Goal: Task Accomplishment & Management: Use online tool/utility

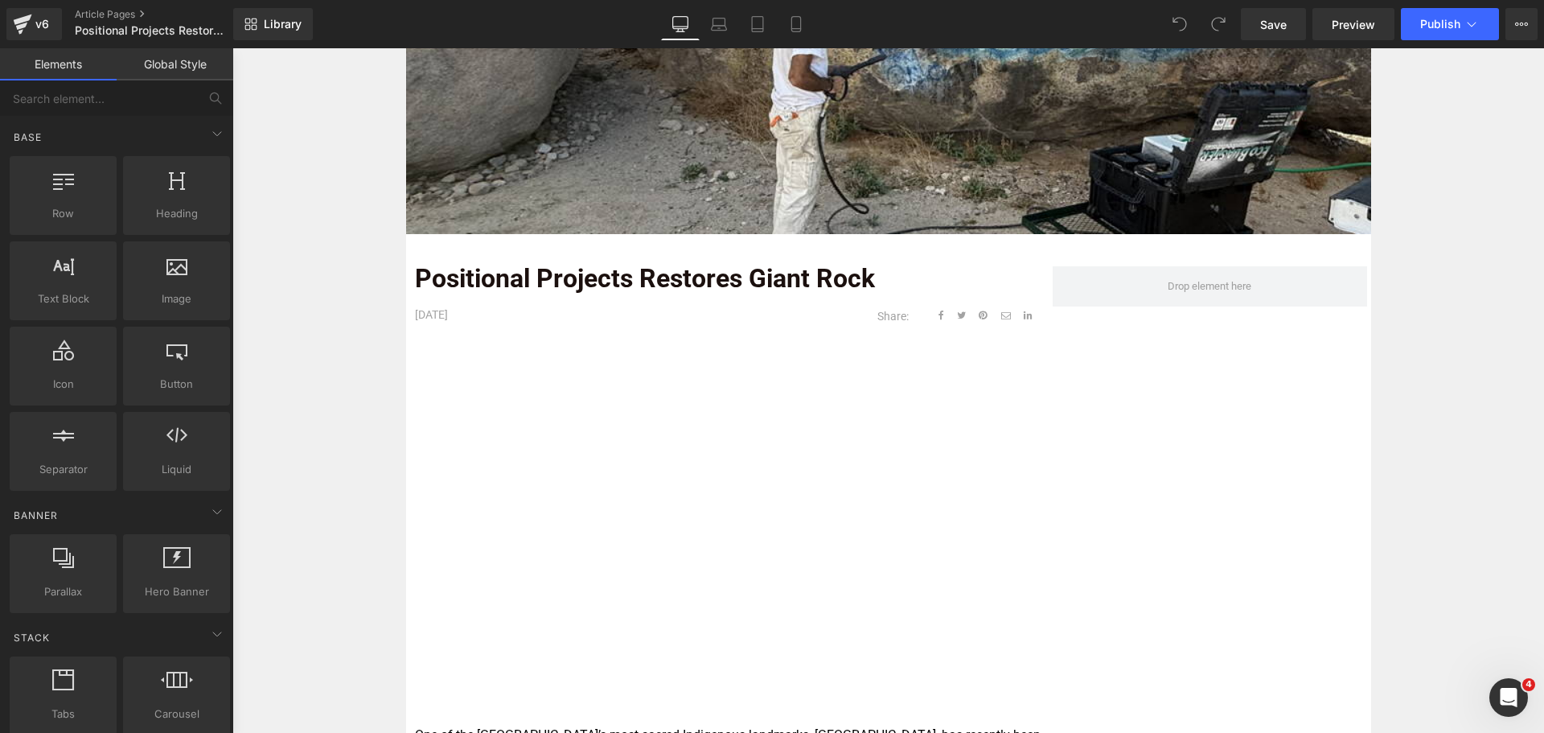
scroll to position [402, 0]
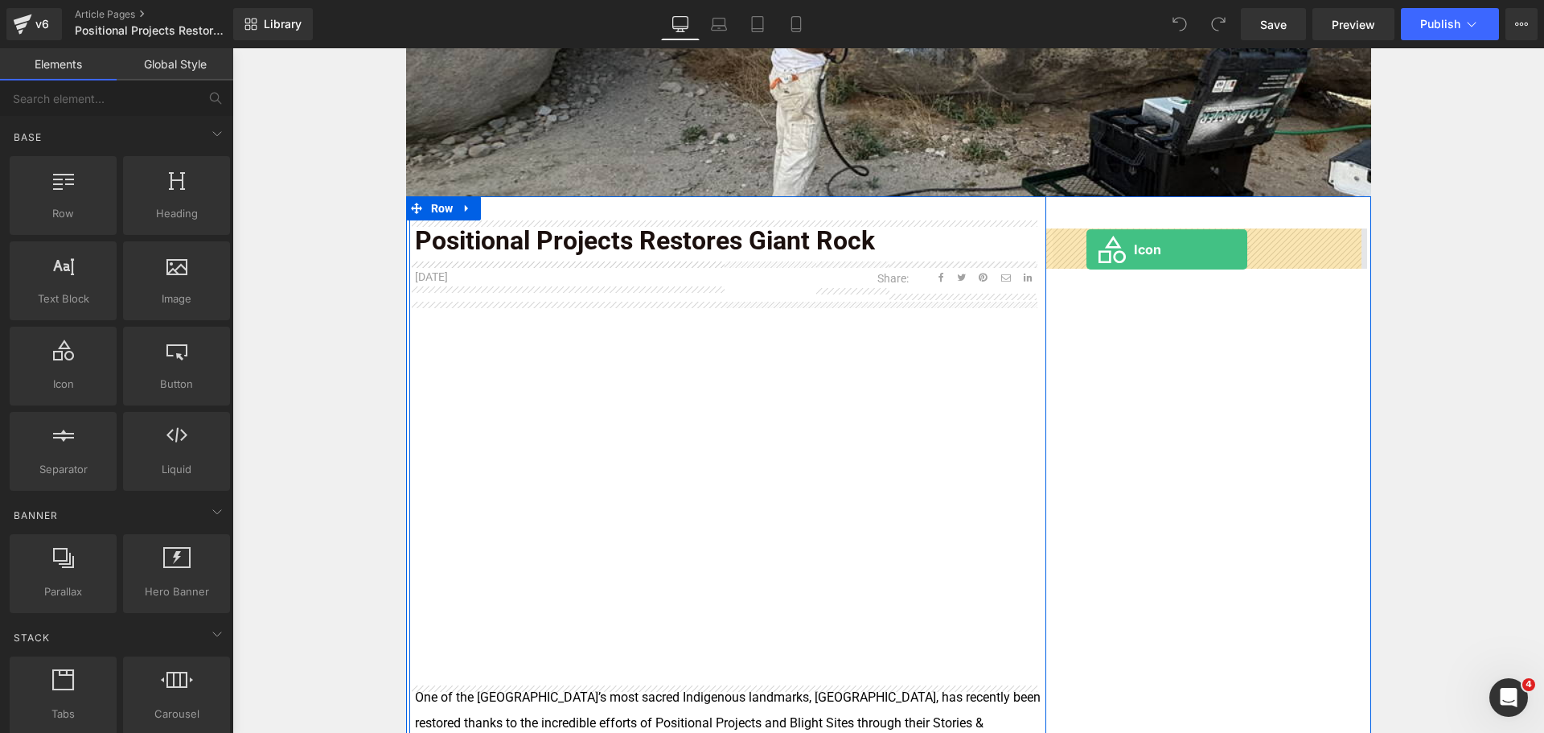
drag, startPoint x: 294, startPoint y: 420, endPoint x: 1098, endPoint y: 235, distance: 824.3
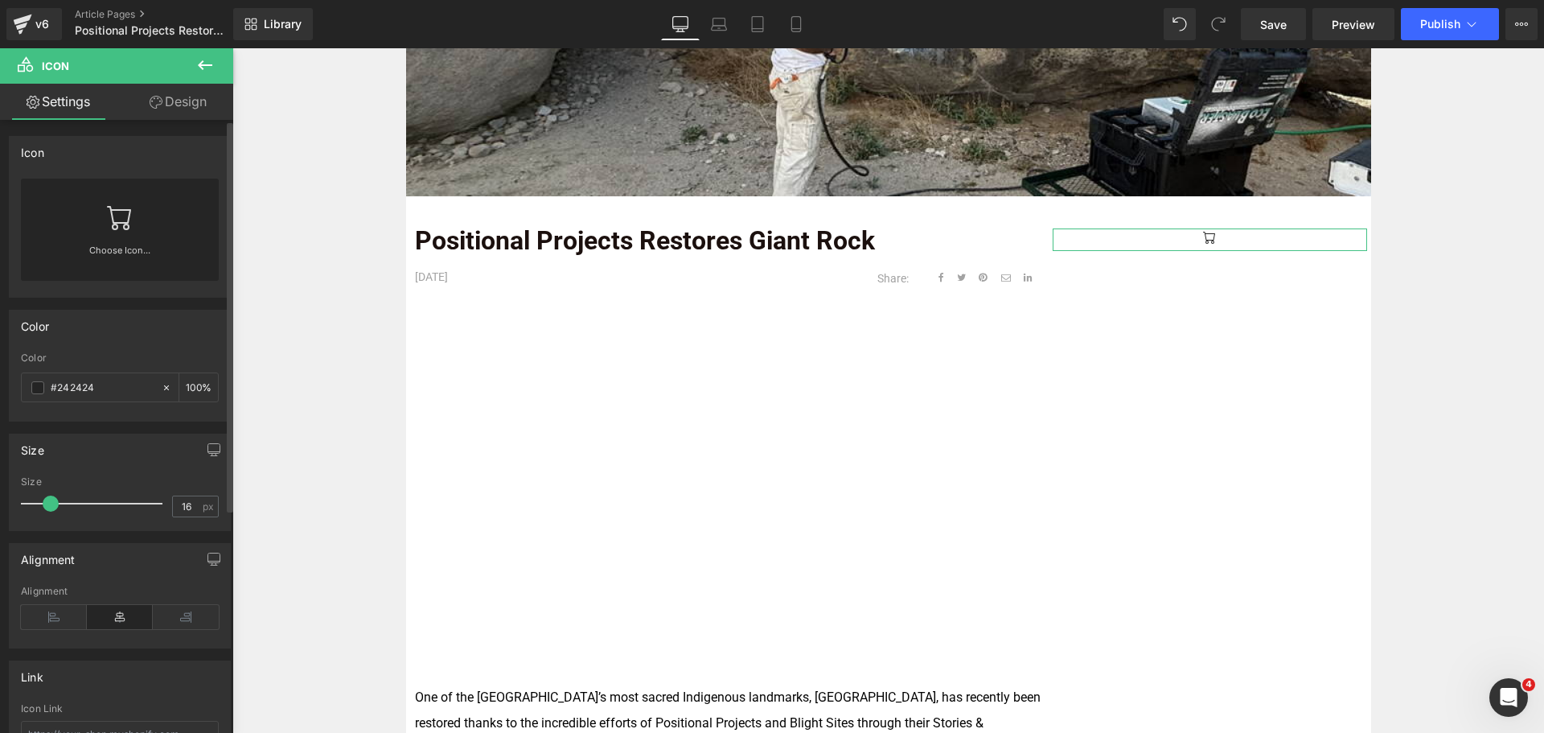
click at [111, 225] on icon at bounding box center [119, 218] width 24 height 24
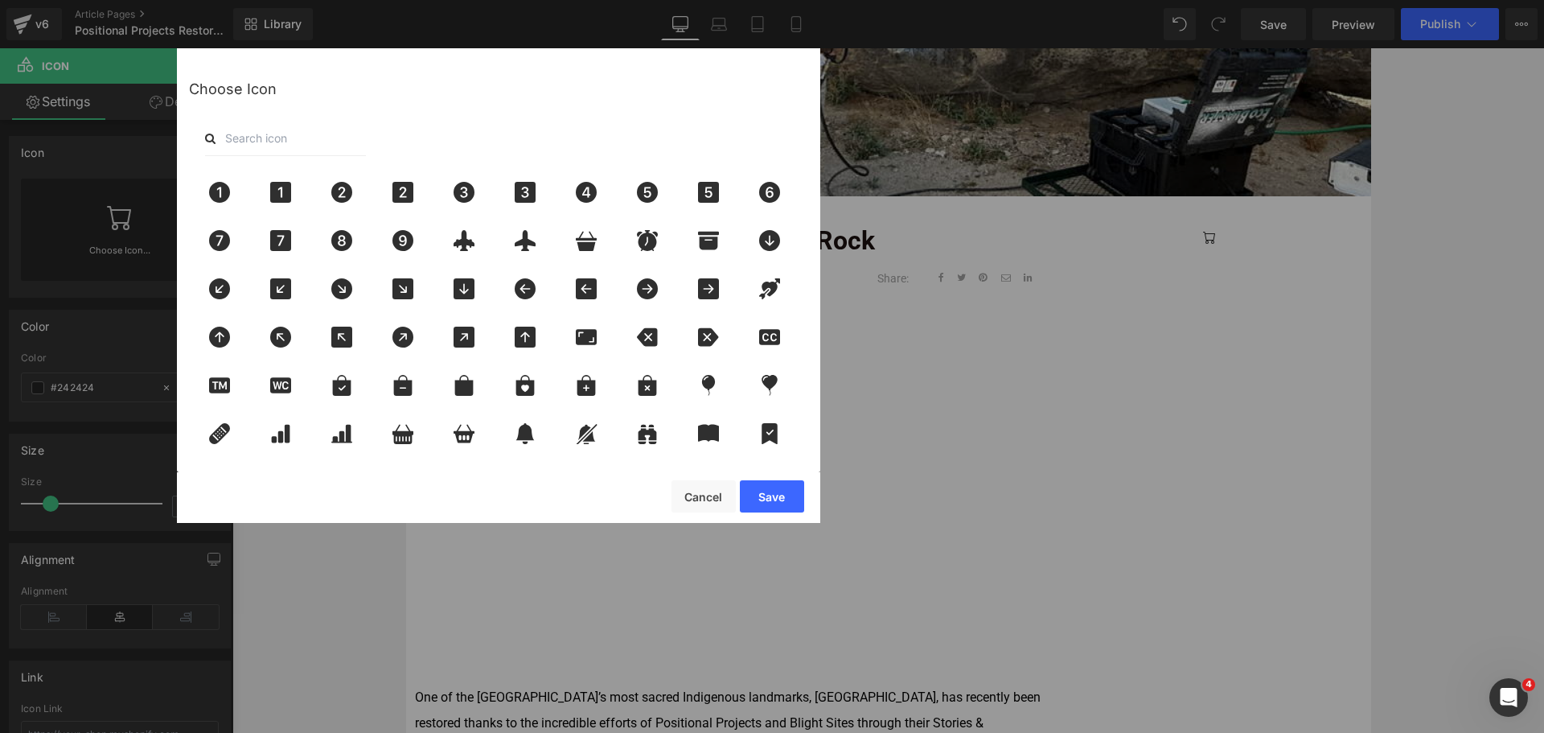
click at [289, 137] on input "text" at bounding box center [285, 138] width 161 height 35
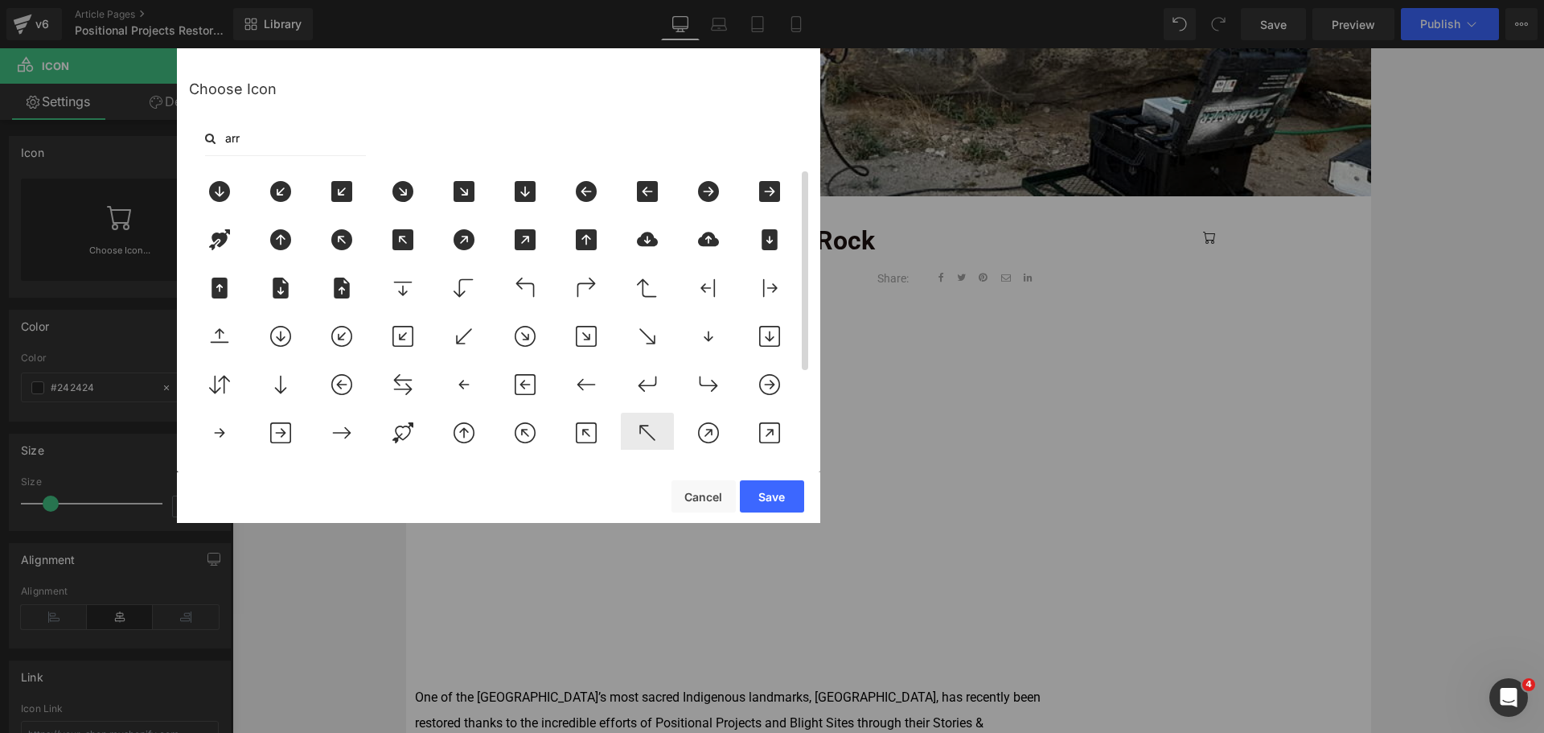
scroll to position [0, 0]
type input "arr"
click at [650, 203] on div at bounding box center [647, 192] width 53 height 40
click at [760, 490] on button "Save" at bounding box center [772, 496] width 64 height 32
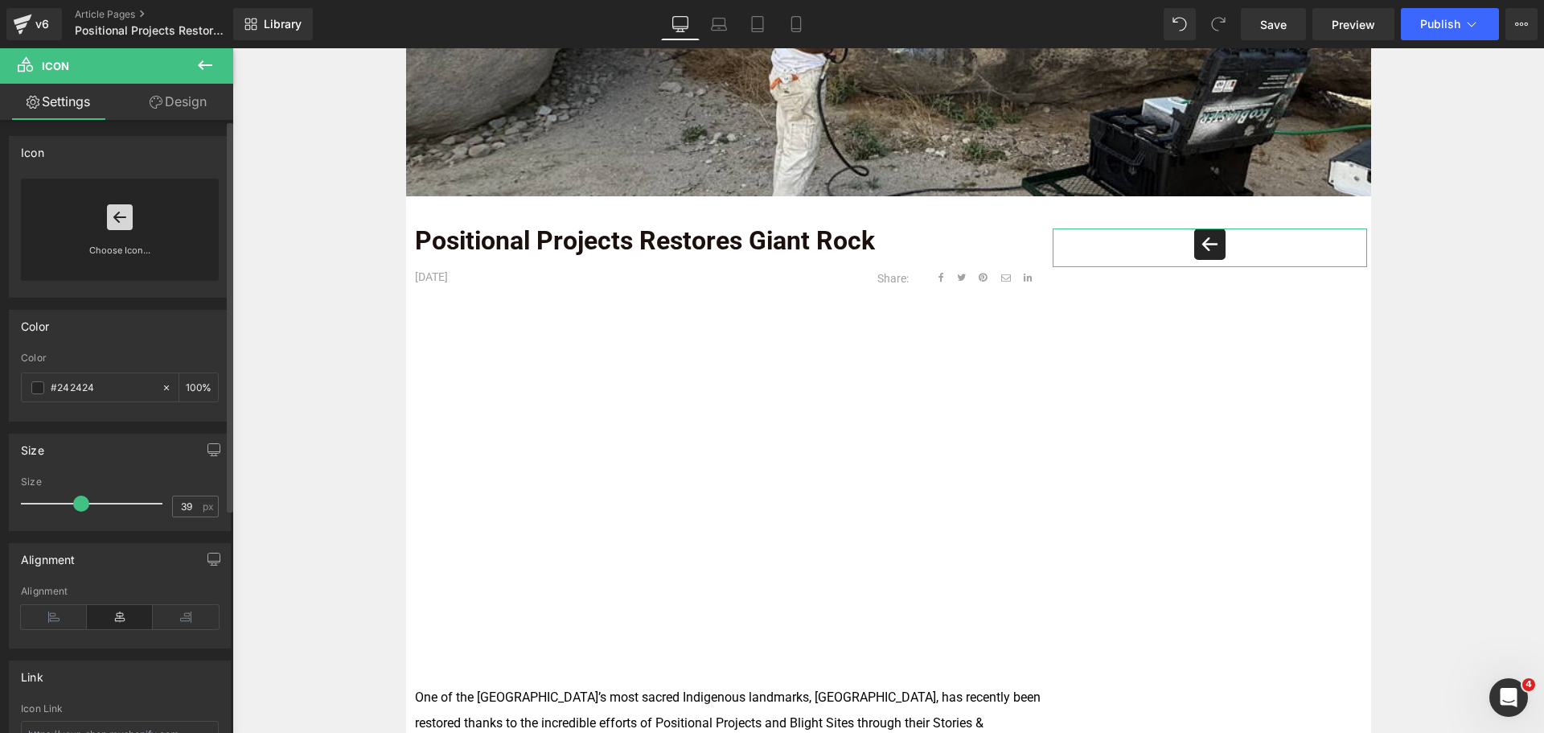
type input "38"
drag, startPoint x: 55, startPoint y: 506, endPoint x: 82, endPoint y: 499, distance: 28.1
click at [82, 499] on span at bounding box center [80, 503] width 16 height 16
click at [83, 384] on input "#242424" at bounding box center [102, 388] width 103 height 18
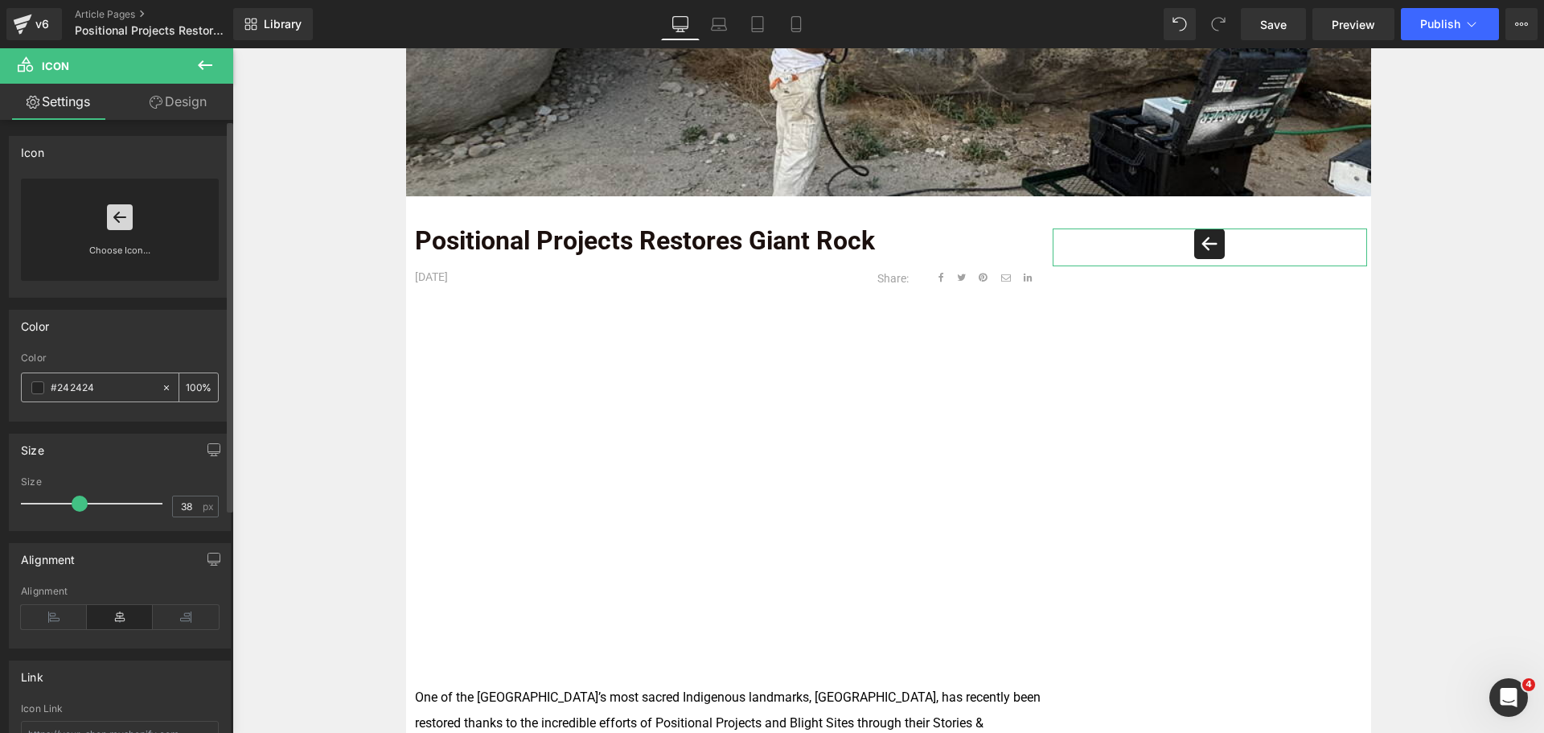
type input "#0"
type input "0"
type input "#003"
type input "100"
type input "#0033"
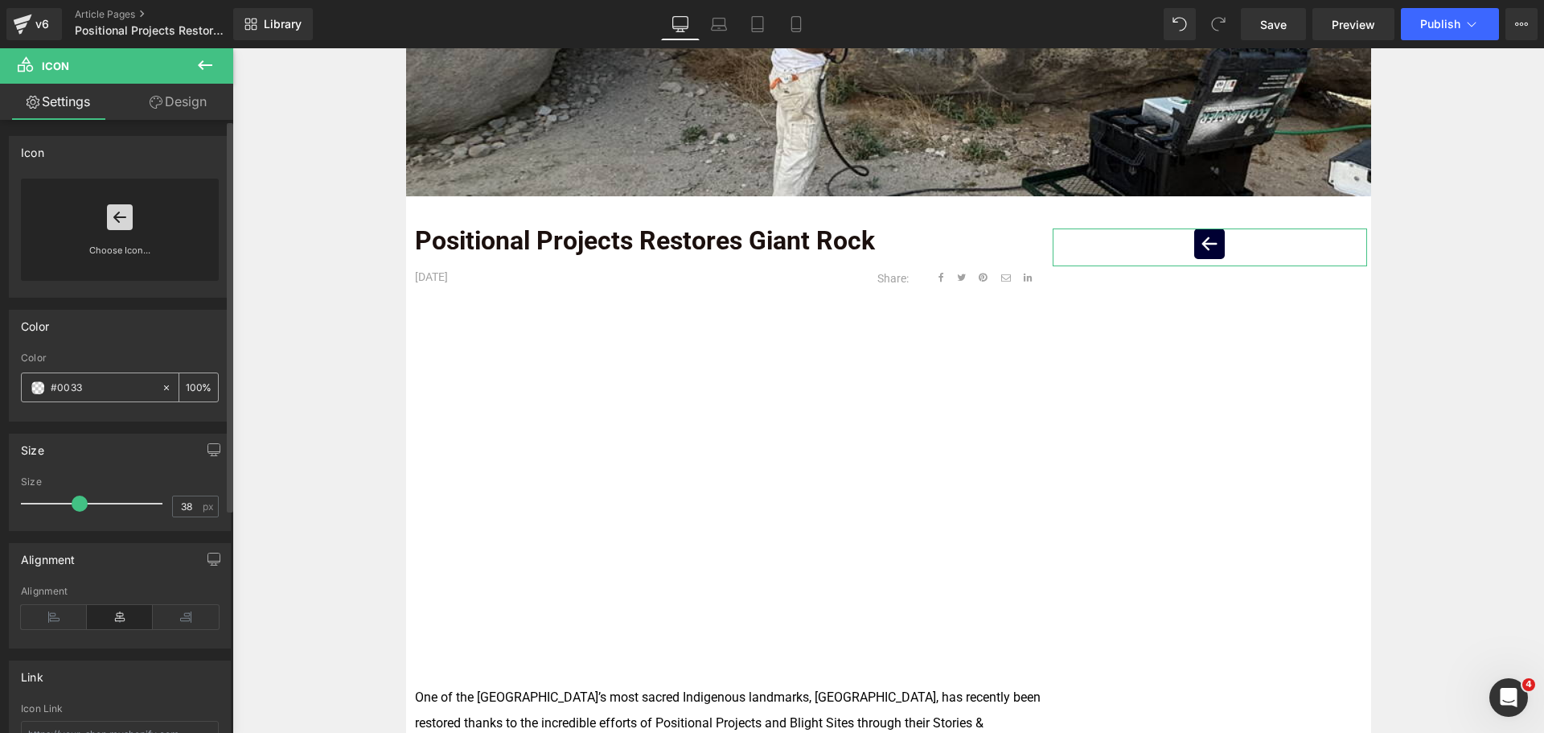
type input "20"
type input "#00336"
type input "0"
type input "#003366"
type input "100"
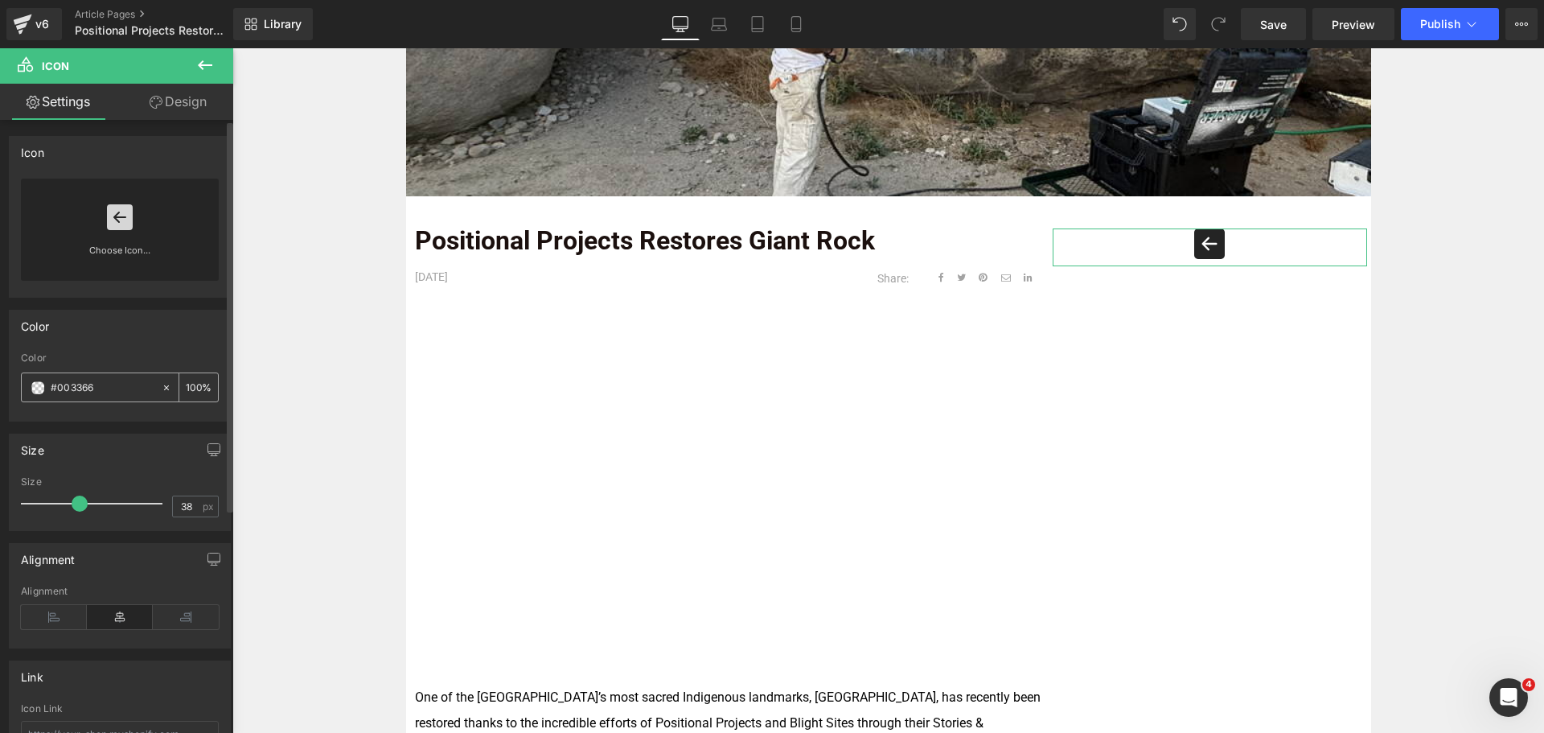
type input "#003366"
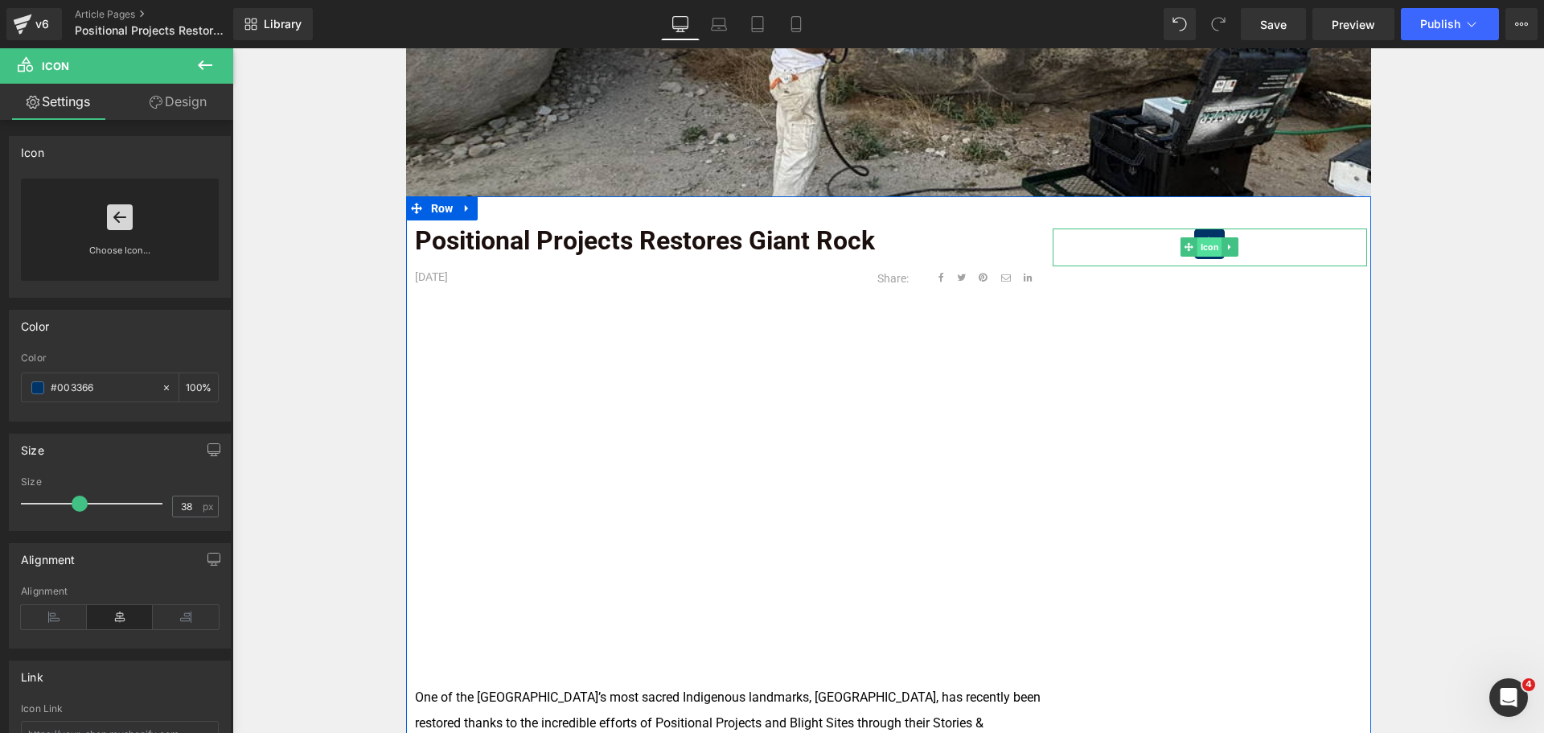
click at [1197, 248] on span "Icon" at bounding box center [1209, 246] width 25 height 19
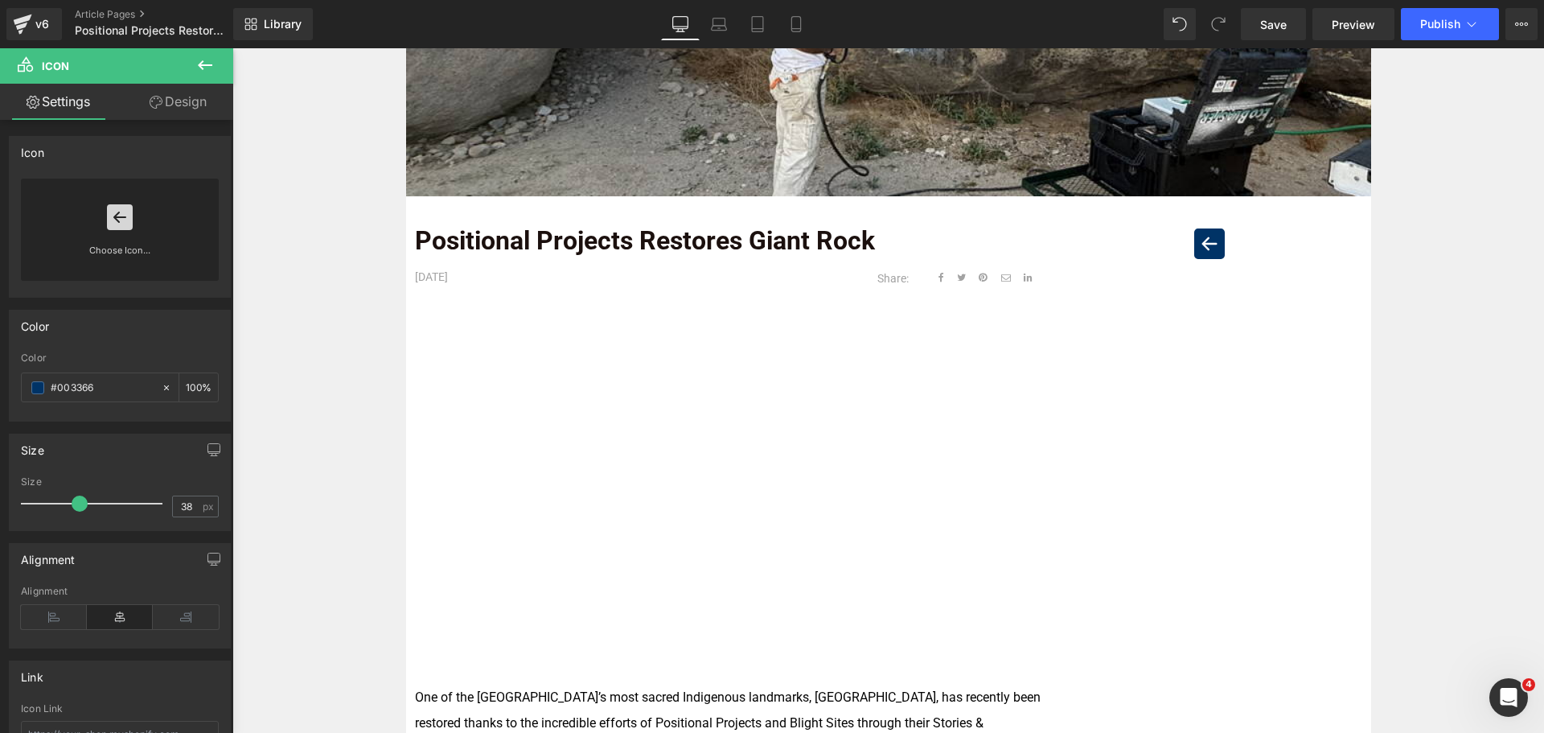
click at [218, 55] on button at bounding box center [205, 65] width 56 height 35
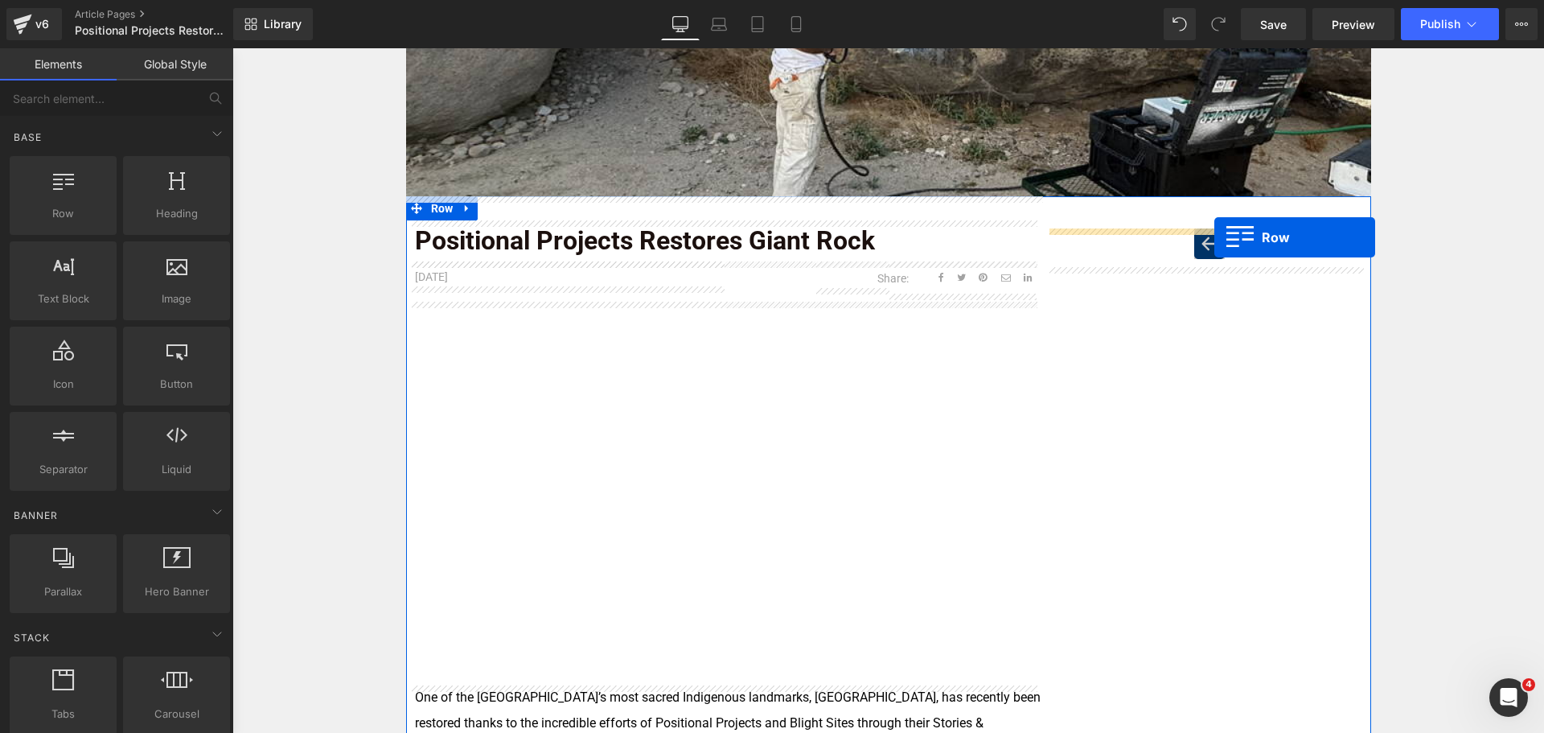
drag, startPoint x: 400, startPoint y: 274, endPoint x: 1214, endPoint y: 237, distance: 815.4
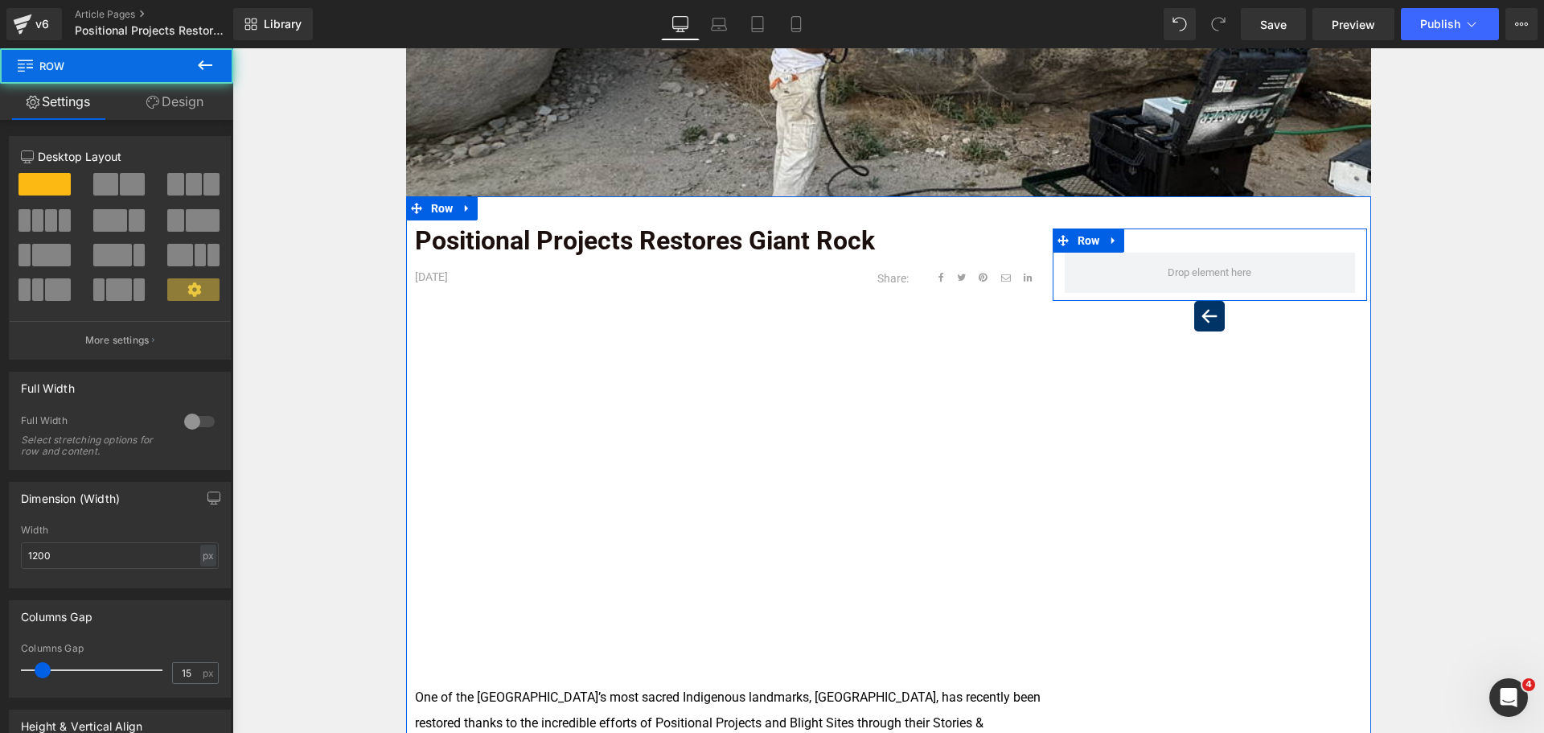
drag, startPoint x: 1098, startPoint y: 244, endPoint x: 697, endPoint y: 230, distance: 400.7
click at [1097, 244] on ul "Row" at bounding box center [1089, 240] width 72 height 24
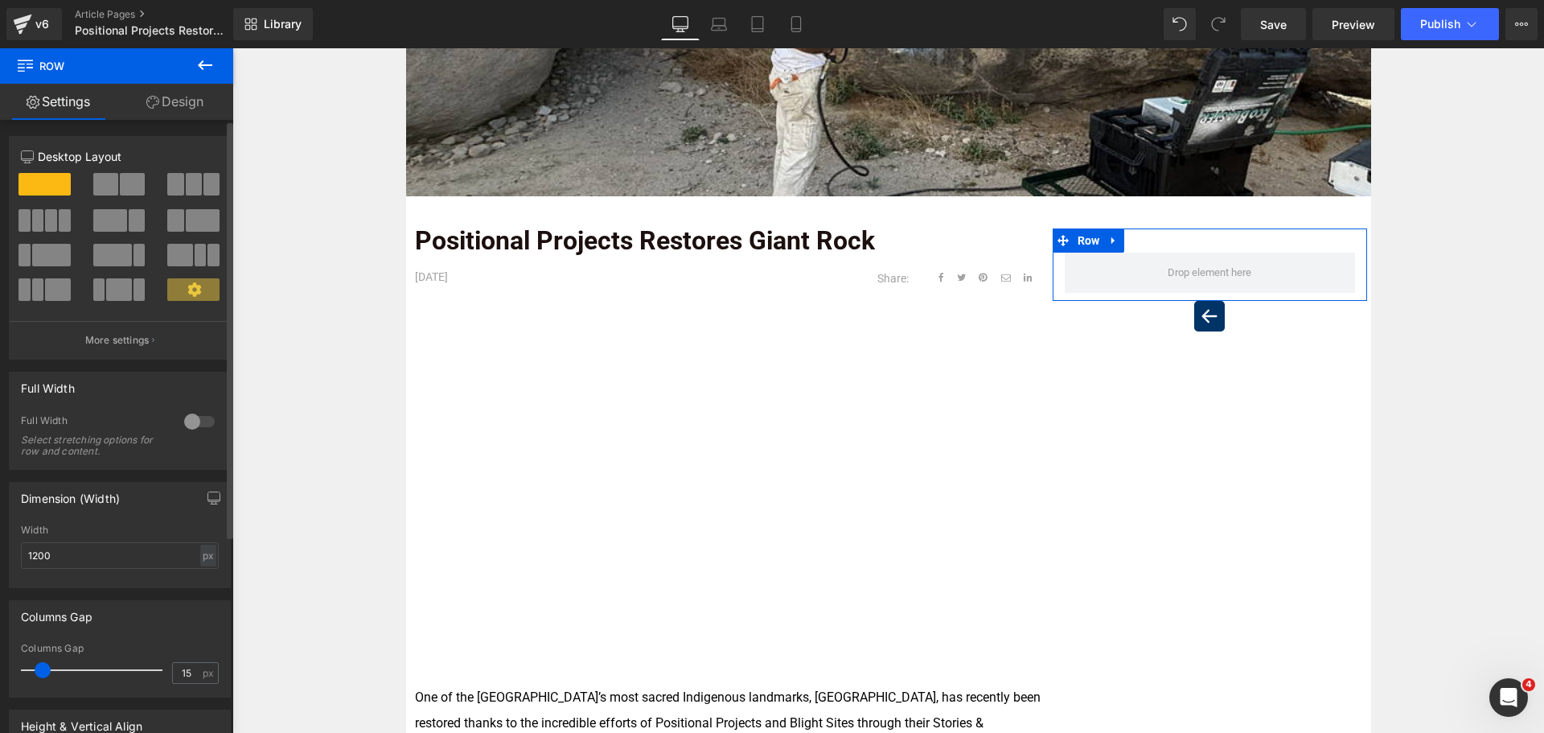
drag, startPoint x: 166, startPoint y: 185, endPoint x: 177, endPoint y: 185, distance: 11.3
click at [167, 185] on span at bounding box center [175, 184] width 16 height 23
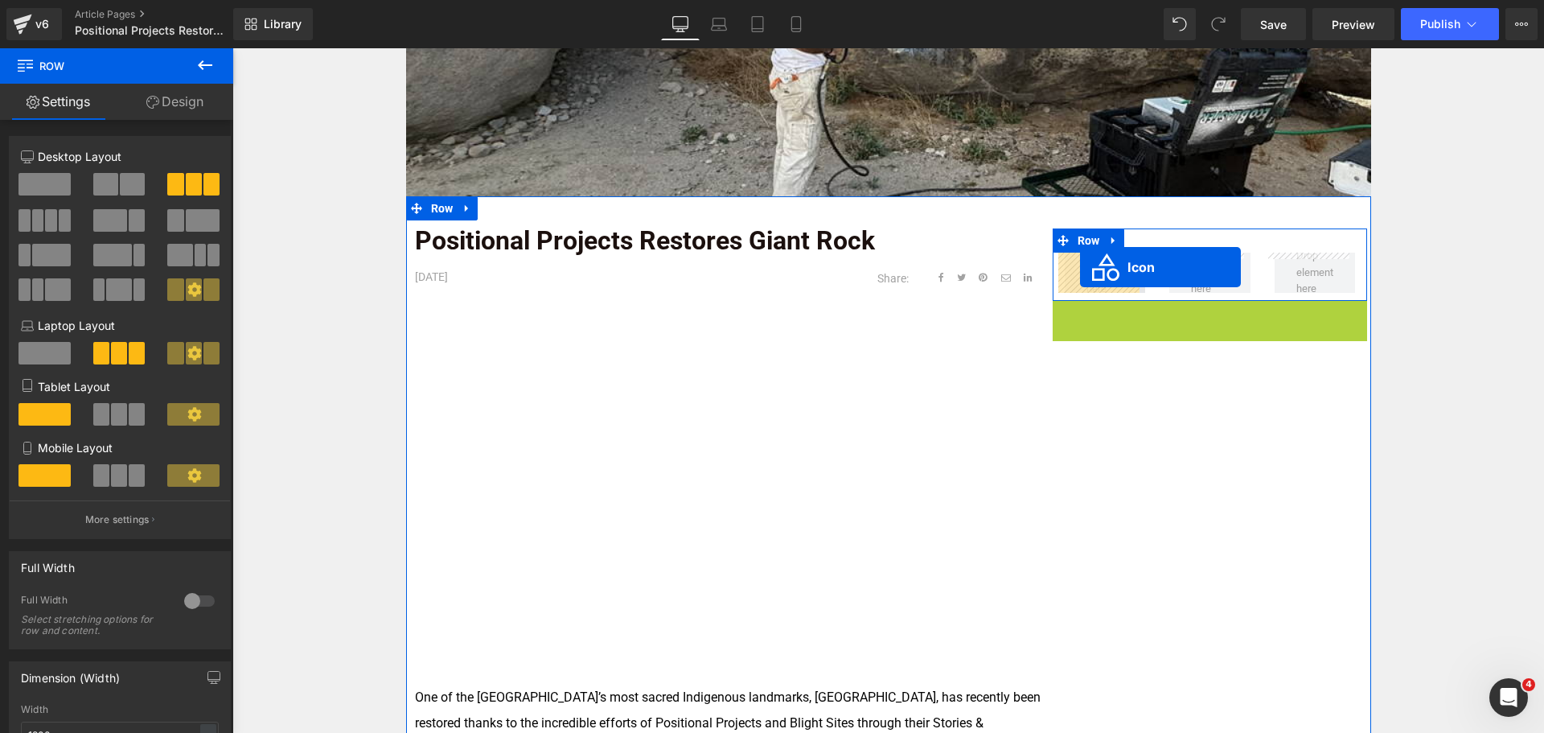
drag, startPoint x: 1204, startPoint y: 314, endPoint x: 1080, endPoint y: 267, distance: 132.6
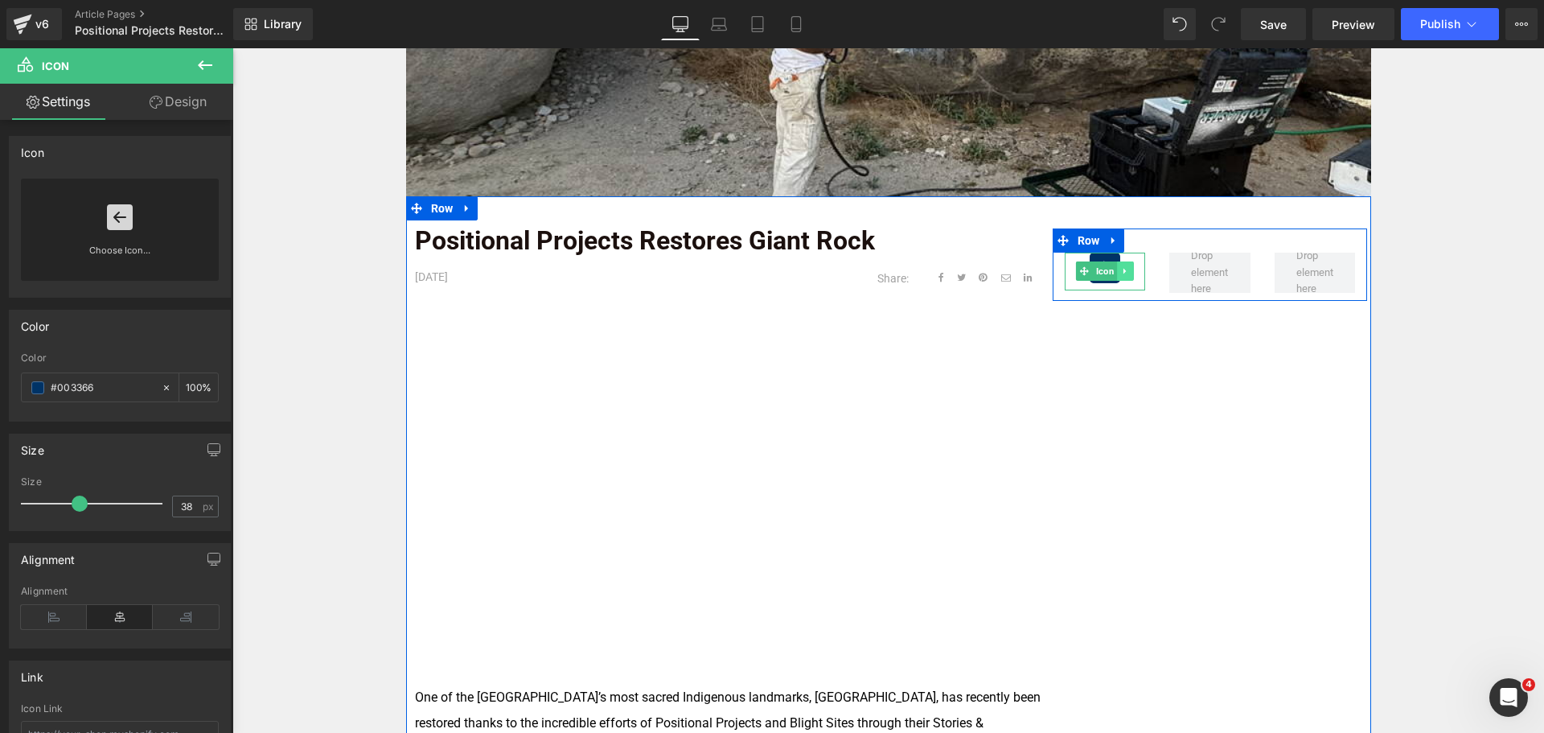
click at [1127, 275] on link at bounding box center [1125, 270] width 17 height 19
click at [1114, 273] on icon at bounding box center [1116, 271] width 9 height 9
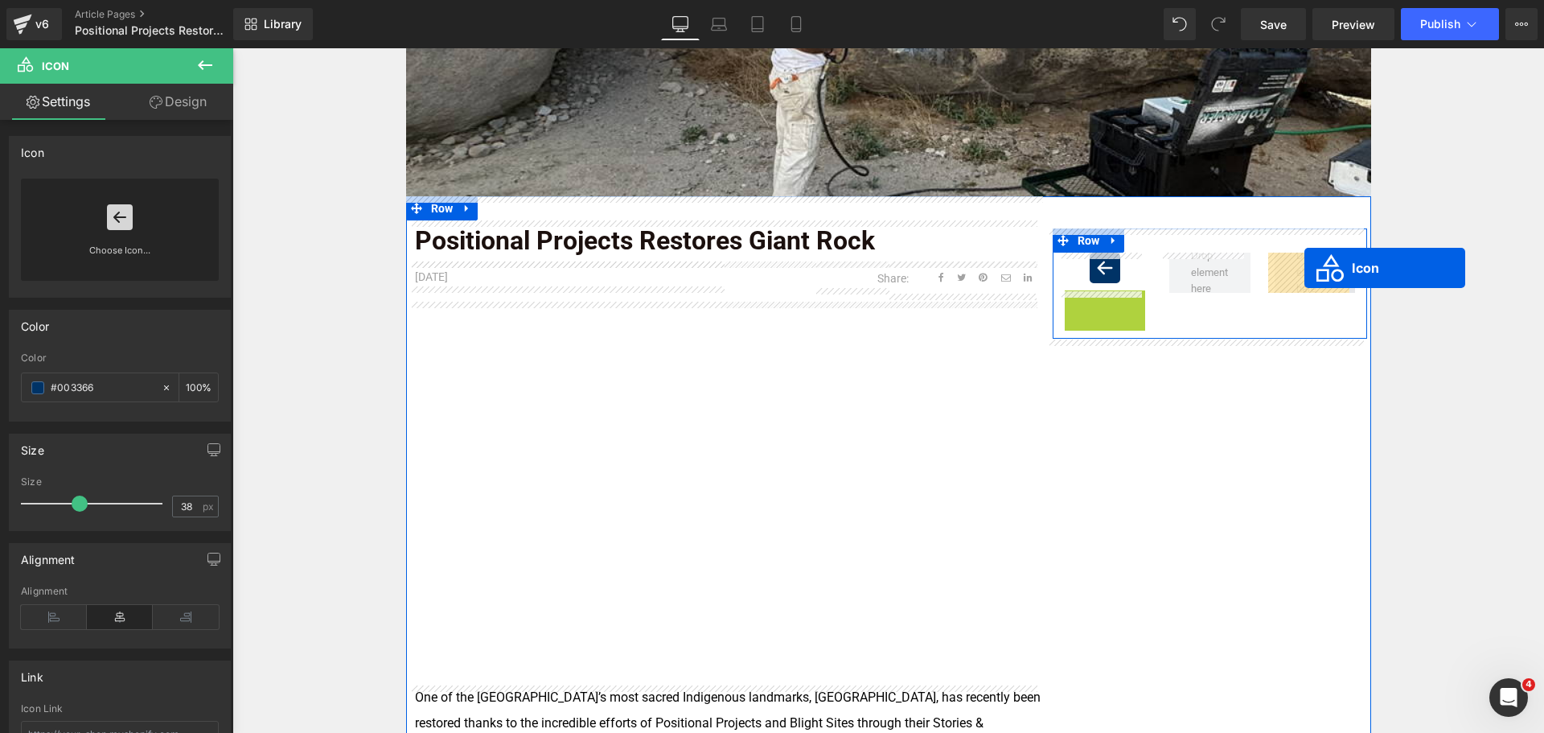
drag, startPoint x: 1098, startPoint y: 310, endPoint x: 1304, endPoint y: 268, distance: 210.2
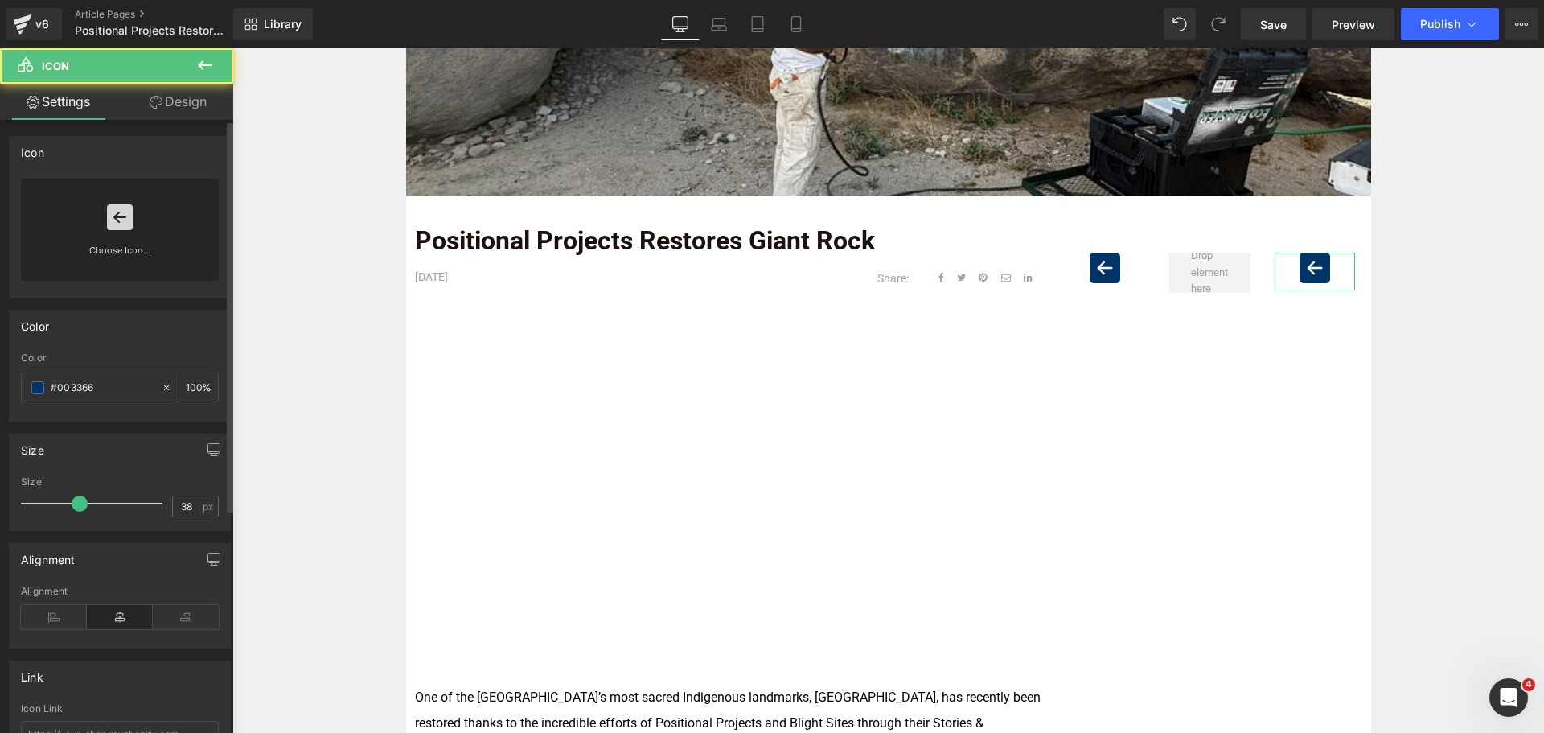
click at [112, 253] on link "Choose Icon..." at bounding box center [120, 262] width 198 height 38
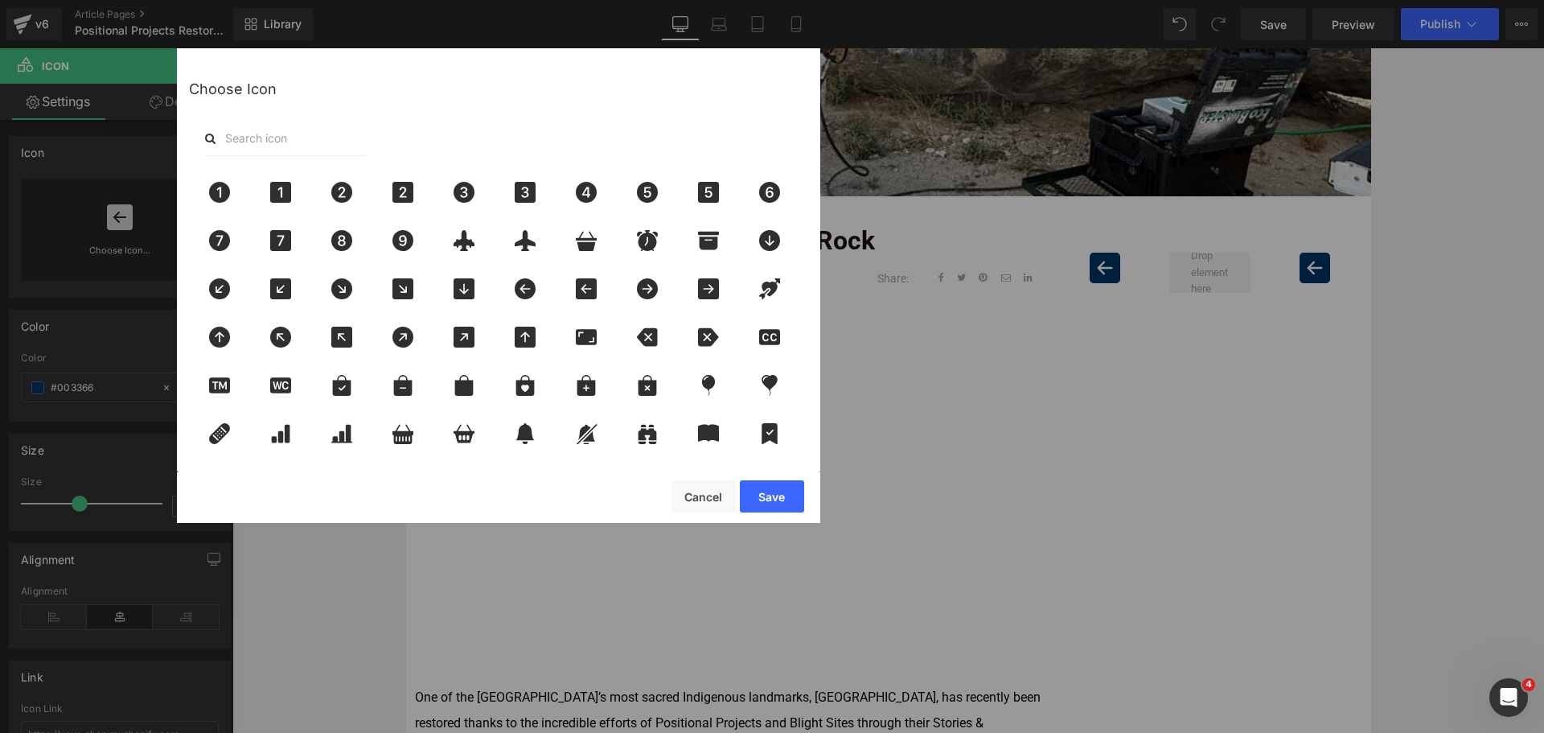
click at [302, 137] on input "text" at bounding box center [285, 138] width 161 height 35
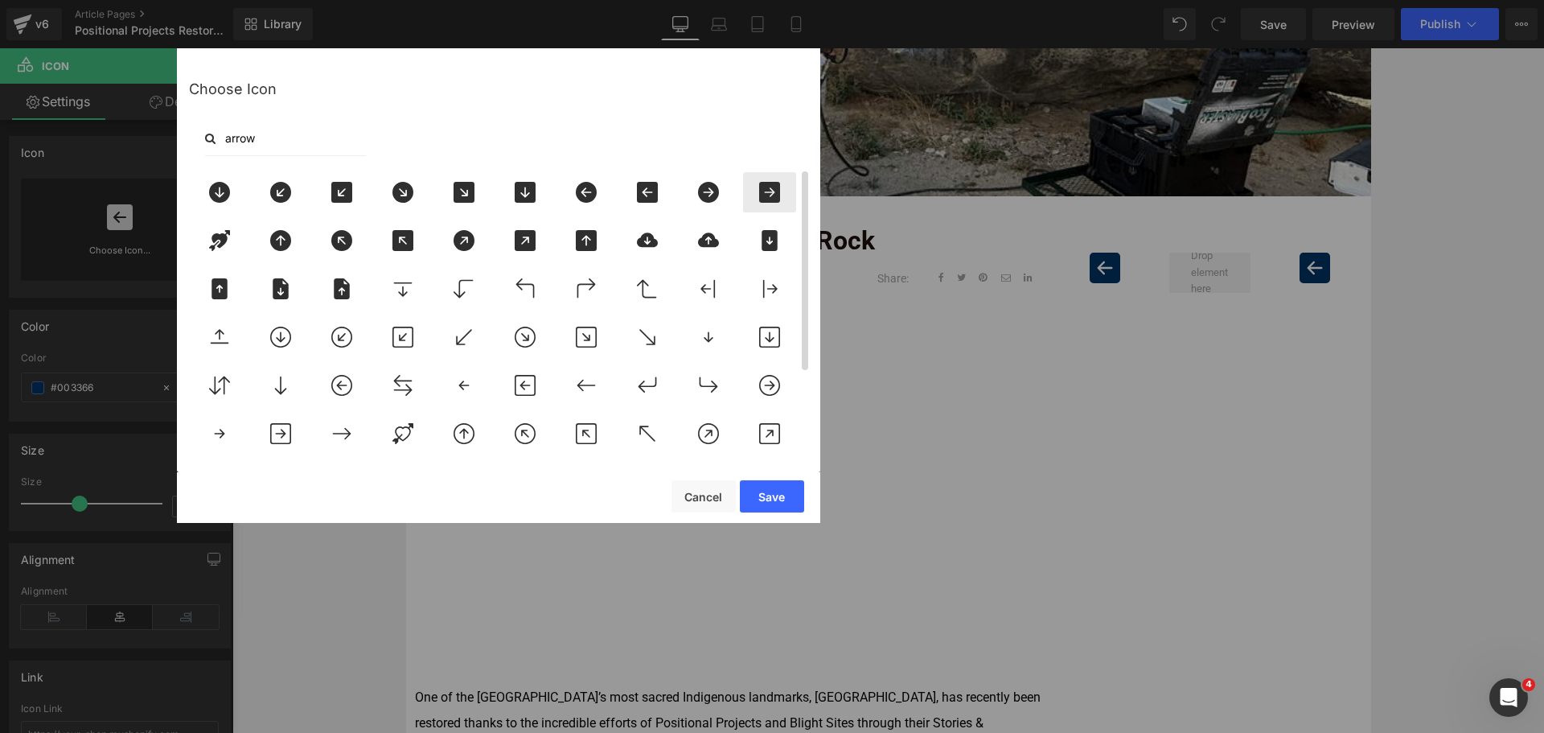
type input "arrow"
click at [765, 199] on icon at bounding box center [769, 192] width 21 height 21
drag, startPoint x: 761, startPoint y: 501, endPoint x: 528, endPoint y: 452, distance: 237.5
click at [761, 501] on button "Save" at bounding box center [772, 496] width 64 height 32
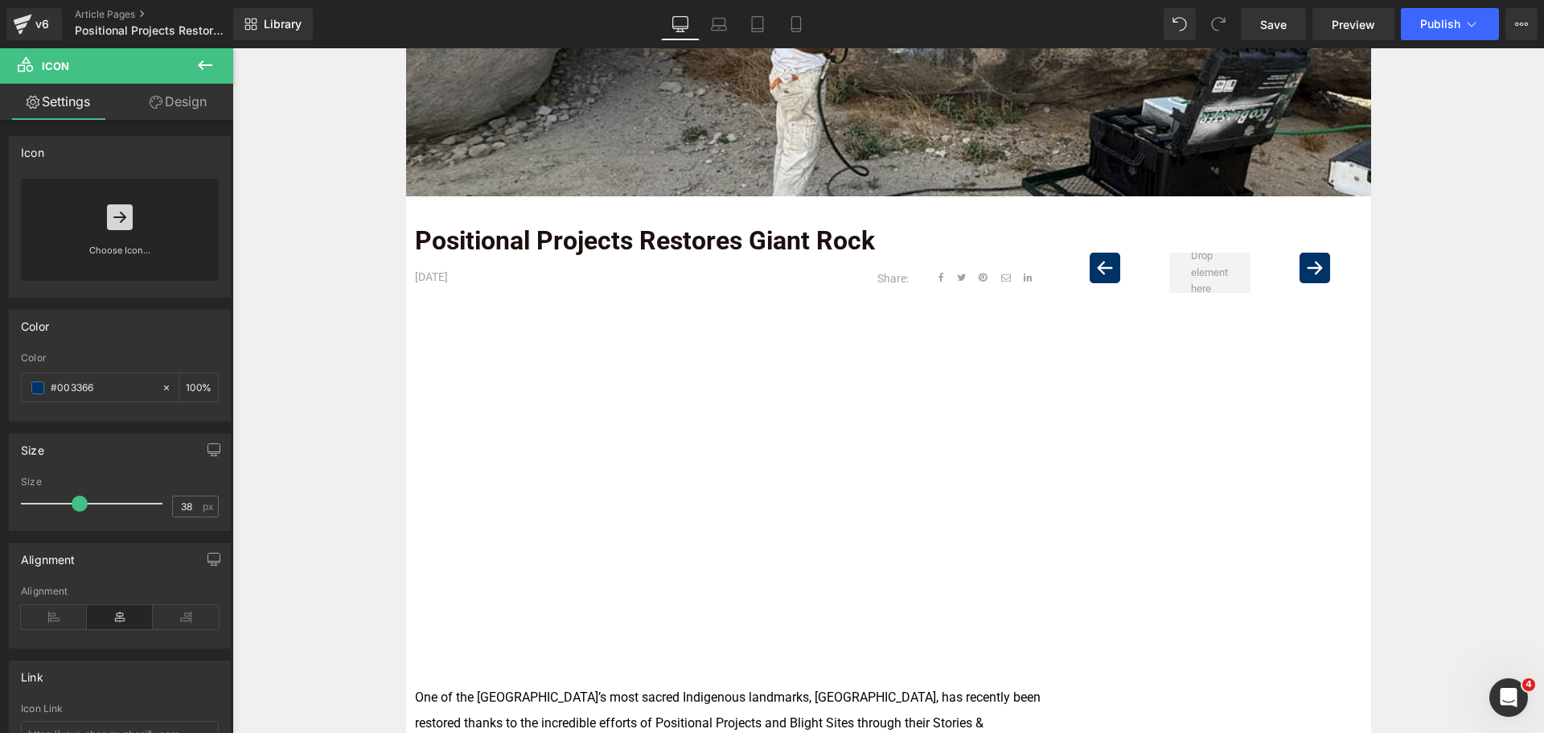
click at [1416, 375] on div "Image Row Positional Projects Restores Giant Rock Text Block [DATE] Text Block …" at bounding box center [887, 658] width 1311 height 1567
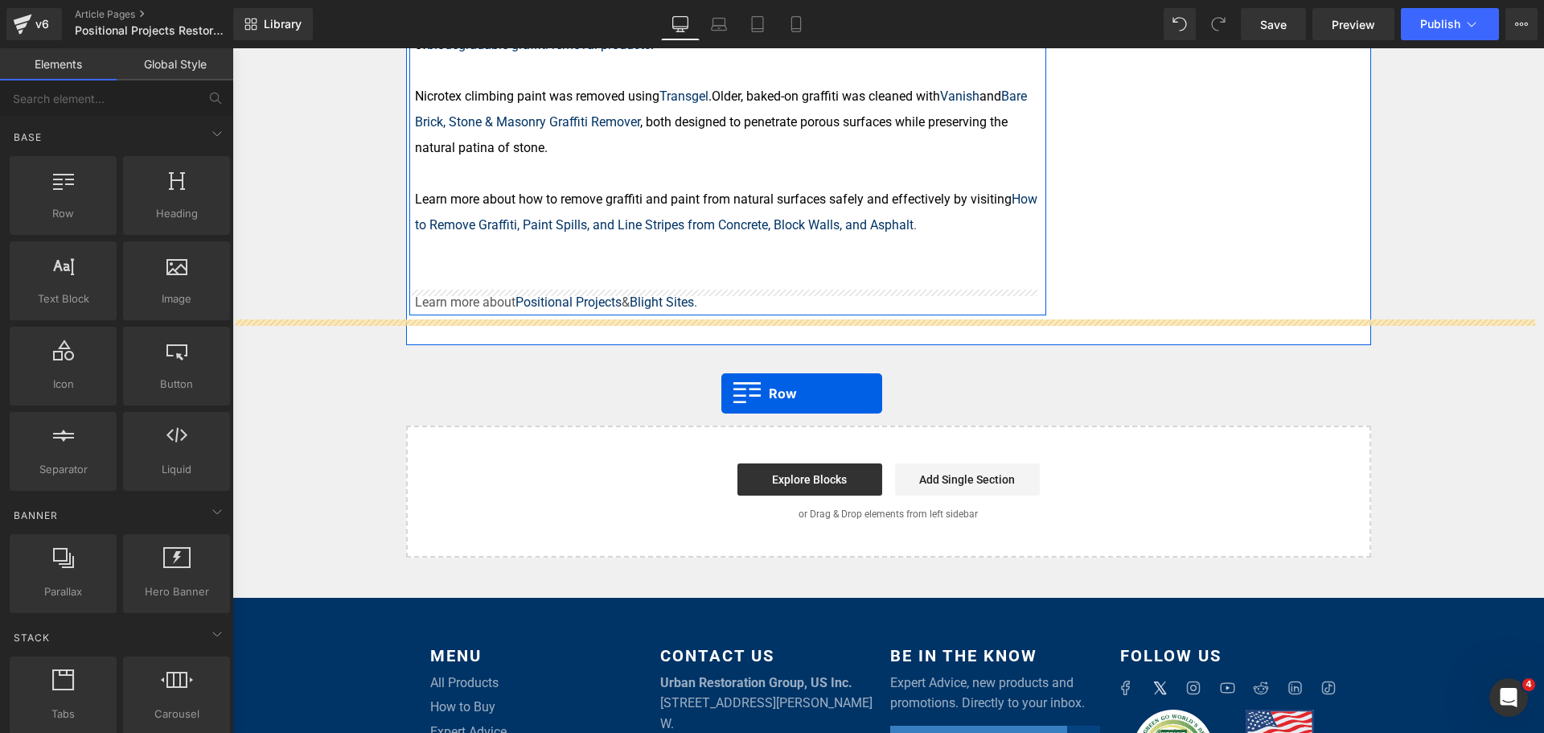
scroll to position [1287, 0]
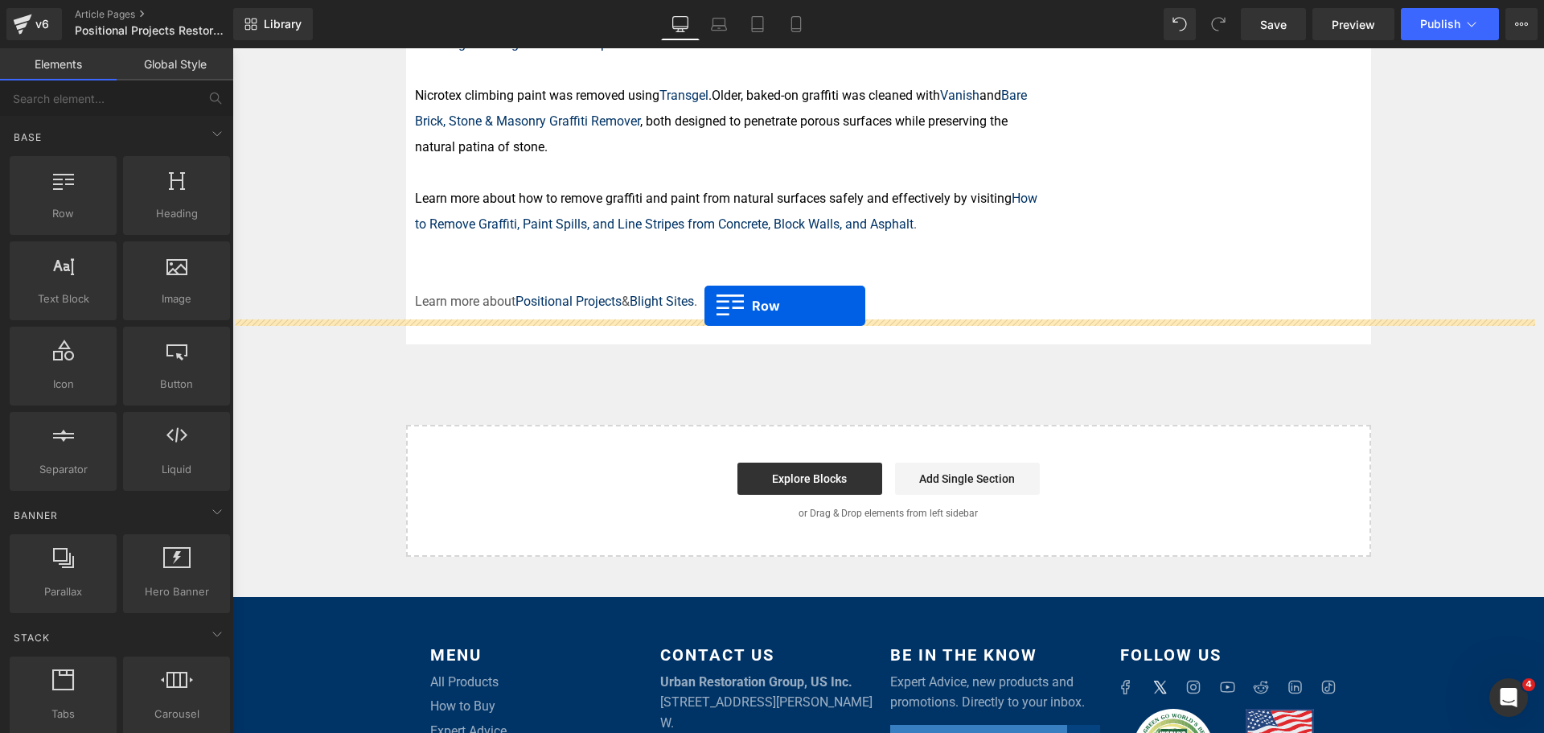
drag, startPoint x: 1079, startPoint y: 318, endPoint x: 704, endPoint y: 306, distance: 374.9
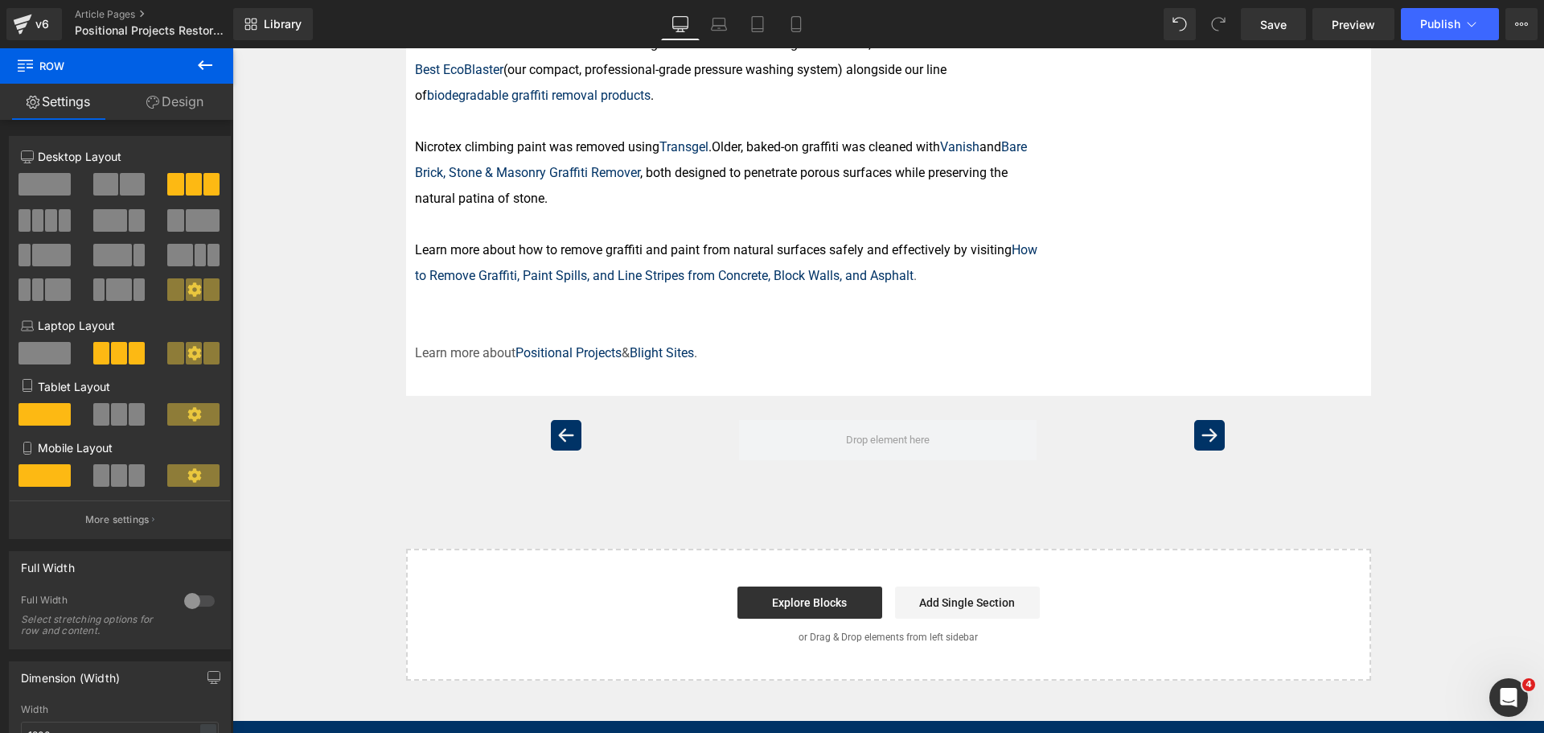
scroll to position [1206, 0]
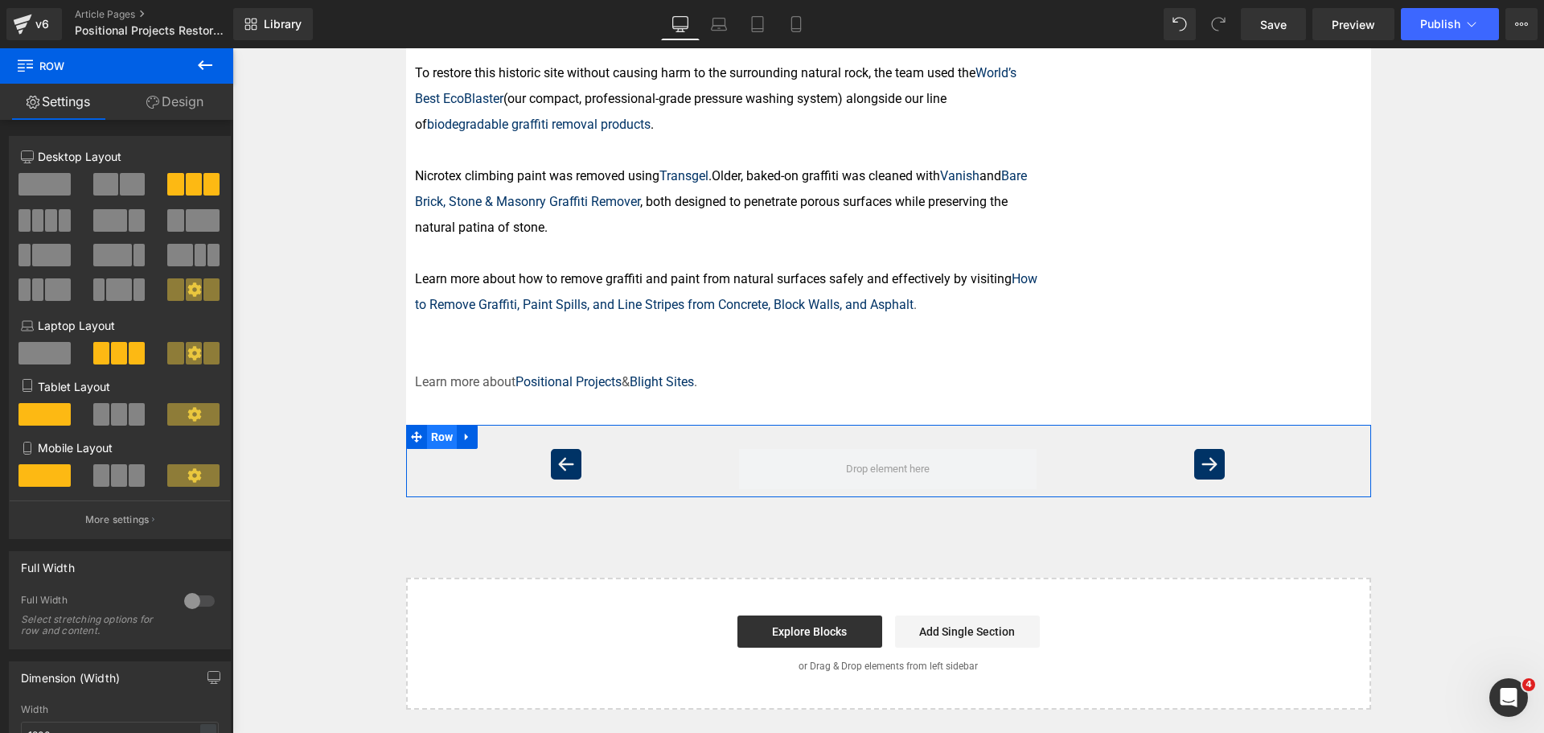
click at [439, 425] on span "Row" at bounding box center [442, 437] width 31 height 24
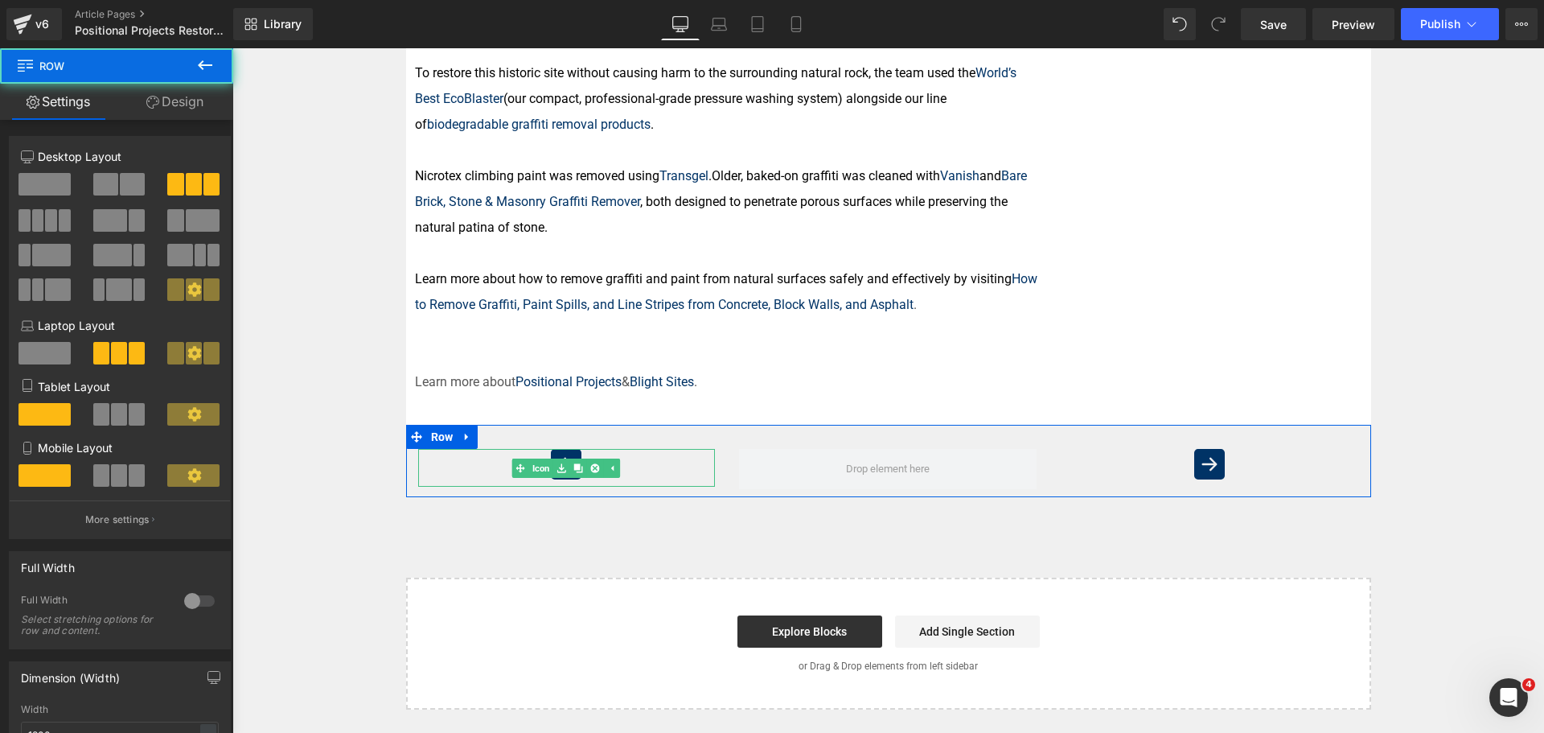
click at [480, 449] on div at bounding box center [567, 468] width 298 height 38
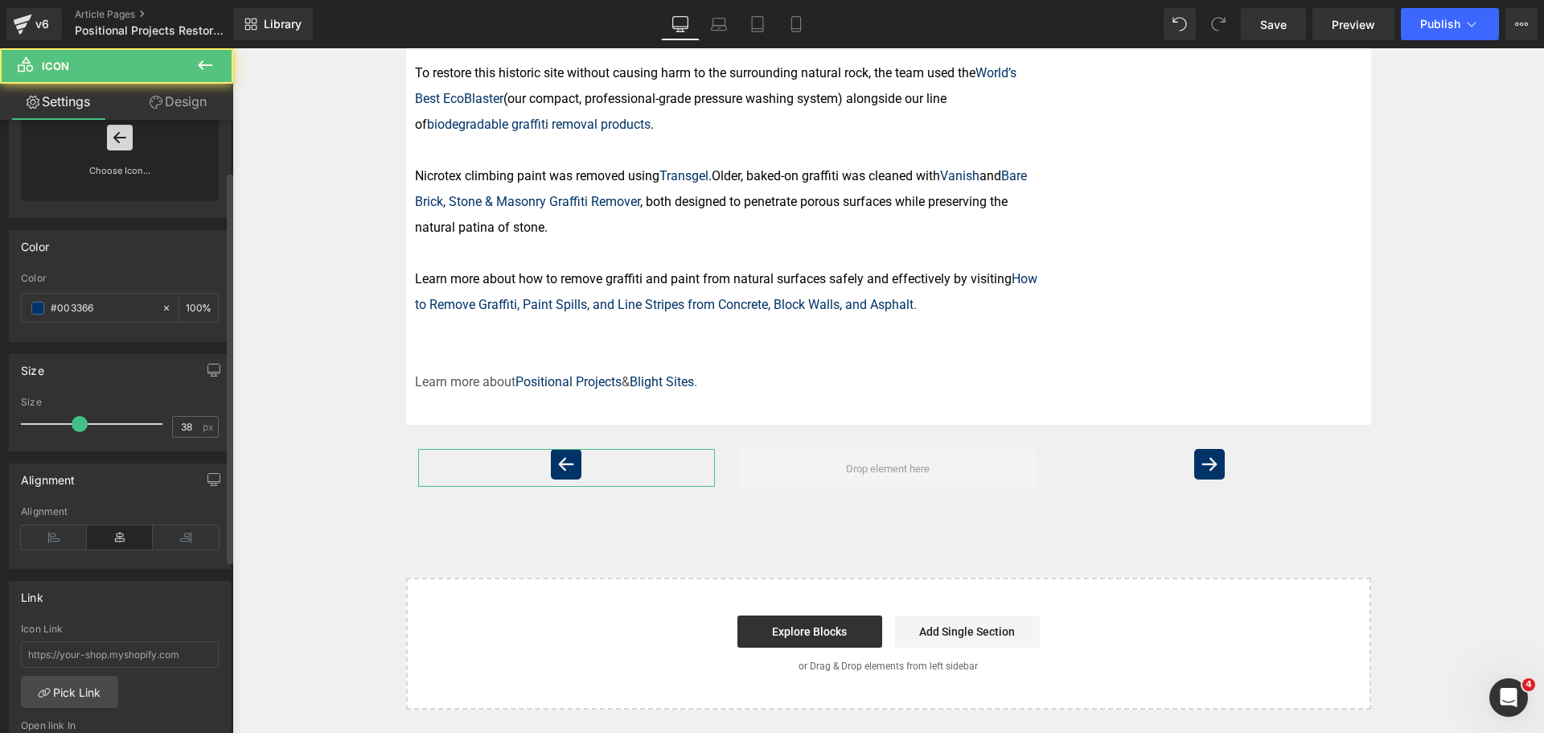
scroll to position [80, 0]
click at [56, 519] on div "Alignment" at bounding box center [120, 536] width 198 height 62
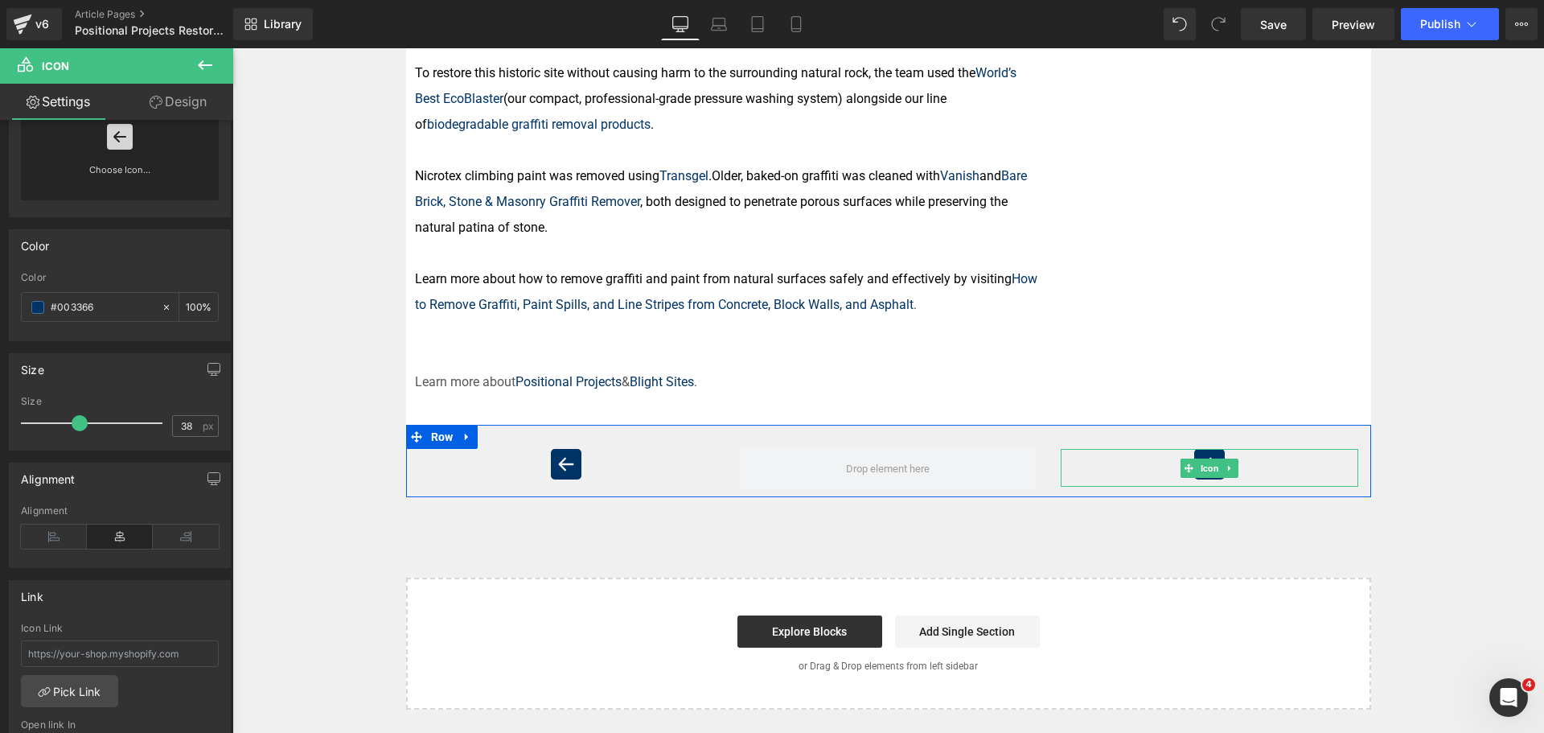
click at [1127, 449] on div at bounding box center [1210, 468] width 298 height 38
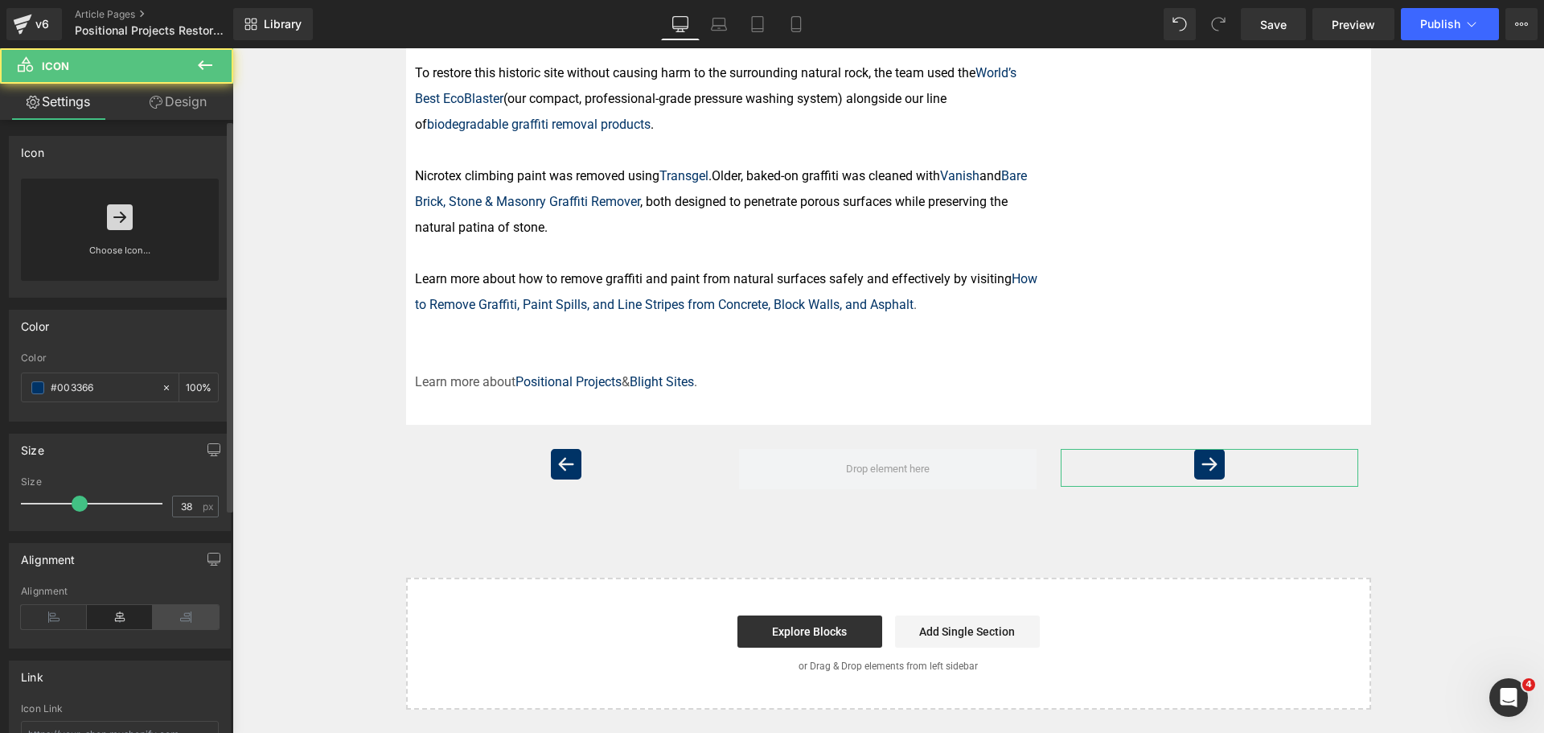
click at [189, 615] on icon at bounding box center [186, 617] width 66 height 24
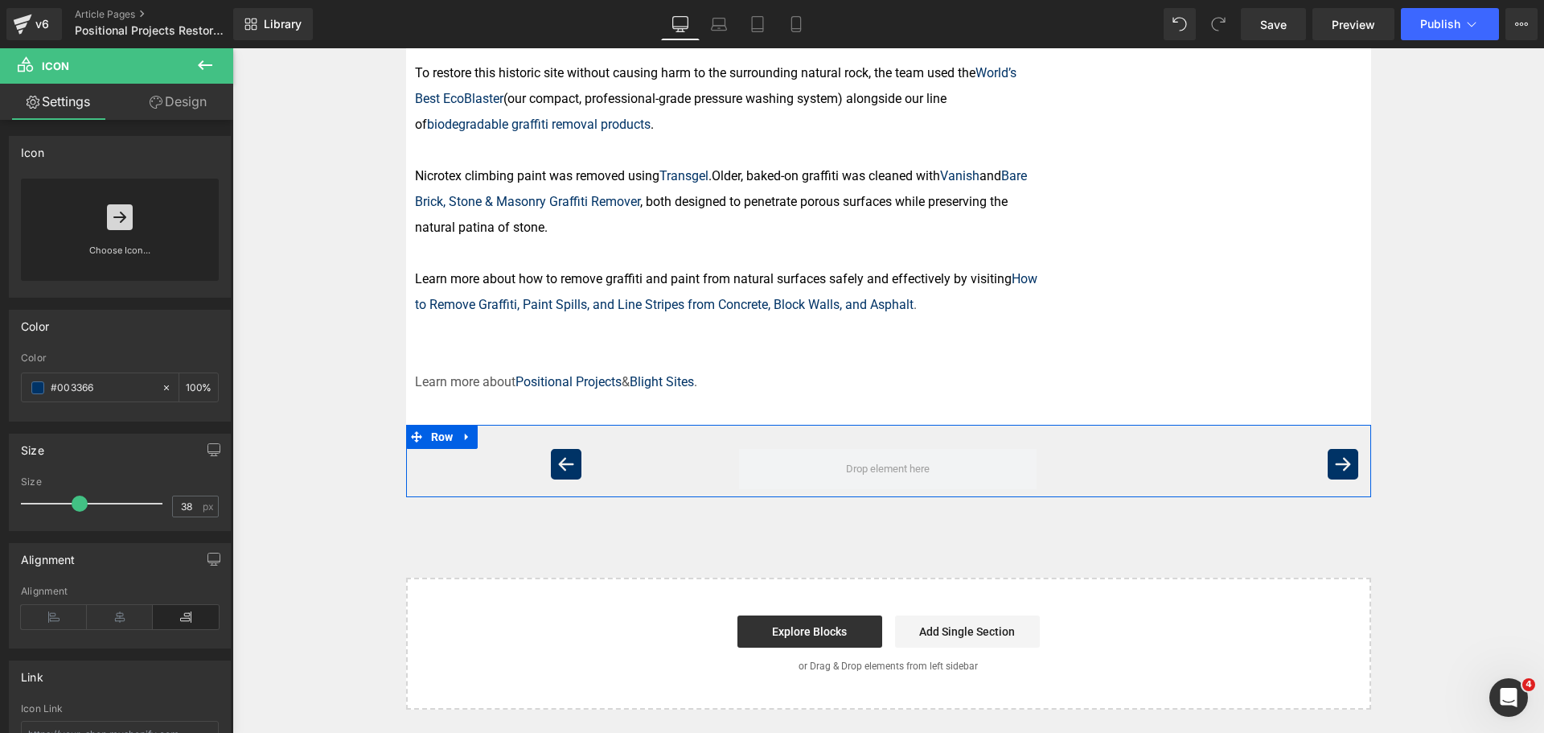
click at [554, 458] on link at bounding box center [562, 467] width 17 height 19
click at [531, 458] on link "Icon" at bounding box center [532, 467] width 41 height 19
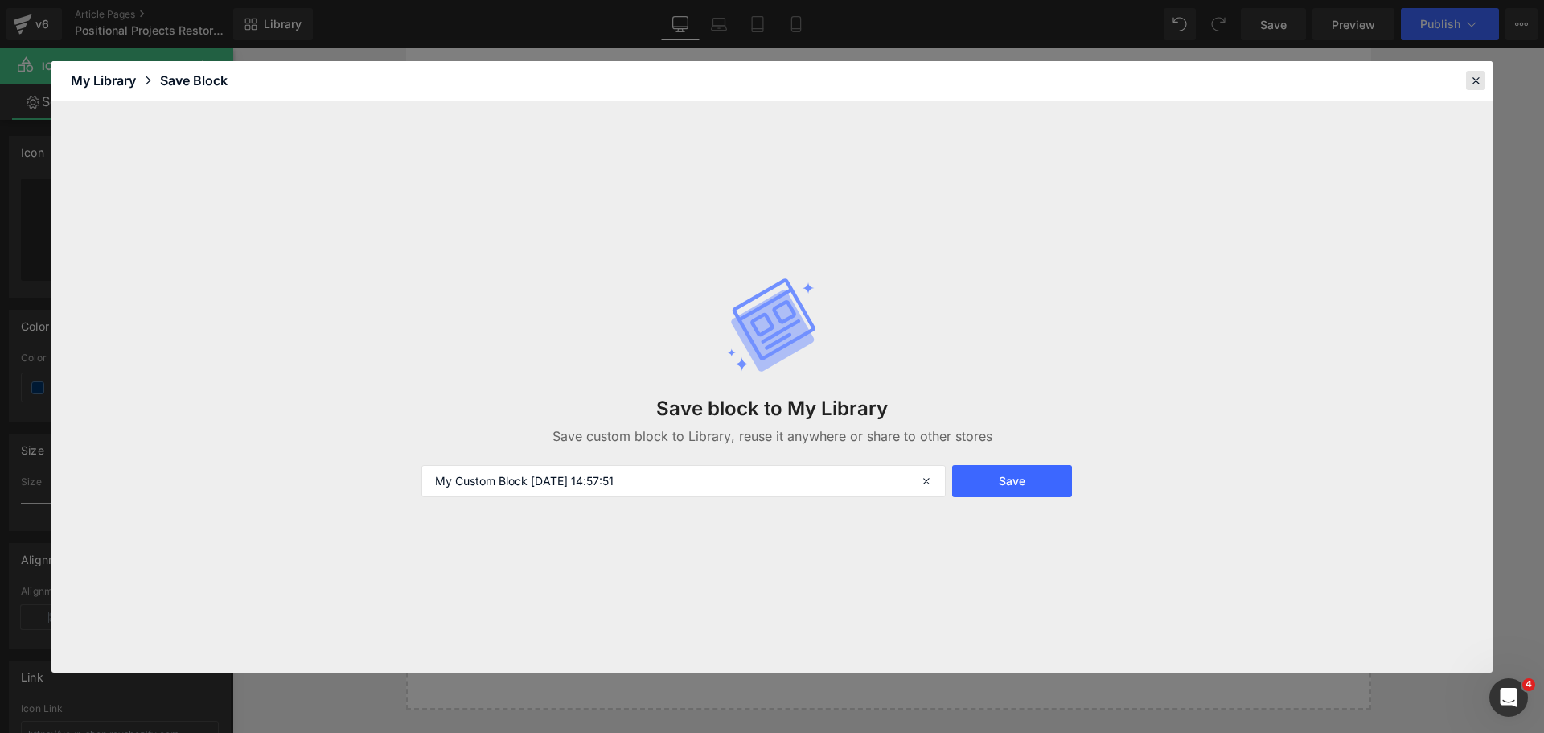
click at [1469, 80] on icon at bounding box center [1475, 80] width 14 height 14
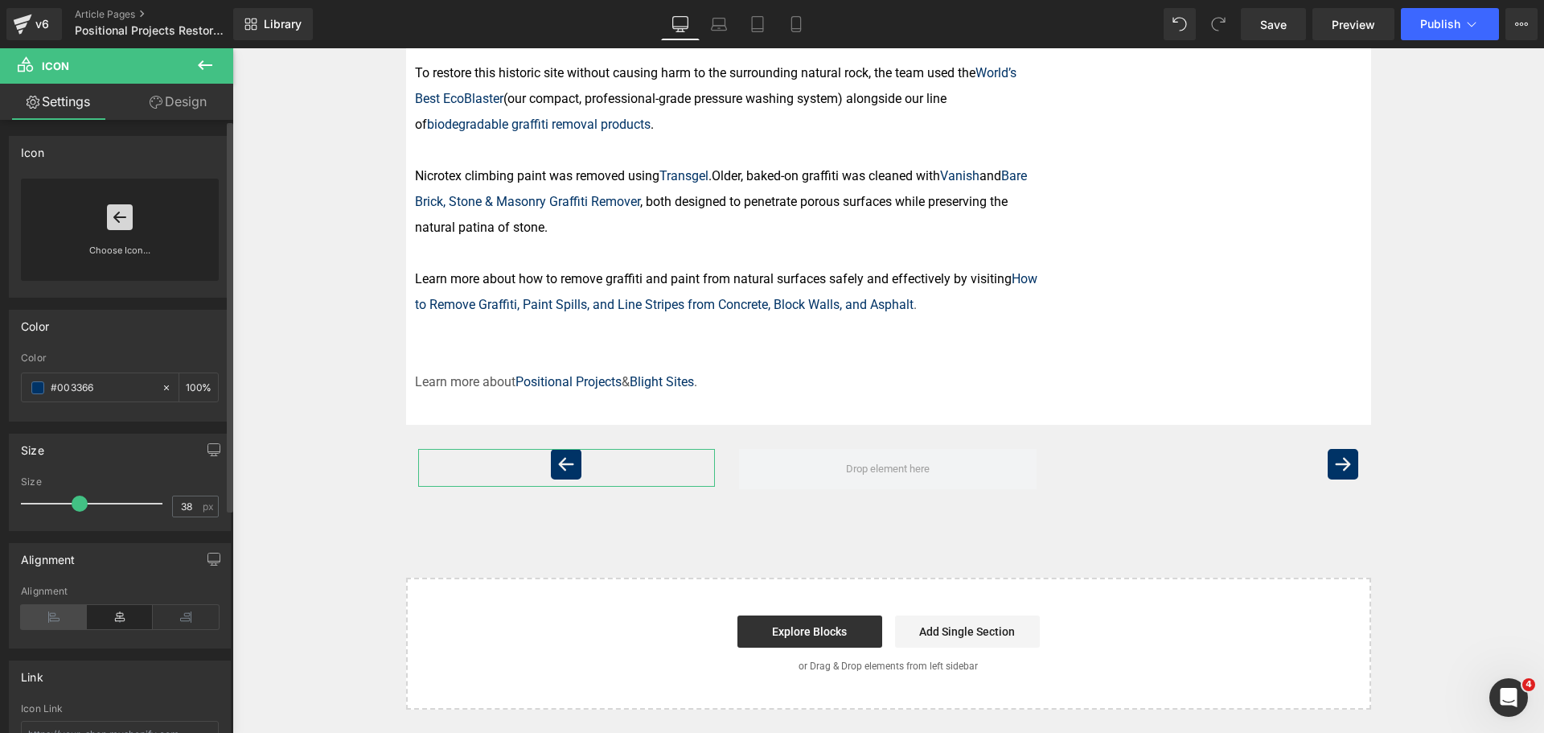
click at [54, 609] on icon at bounding box center [54, 617] width 66 height 24
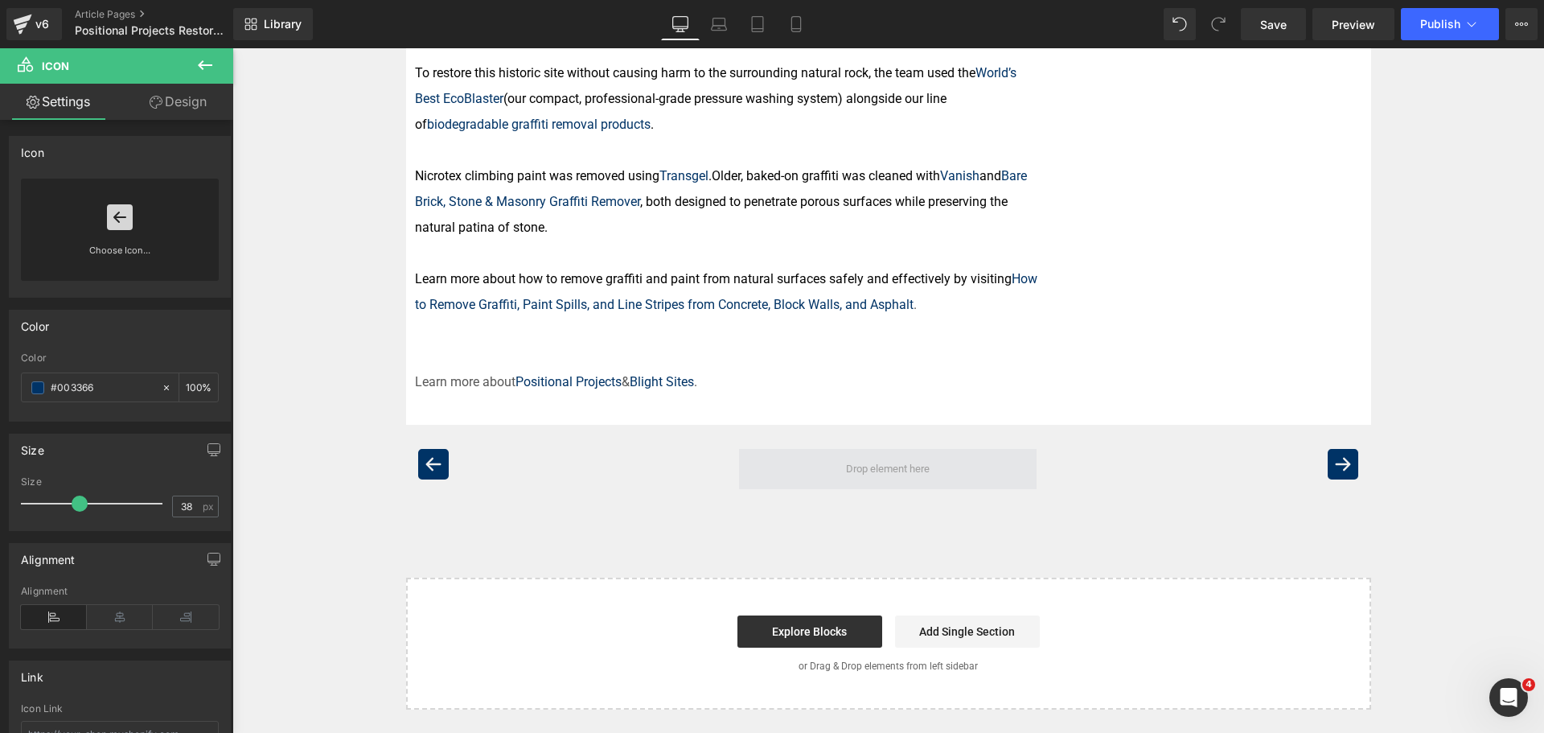
drag, startPoint x: 992, startPoint y: 473, endPoint x: 868, endPoint y: 441, distance: 128.5
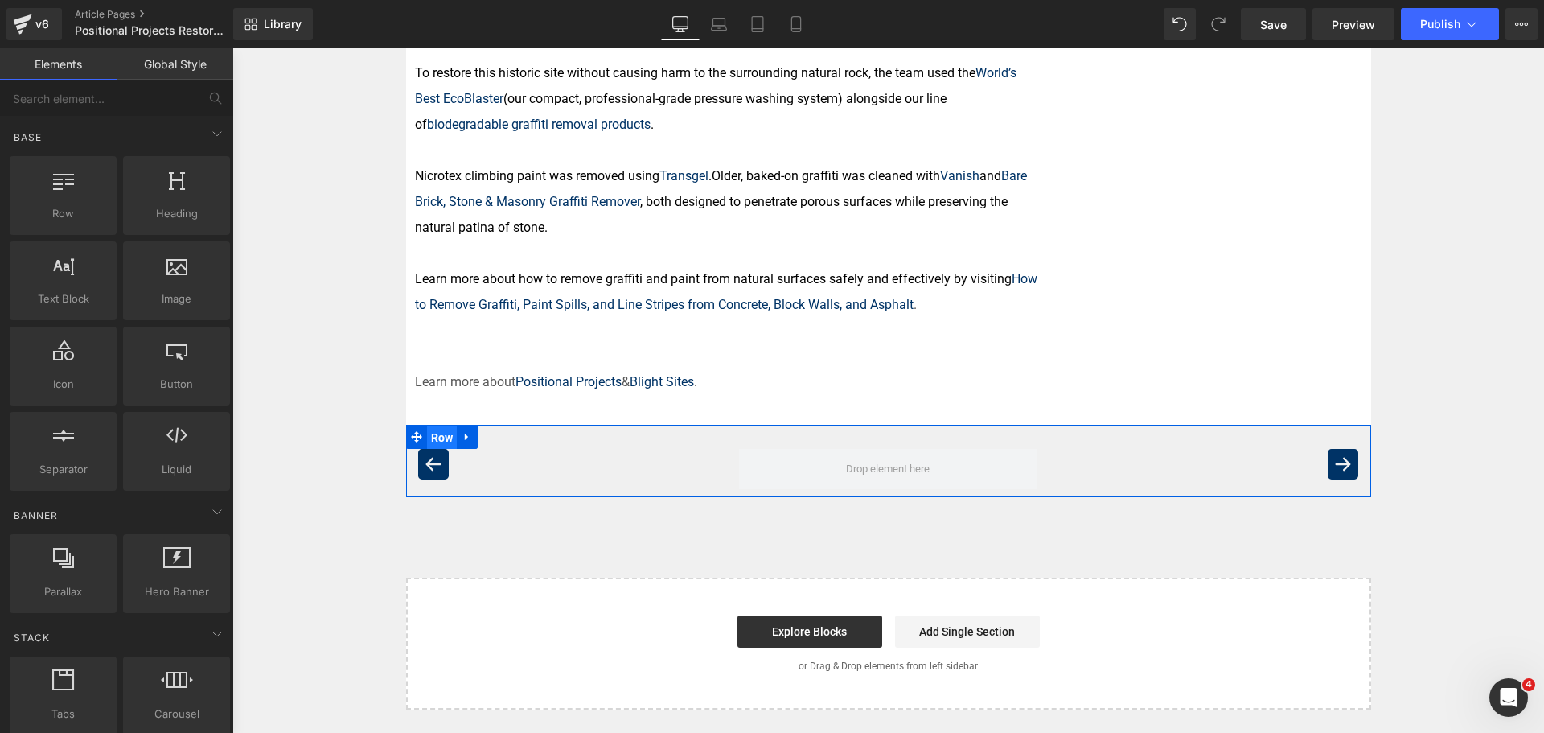
click at [431, 425] on span "Row" at bounding box center [442, 437] width 31 height 24
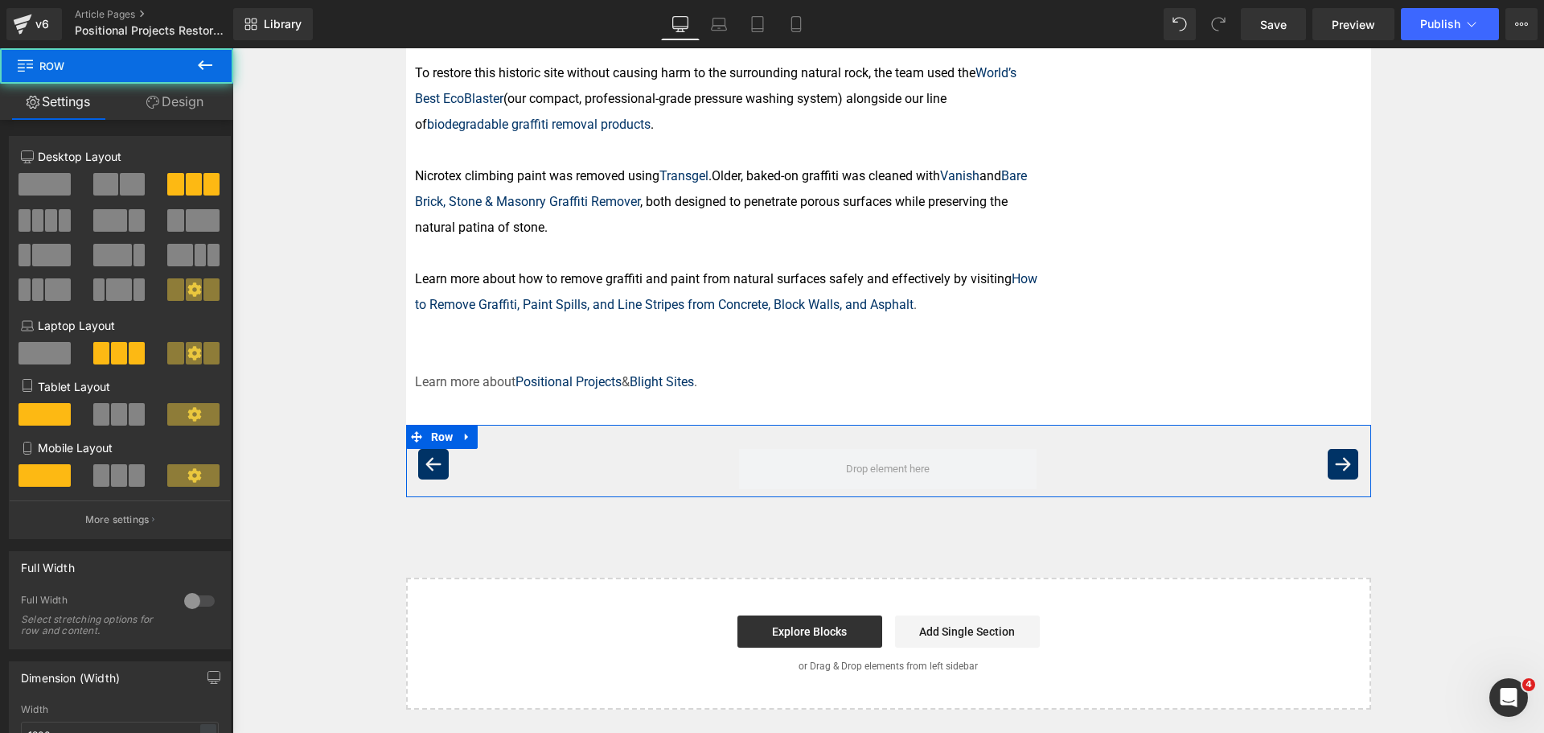
drag, startPoint x: 174, startPoint y: 103, endPoint x: 143, endPoint y: 181, distance: 83.8
click at [174, 103] on link "Design" at bounding box center [175, 102] width 117 height 36
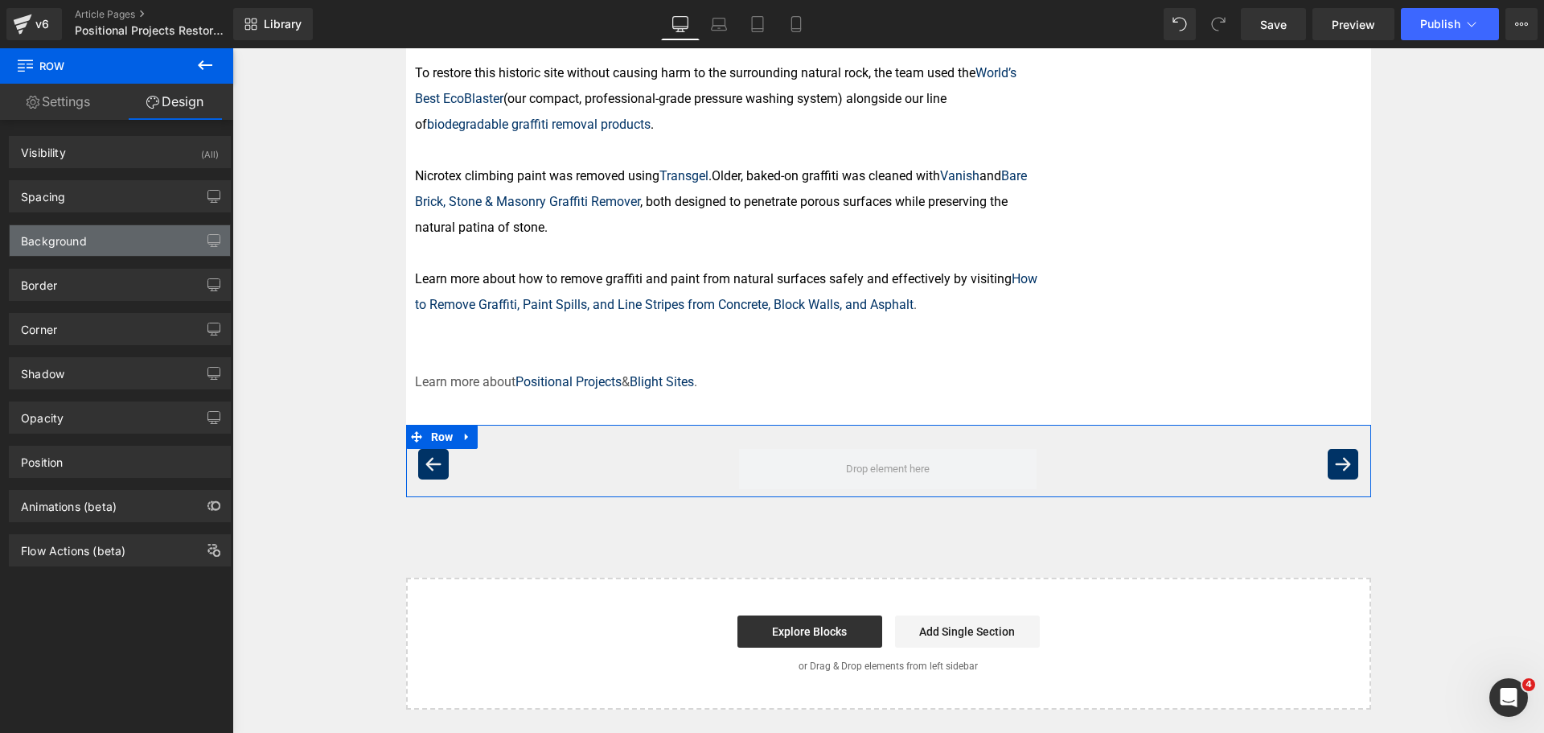
drag, startPoint x: 72, startPoint y: 233, endPoint x: 73, endPoint y: 241, distance: 8.1
click at [72, 233] on div "Background" at bounding box center [54, 236] width 66 height 23
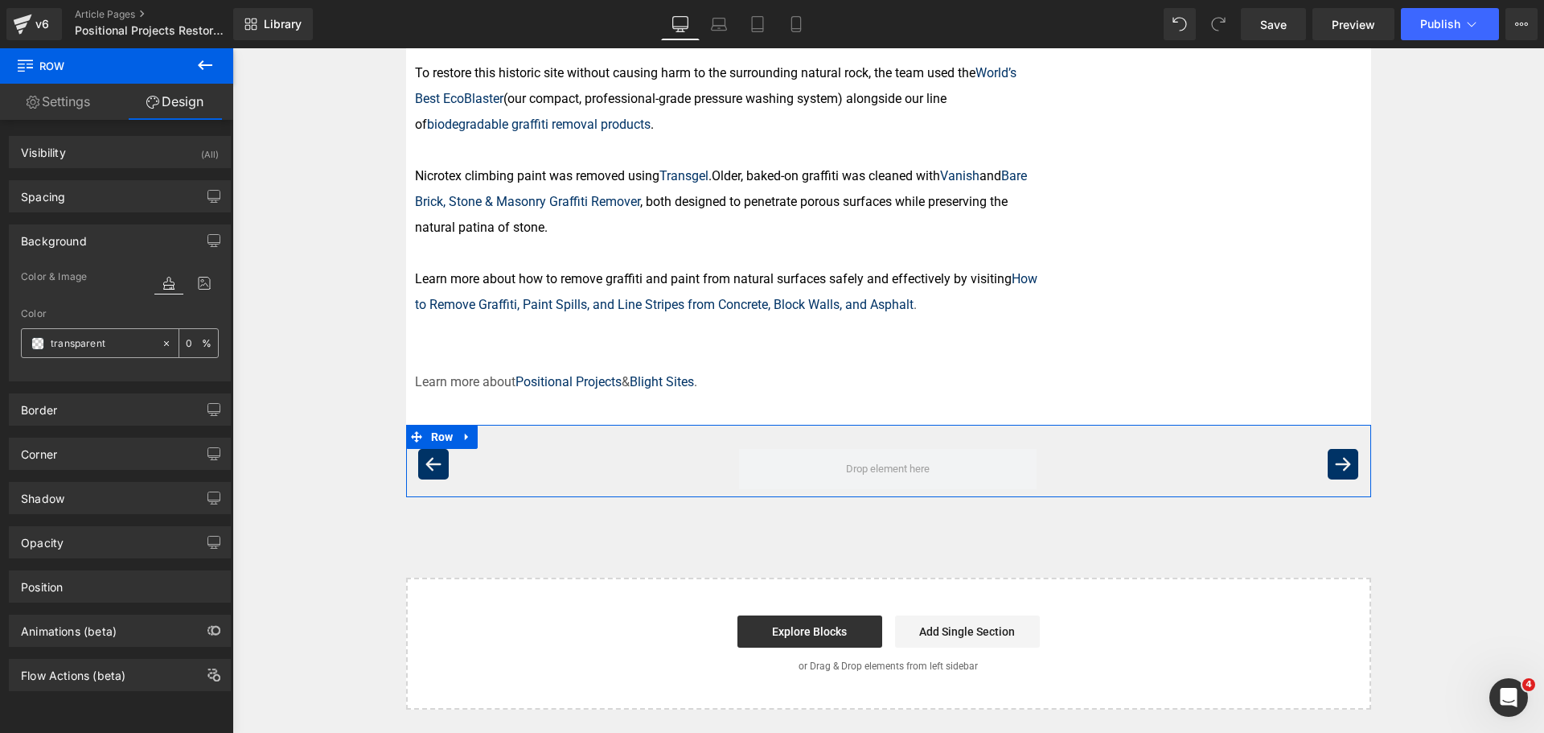
click at [39, 343] on span at bounding box center [37, 343] width 13 height 13
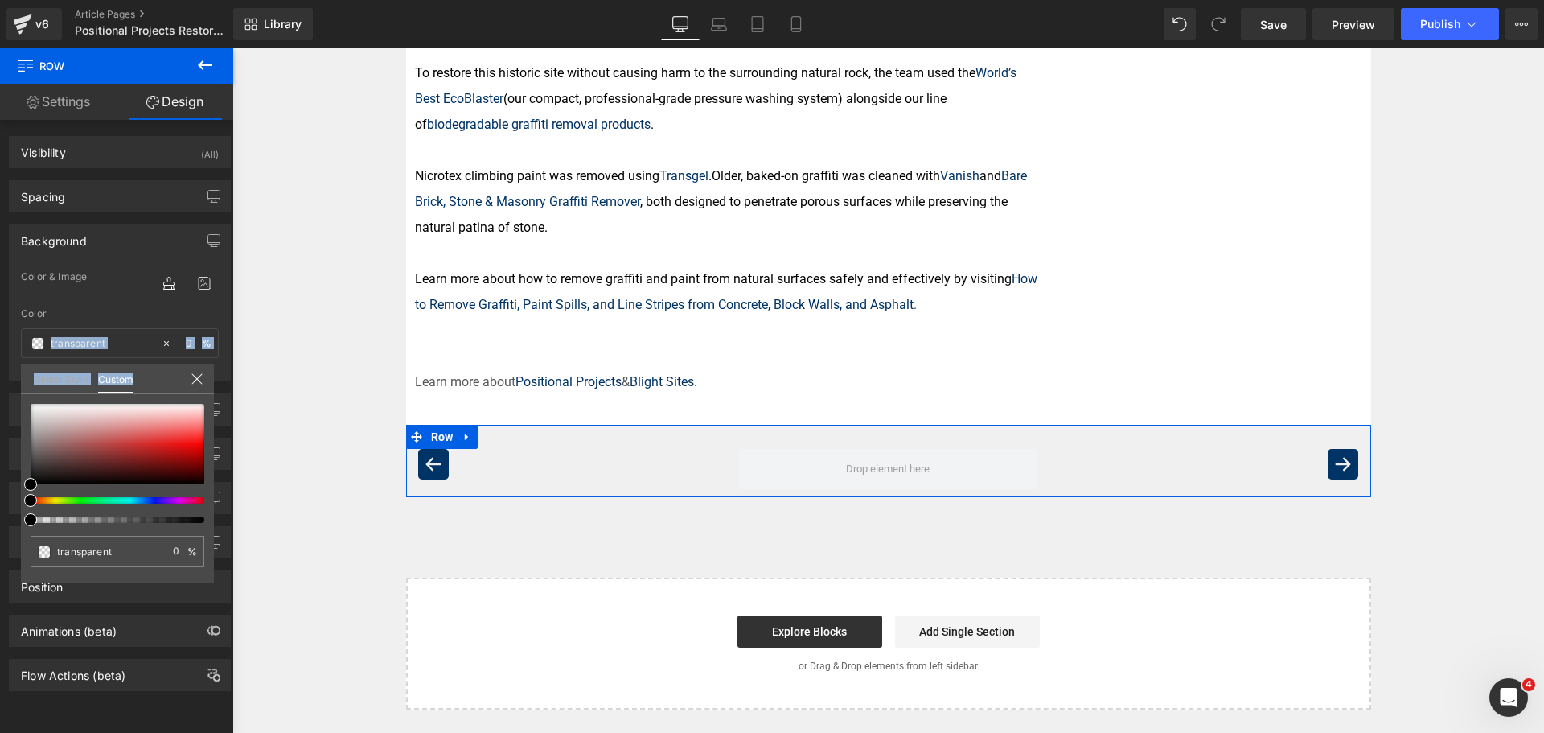
drag, startPoint x: 47, startPoint y: 401, endPoint x: 7, endPoint y: 367, distance: 52.4
click at [7, 367] on div "Background Color & Image color transparent Color transparent 0 % Image Replace …" at bounding box center [120, 296] width 240 height 169
type input "#ebe9e9"
type input "100"
type input "#ebe9e9"
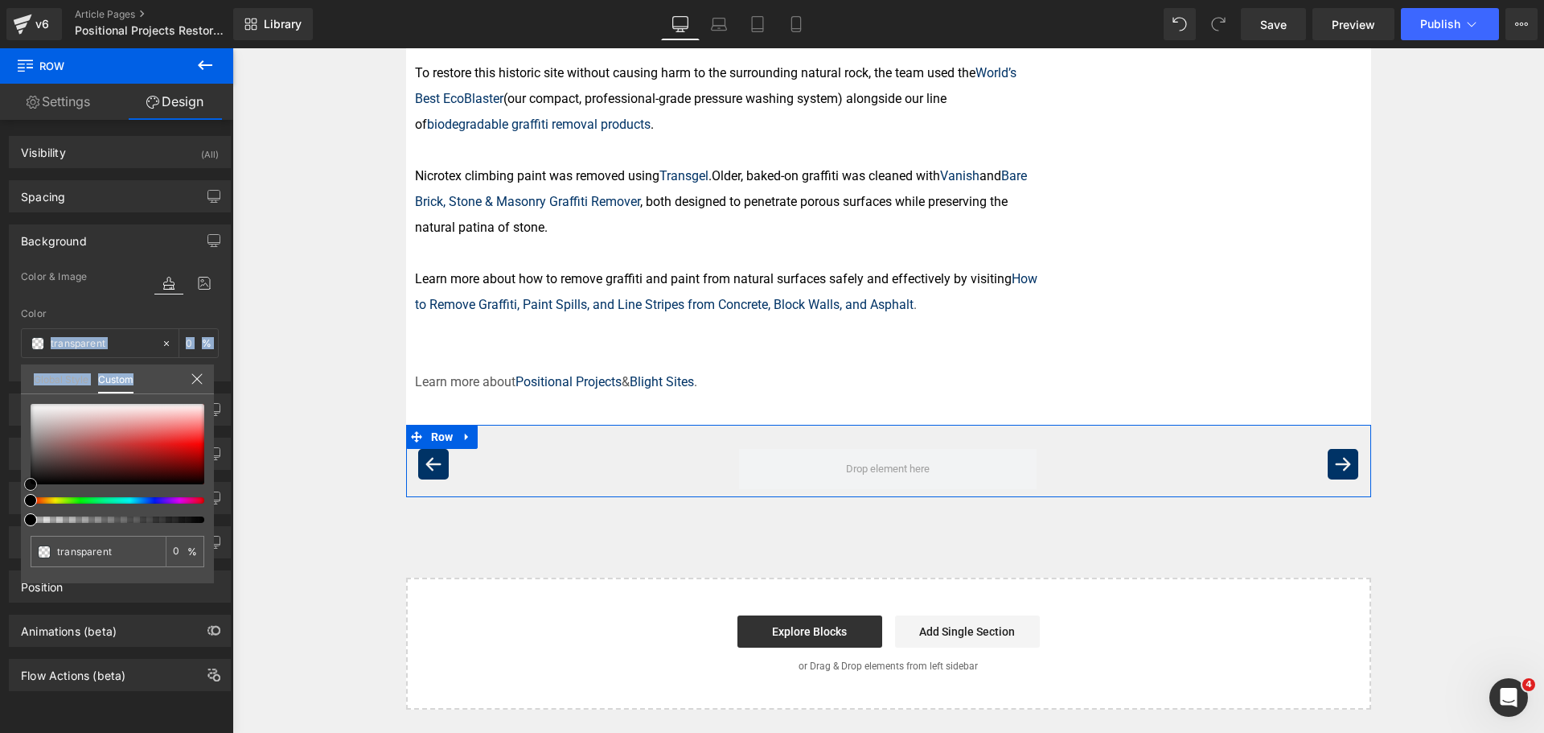
type input "100"
type input "#eeecec"
type input "#ffffff"
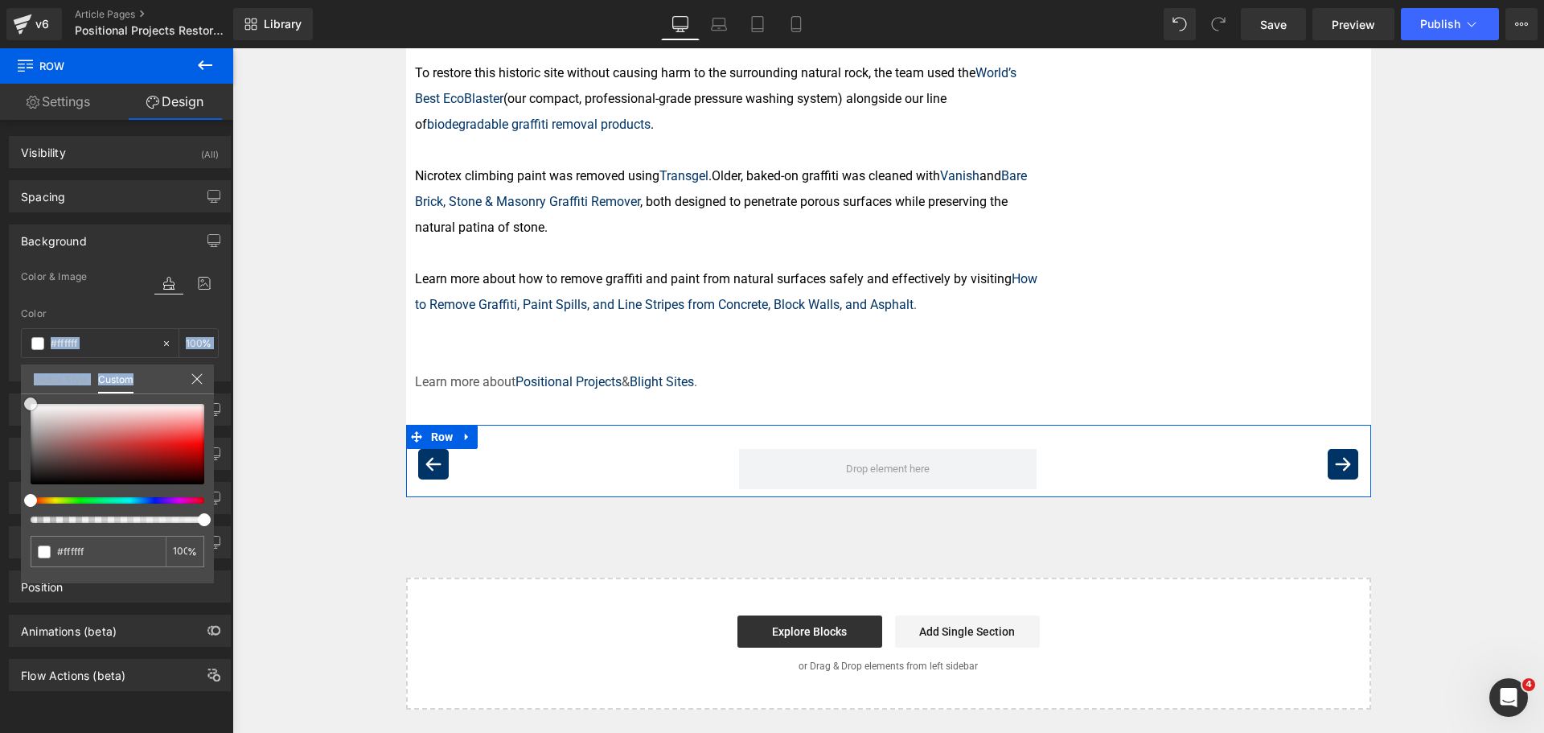
drag, startPoint x: 41, startPoint y: 410, endPoint x: 8, endPoint y: 367, distance: 53.9
click at [8, 370] on div "Background Color & Image color rgba(255, 255, 255, 1) Color #ffffff 100 % Image…" at bounding box center [120, 296] width 240 height 169
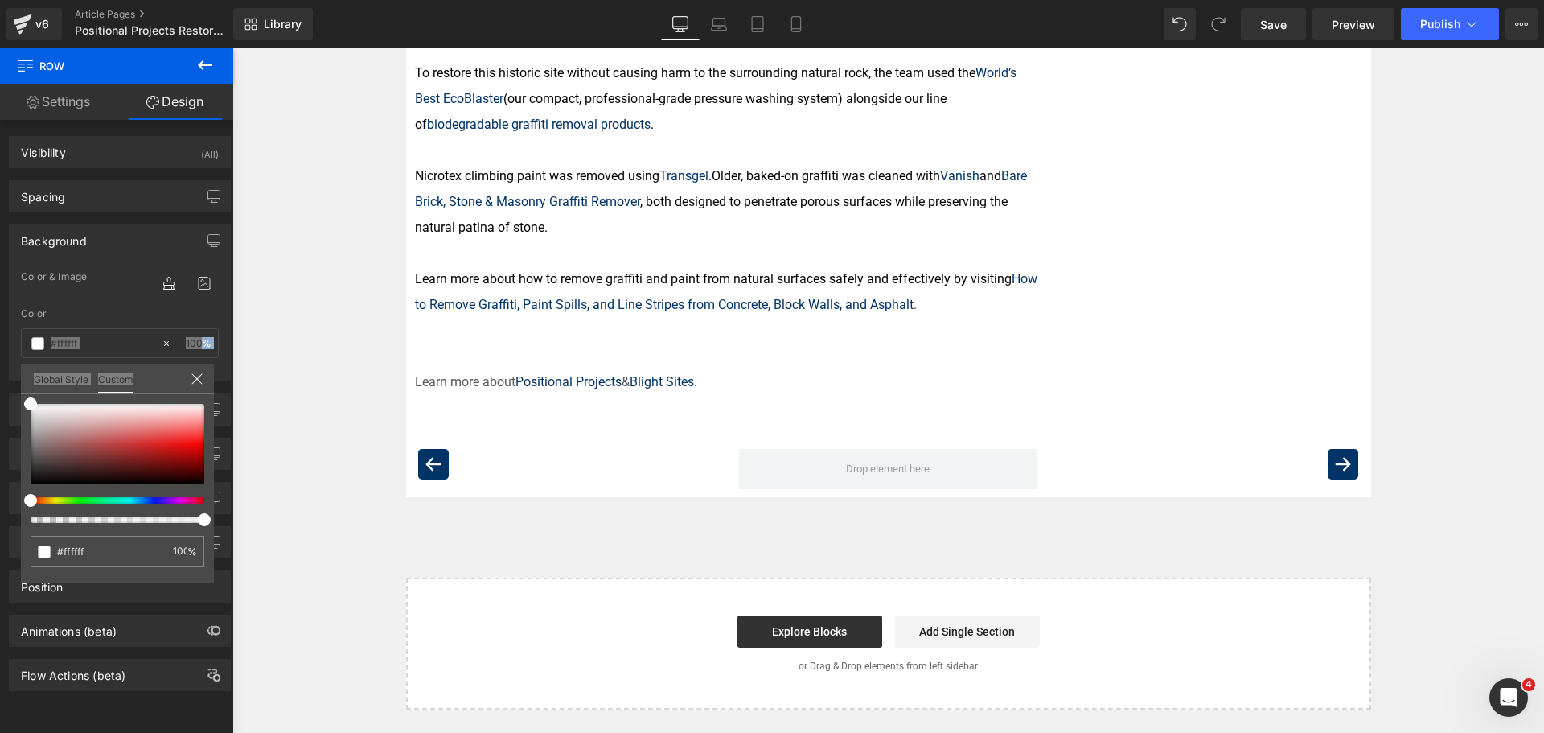
click at [802, 558] on body "Skip to content Close Cart (0) Your cart is currently empty. Return to shop Clo…" at bounding box center [887, 2] width 1311 height 2321
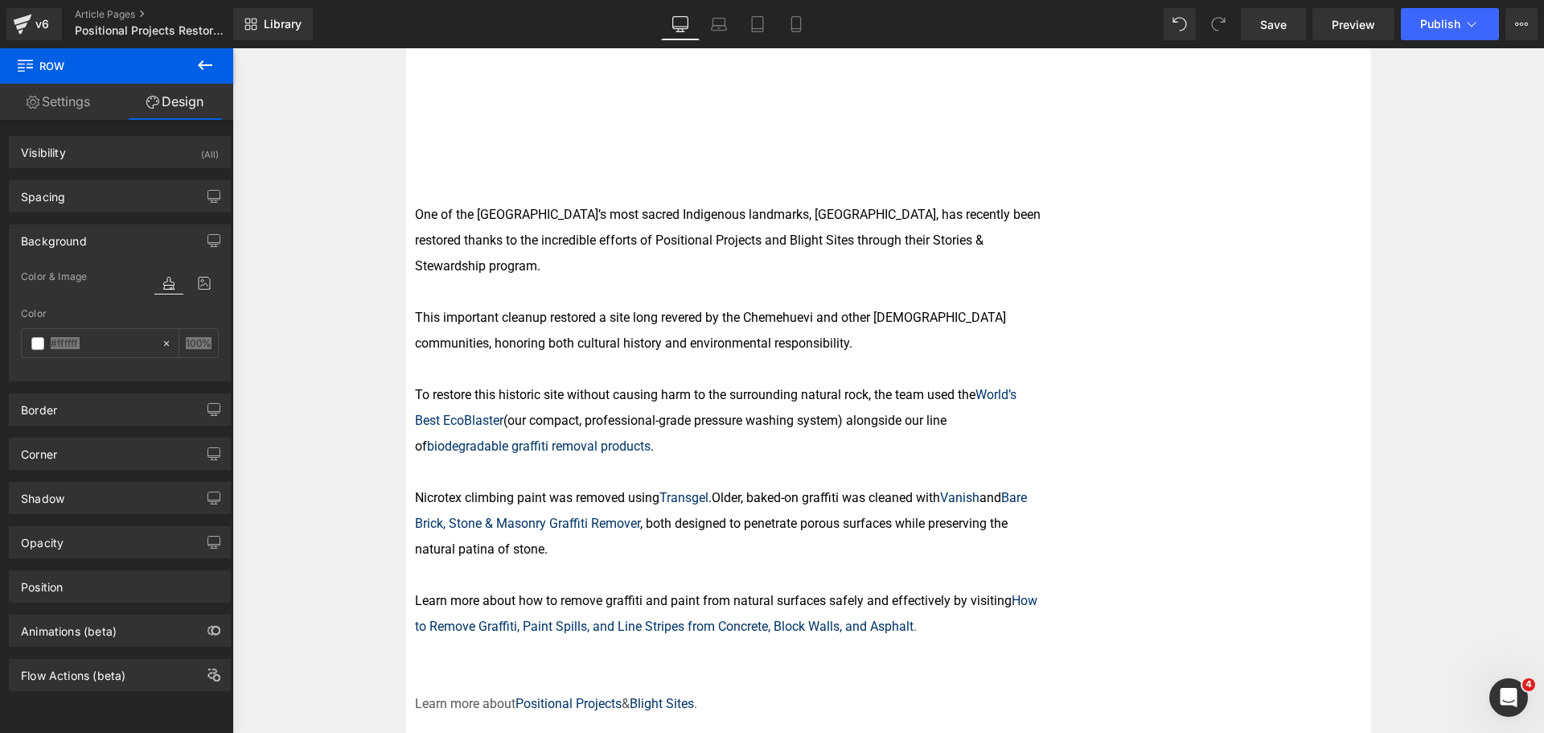
scroll to position [1206, 0]
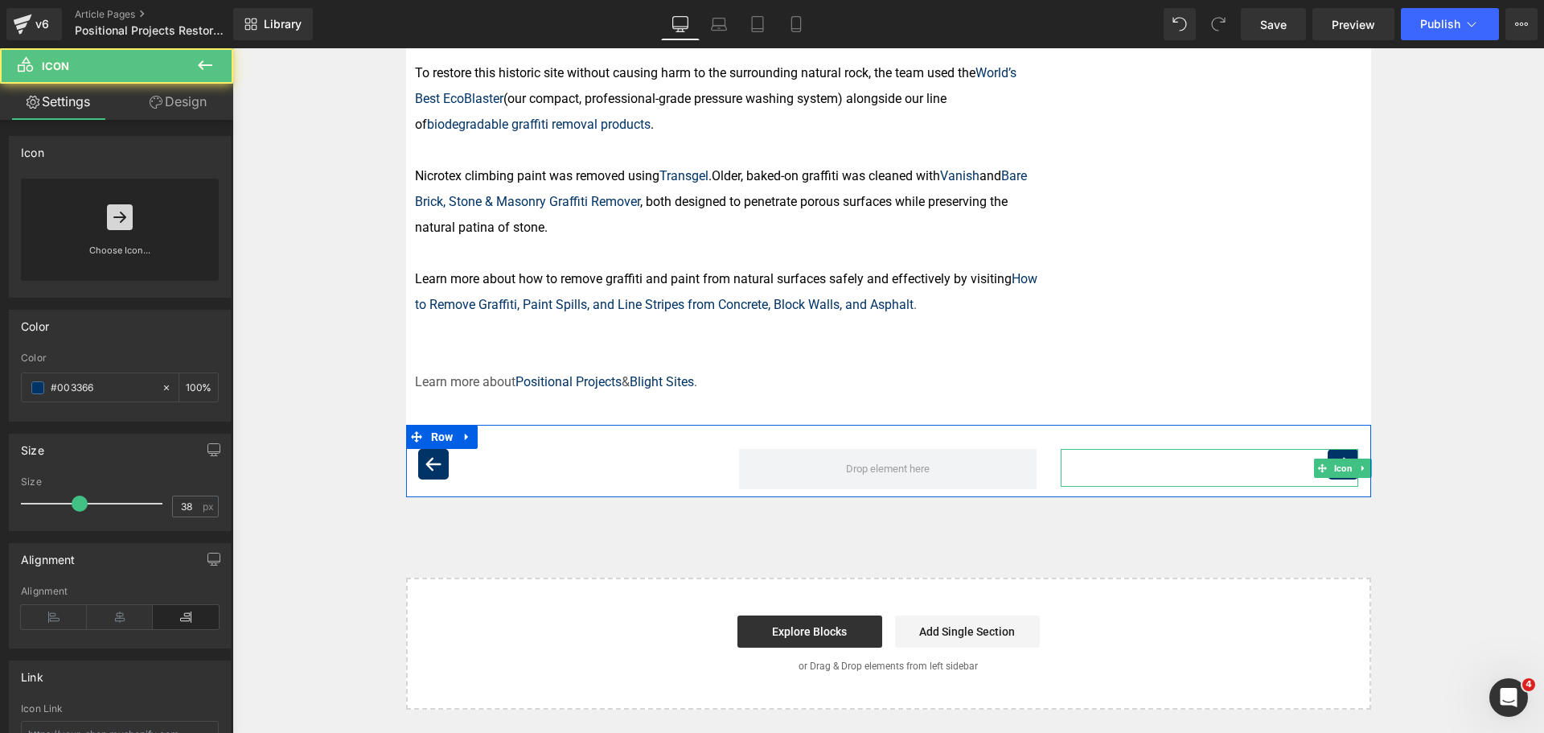
click at [1243, 449] on div at bounding box center [1210, 468] width 298 height 38
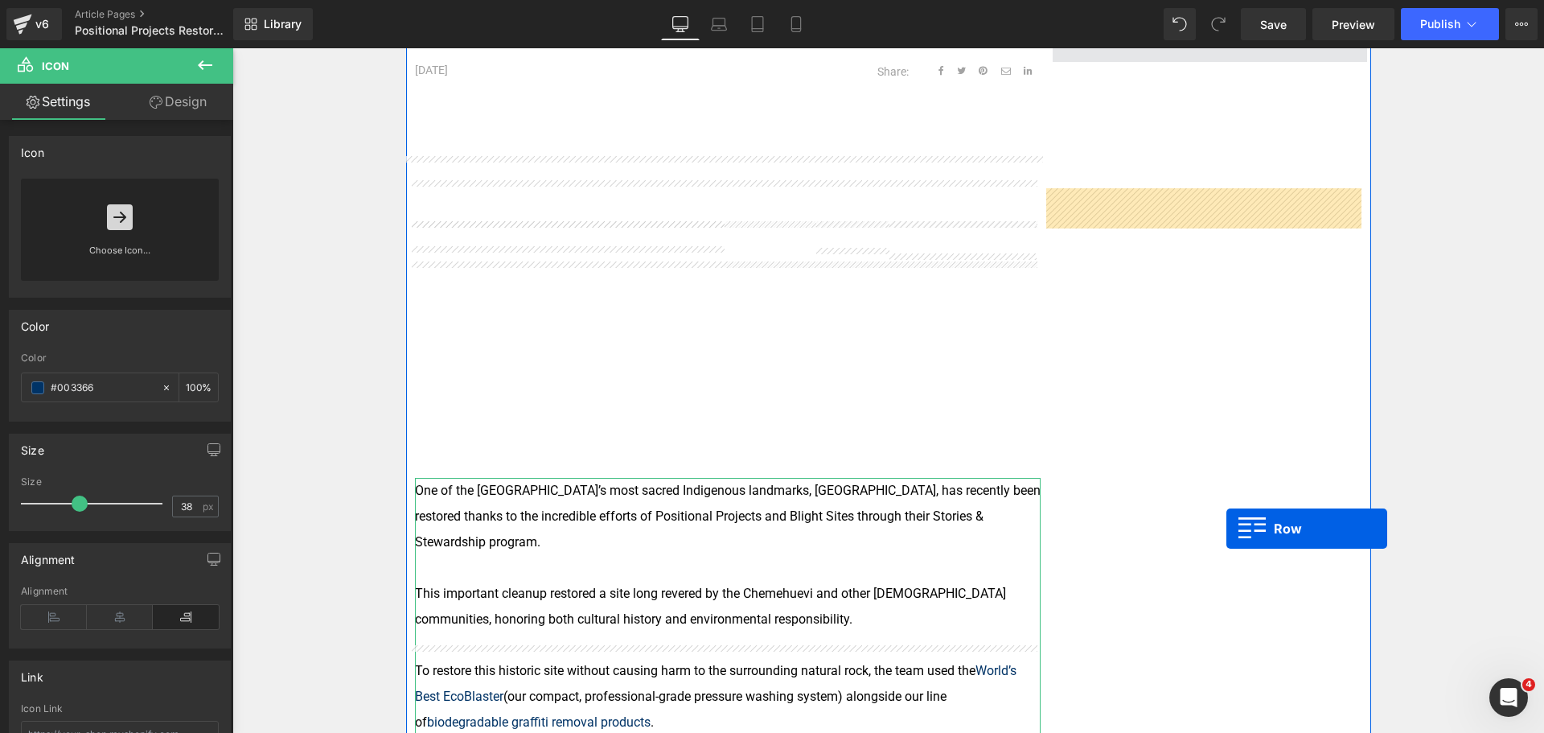
scroll to position [402, 0]
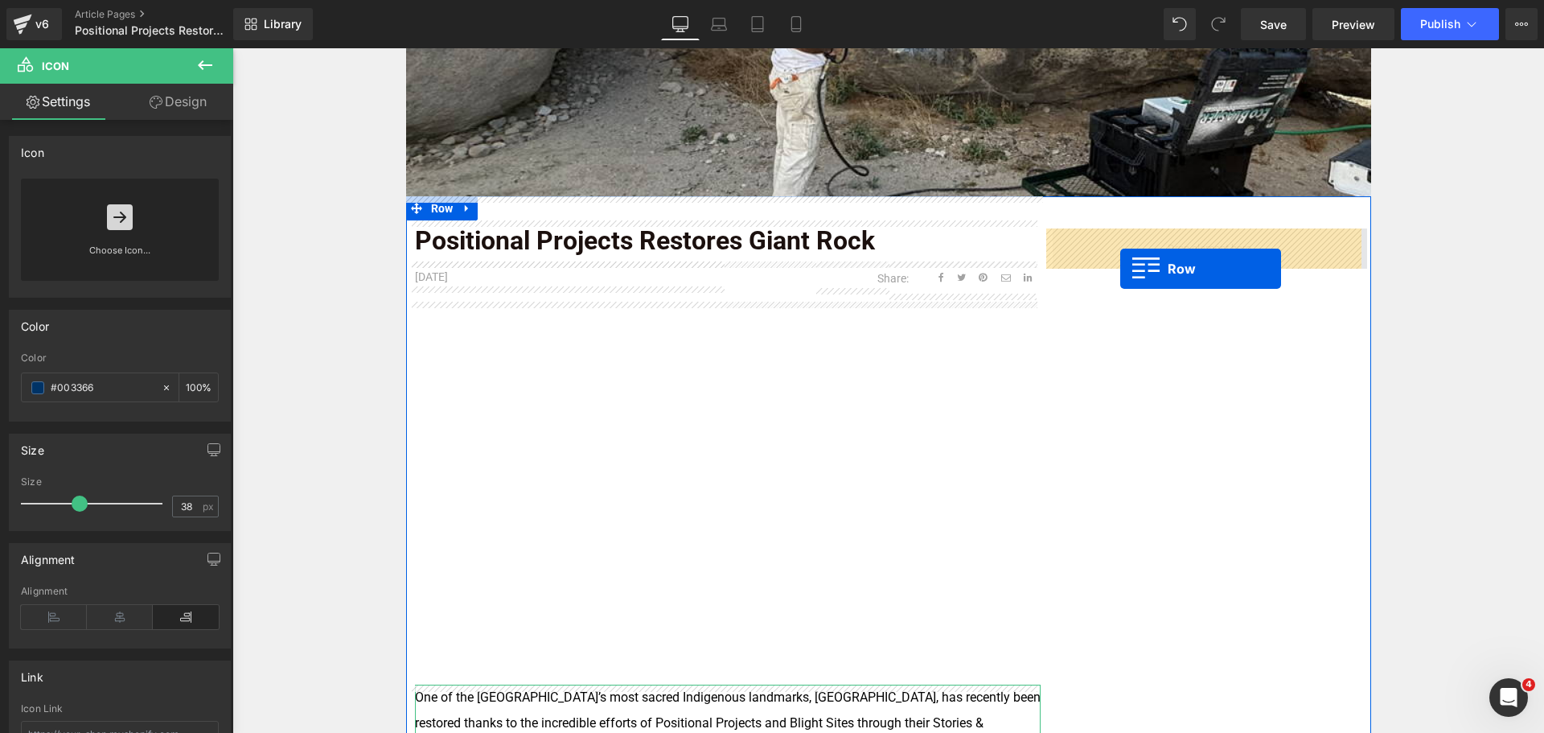
drag, startPoint x: 435, startPoint y: 416, endPoint x: 1120, endPoint y: 269, distance: 700.7
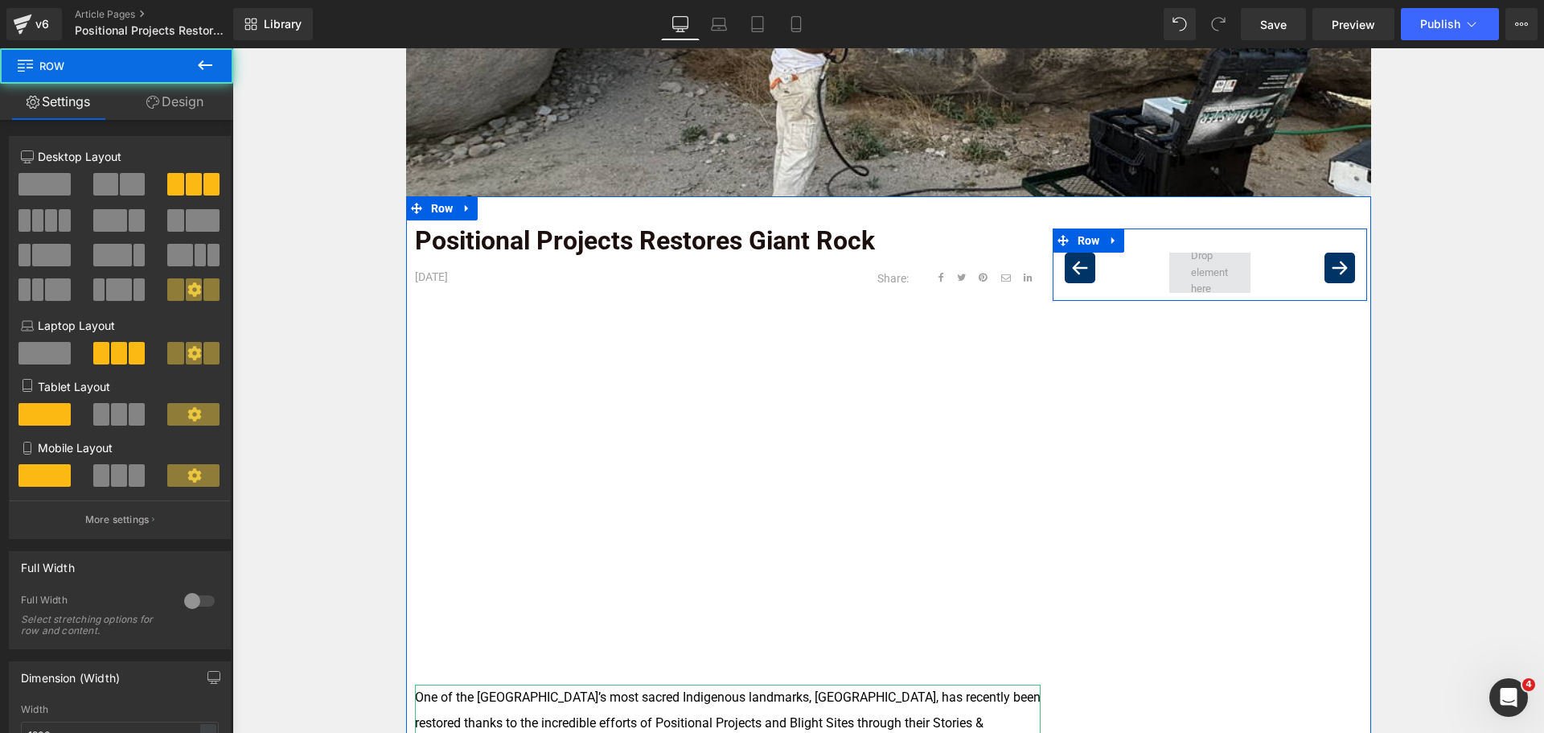
click at [1190, 278] on span at bounding box center [1209, 273] width 48 height 58
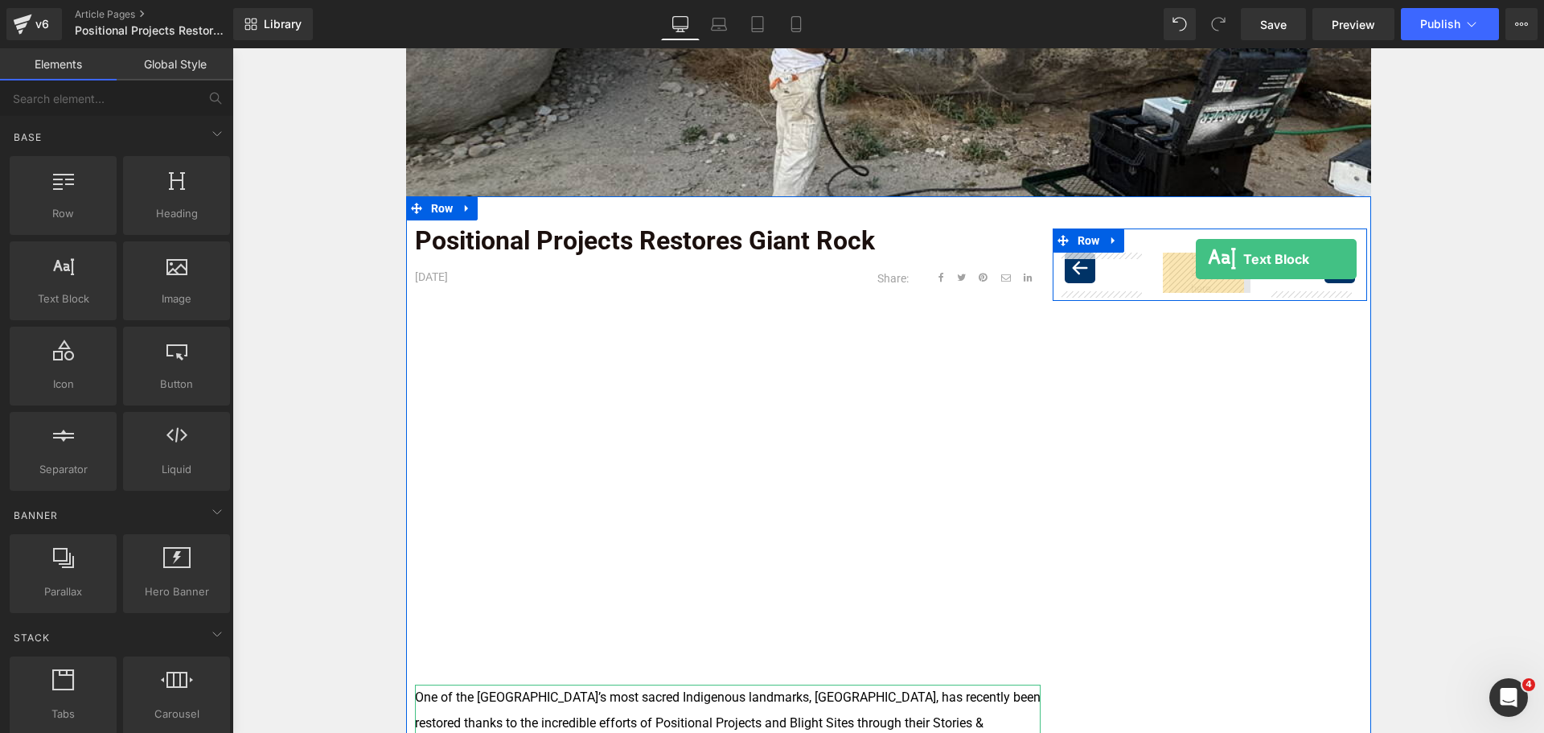
drag, startPoint x: 322, startPoint y: 339, endPoint x: 1196, endPoint y: 259, distance: 876.9
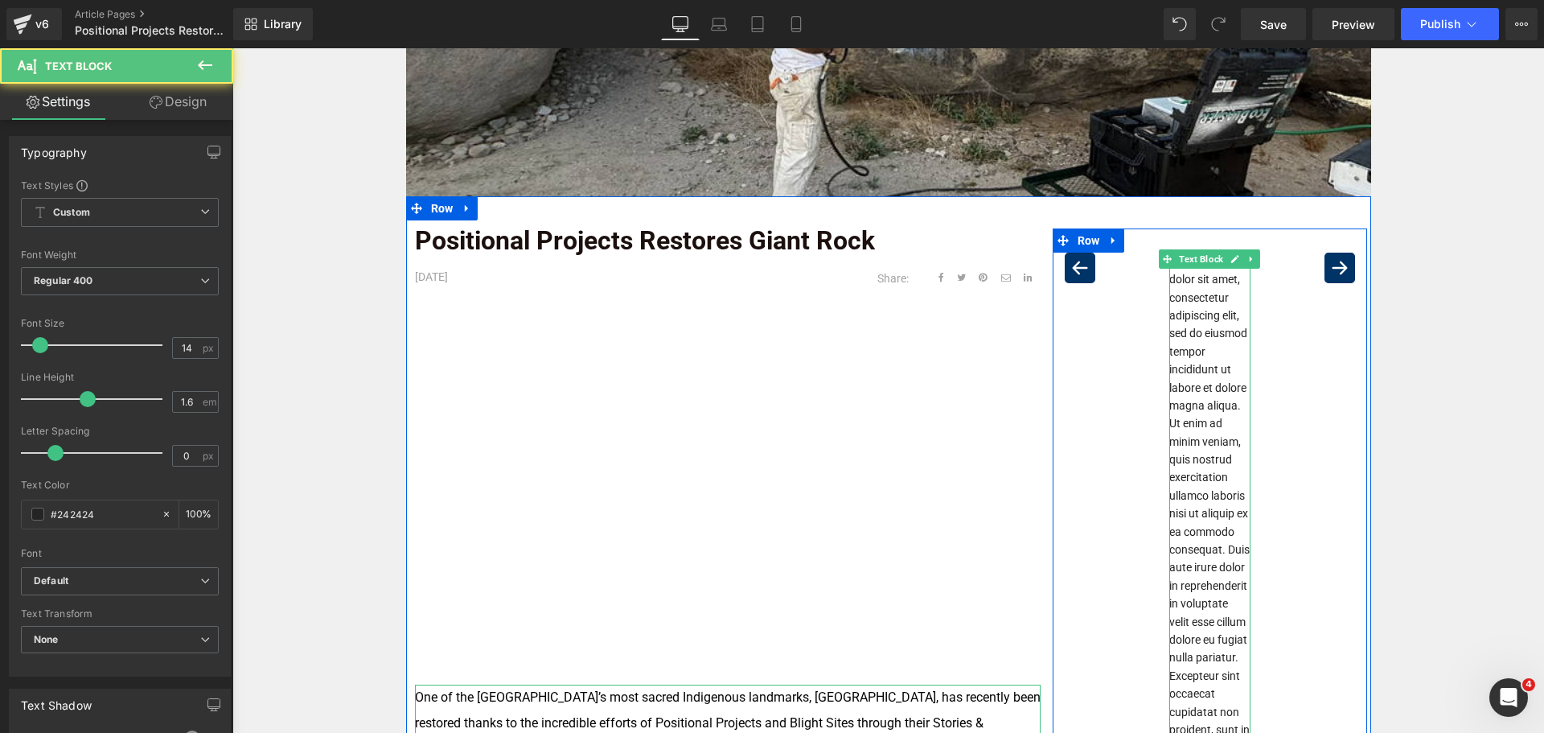
click at [1191, 281] on p "Lorem ipsum dolor sit amet, consectetur adipiscing elit, sed do eiusmod tempor …" at bounding box center [1209, 531] width 81 height 558
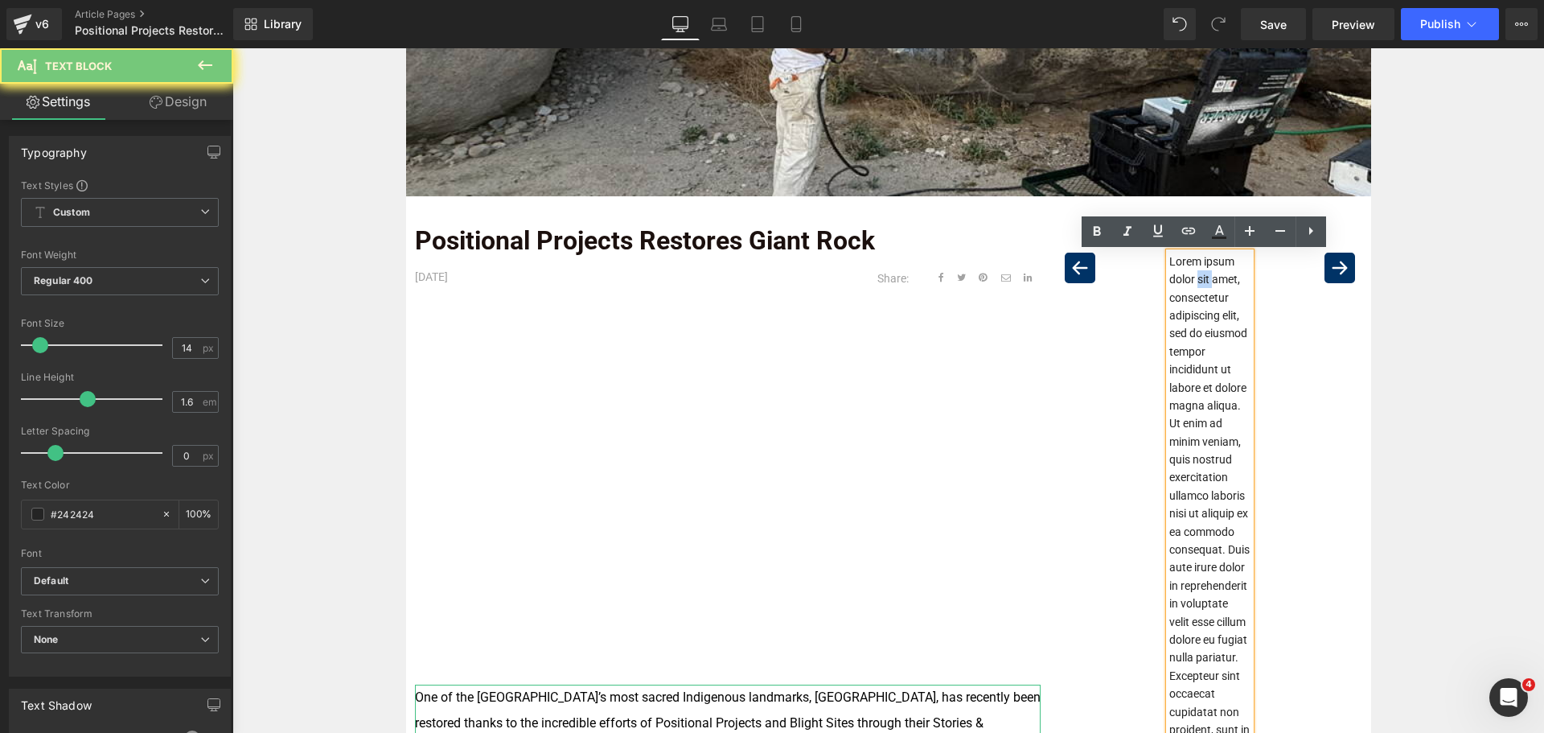
click at [1191, 281] on p "Lorem ipsum dolor sit amet, consectetur adipiscing elit, sed do eiusmod tempor …" at bounding box center [1209, 531] width 81 height 558
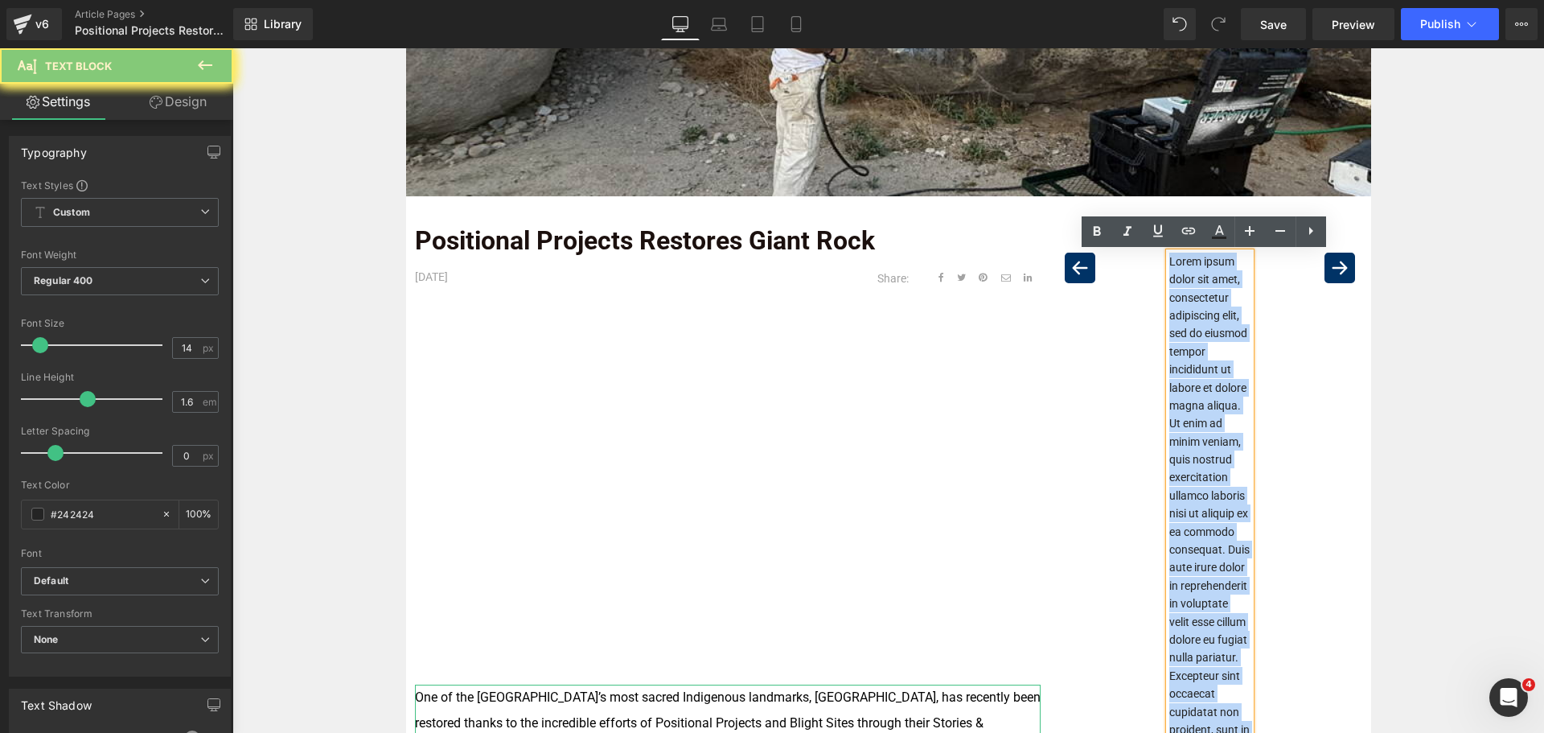
click at [1191, 281] on p "Lorem ipsum dolor sit amet, consectetur adipiscing elit, sed do eiusmod tempor …" at bounding box center [1209, 531] width 81 height 558
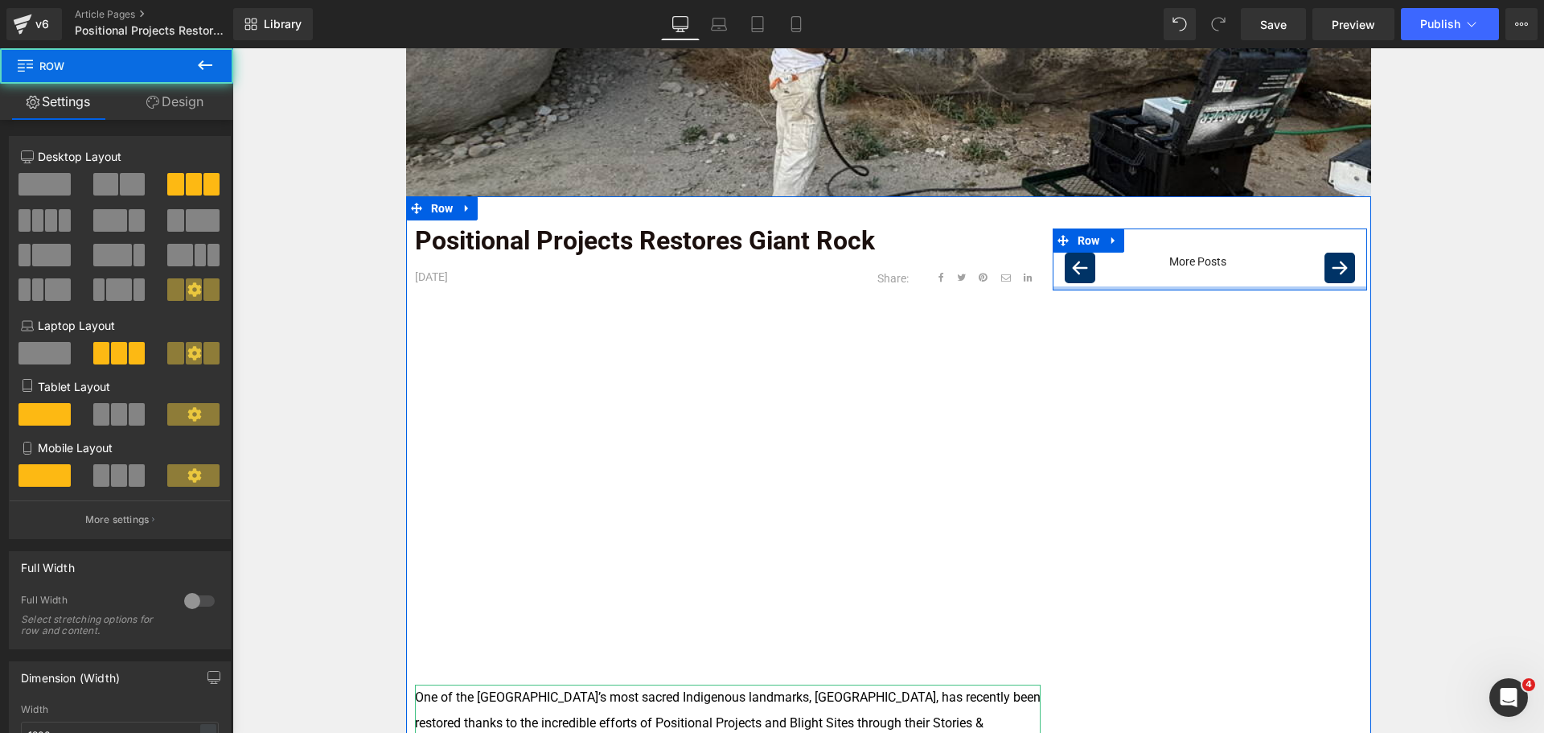
drag, startPoint x: 1187, startPoint y: 293, endPoint x: 1189, endPoint y: 282, distance: 11.5
click at [1189, 282] on div "Icon More Posts Text Block Icon Row" at bounding box center [1210, 259] width 315 height 62
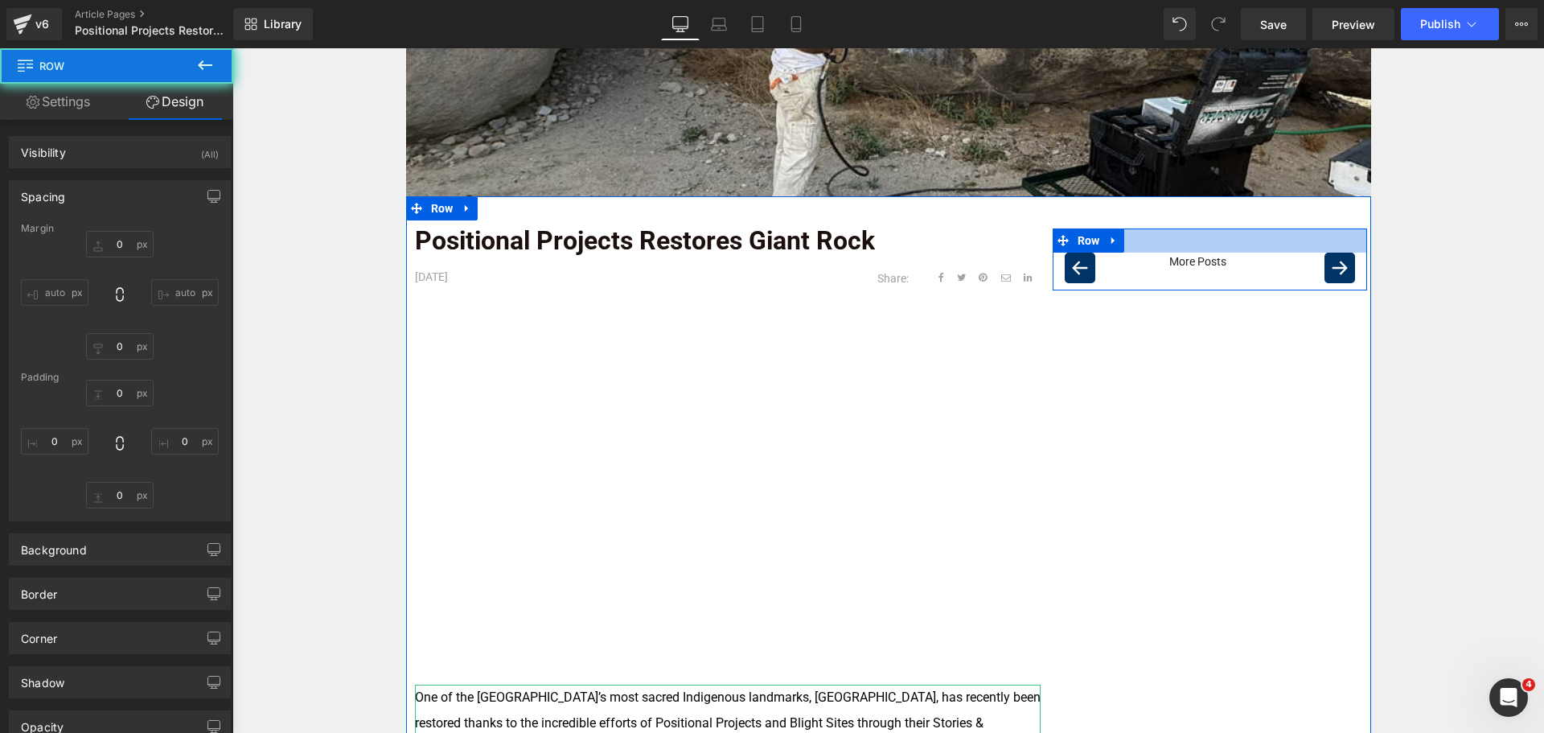
type input "0"
type input "30"
type input "0"
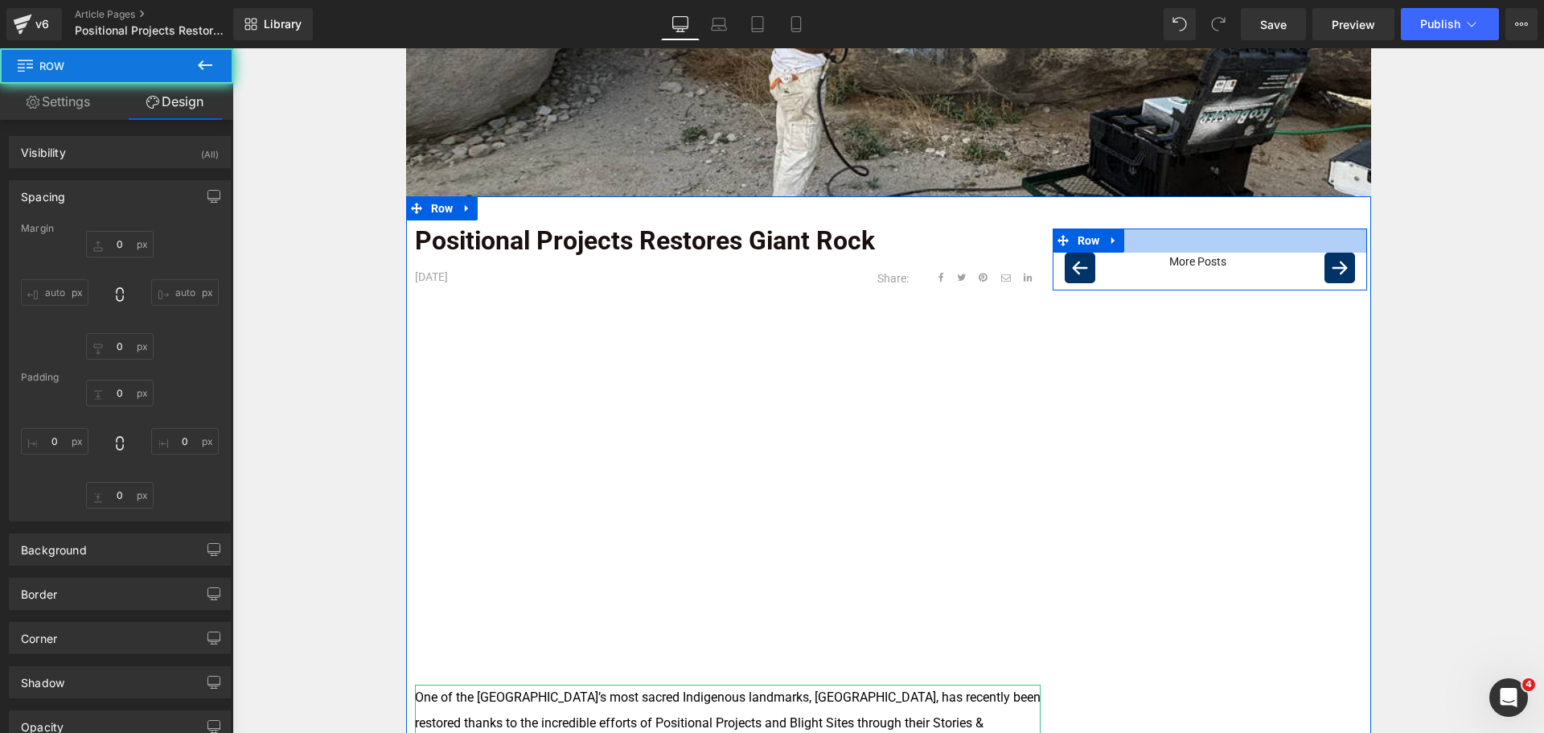
type input "0"
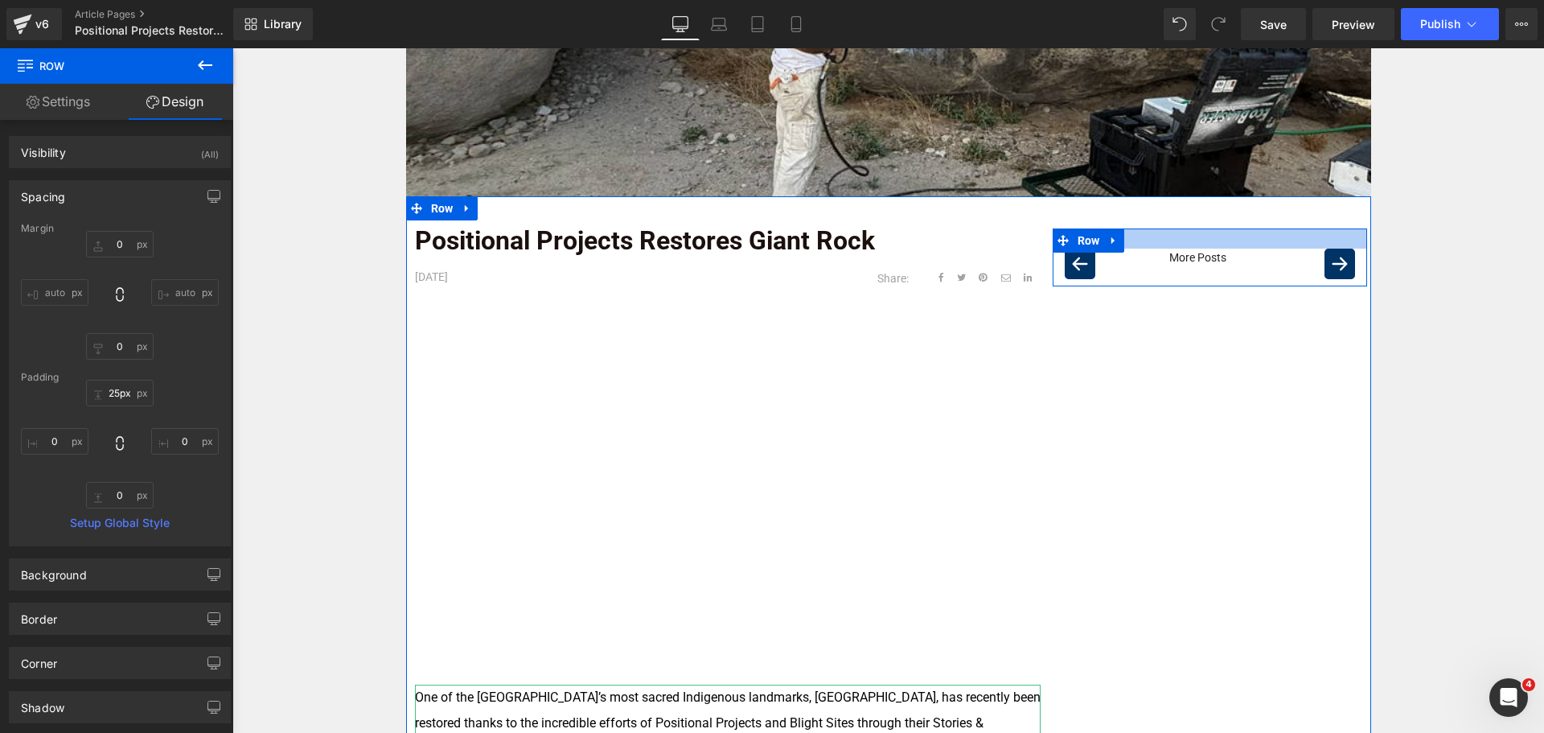
click at [1200, 229] on div at bounding box center [1210, 238] width 315 height 20
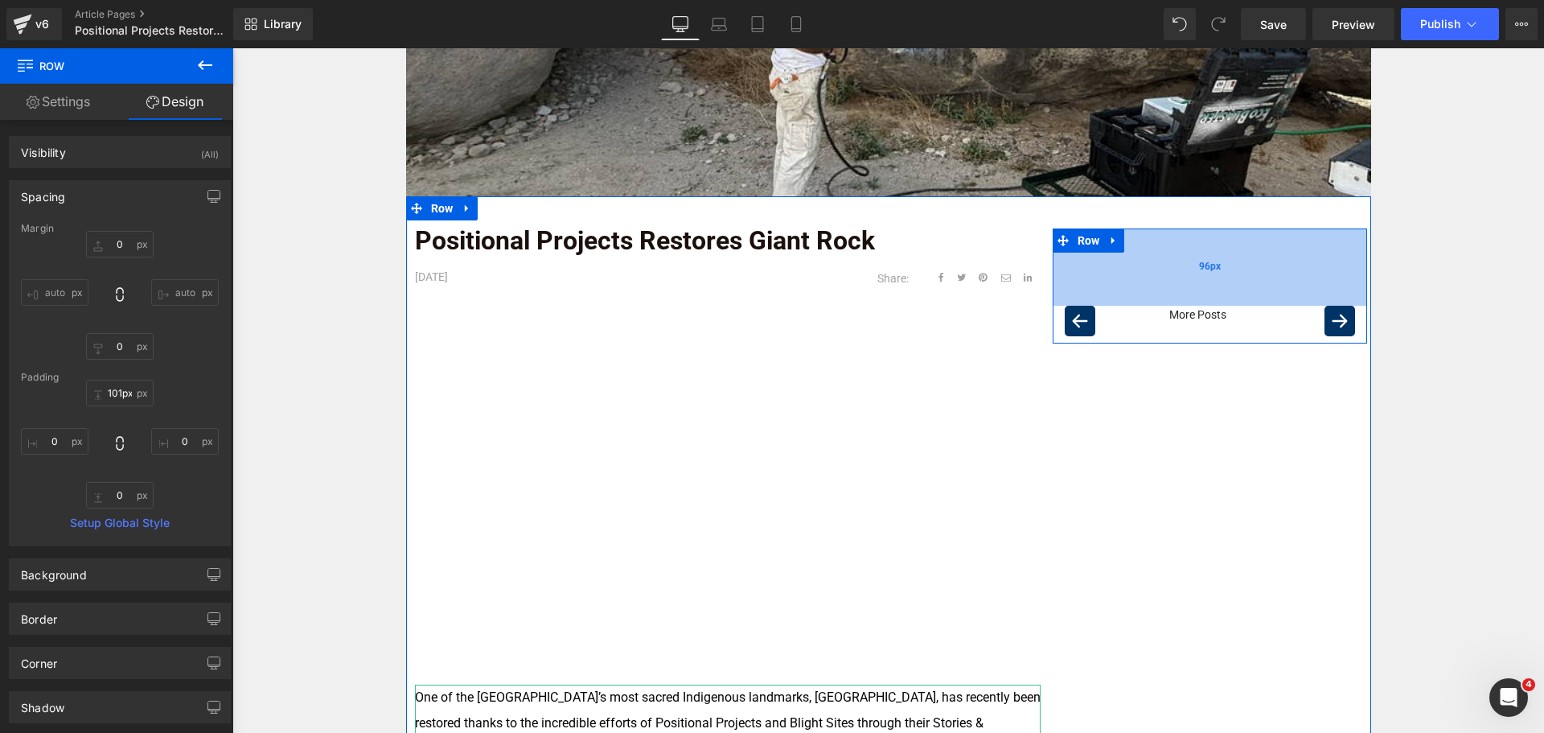
type input "102px"
drag, startPoint x: 1143, startPoint y: 233, endPoint x: 1153, endPoint y: 295, distance: 62.7
click at [1153, 295] on div "102px" at bounding box center [1210, 269] width 315 height 82
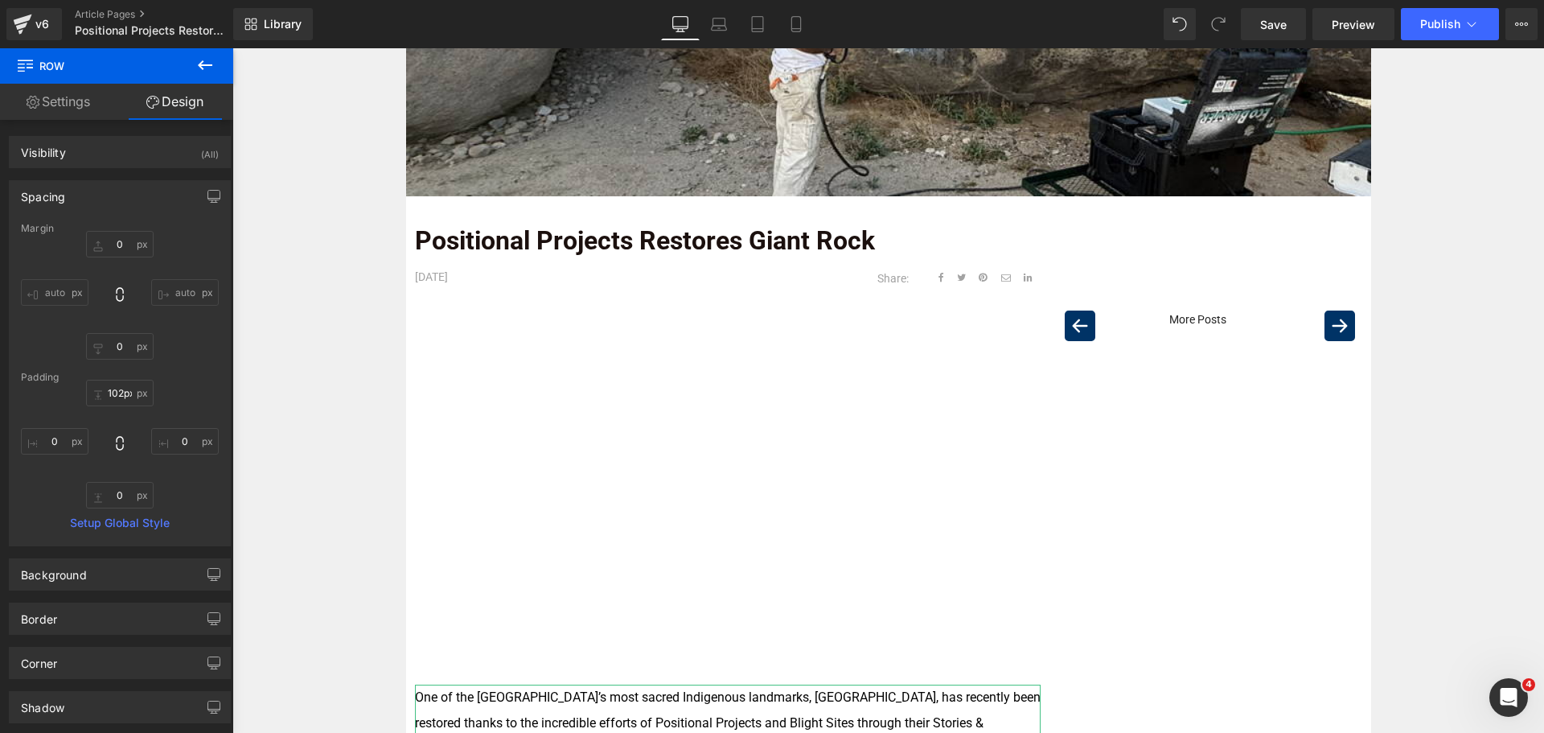
click at [1410, 415] on div "Image Row Positional Projects Restores Giant Rock Text Block [DATE] Text Block …" at bounding box center [887, 658] width 1311 height 1567
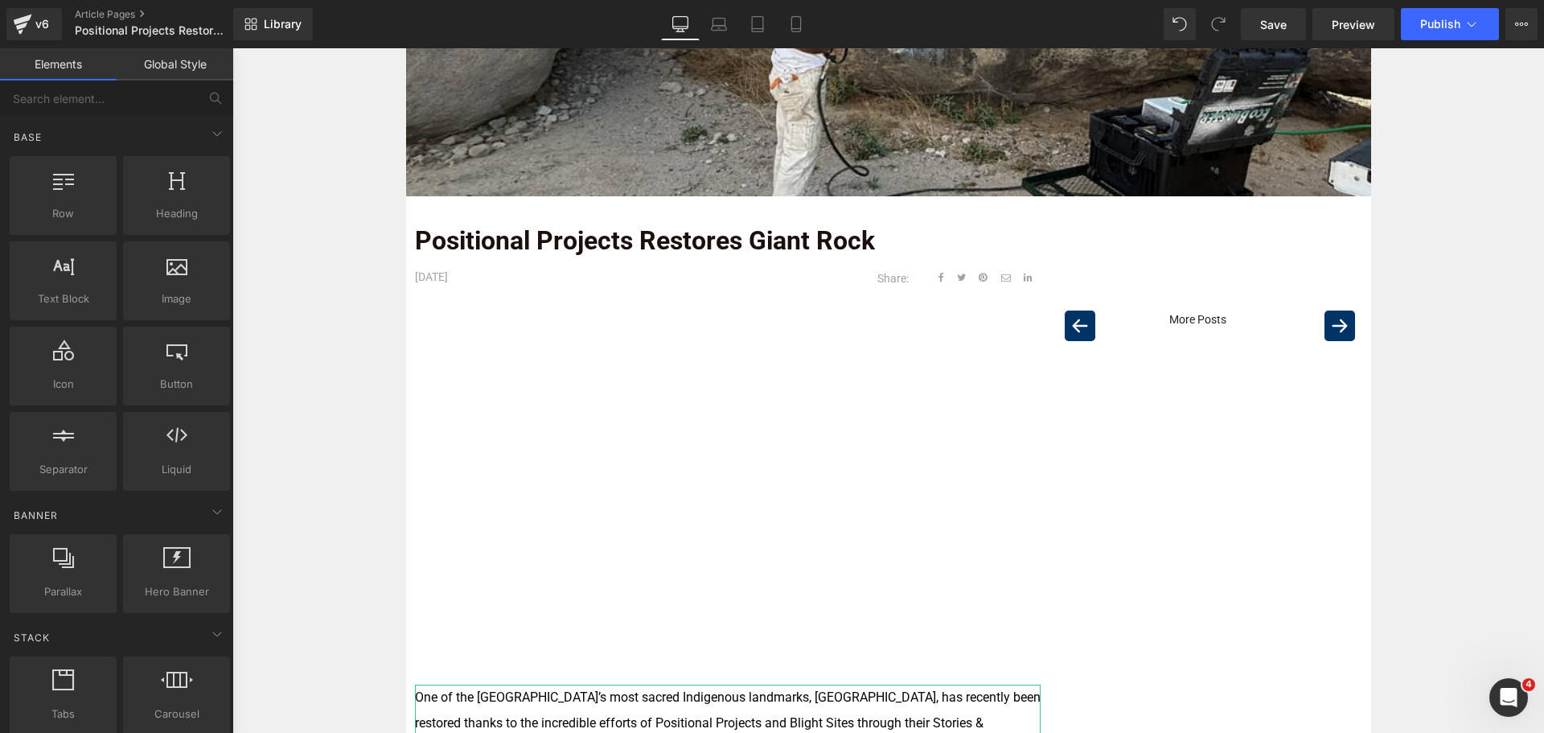
click at [1463, 521] on div "Image Row Positional Projects Restores Giant Rock Text Block [DATE] Text Block …" at bounding box center [887, 658] width 1311 height 1567
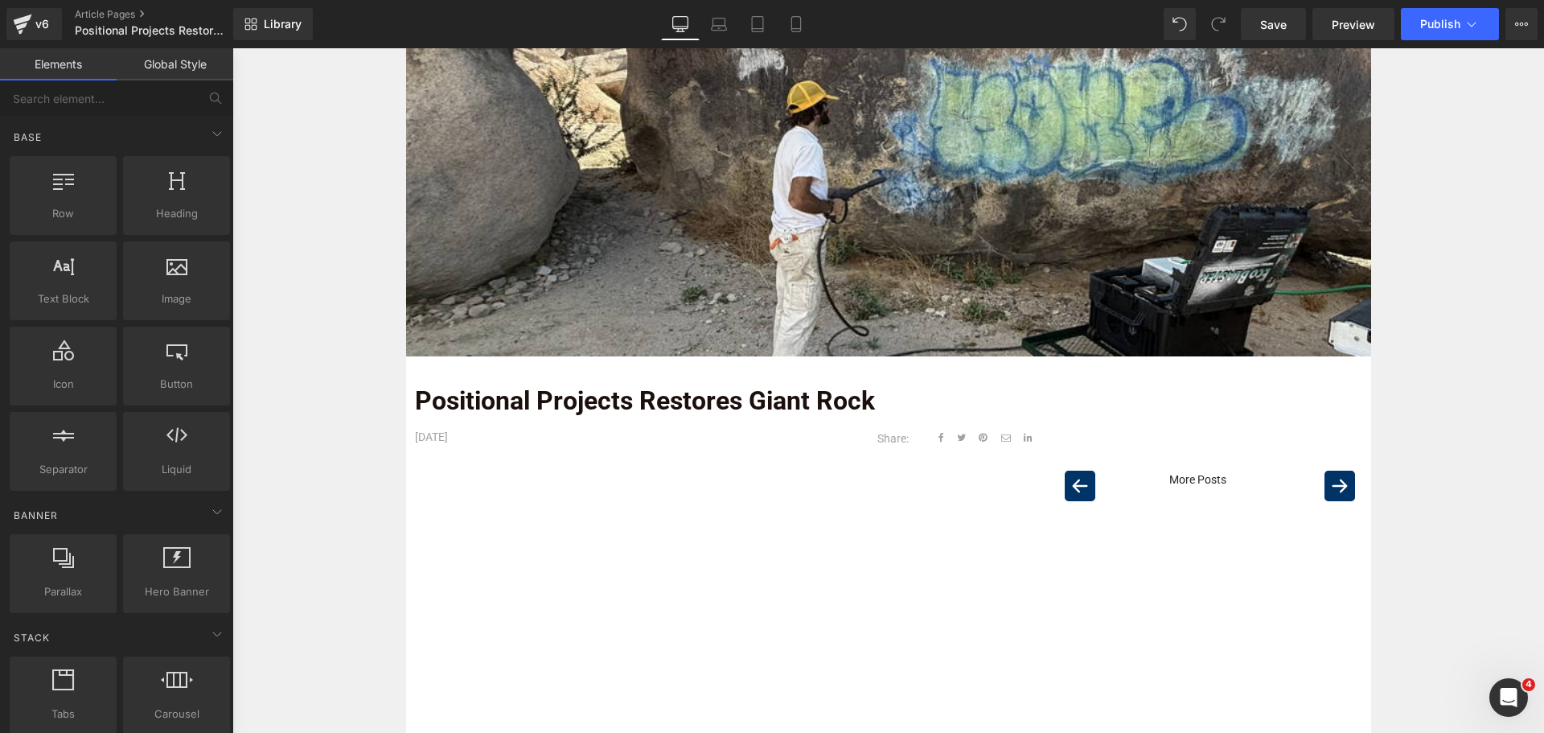
scroll to position [241, 0]
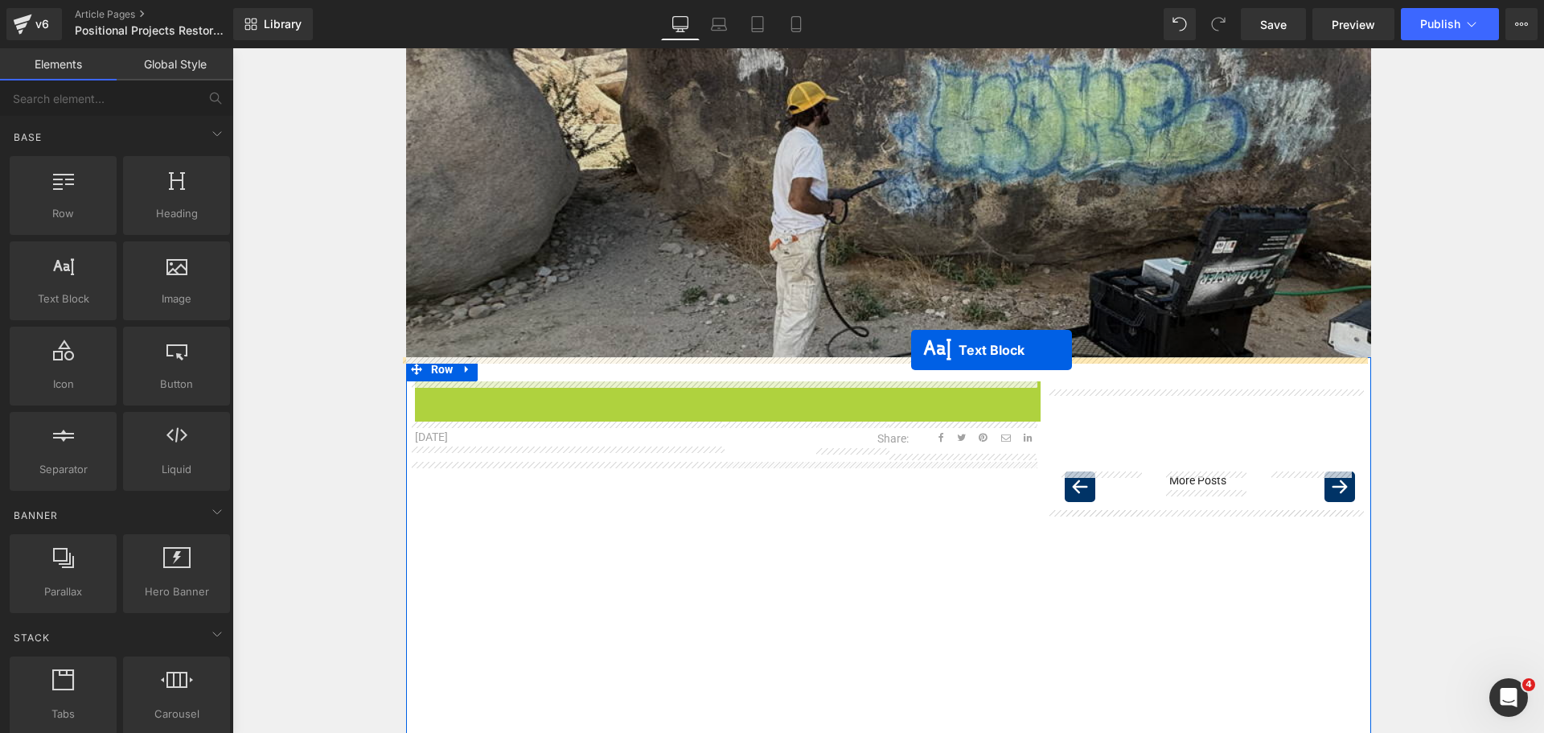
drag, startPoint x: 697, startPoint y: 402, endPoint x: 911, endPoint y: 350, distance: 220.2
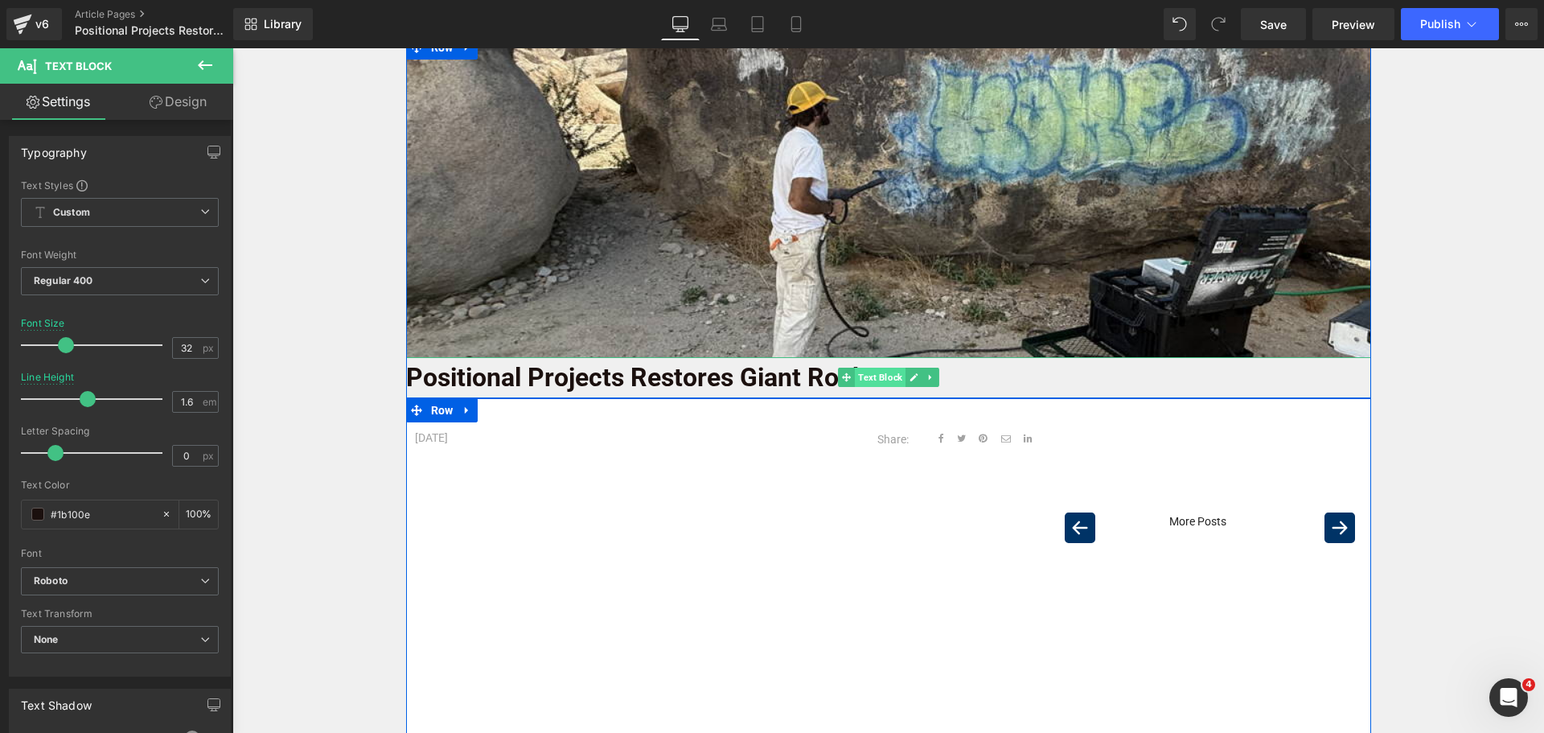
click at [856, 376] on span "Text Block" at bounding box center [880, 376] width 51 height 19
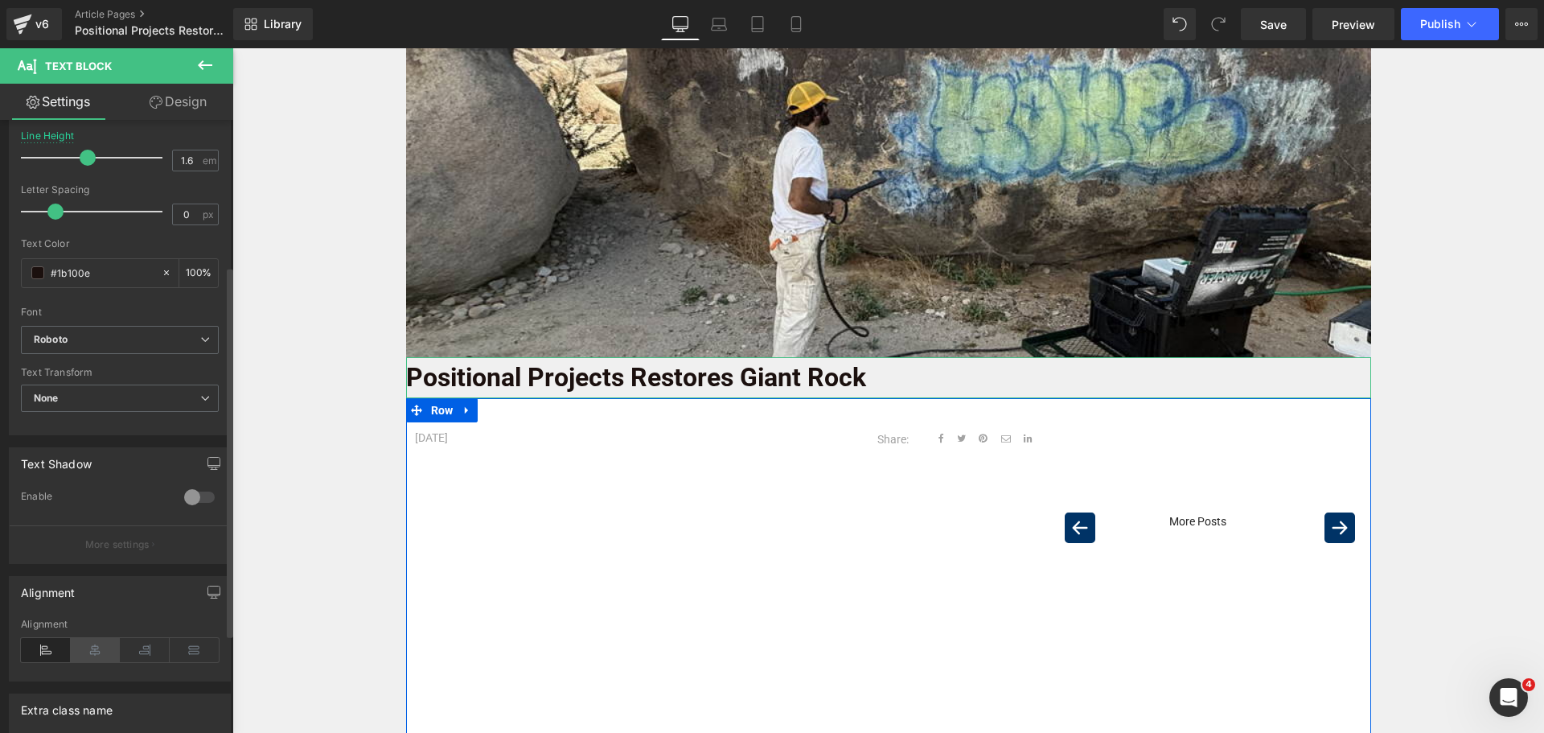
click at [95, 646] on icon at bounding box center [96, 650] width 50 height 24
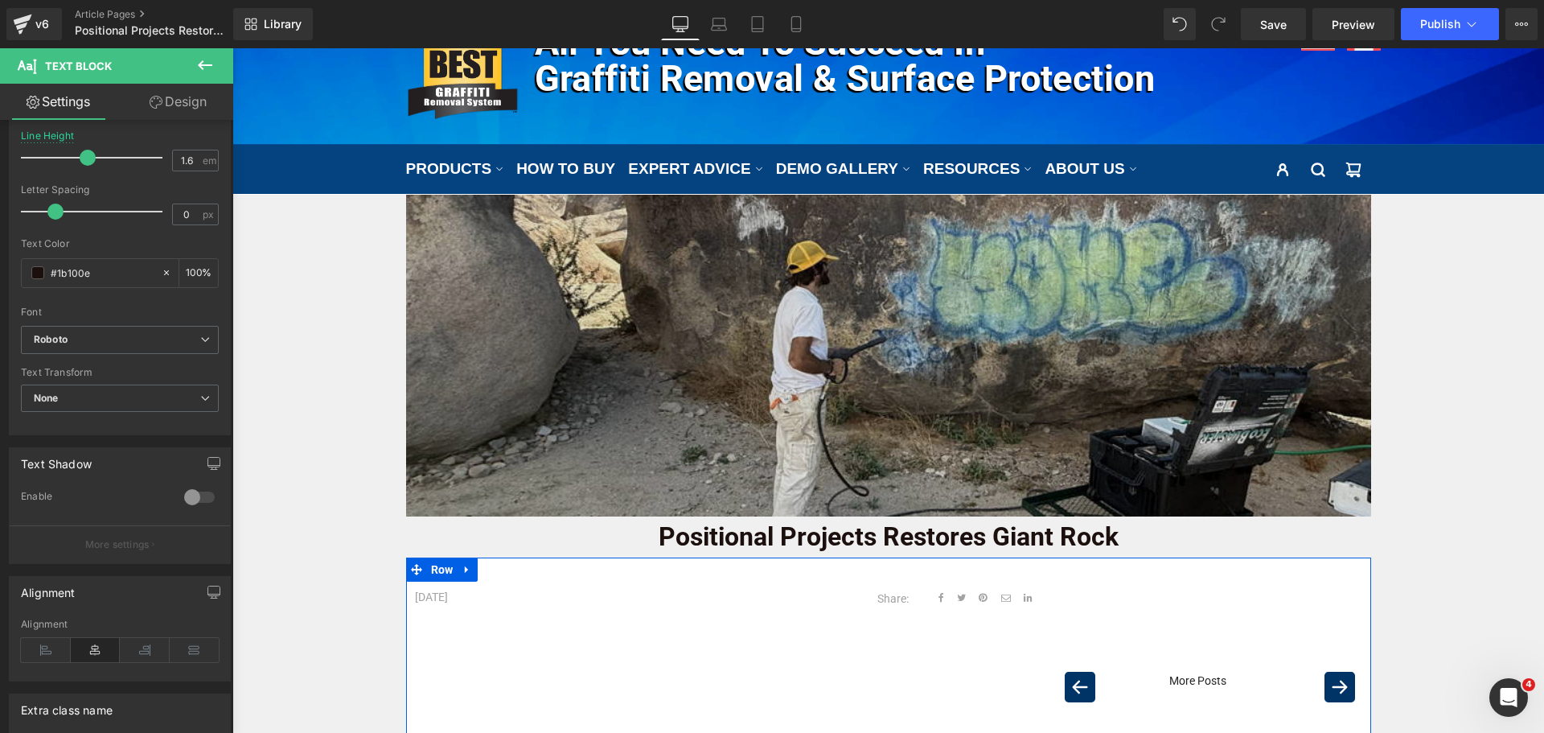
scroll to position [80, 0]
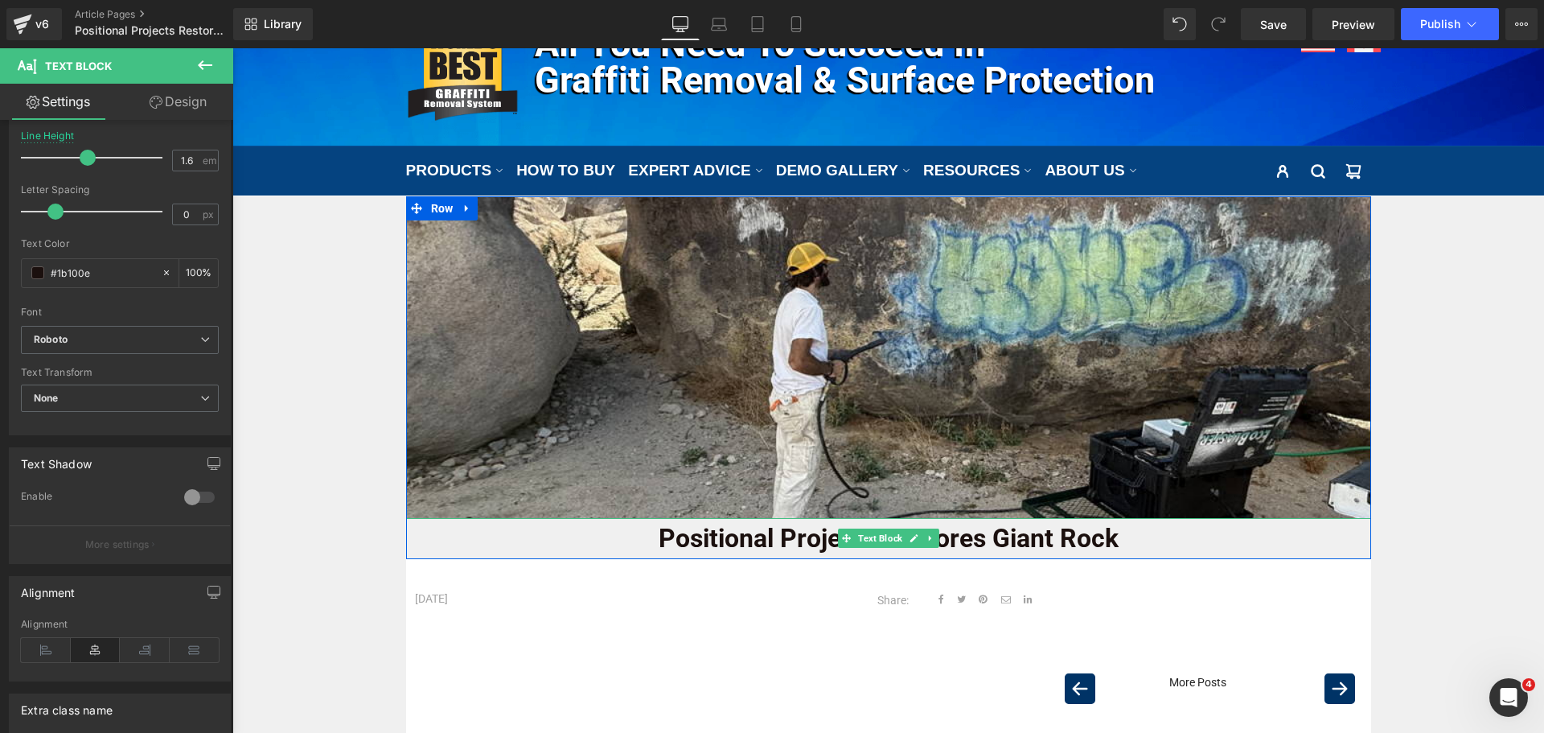
click at [540, 541] on p "Positional Projects Restores Giant Rock" at bounding box center [888, 538] width 965 height 41
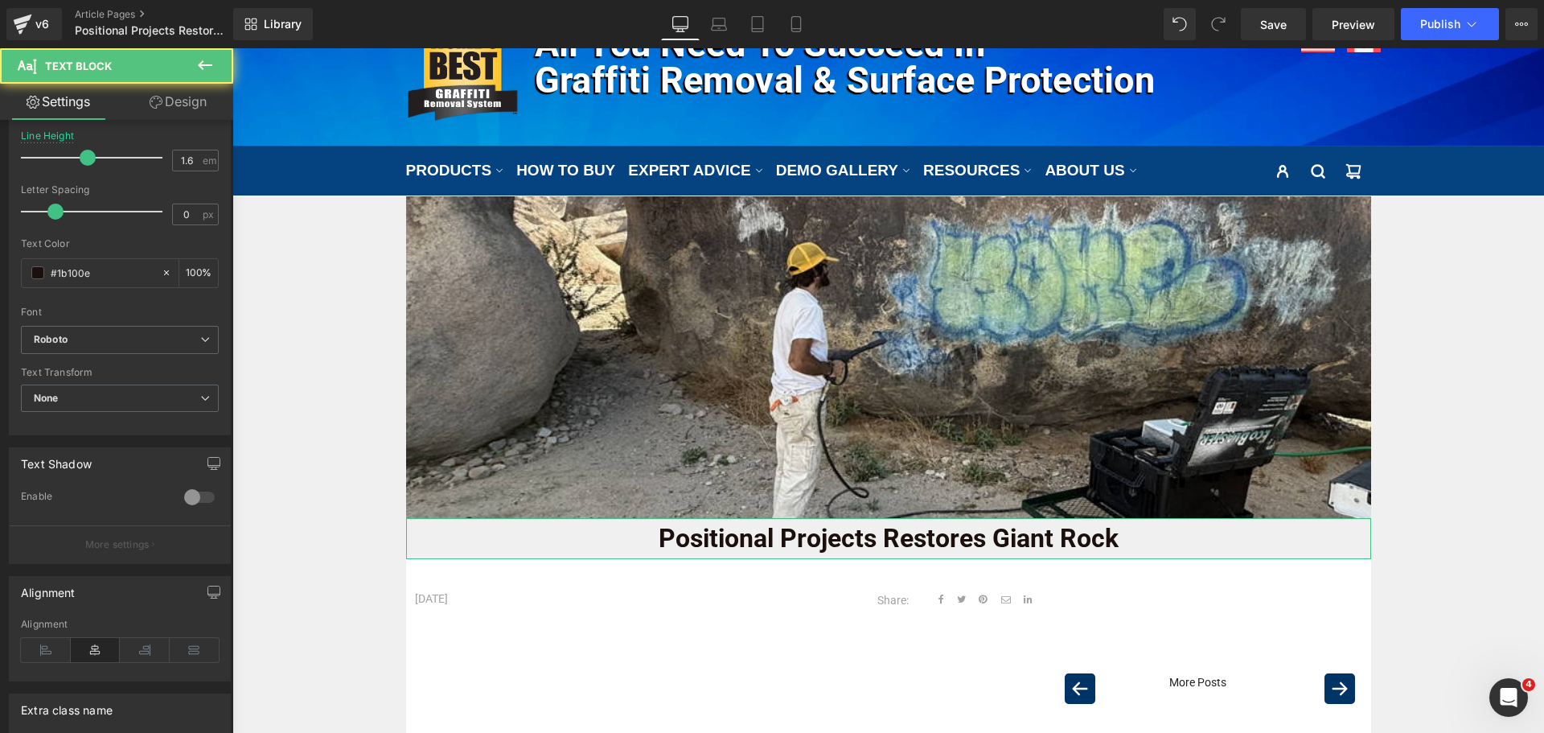
click at [207, 104] on link "Design" at bounding box center [178, 102] width 117 height 36
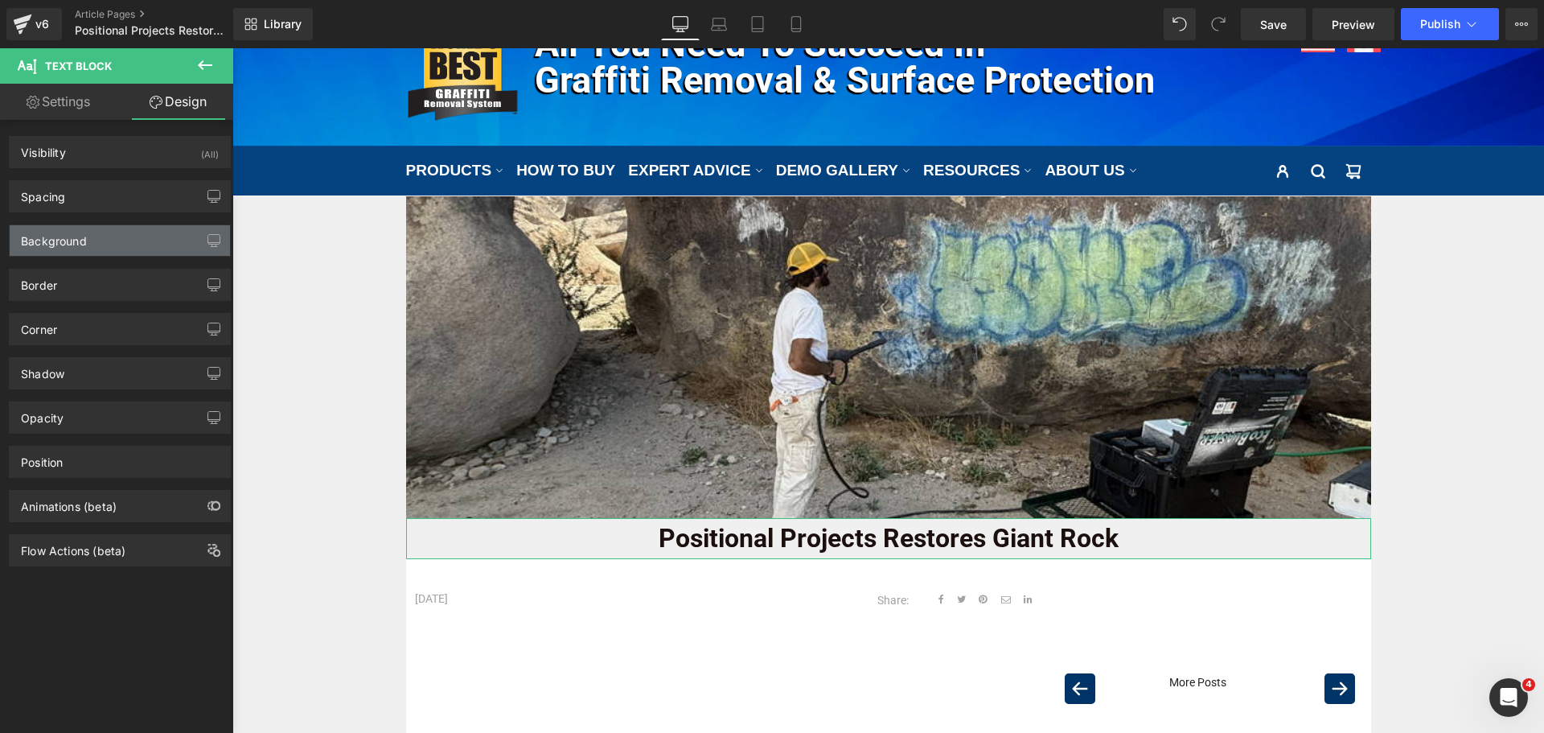
click at [97, 234] on div "Background" at bounding box center [120, 240] width 220 height 31
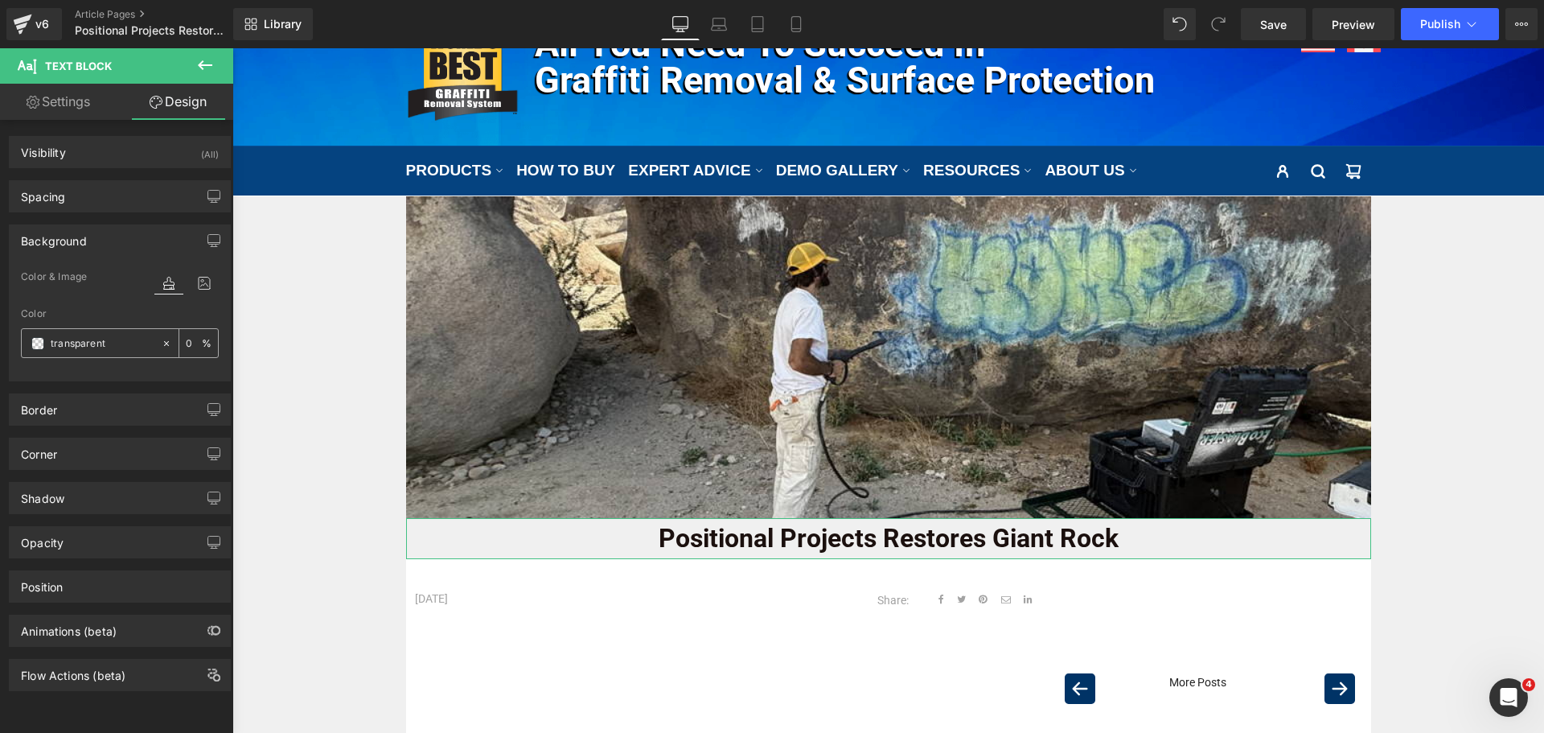
click at [35, 330] on div "transparent" at bounding box center [91, 343] width 139 height 28
click at [37, 340] on span at bounding box center [37, 343] width 13 height 13
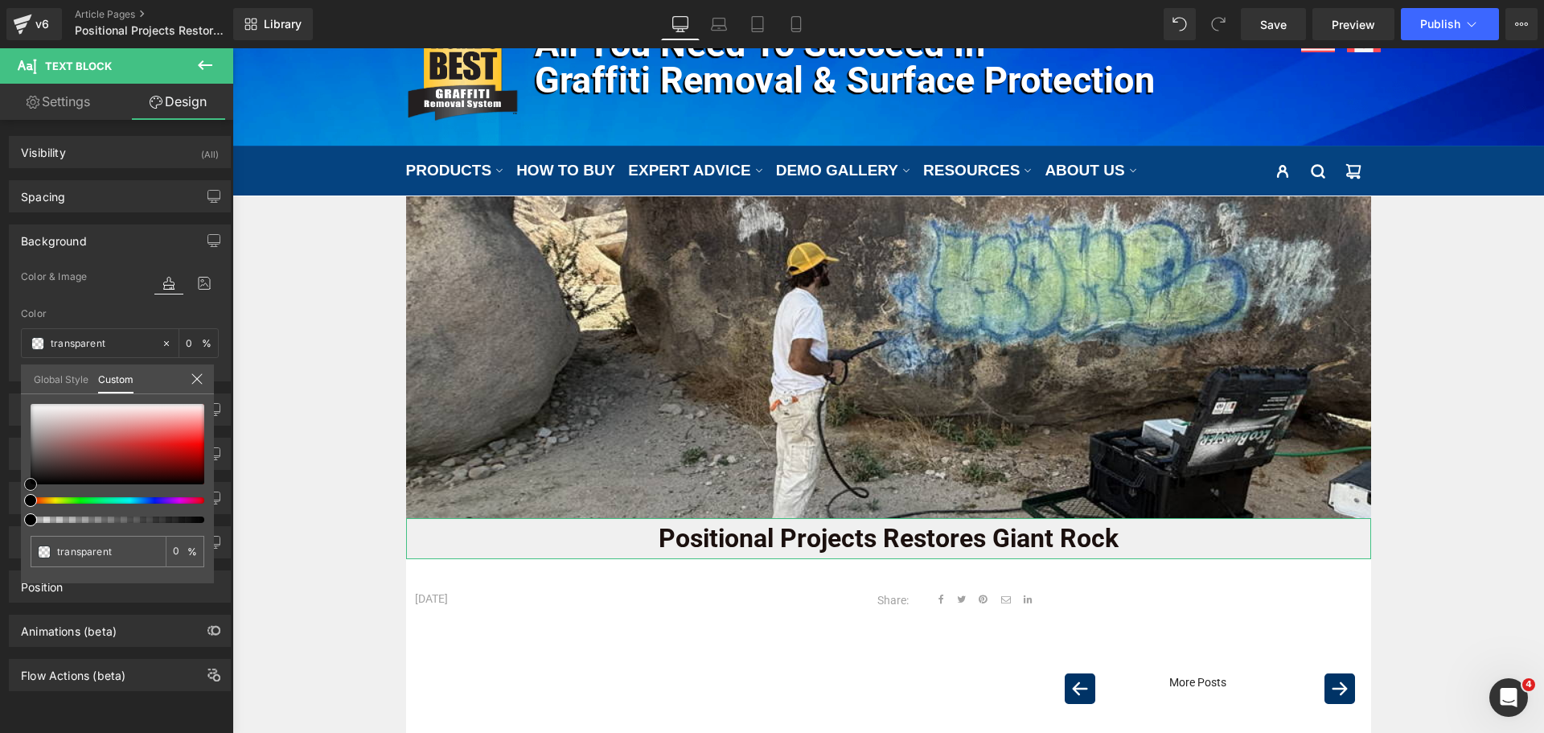
type input "#c9b9b9"
type input "100"
type input "#c9b9b9"
type input "100"
type input "#c9c4c4"
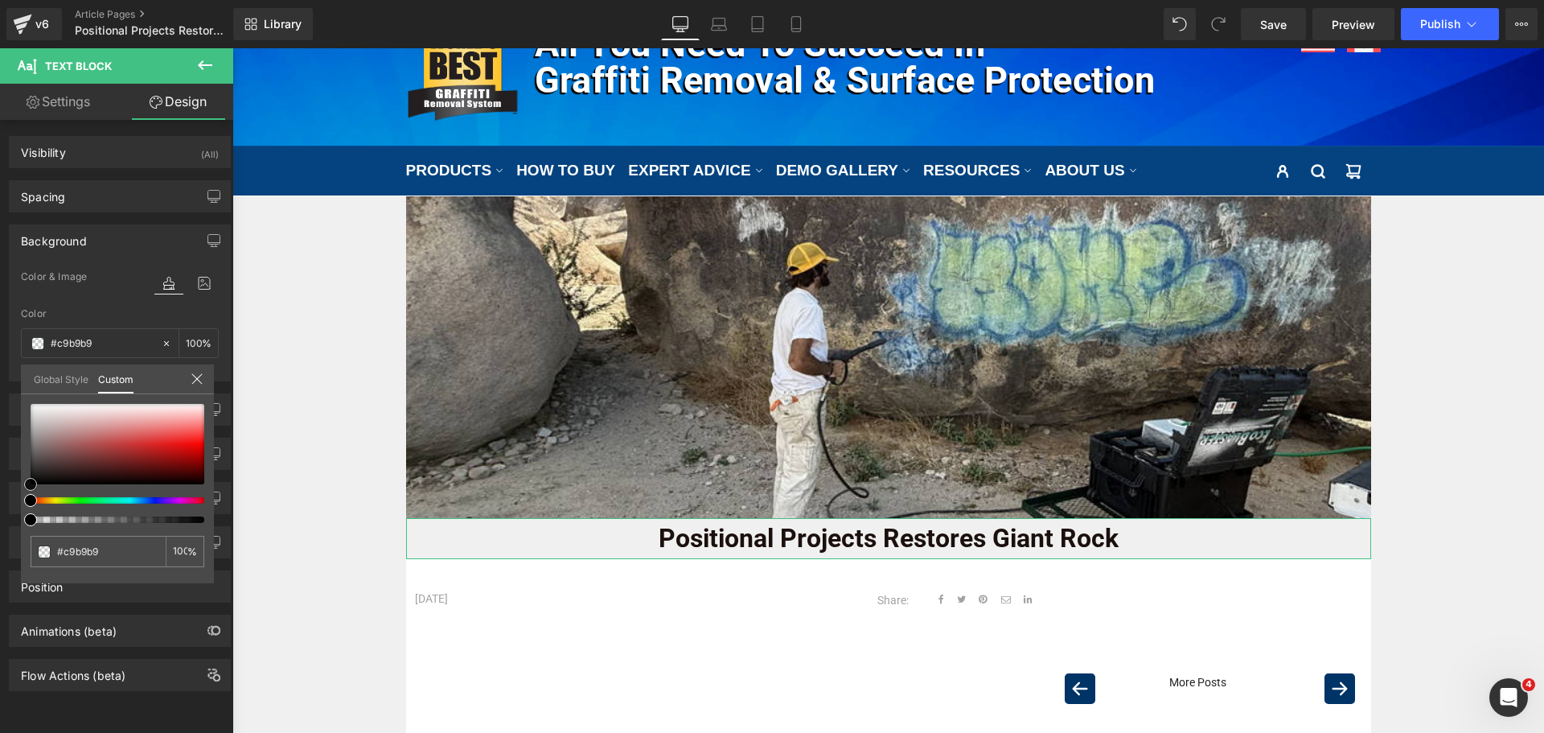
type input "#c9c4c4"
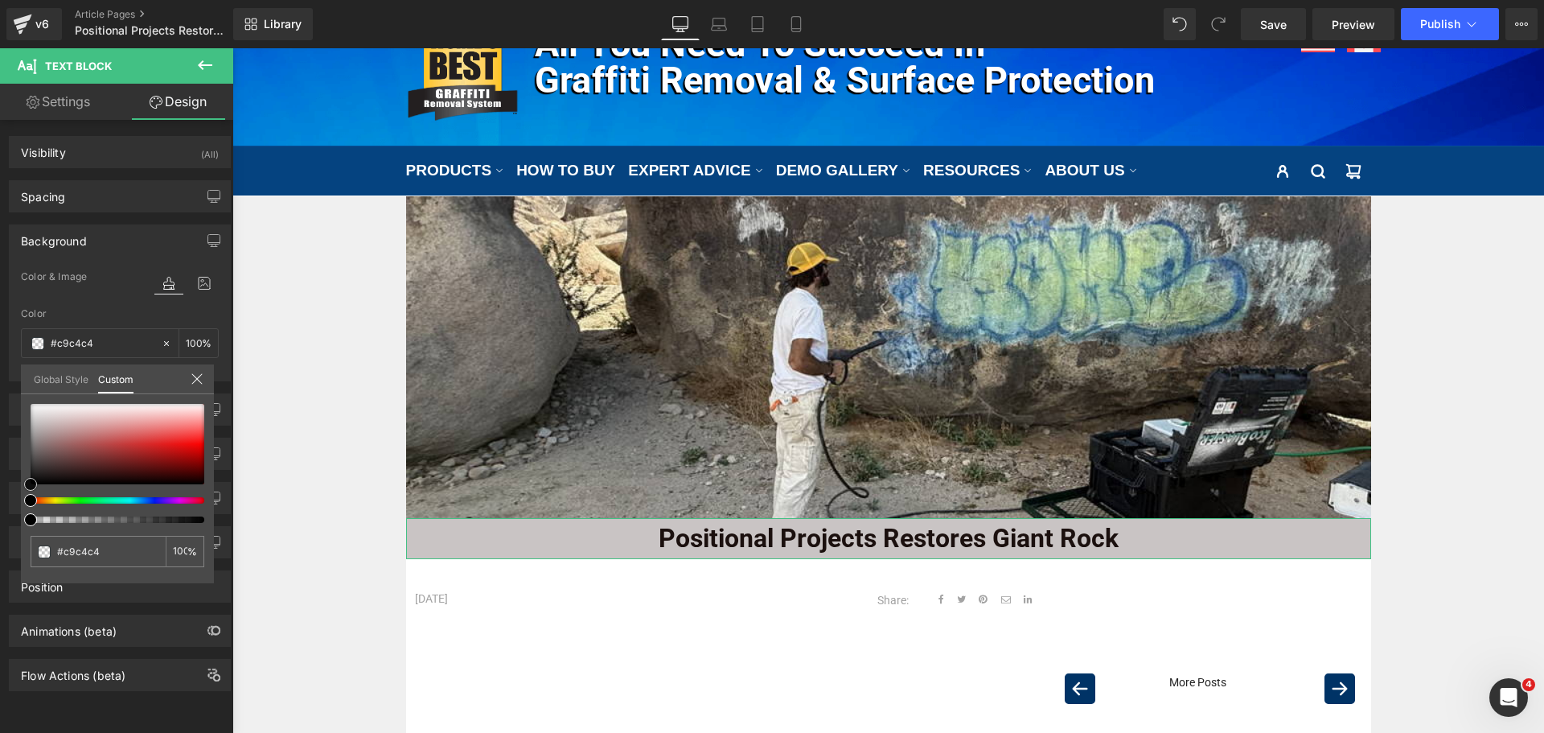
type input "#f9f9f9"
type input "#ffffff"
drag, startPoint x: -5, startPoint y: 393, endPoint x: -35, endPoint y: 343, distance: 59.2
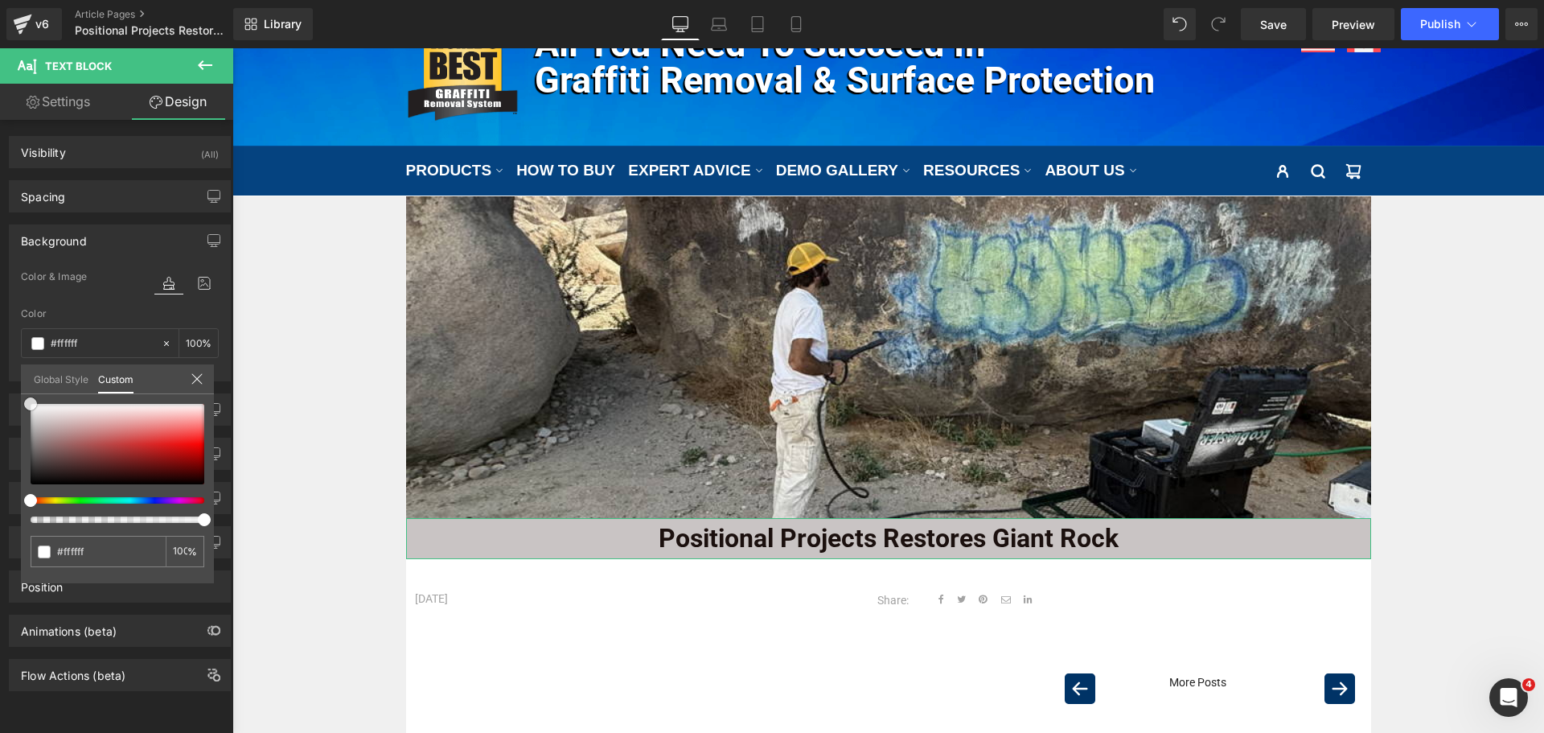
click at [0, 343] on html "Text Block You are previewing how the will restyle your page. You can not edit …" at bounding box center [772, 366] width 1544 height 733
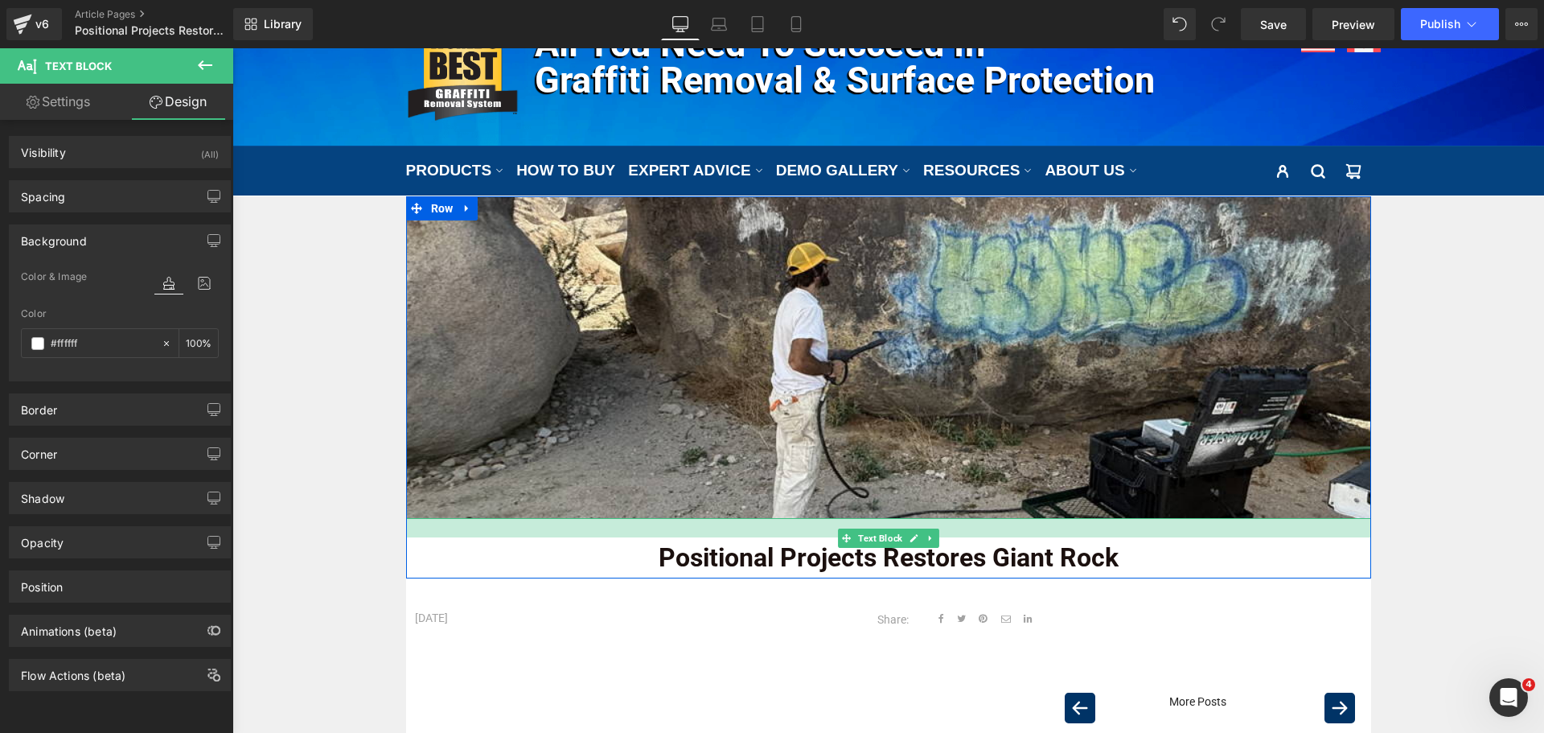
drag, startPoint x: 623, startPoint y: 519, endPoint x: 622, endPoint y: 538, distance: 19.3
click at [622, 538] on div "Positional Projects Restores Giant Rock Text Block" at bounding box center [888, 548] width 965 height 60
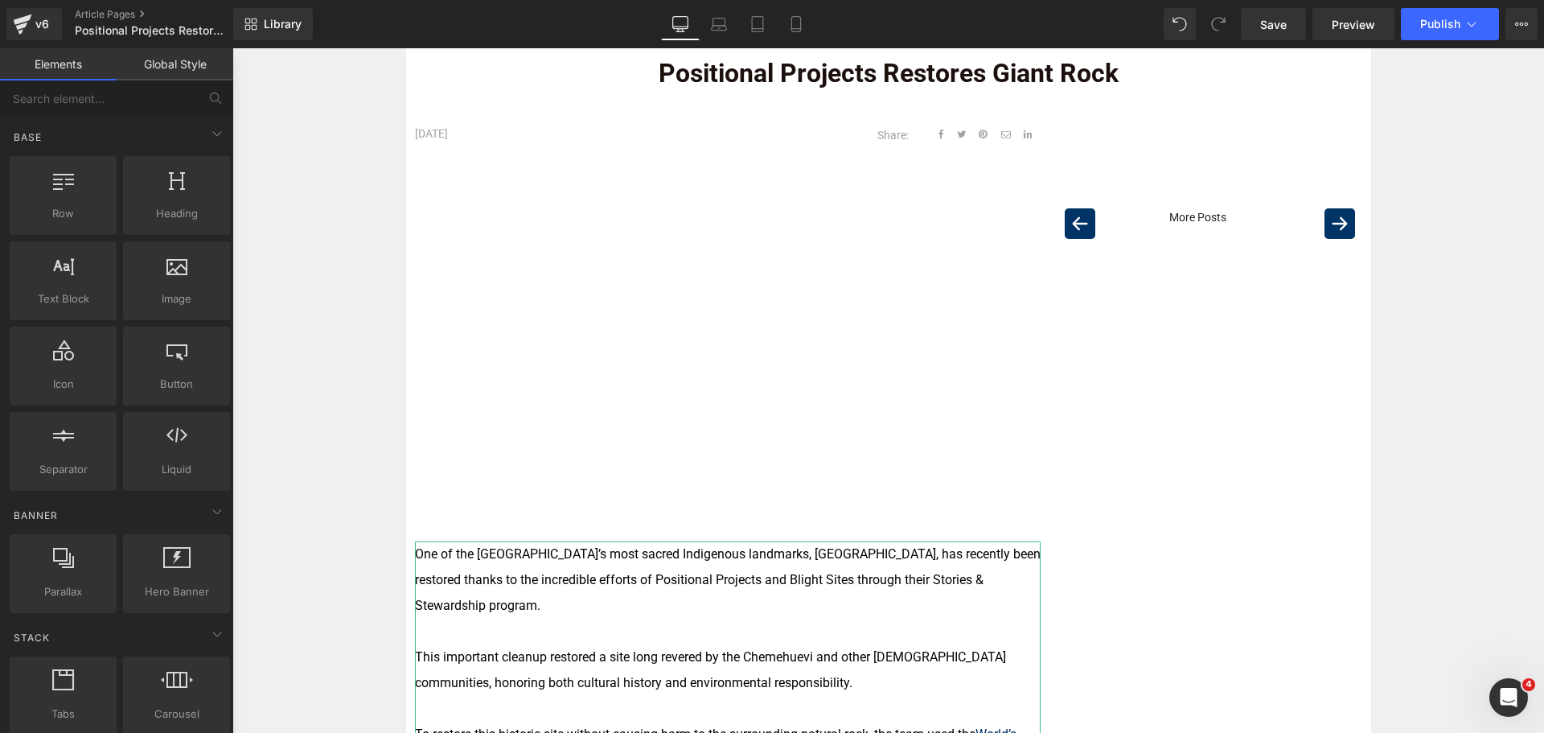
scroll to position [402, 0]
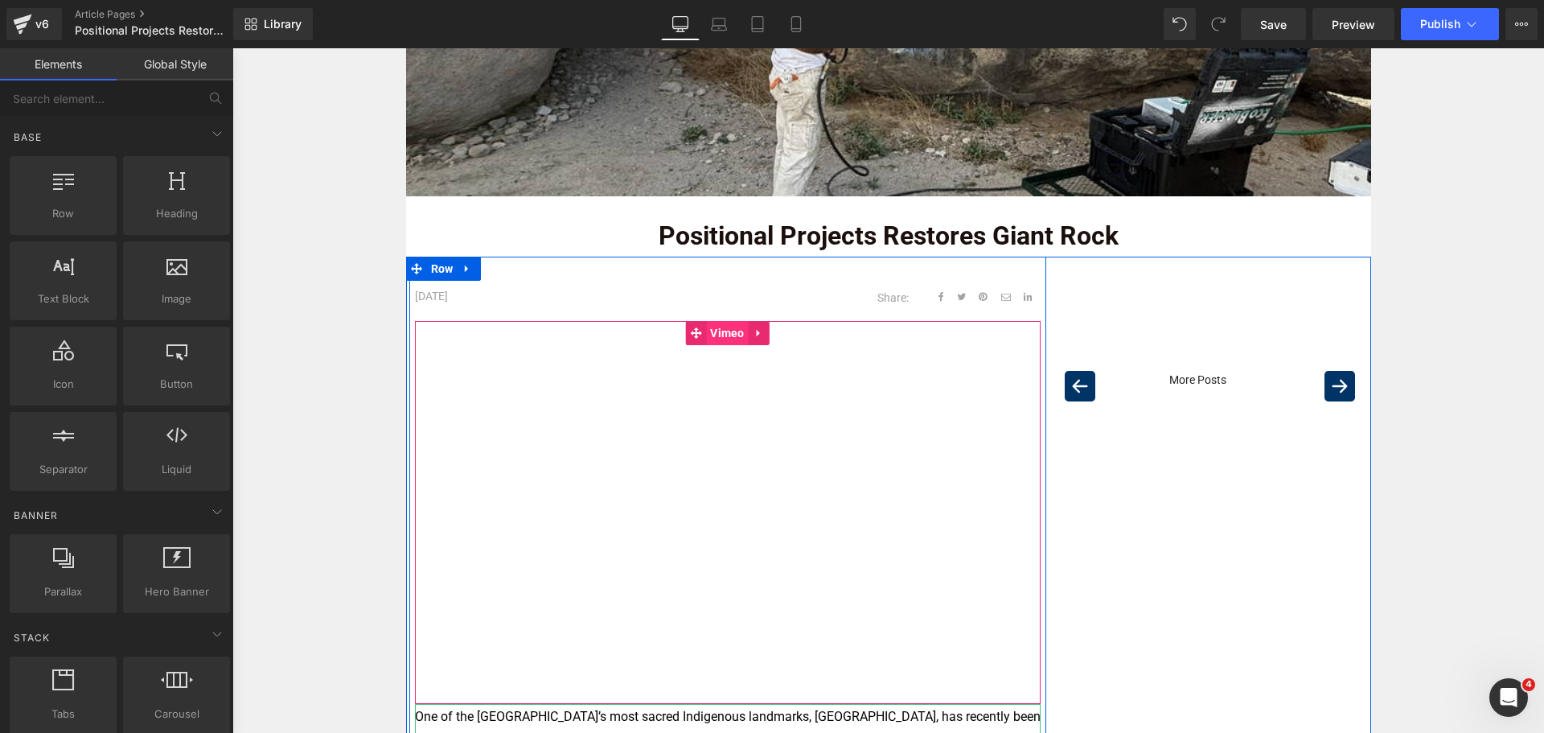
click at [721, 330] on span "Vimeo" at bounding box center [727, 333] width 43 height 24
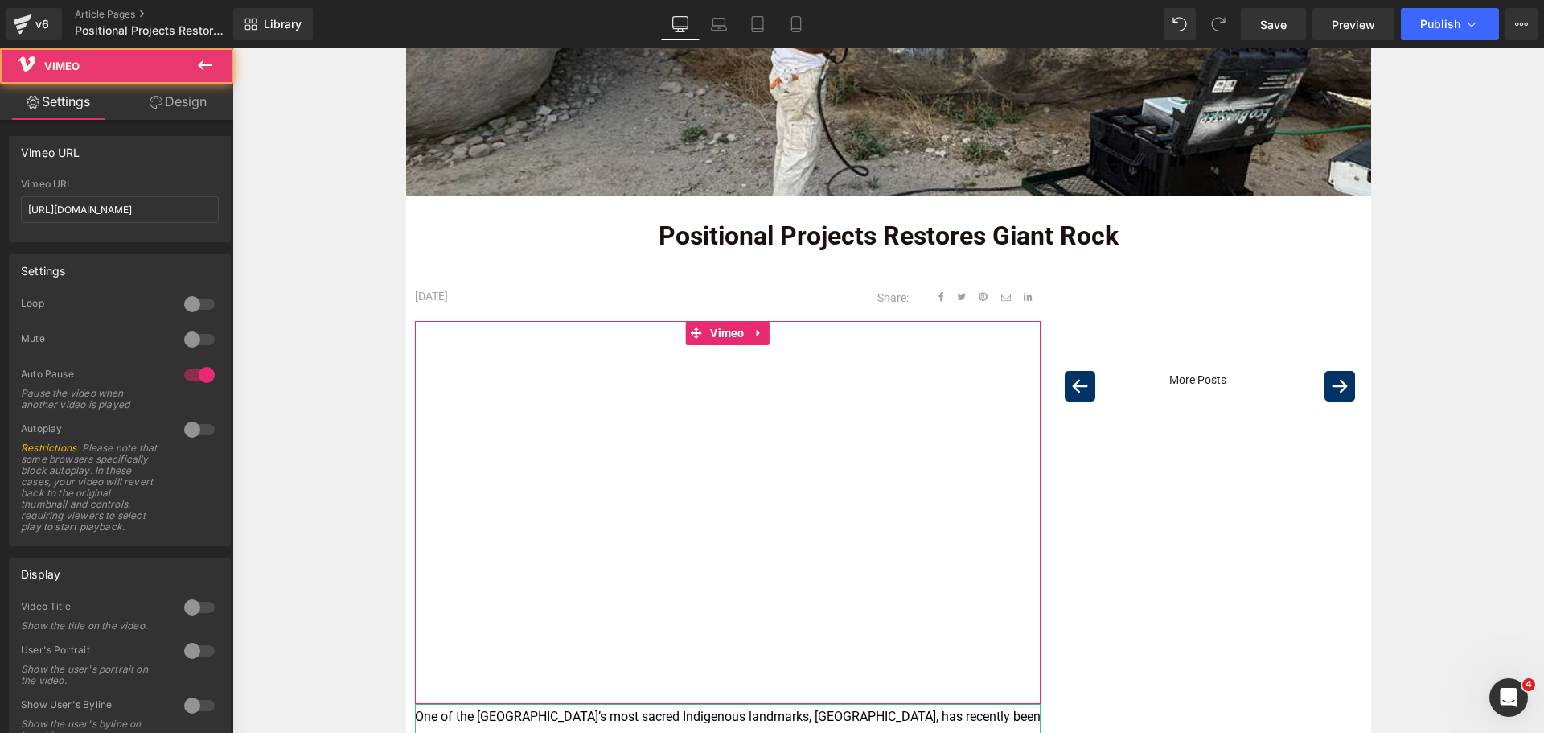
drag, startPoint x: 196, startPoint y: 95, endPoint x: 117, endPoint y: 205, distance: 135.9
click at [196, 95] on link "Design" at bounding box center [178, 102] width 117 height 36
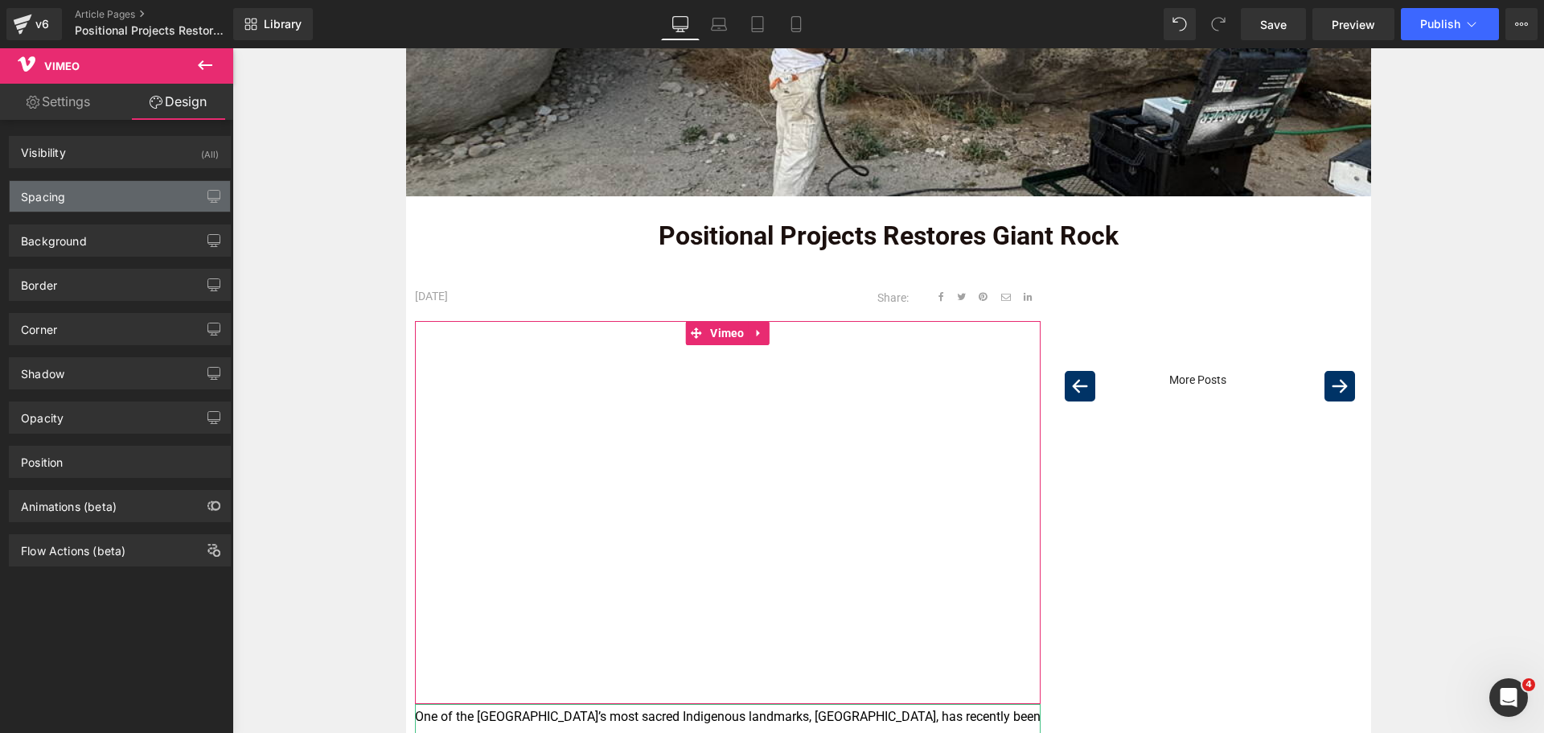
click at [117, 197] on div "Spacing" at bounding box center [120, 196] width 220 height 31
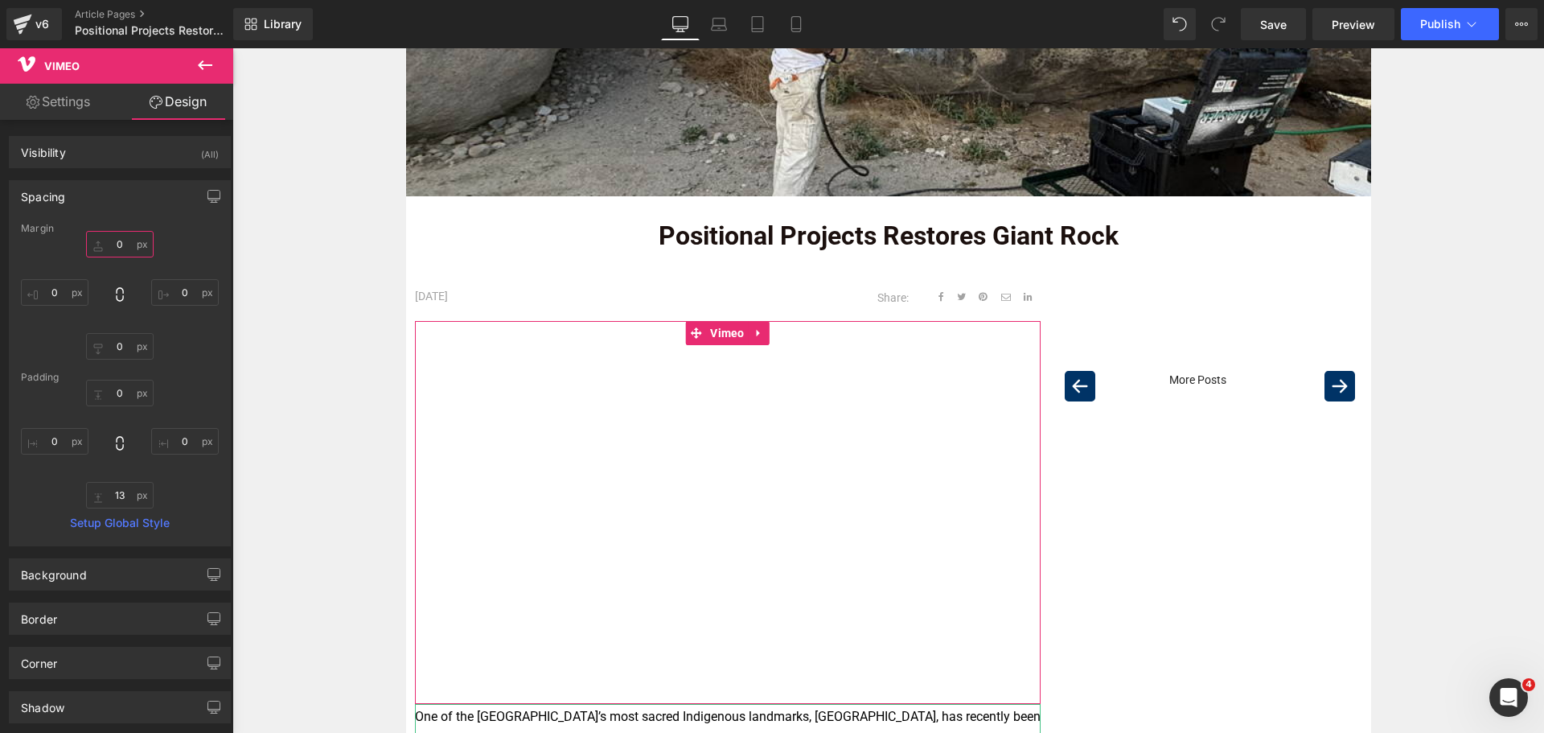
click at [110, 250] on input "0" at bounding box center [120, 244] width 68 height 27
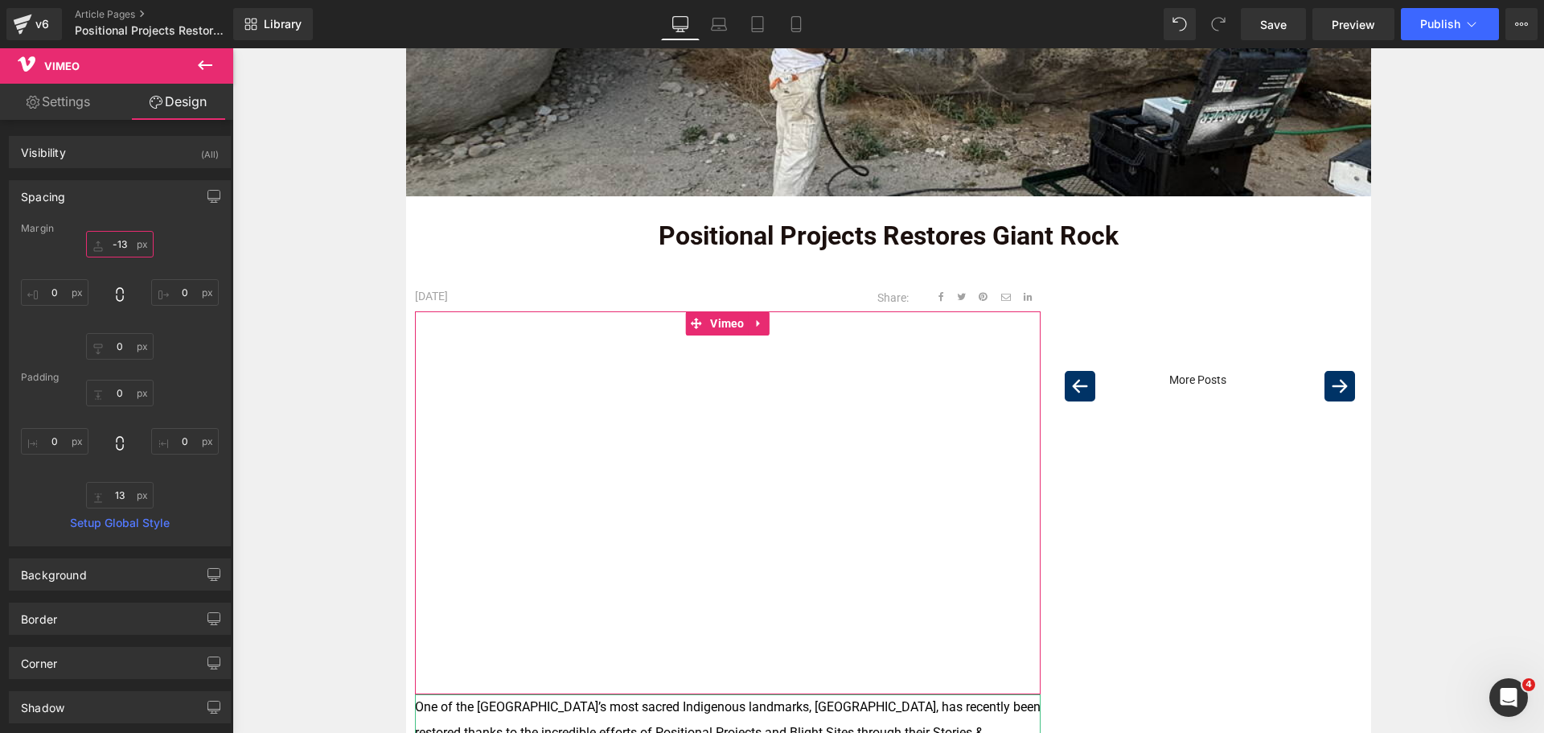
type input "-14"
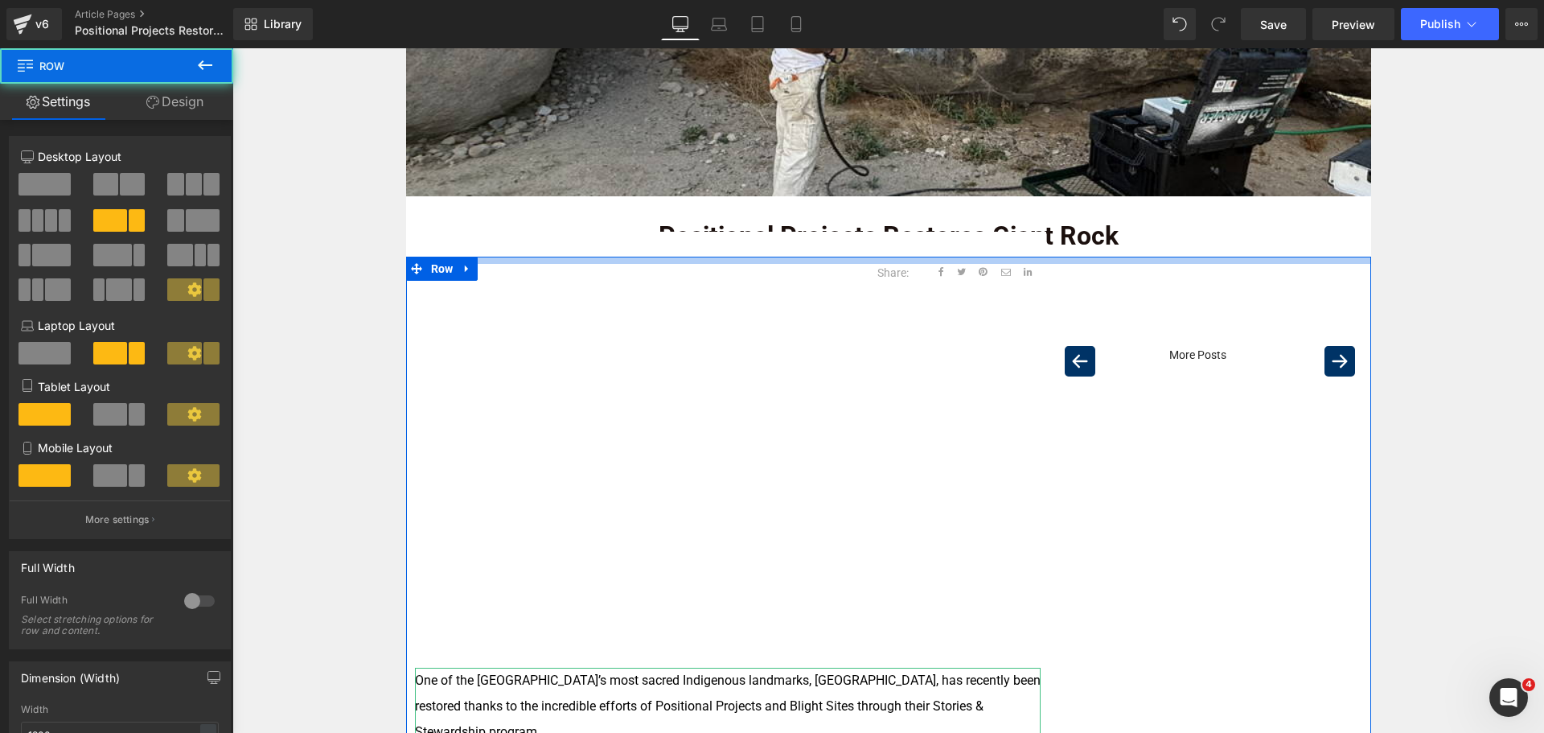
drag, startPoint x: 866, startPoint y: 269, endPoint x: 868, endPoint y: 244, distance: 25.0
click at [868, 257] on div "[DATE] Text Block Share: Text Block Social [GEOGRAPHIC_DATA] Vimeo One of the […" at bounding box center [888, 734] width 965 height 955
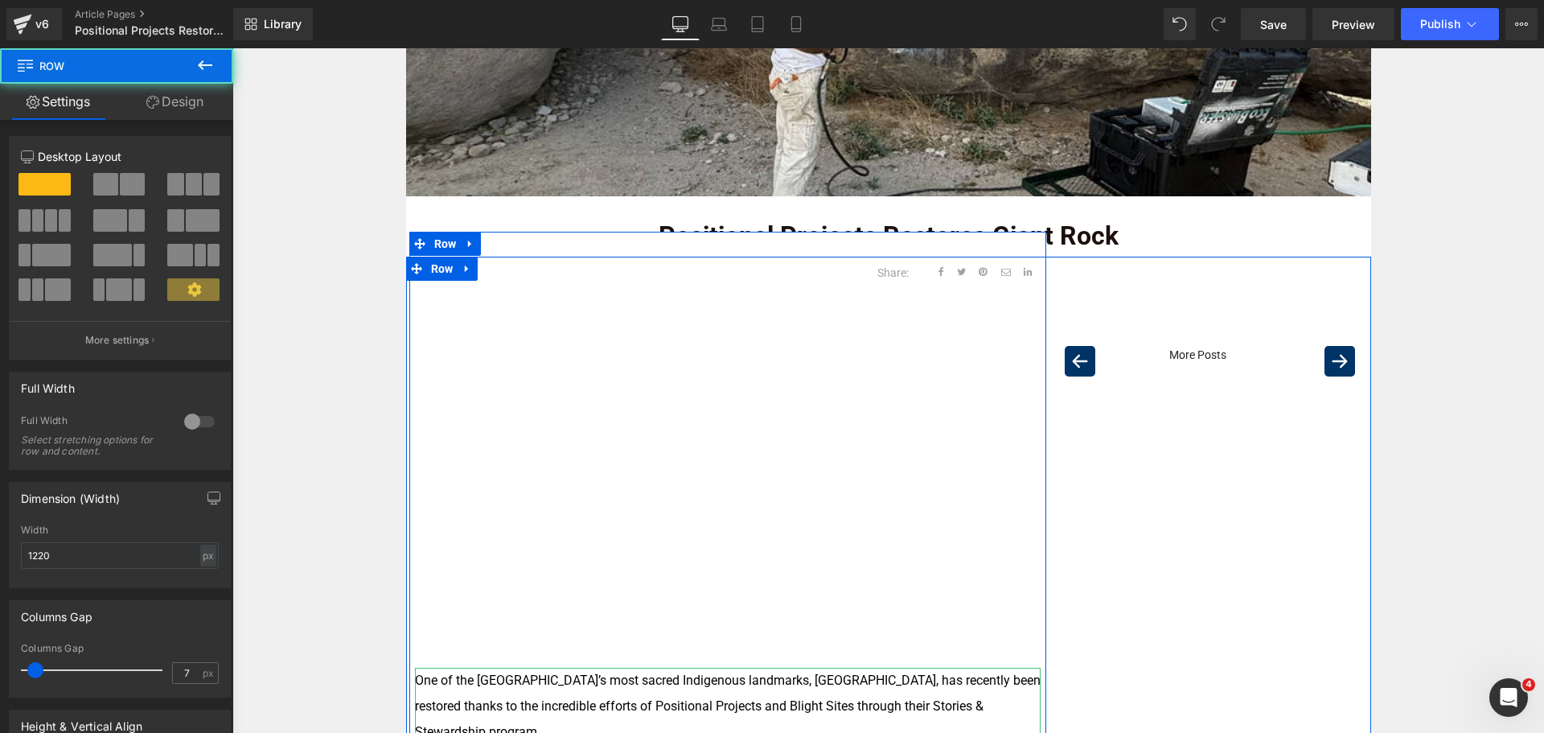
click at [483, 243] on div "[DATE] Text Block Share: Text Block Social [GEOGRAPHIC_DATA] Vimeo One of the […" at bounding box center [727, 707] width 637 height 950
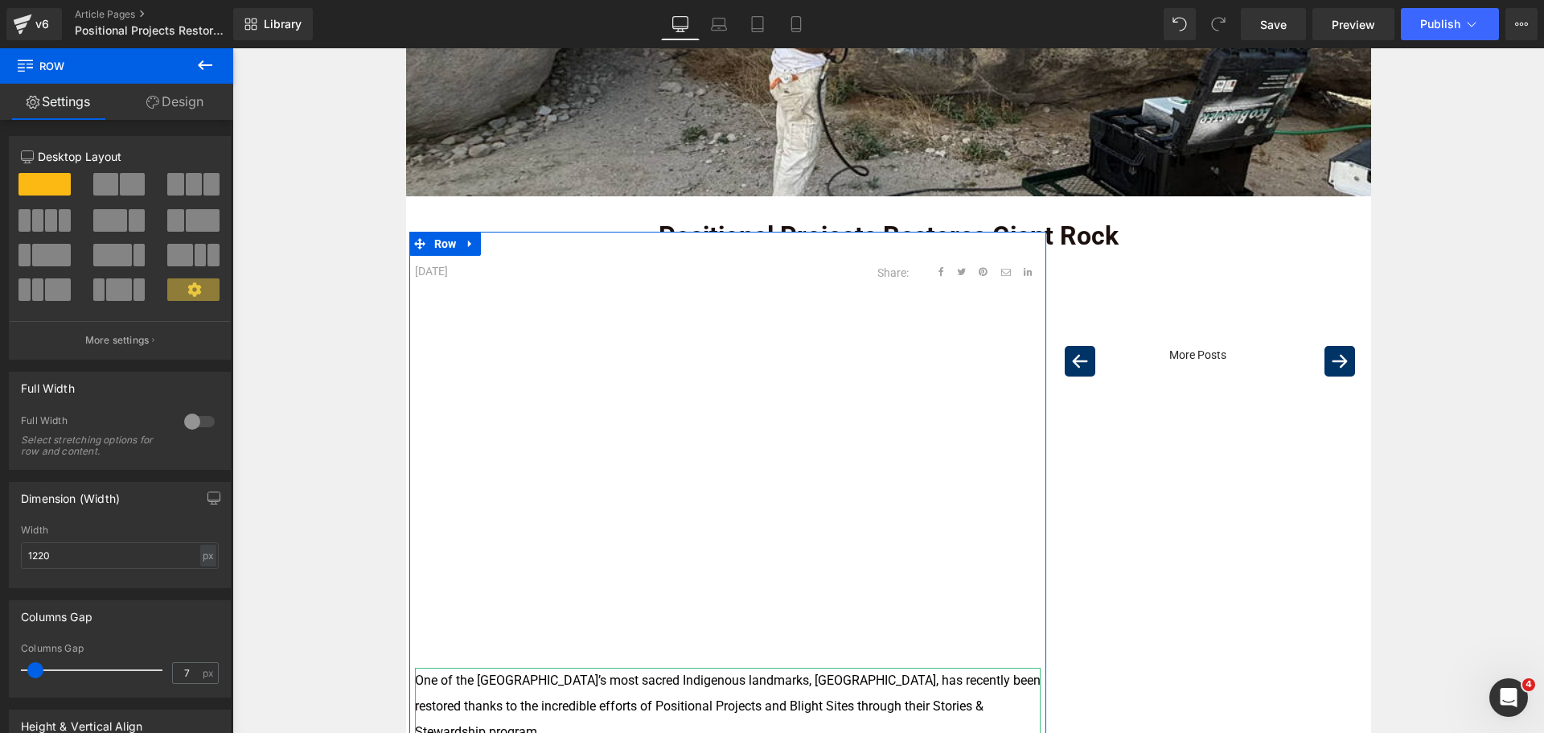
drag, startPoint x: 190, startPoint y: 101, endPoint x: 117, endPoint y: 201, distance: 123.2
click at [188, 101] on link "Design" at bounding box center [175, 102] width 117 height 36
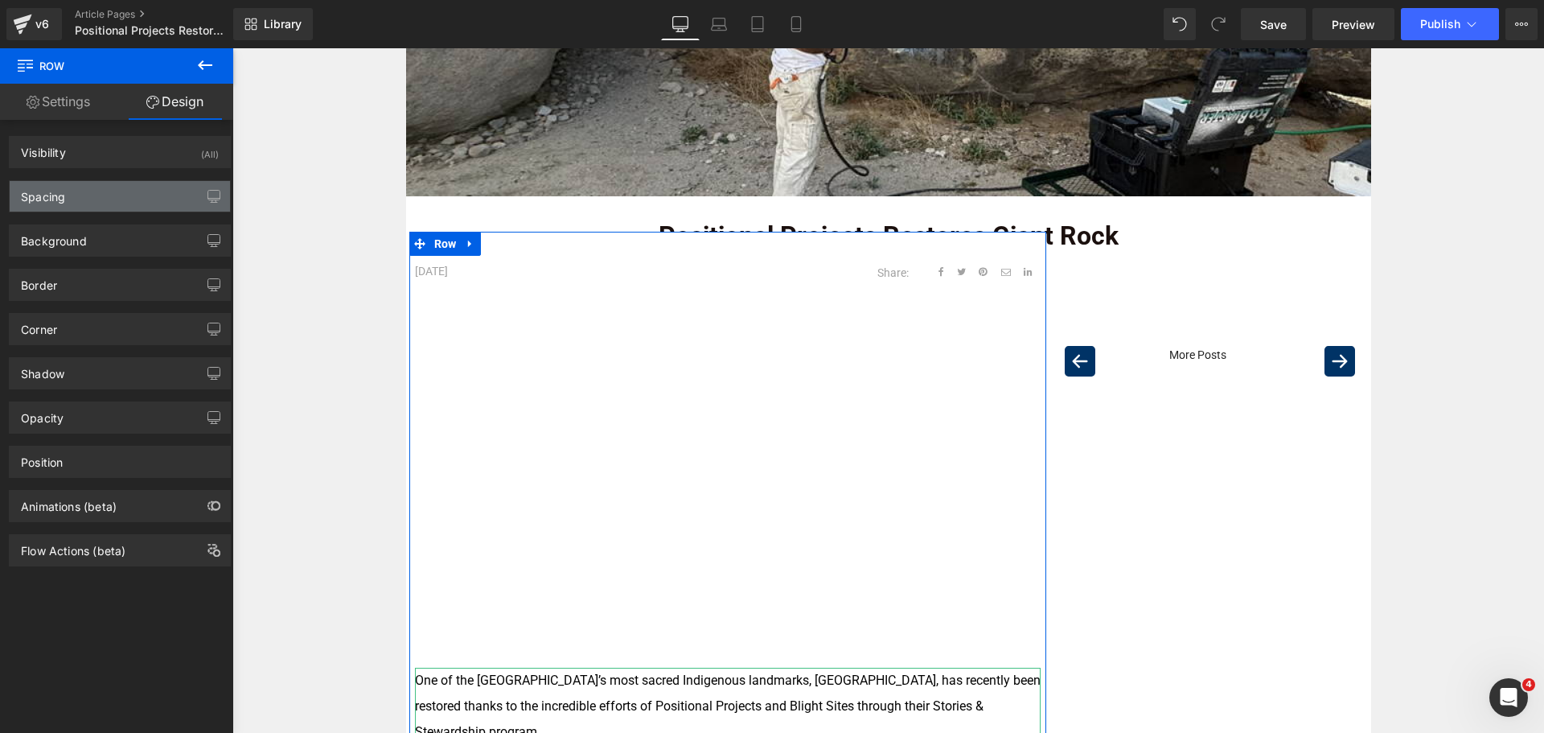
type input "-40"
type input "0"
type input "30"
type input "0"
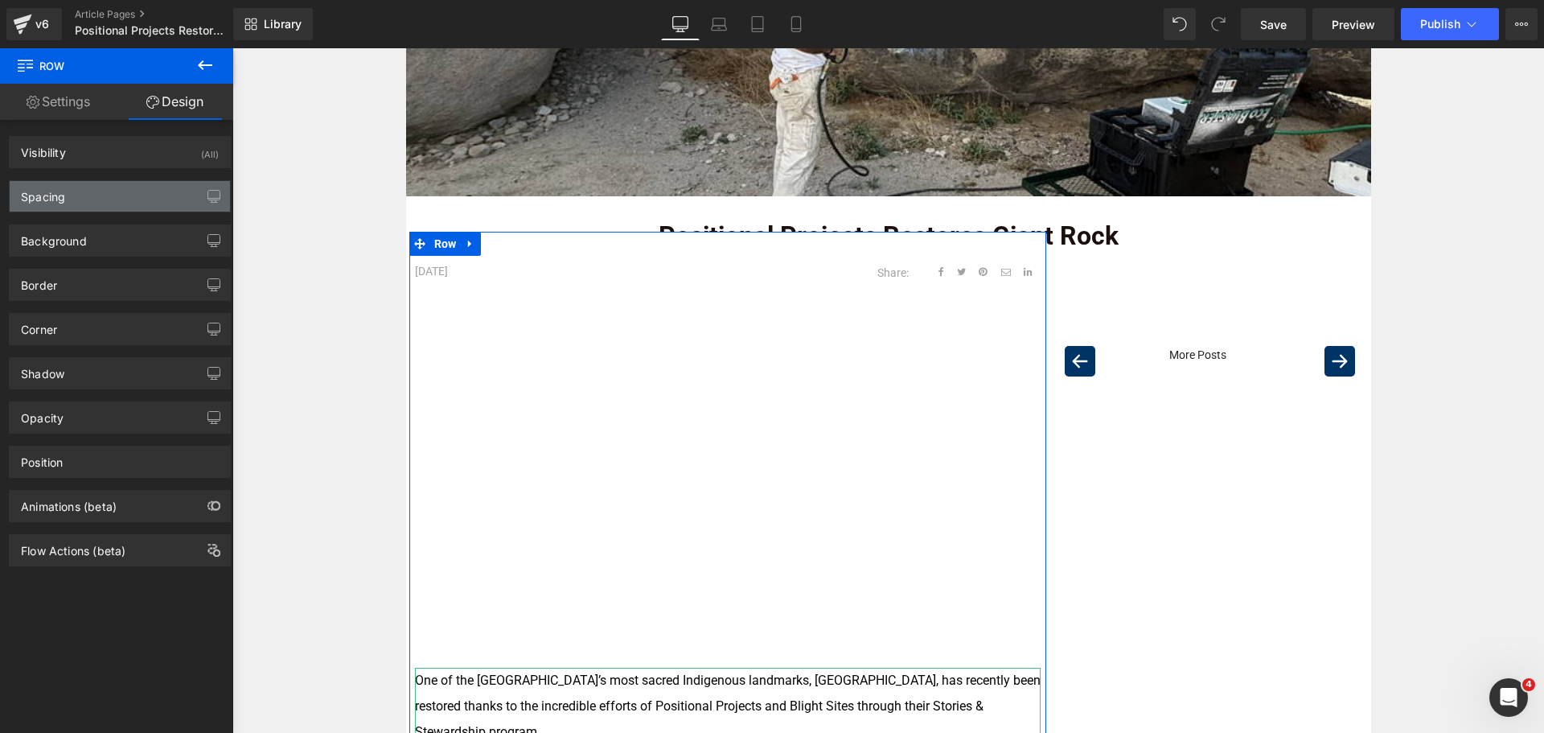
type input "0"
click at [117, 201] on div "Spacing" at bounding box center [120, 196] width 220 height 31
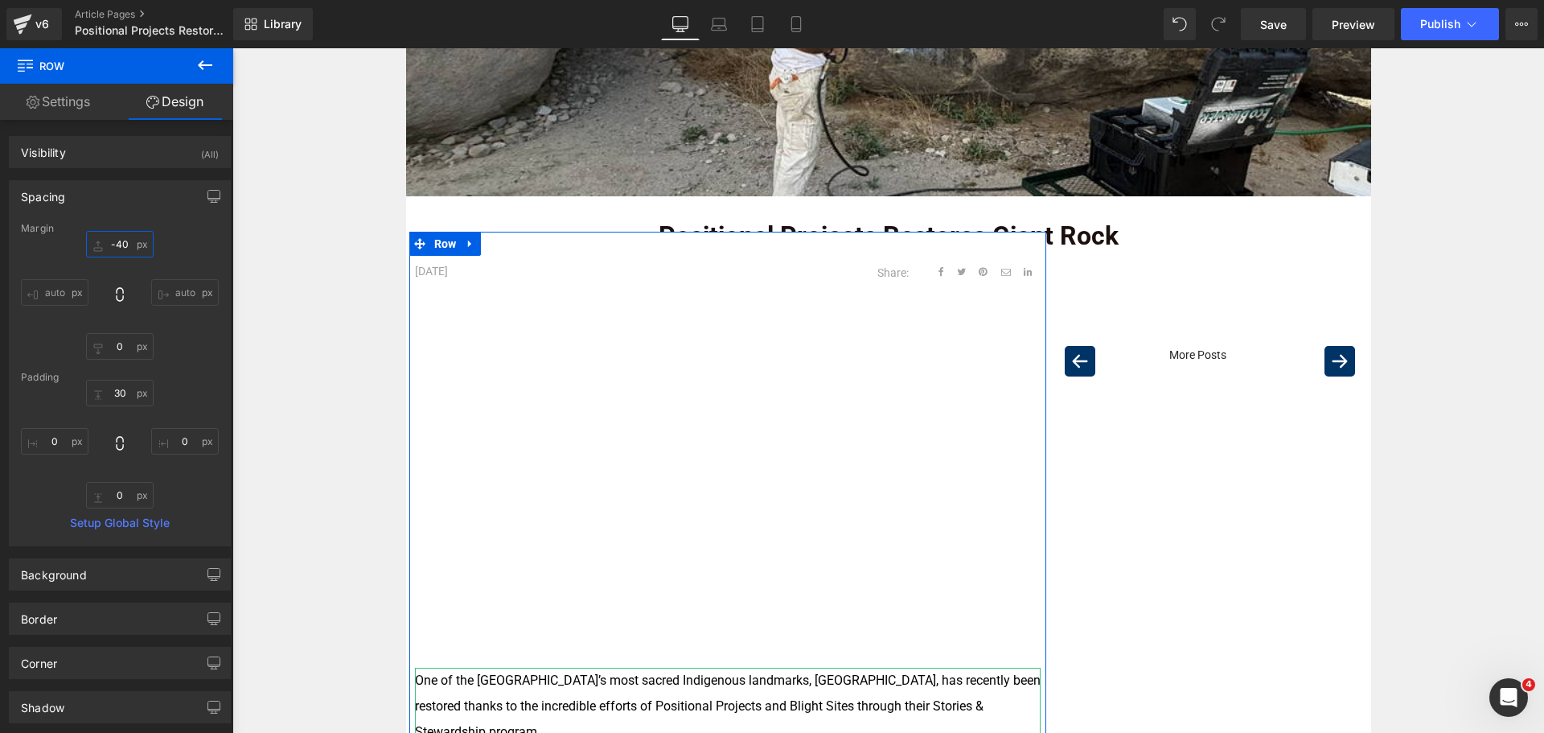
click at [135, 247] on input "-40" at bounding box center [120, 244] width 68 height 27
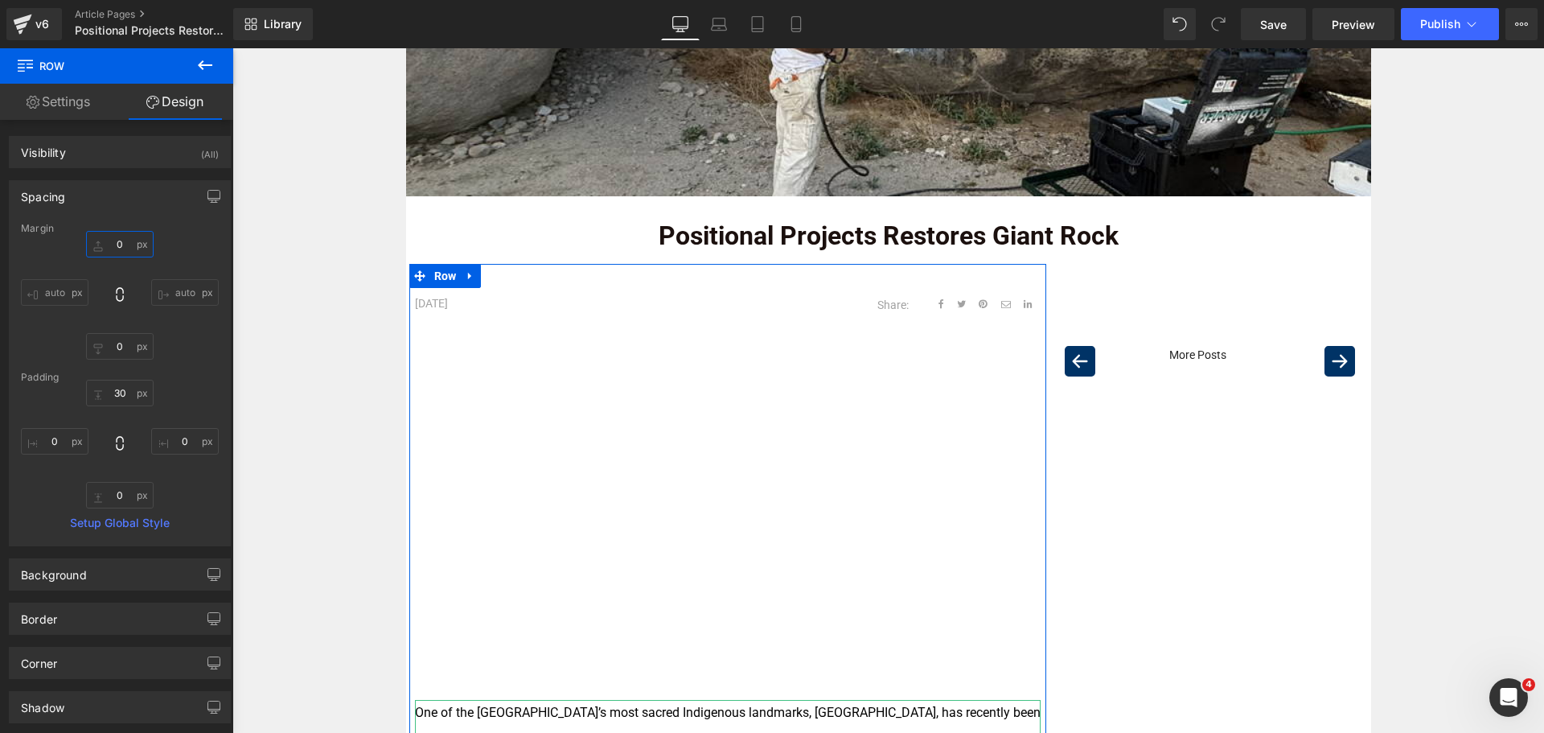
type input "0-"
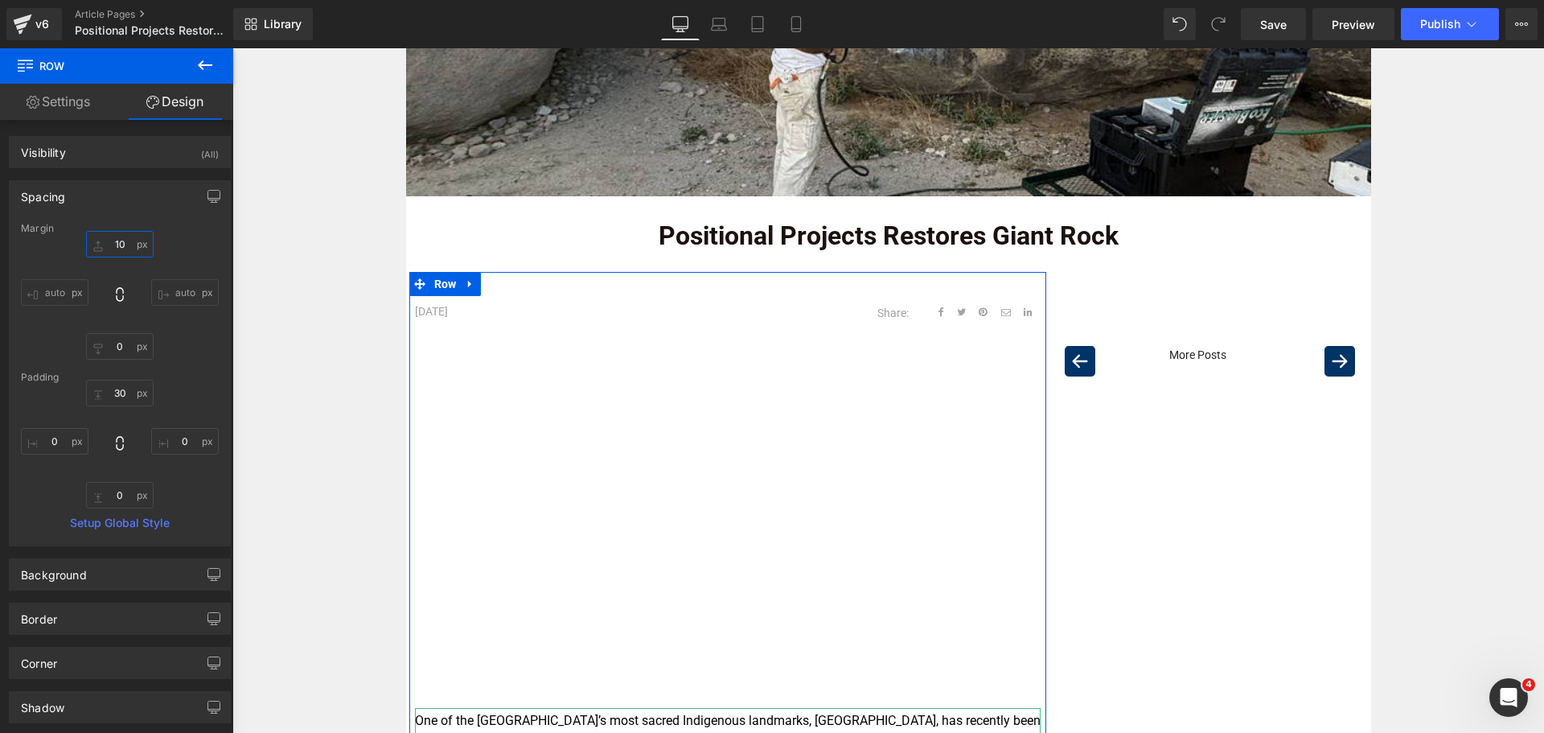
type input "1"
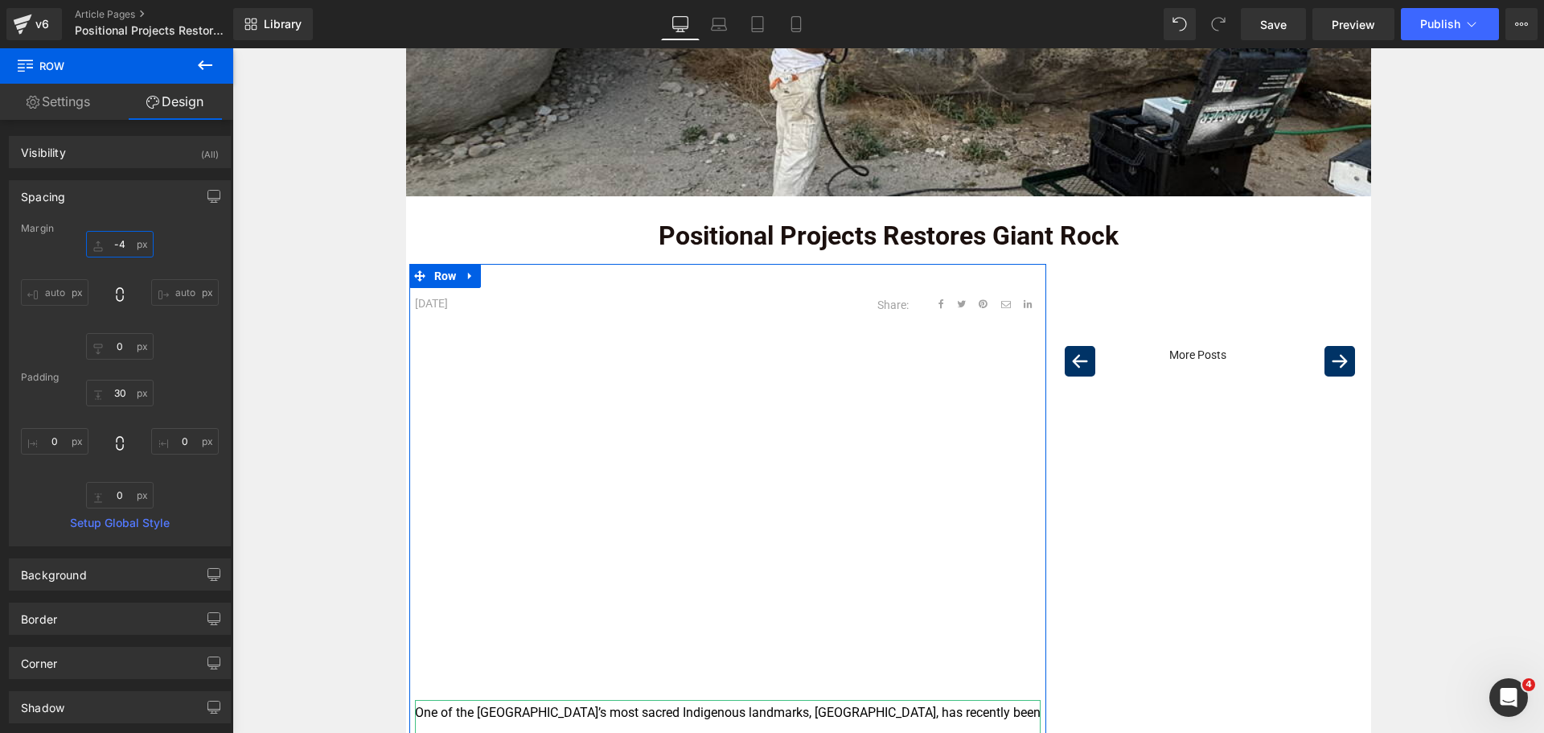
type input "-40"
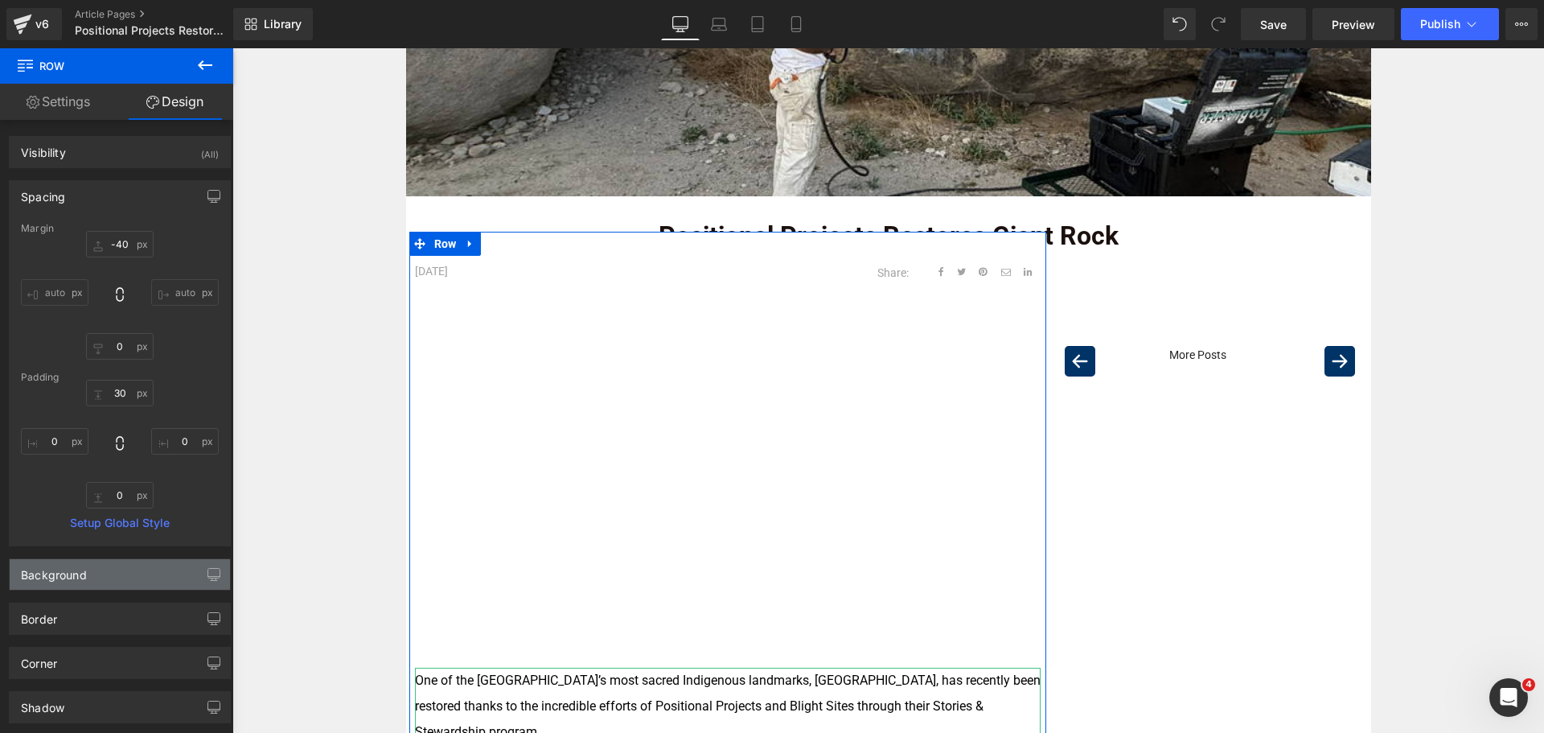
click at [166, 582] on div "Background" at bounding box center [120, 574] width 220 height 31
click at [162, 676] on icon at bounding box center [166, 676] width 11 height 11
type input "none"
type input "0"
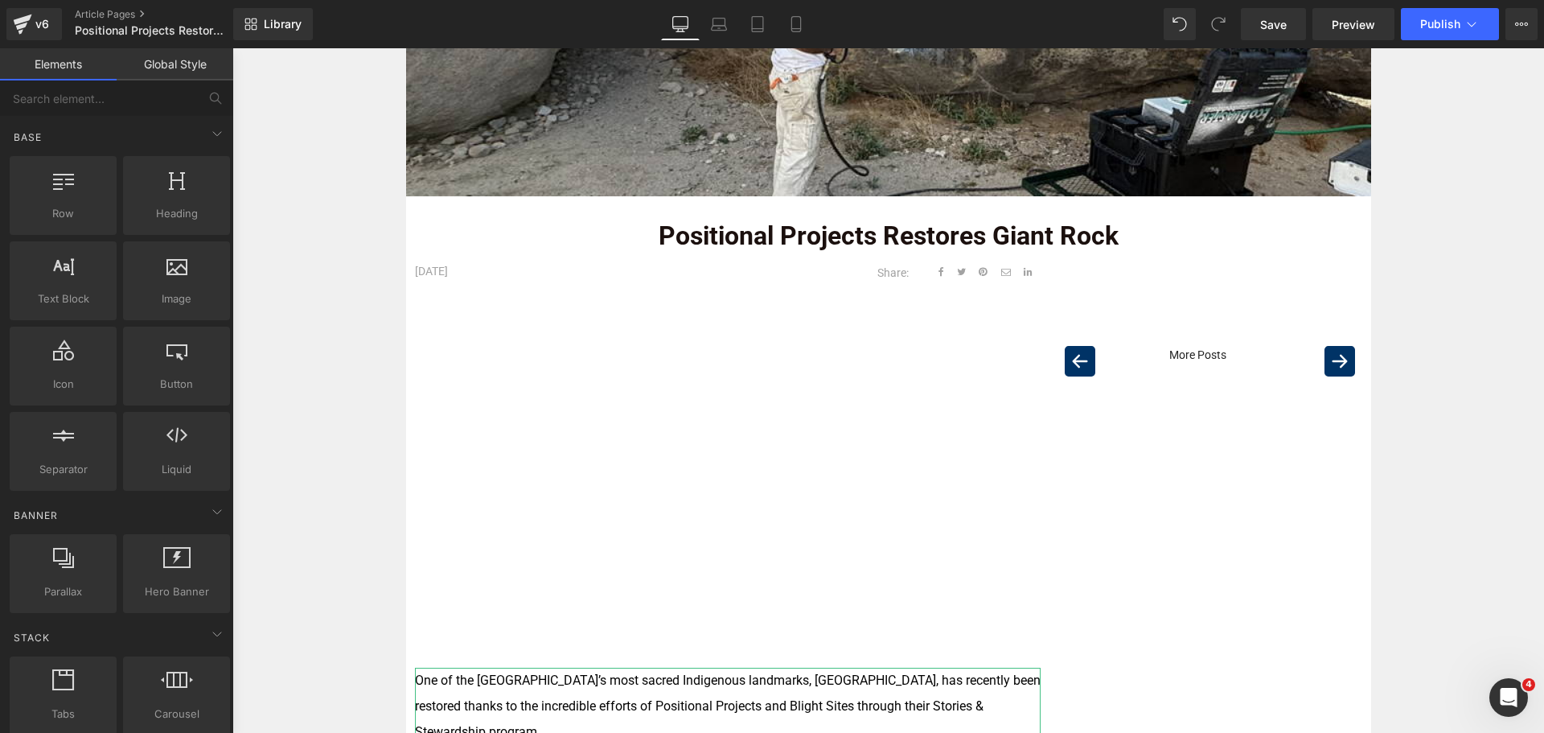
click at [302, 418] on div "Image Positional Projects Restores Giant Rock Text Block Row [DATE] Text Block …" at bounding box center [887, 650] width 1311 height 1550
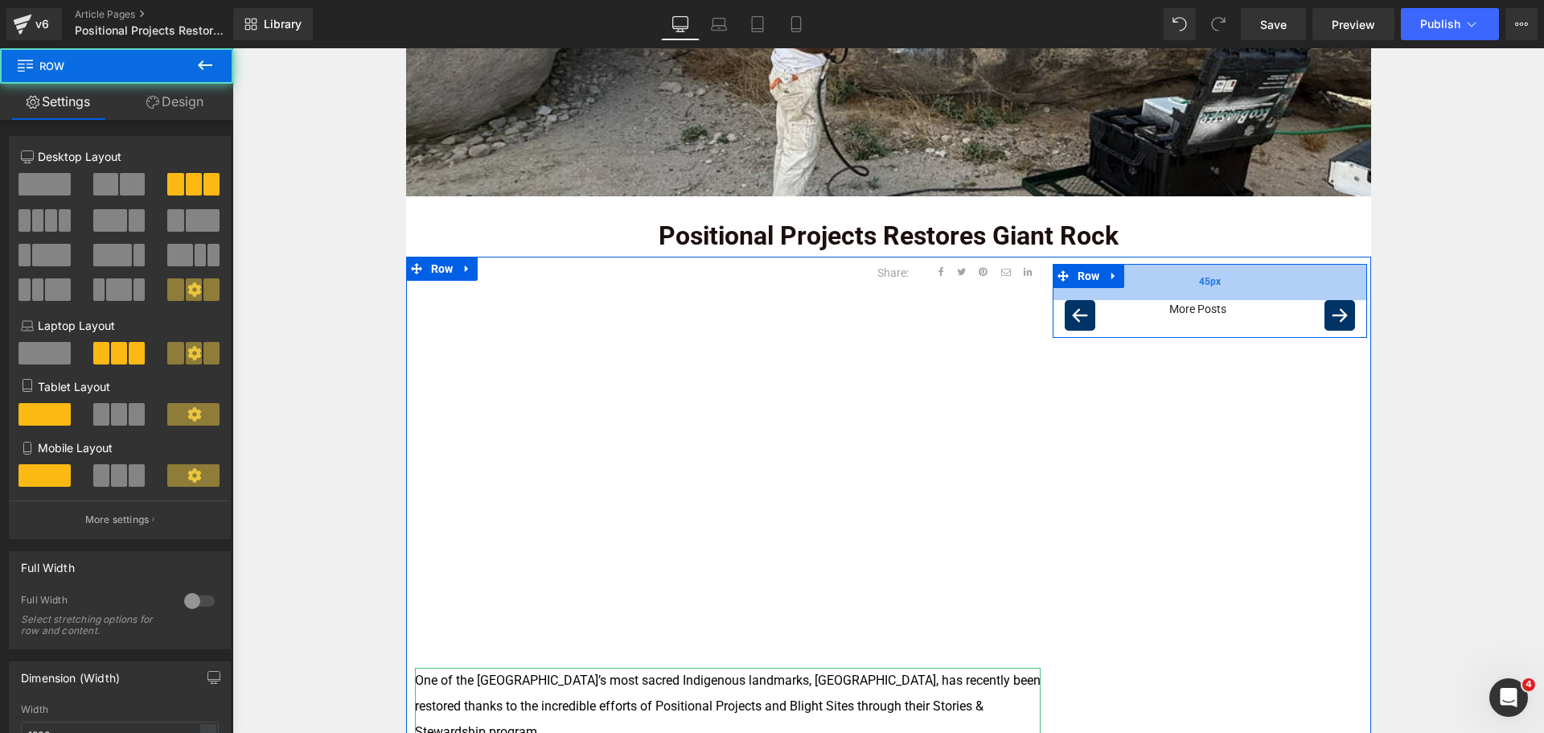
drag, startPoint x: 1192, startPoint y: 327, endPoint x: 1191, endPoint y: 281, distance: 45.9
click at [1191, 281] on div "45px" at bounding box center [1210, 282] width 315 height 36
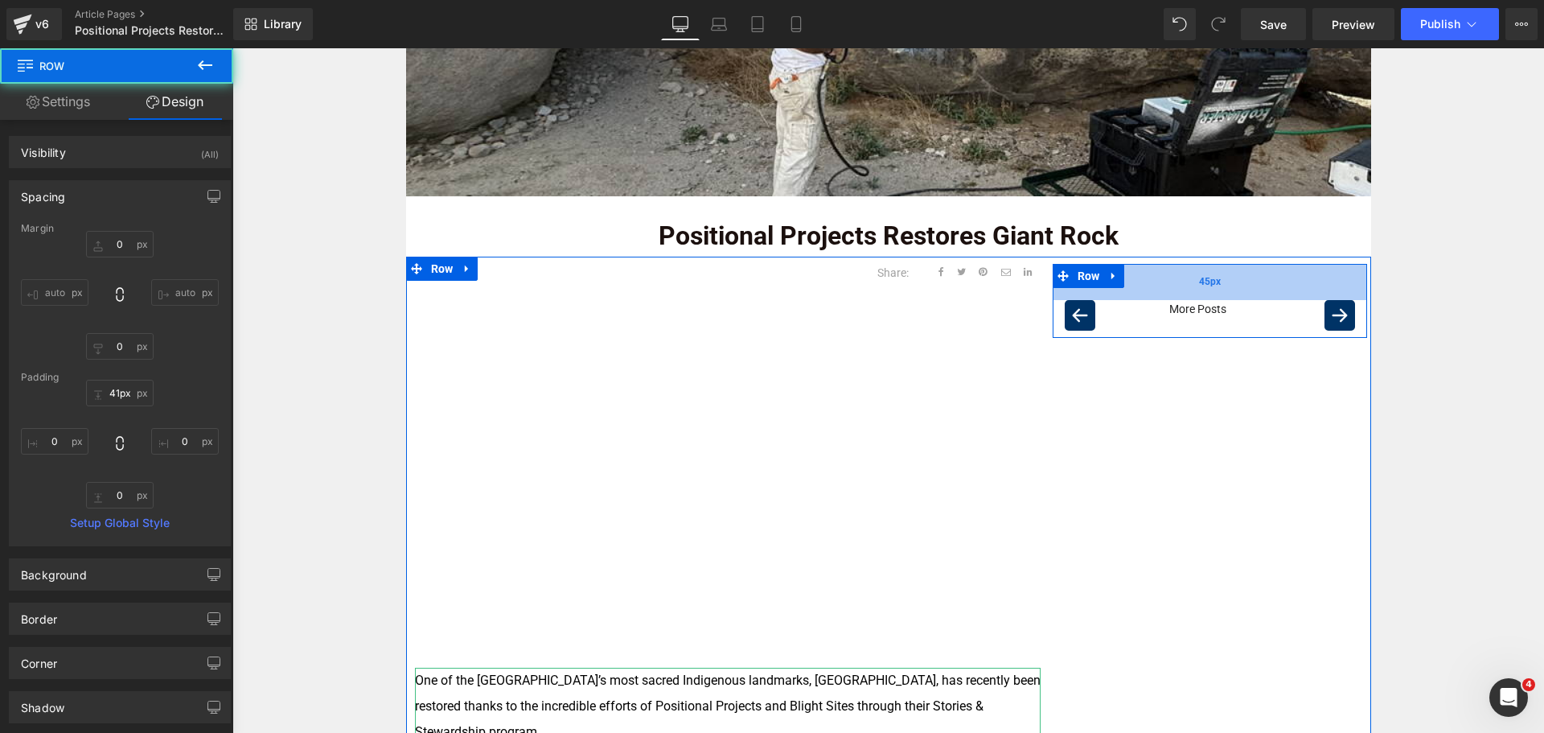
type input "40px"
click at [1199, 284] on span "40px" at bounding box center [1210, 280] width 22 height 15
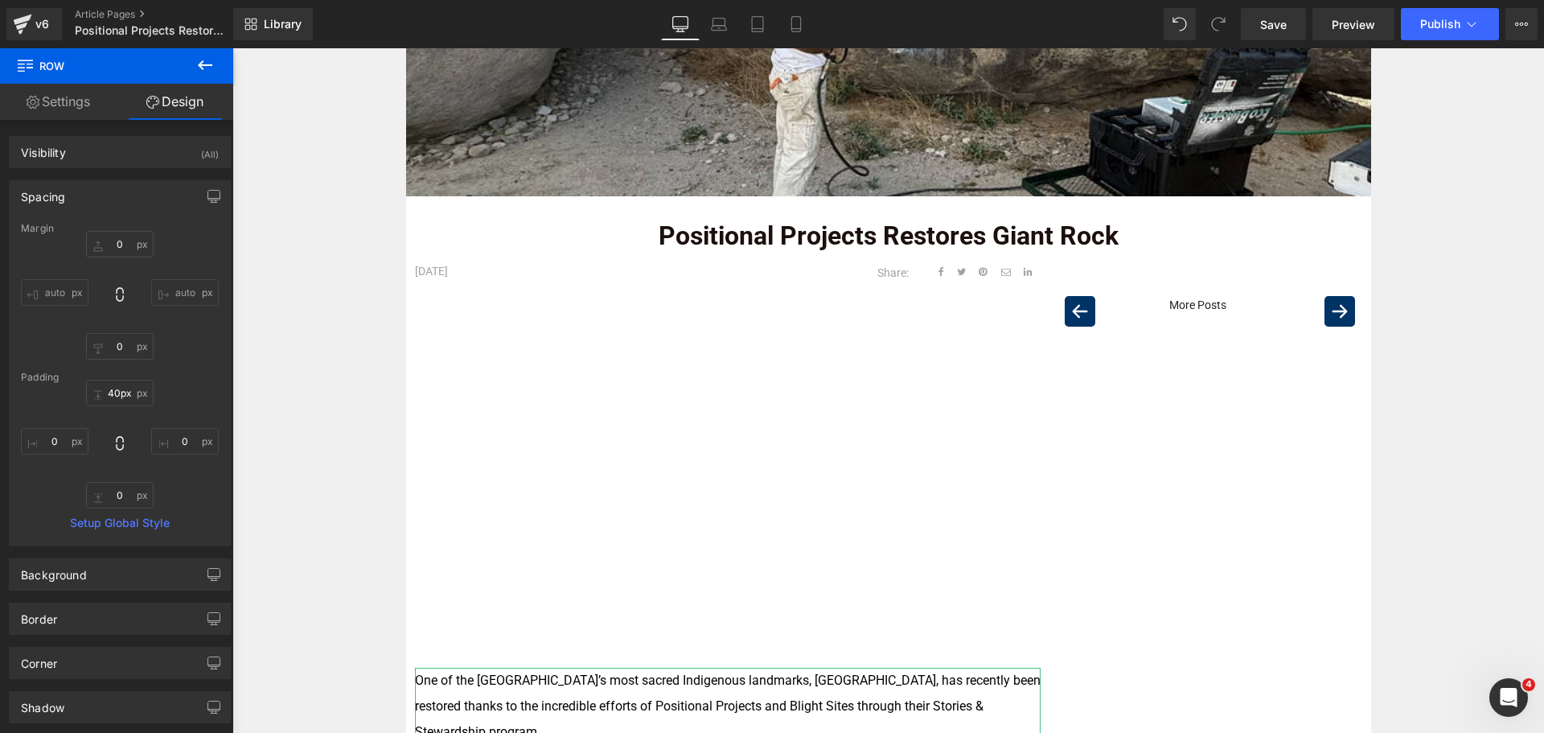
click at [1472, 345] on div "Image Positional Projects Restores Giant Rock Text Block Row [DATE] Text Block …" at bounding box center [887, 650] width 1311 height 1550
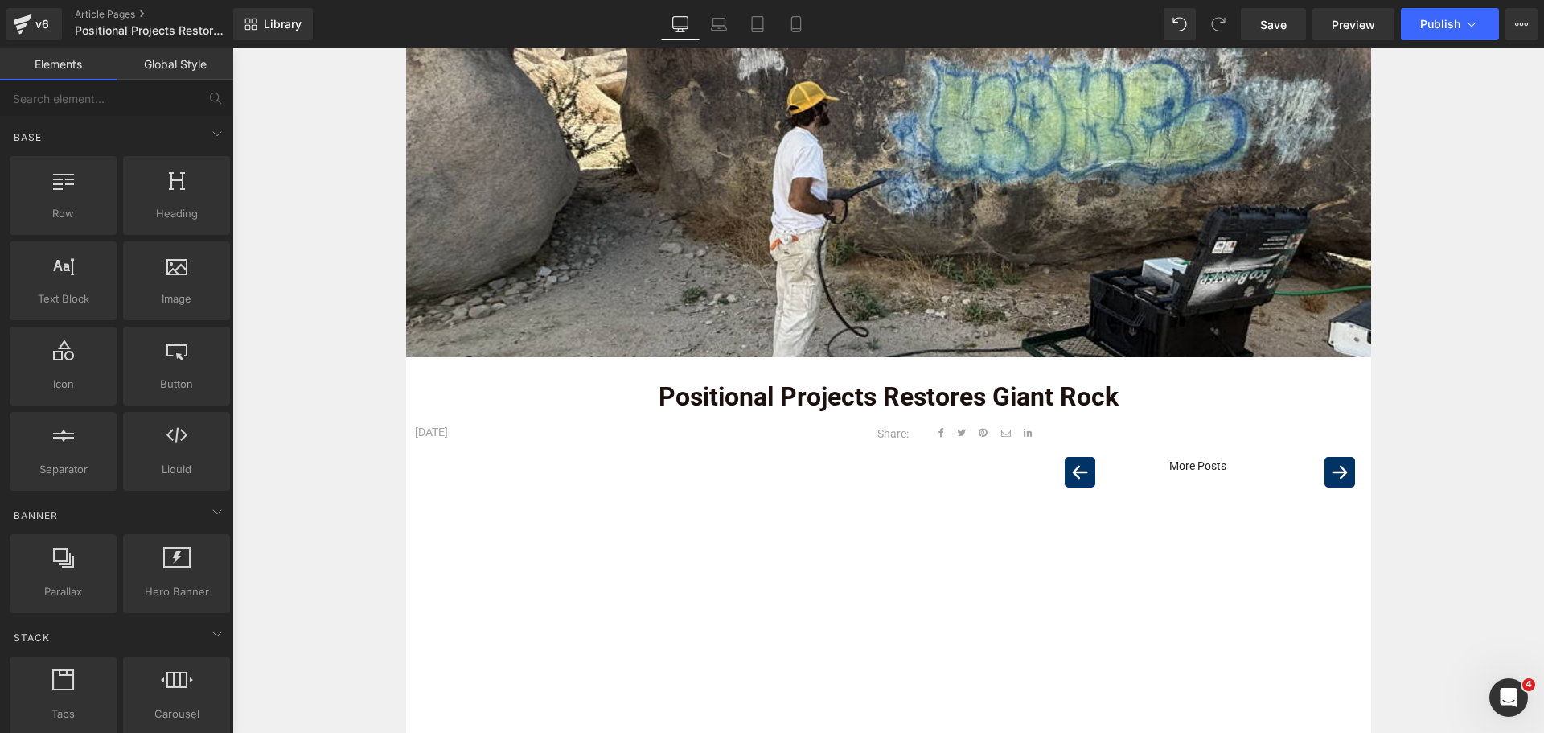
scroll to position [161, 0]
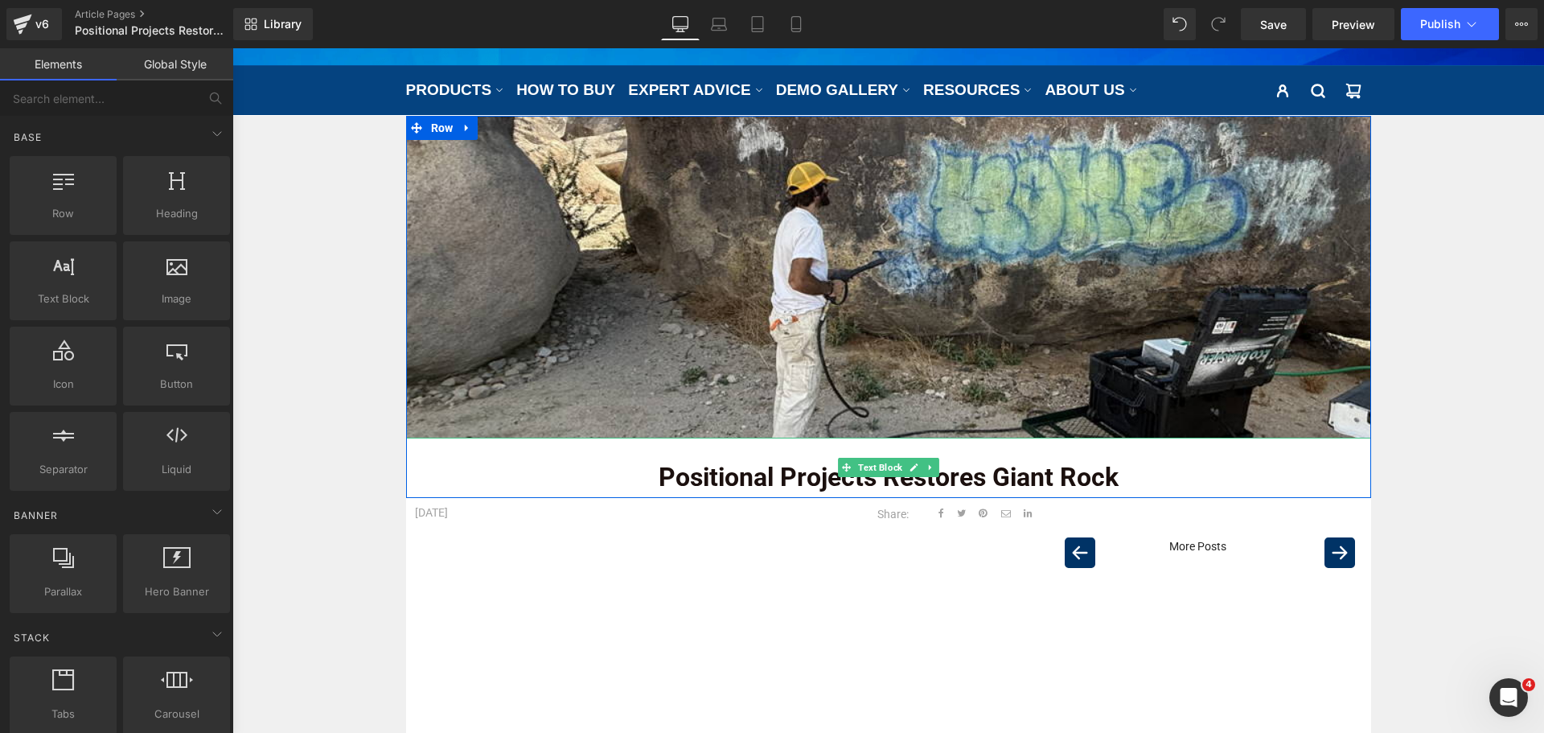
click at [804, 470] on strong "Positional Projects Restores Giant Rock" at bounding box center [889, 477] width 460 height 31
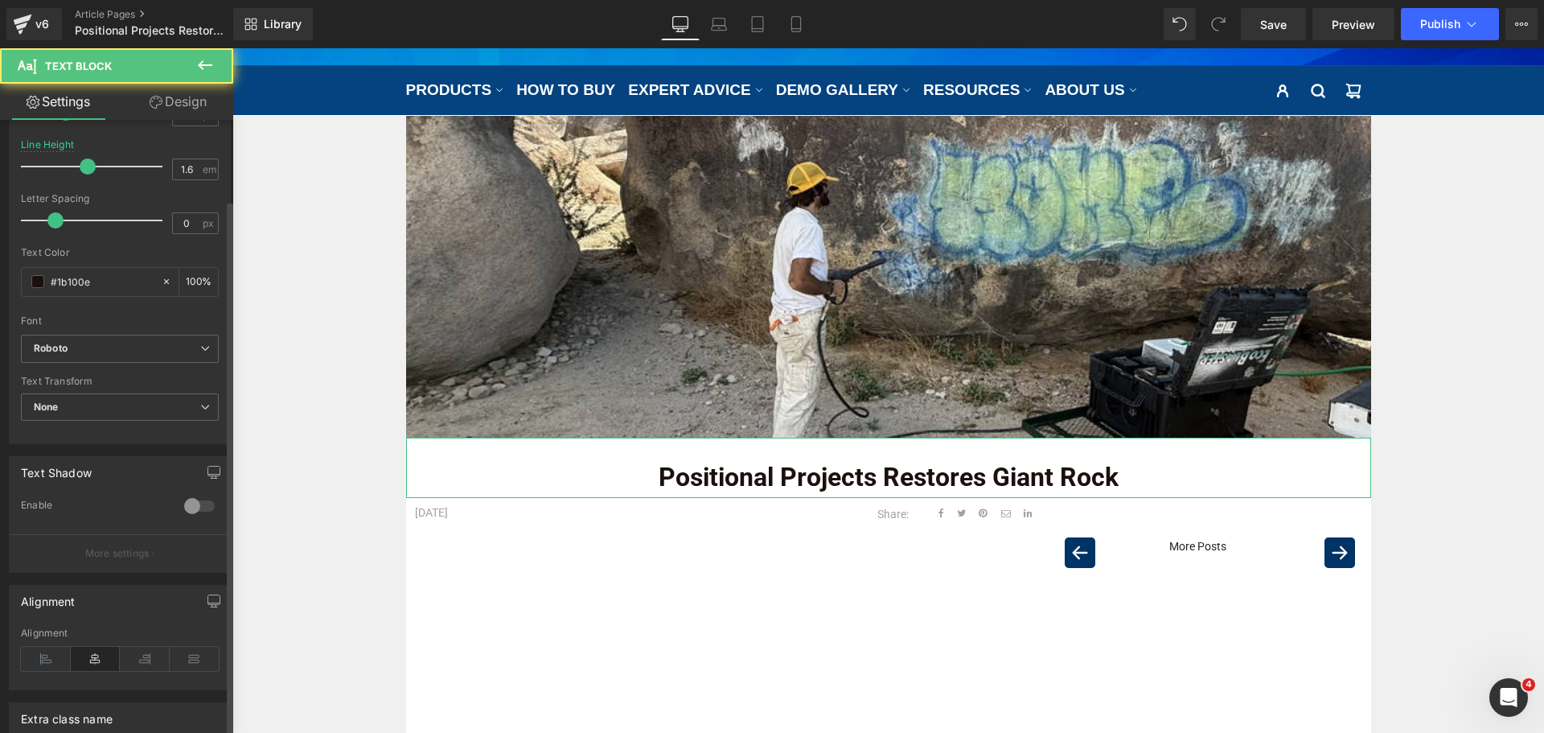
scroll to position [241, 0]
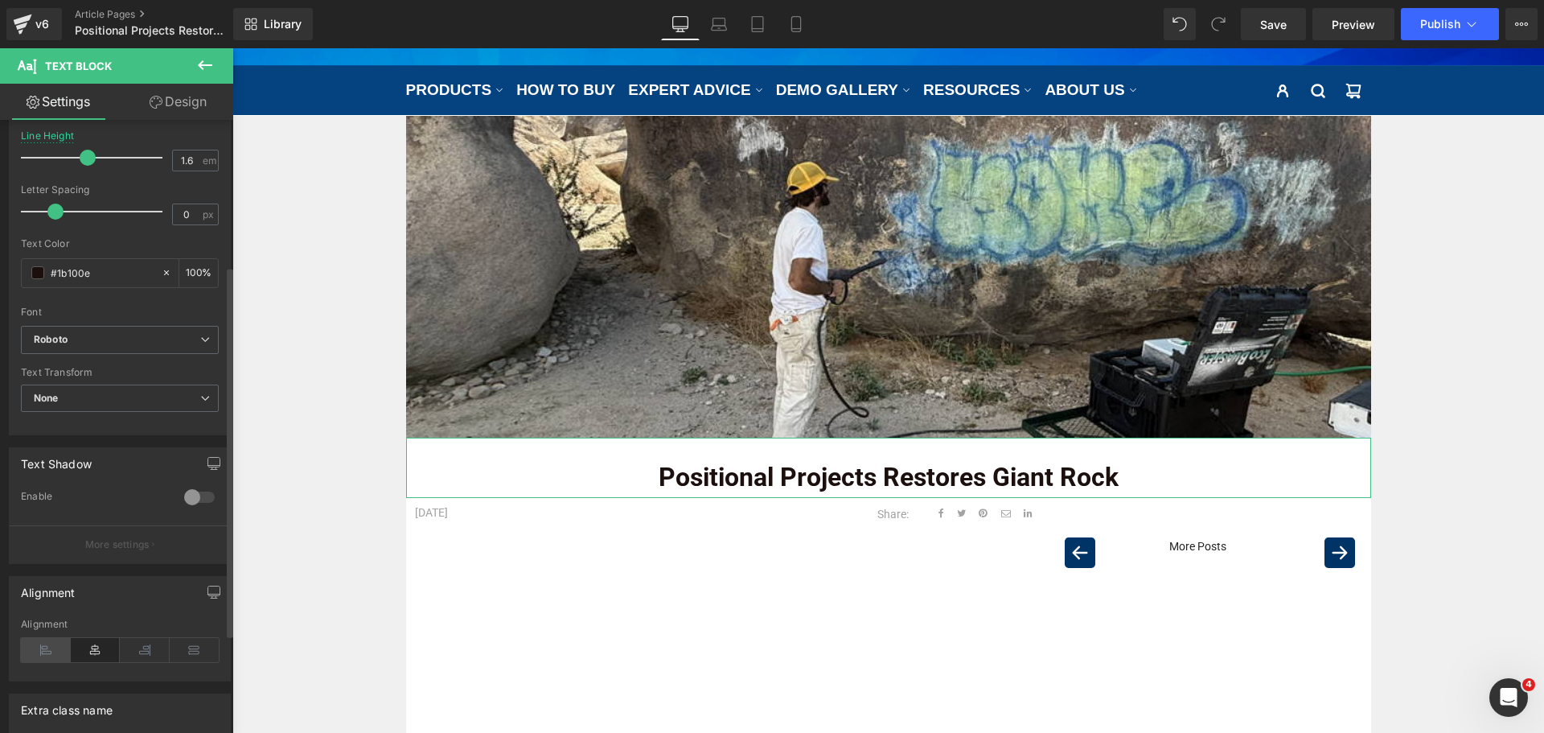
click at [60, 656] on icon at bounding box center [46, 650] width 50 height 24
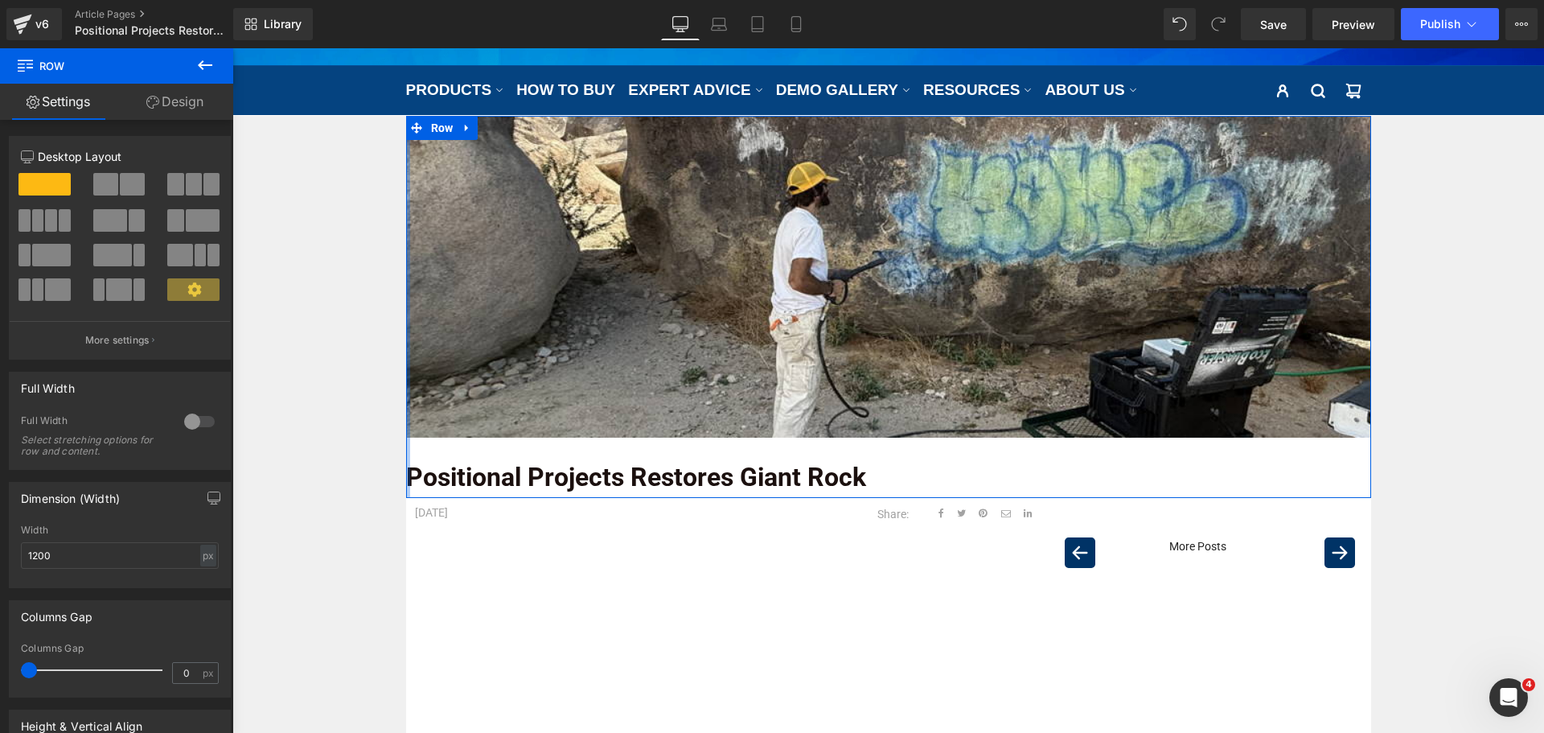
drag, startPoint x: 402, startPoint y: 468, endPoint x: 388, endPoint y: 462, distance: 15.1
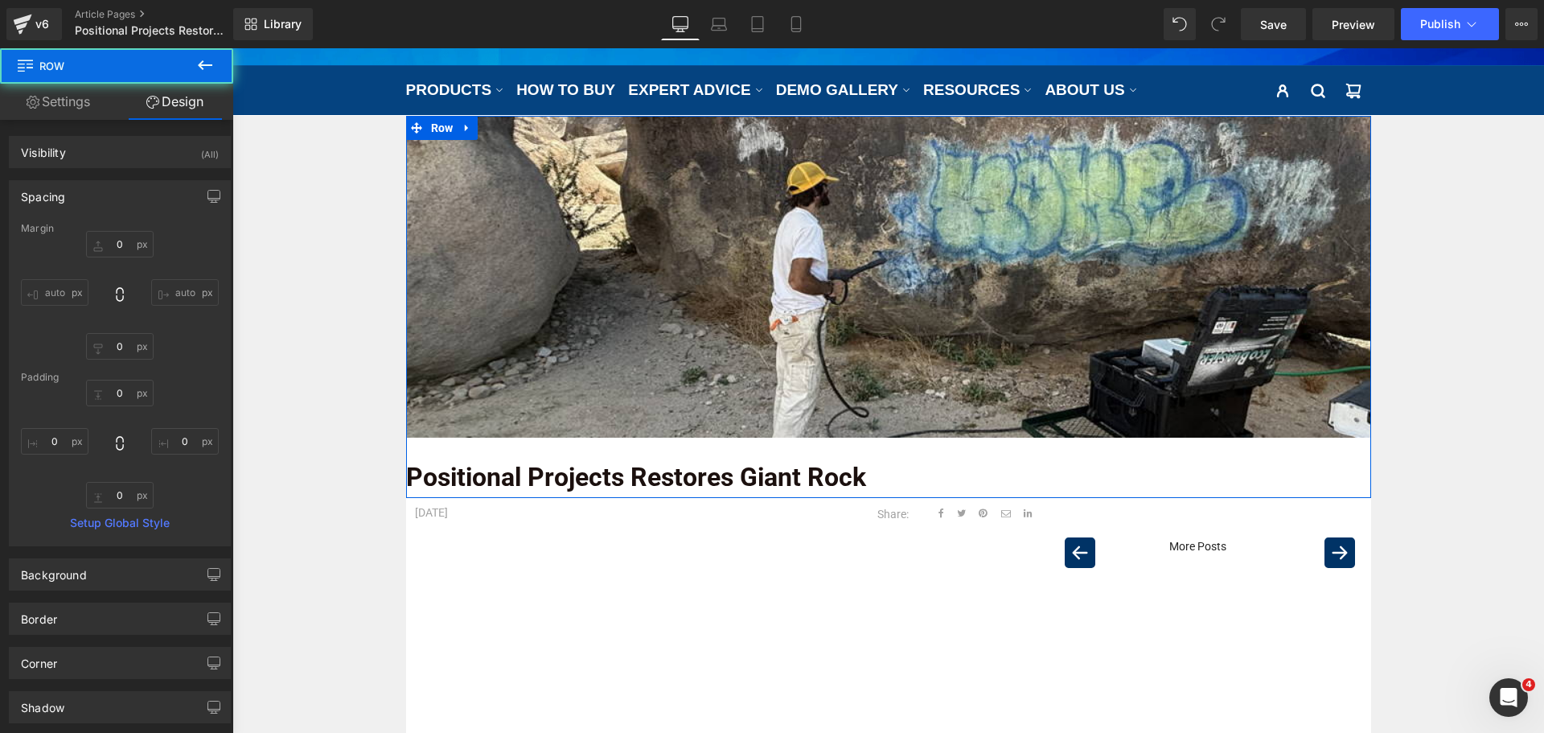
click at [415, 463] on strong "Positional Projects Restores Giant Rock" at bounding box center [636, 477] width 460 height 31
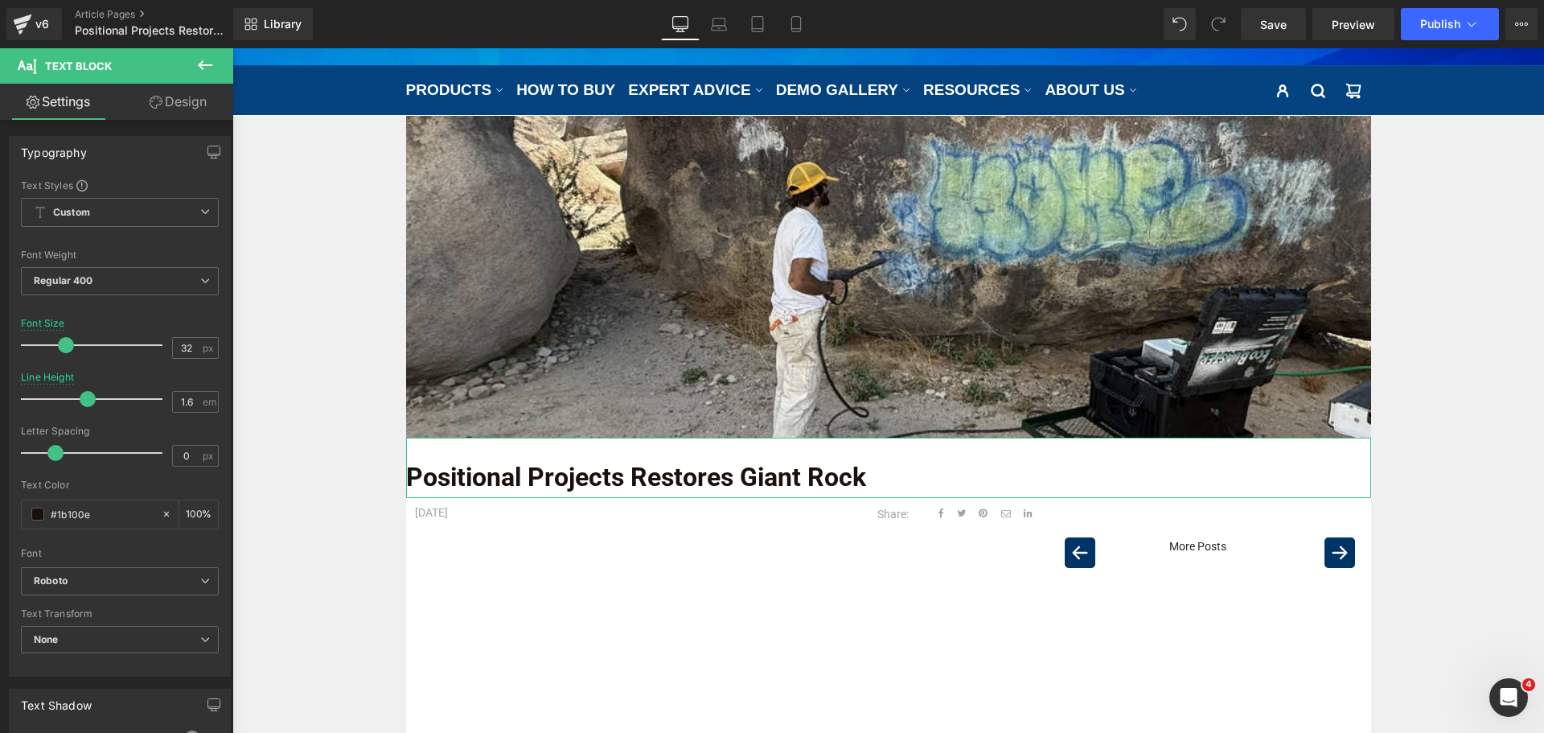
click at [181, 105] on link "Design" at bounding box center [178, 102] width 117 height 36
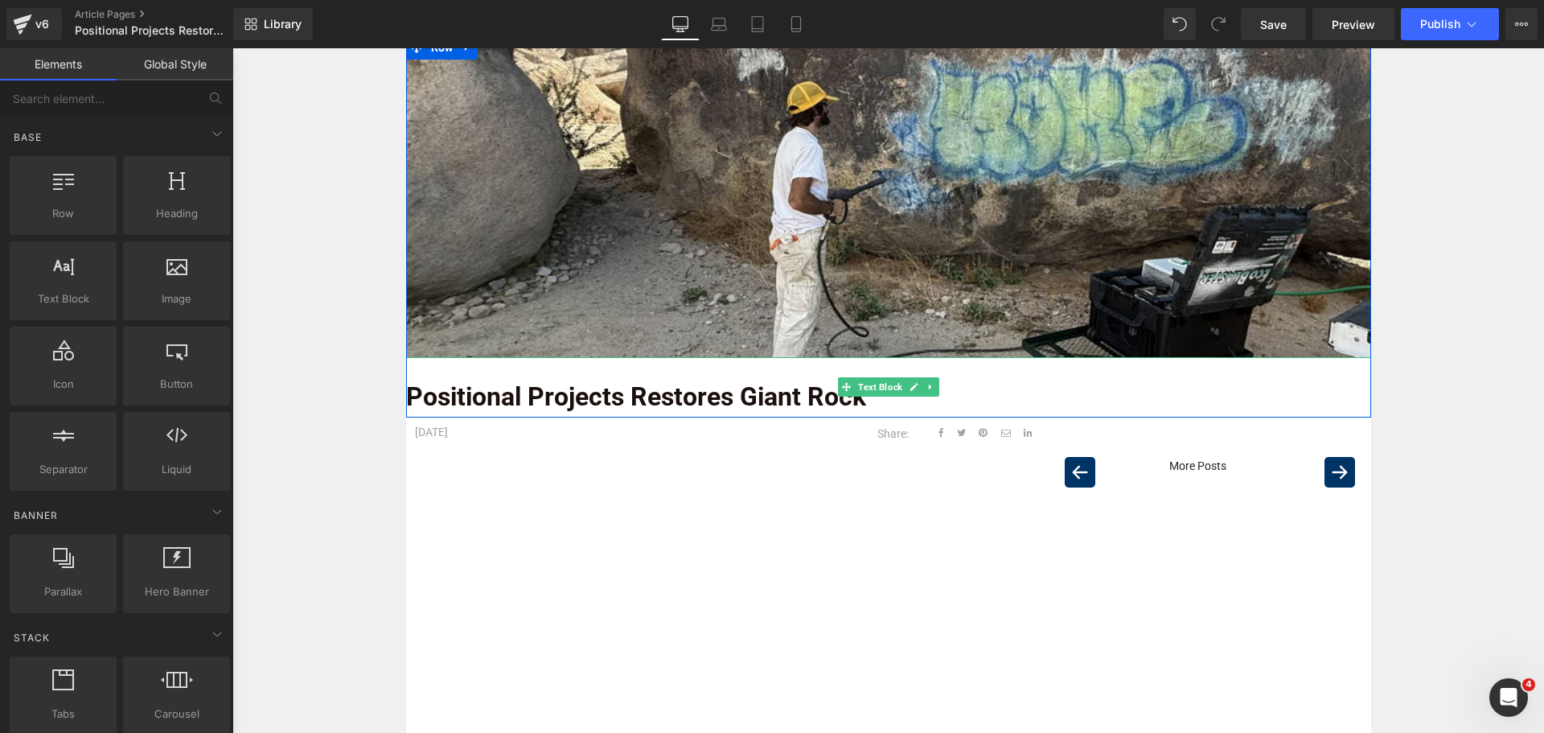
click at [663, 388] on strong "Positional Projects Restores Giant Rock" at bounding box center [636, 396] width 460 height 31
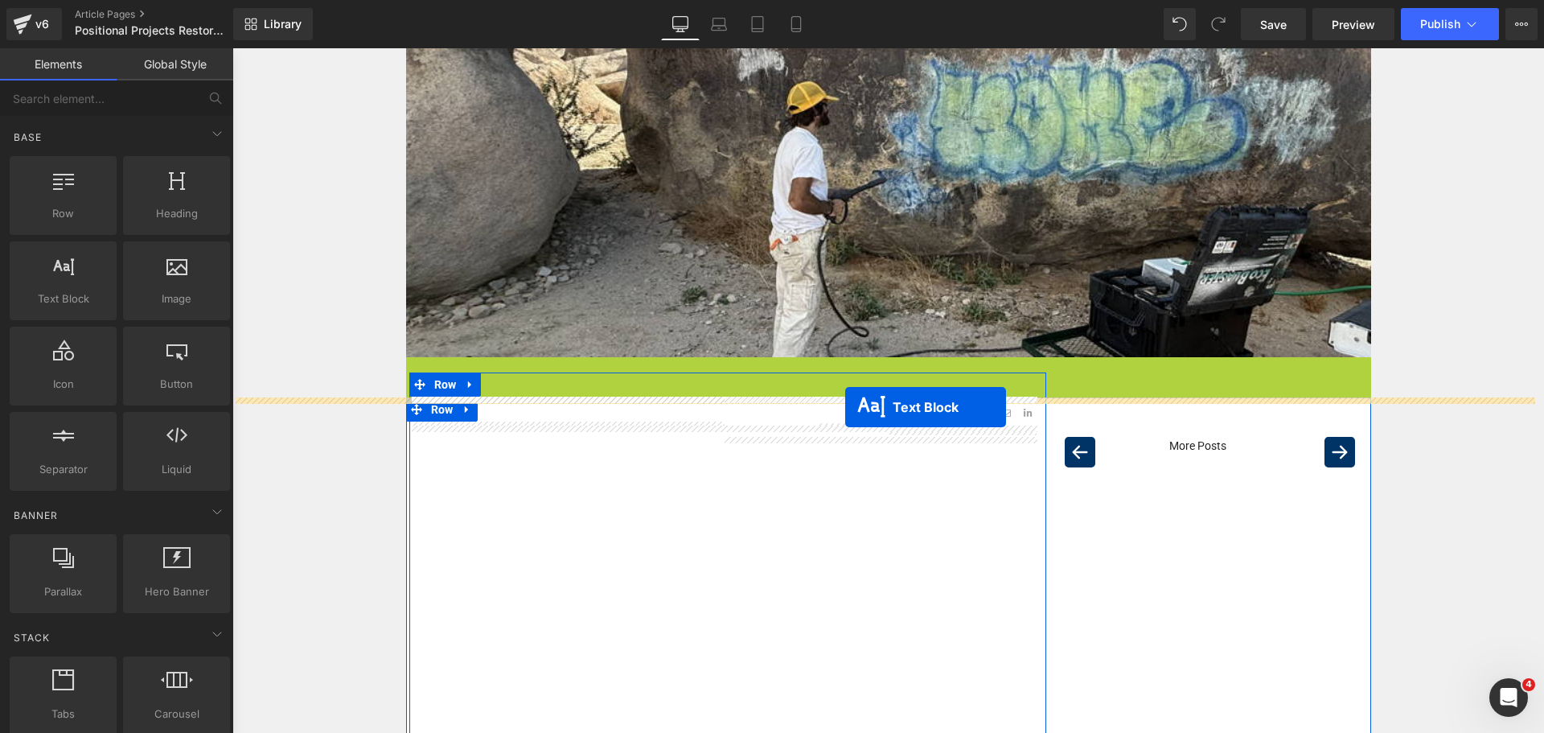
drag, startPoint x: 866, startPoint y: 383, endPoint x: 845, endPoint y: 407, distance: 31.9
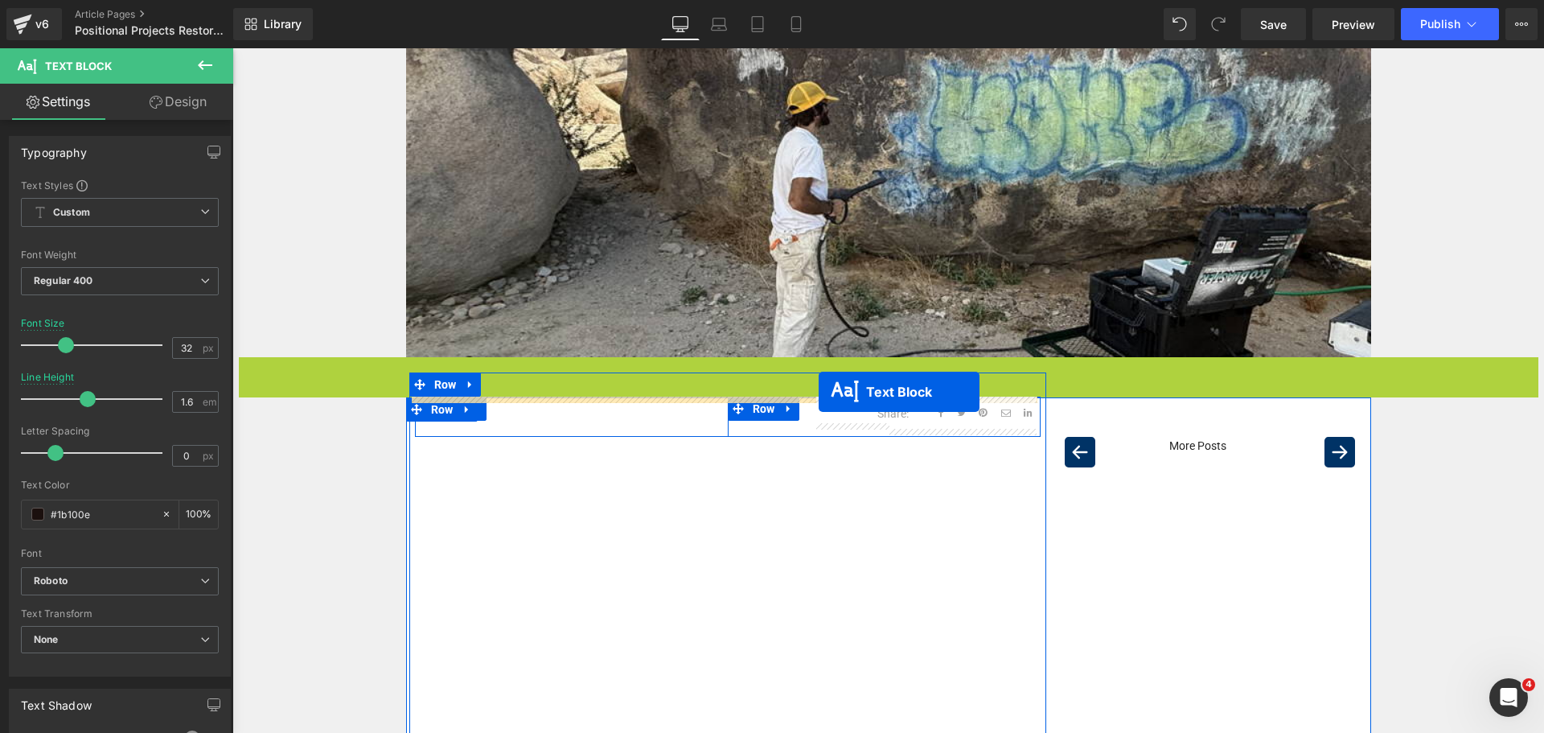
drag, startPoint x: 862, startPoint y: 403, endPoint x: 819, endPoint y: 392, distance: 44.9
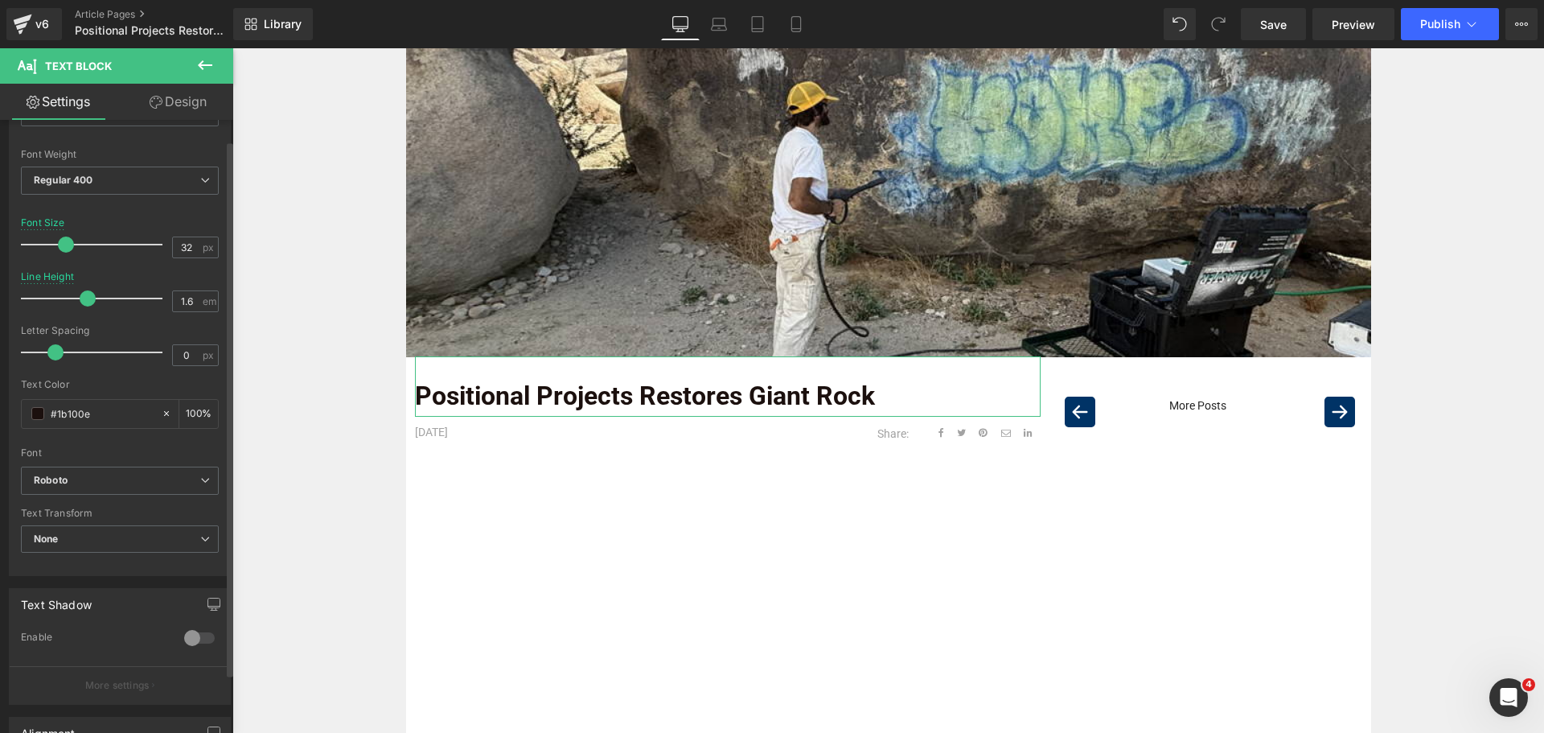
scroll to position [322, 0]
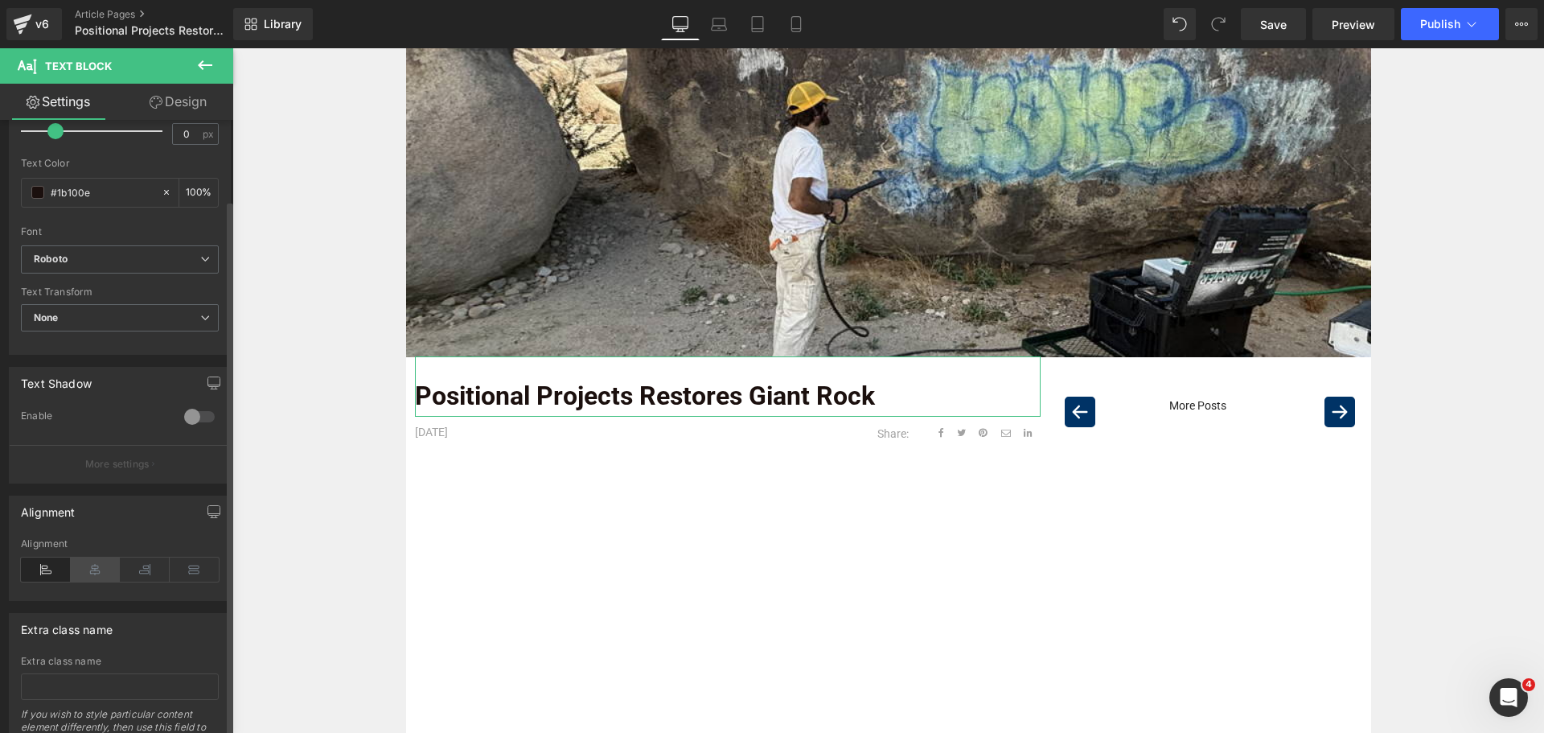
click at [88, 565] on icon at bounding box center [96, 569] width 50 height 24
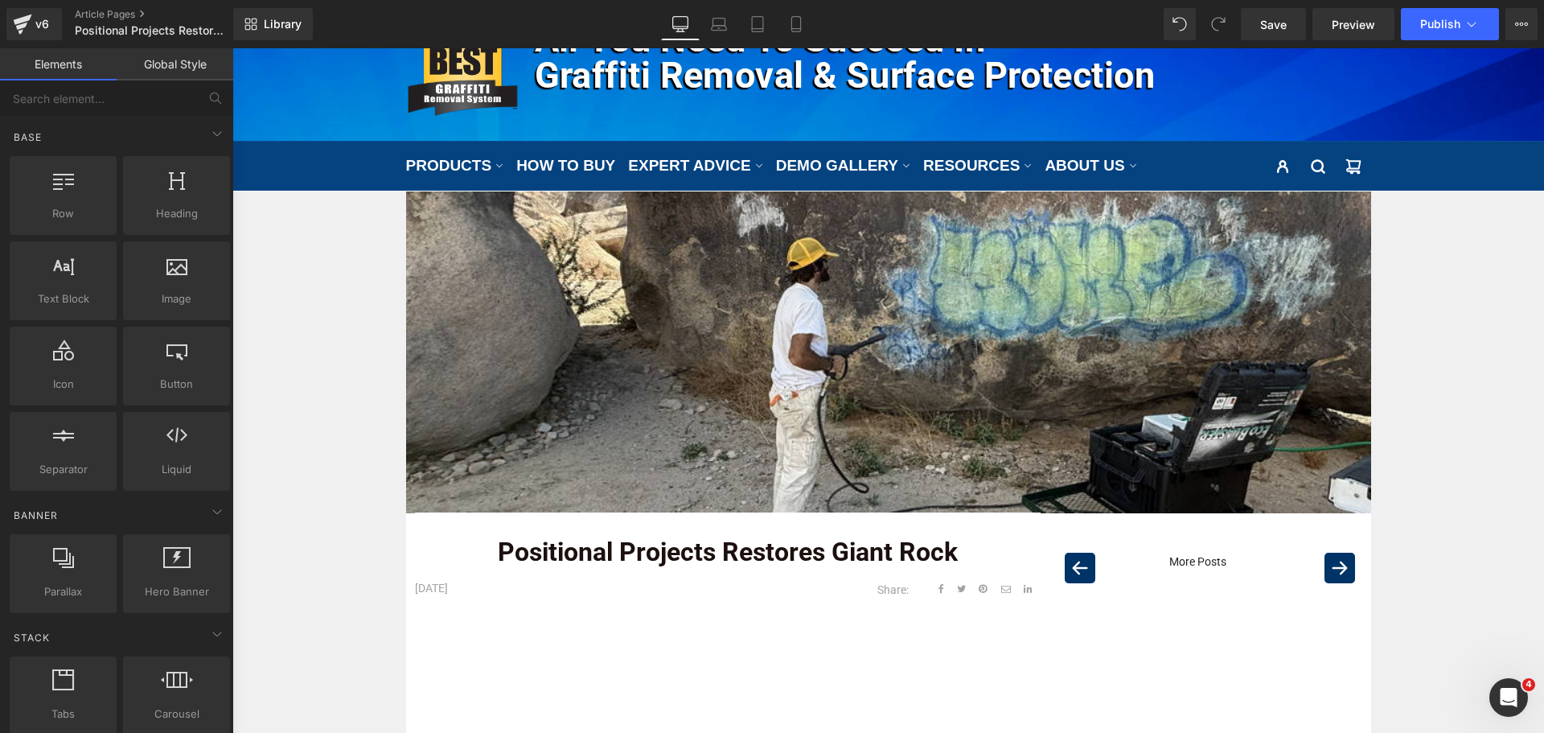
scroll to position [80, 0]
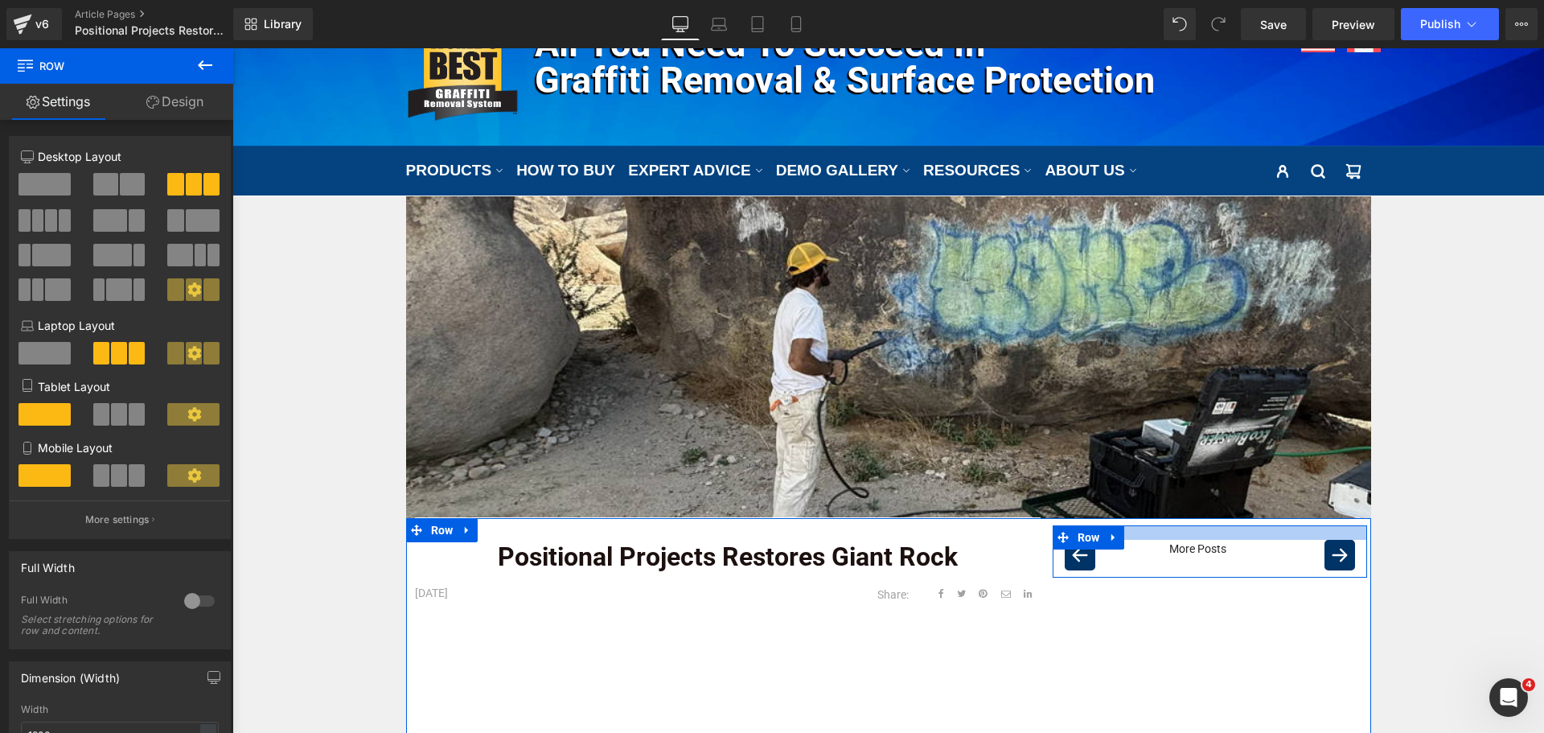
drag, startPoint x: 1172, startPoint y: 548, endPoint x: 1173, endPoint y: 531, distance: 17.7
click at [1173, 531] on div at bounding box center [1210, 532] width 315 height 14
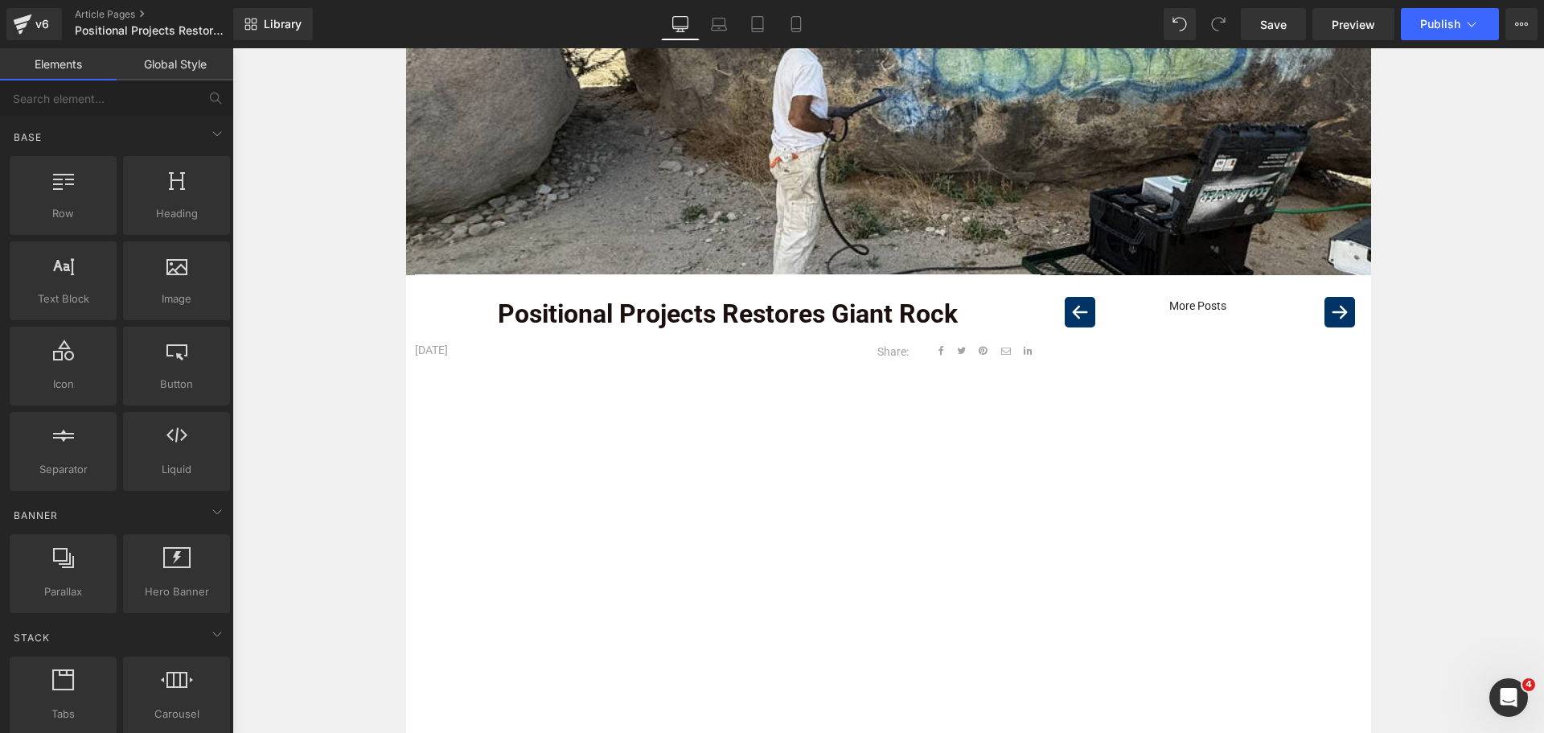
scroll to position [322, 0]
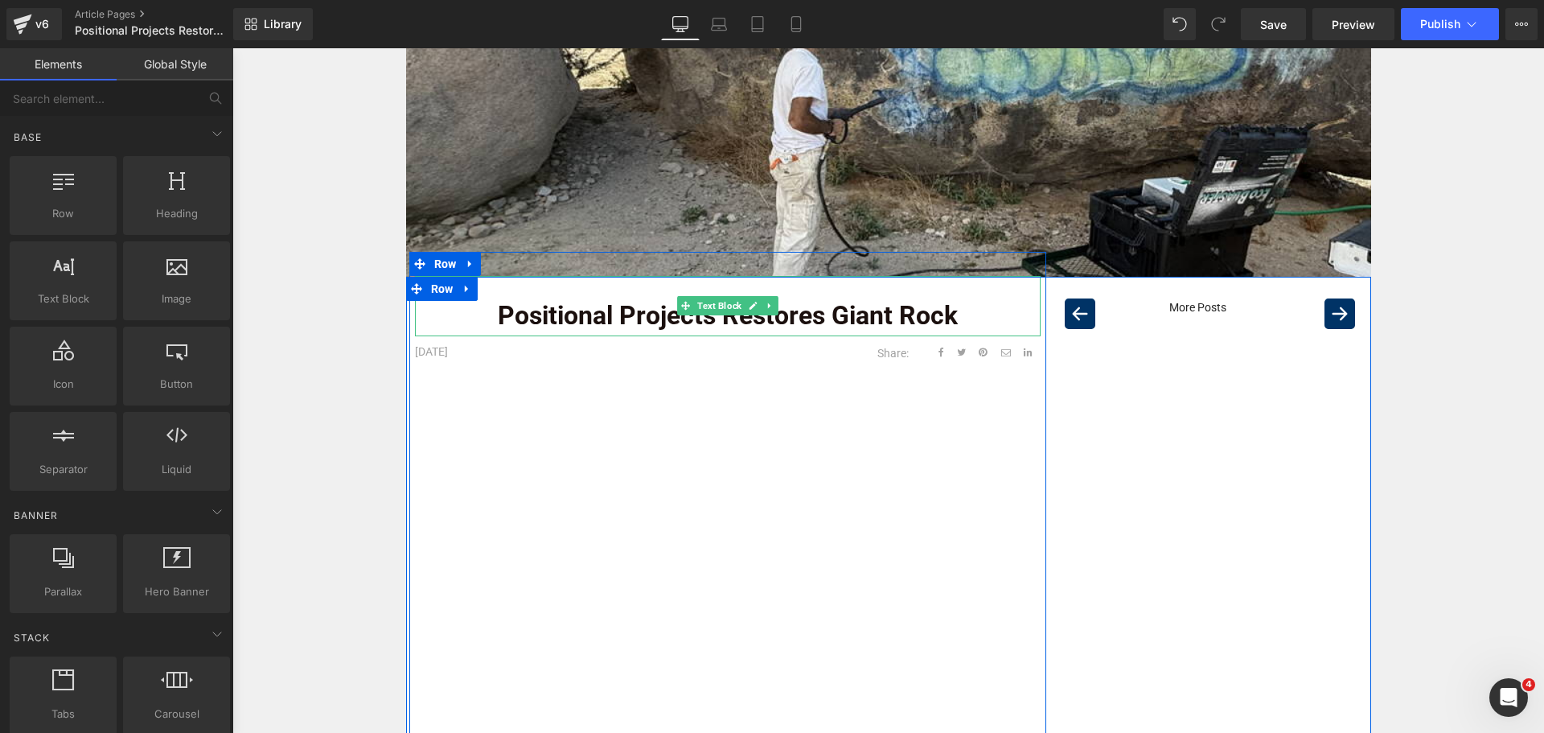
click at [733, 321] on strong "Positional Projects Restores Giant Rock" at bounding box center [728, 315] width 460 height 31
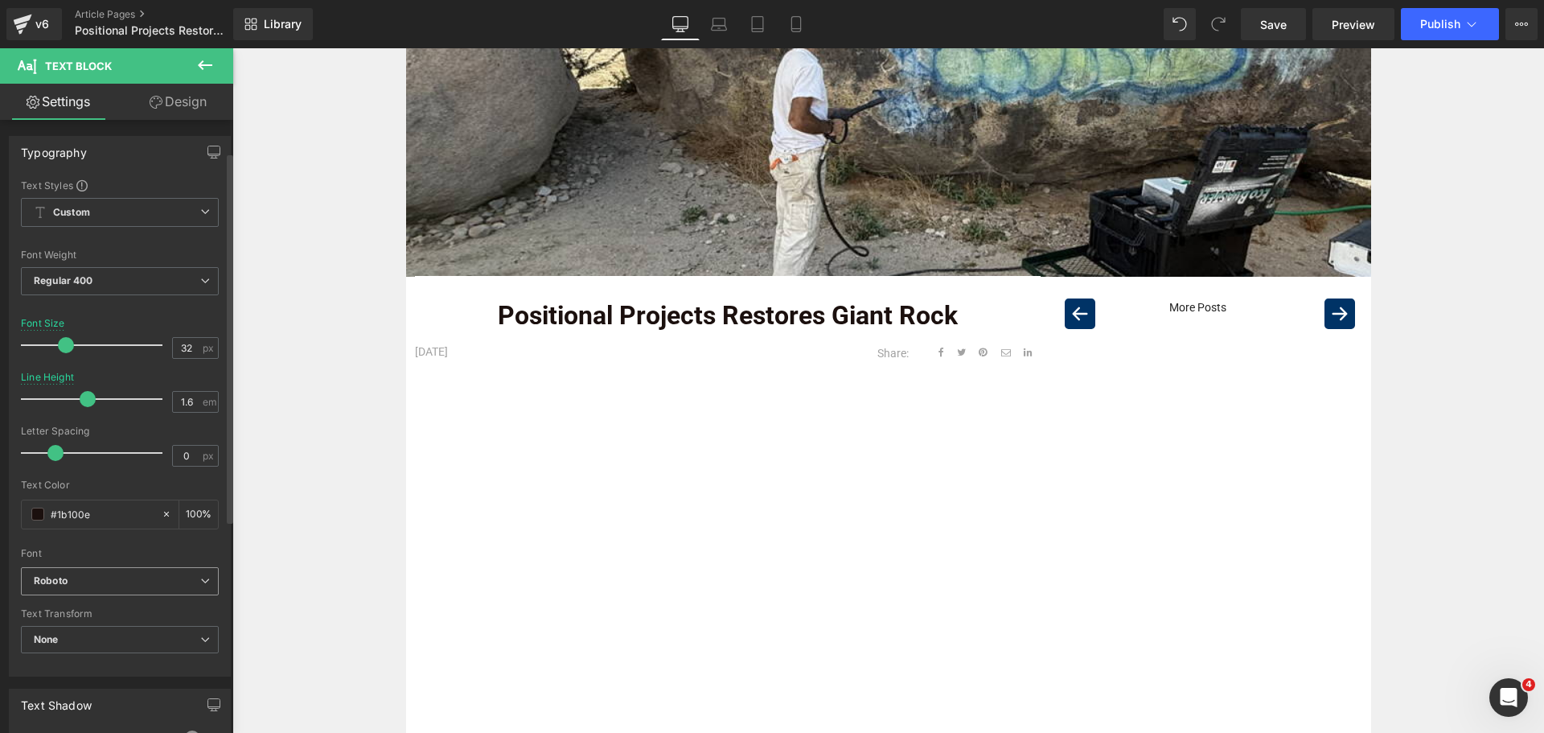
scroll to position [241, 0]
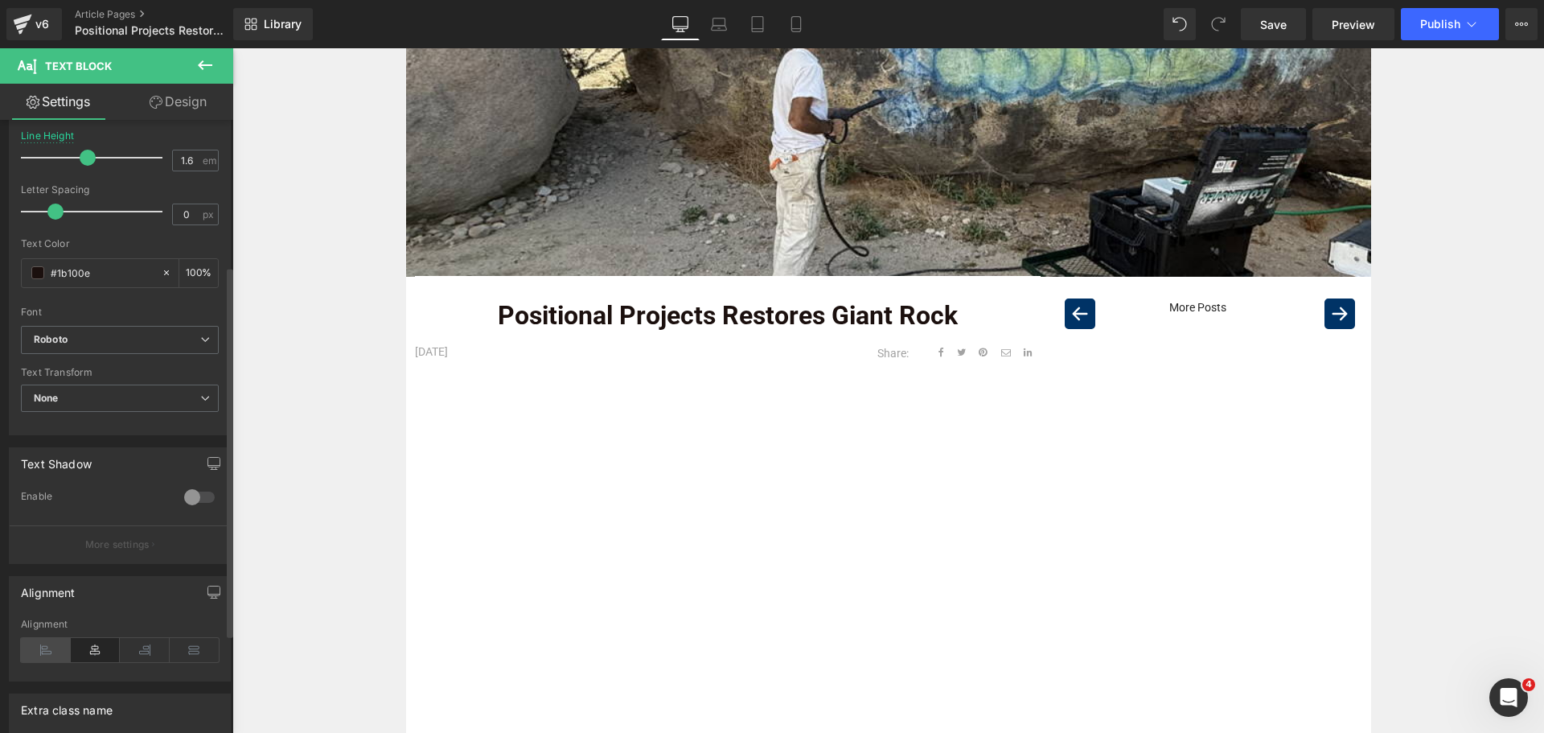
click at [53, 646] on icon at bounding box center [46, 650] width 50 height 24
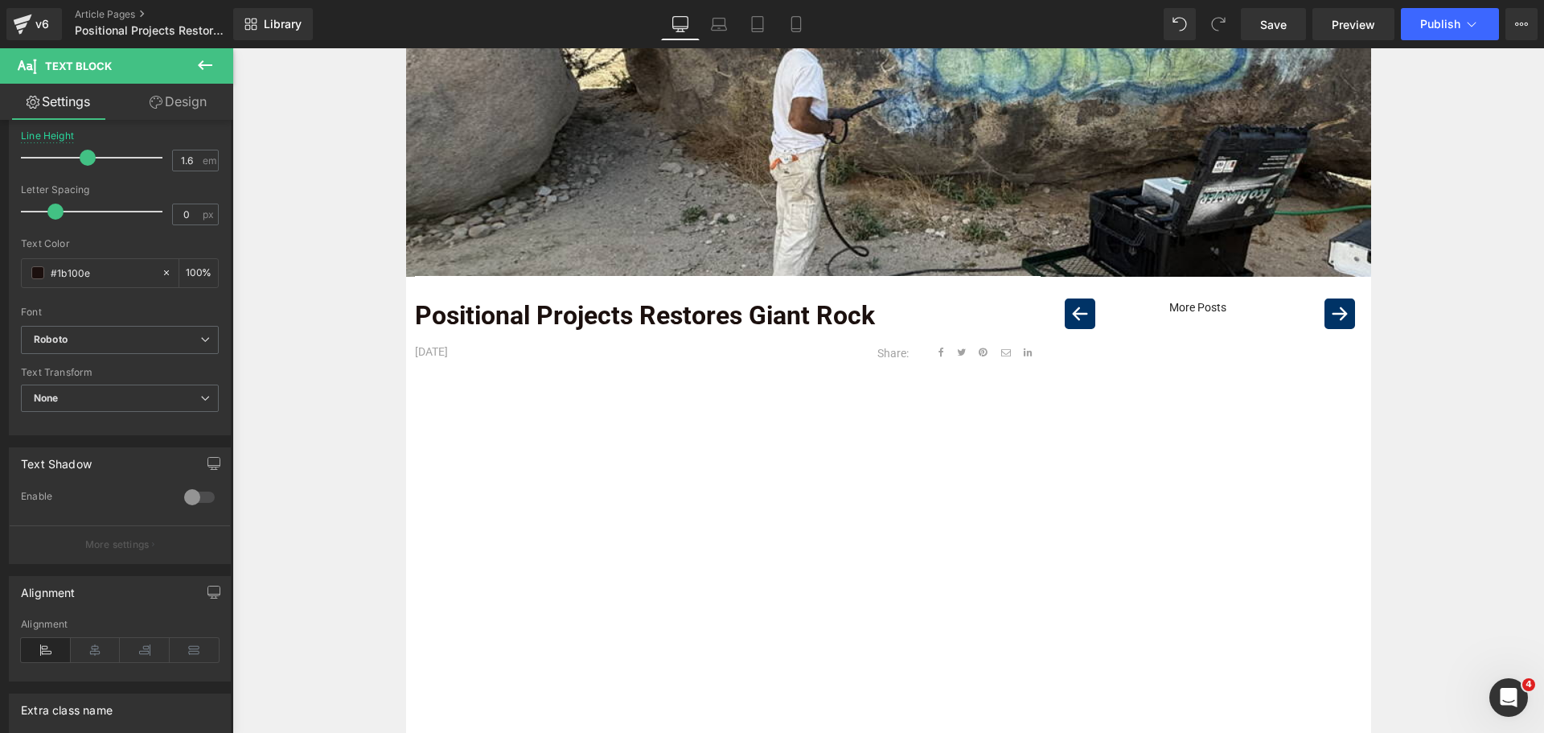
click at [336, 400] on div "Image Row Positional Projects Restores Giant Rock Text Block [DATE] Text Block …" at bounding box center [887, 730] width 1311 height 1550
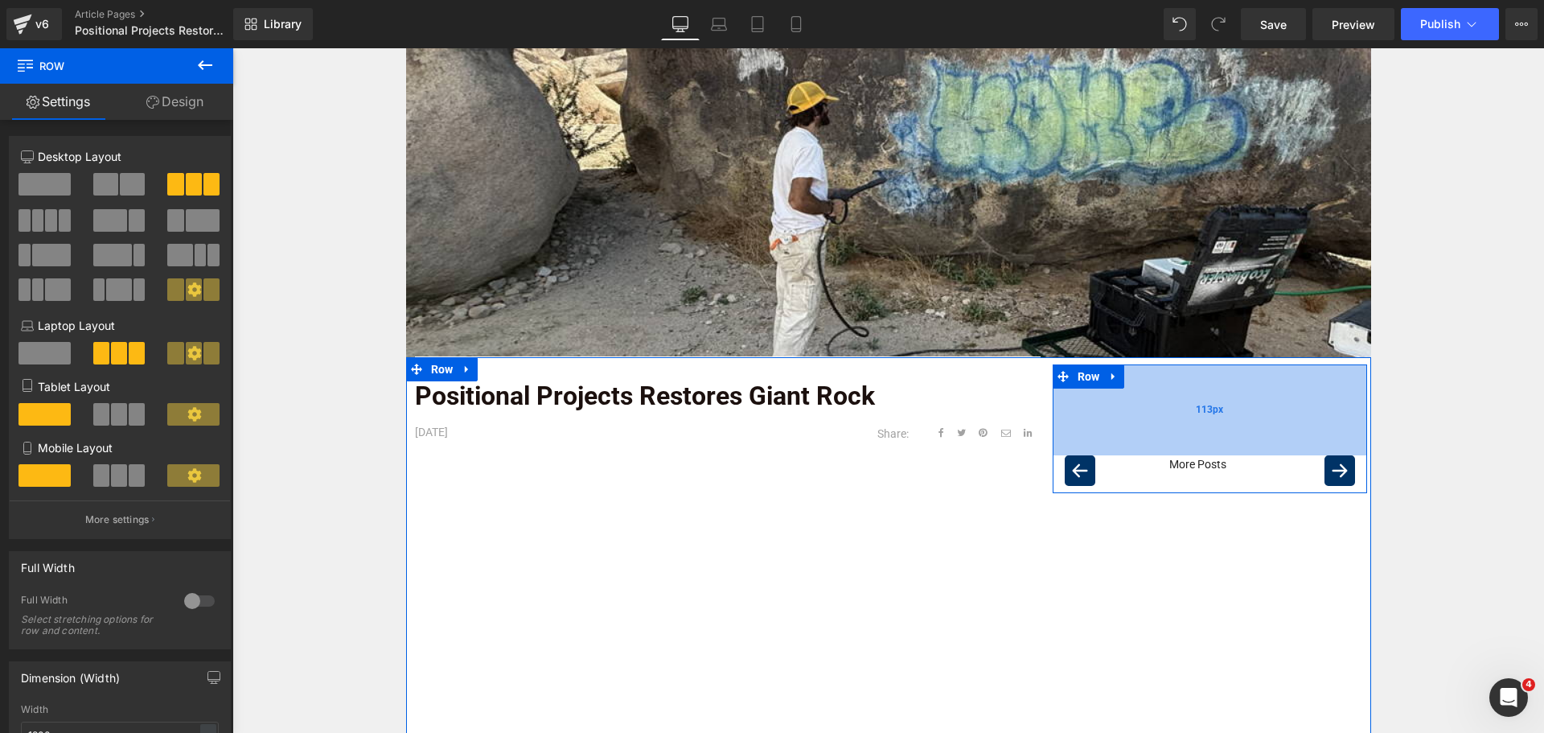
drag, startPoint x: 1229, startPoint y: 366, endPoint x: 1203, endPoint y: 442, distance: 80.9
click at [1203, 442] on div "113px" at bounding box center [1210, 409] width 315 height 91
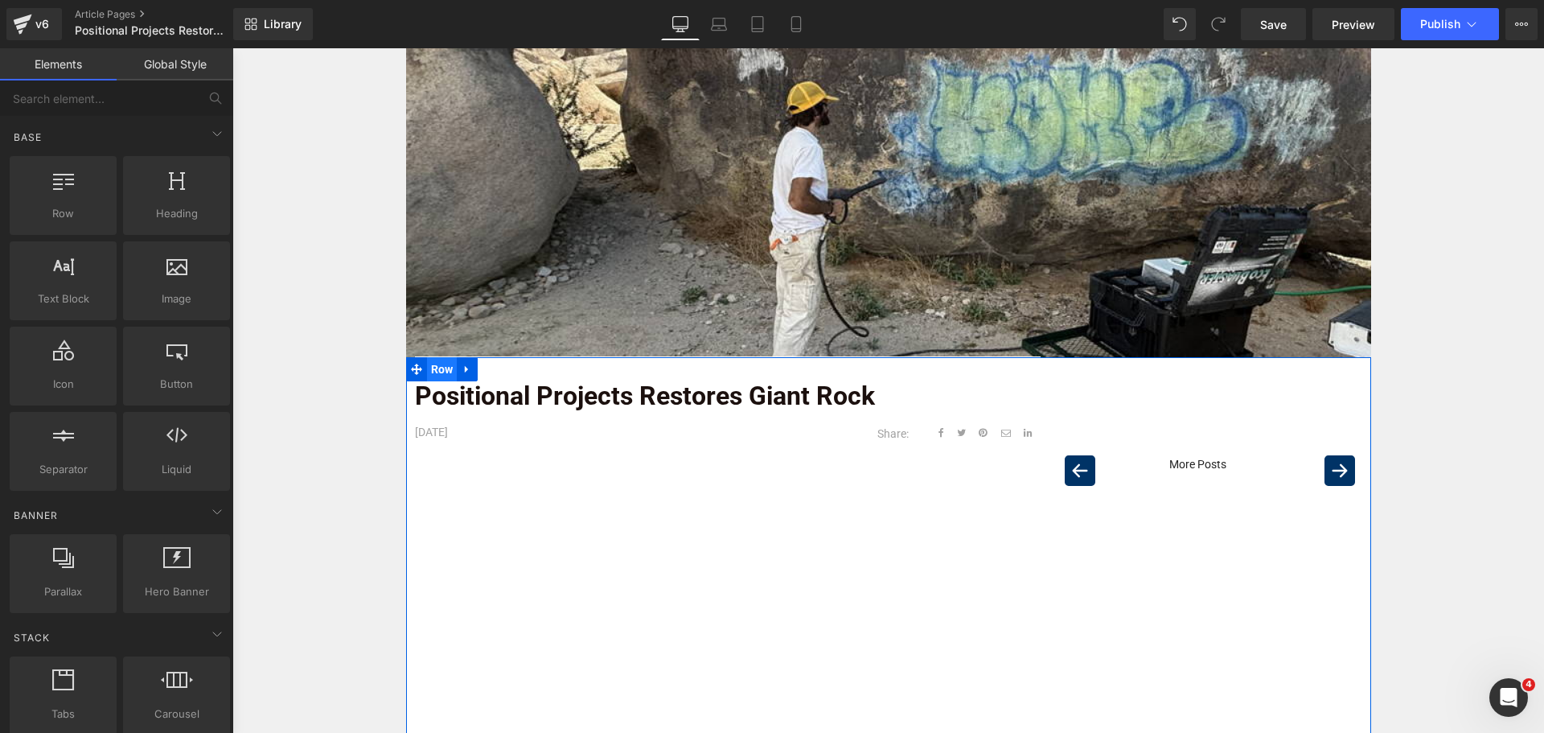
click at [443, 370] on span "Row" at bounding box center [442, 369] width 31 height 24
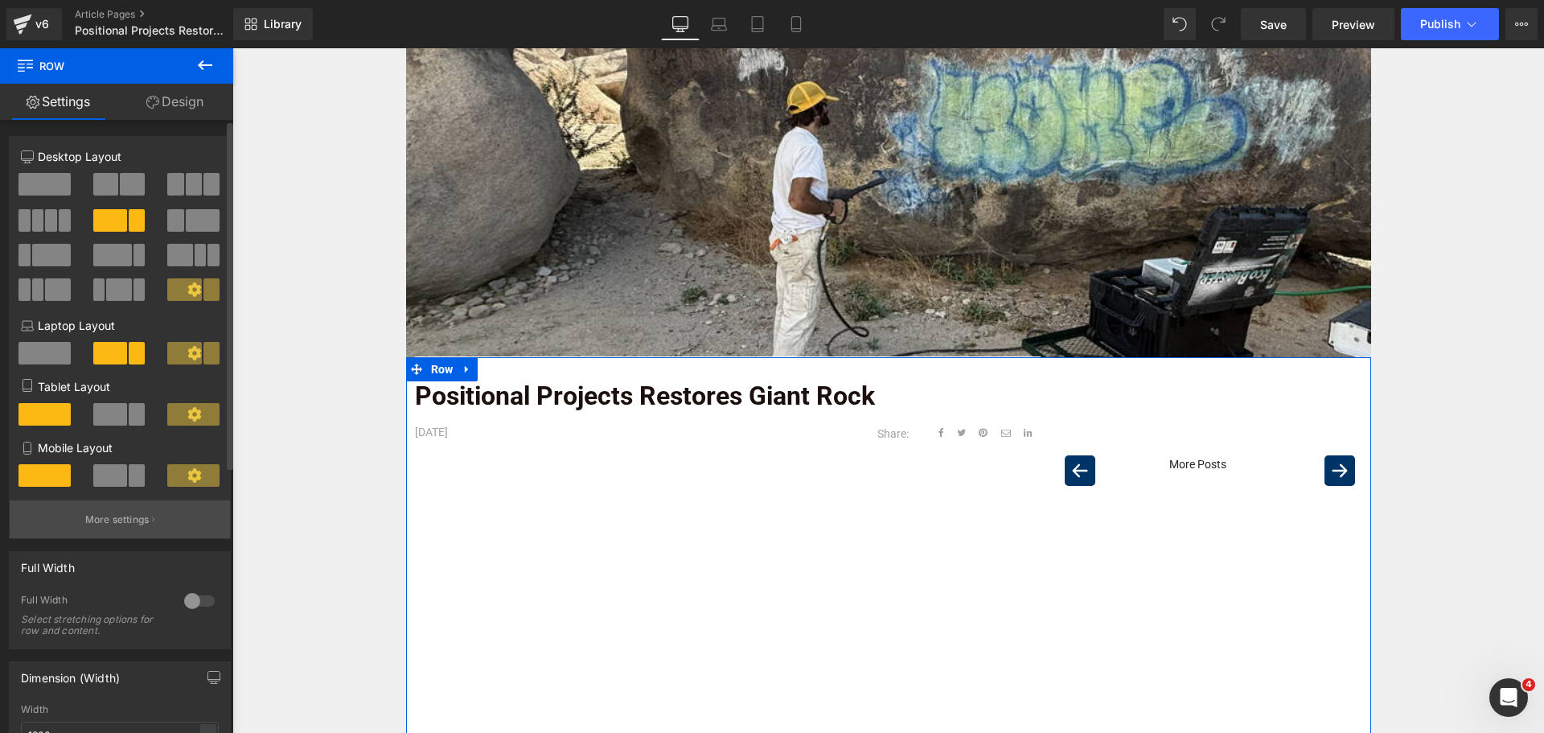
click at [123, 511] on button "More settings" at bounding box center [120, 519] width 220 height 38
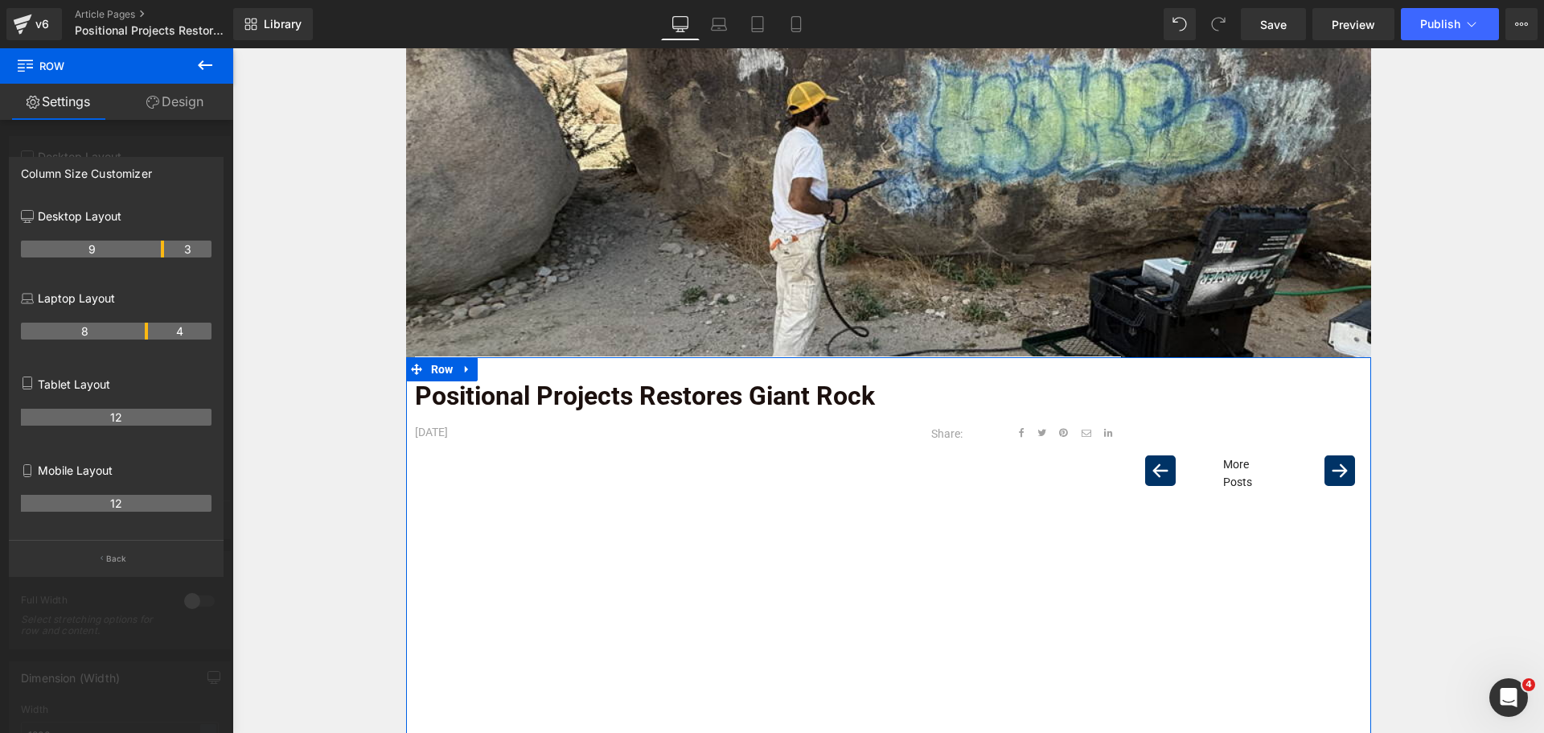
drag, startPoint x: 146, startPoint y: 248, endPoint x: 167, endPoint y: 249, distance: 21.8
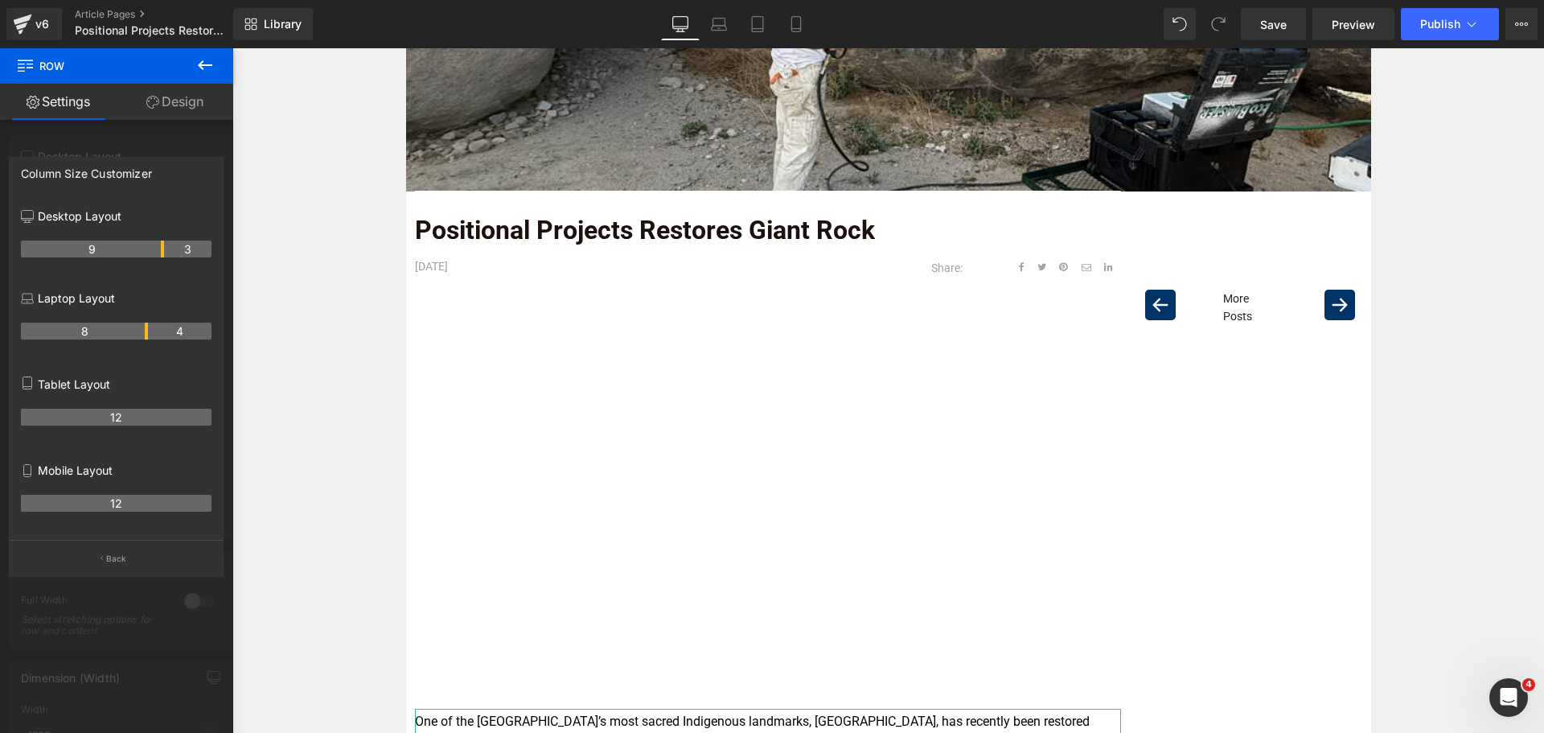
scroll to position [322, 0]
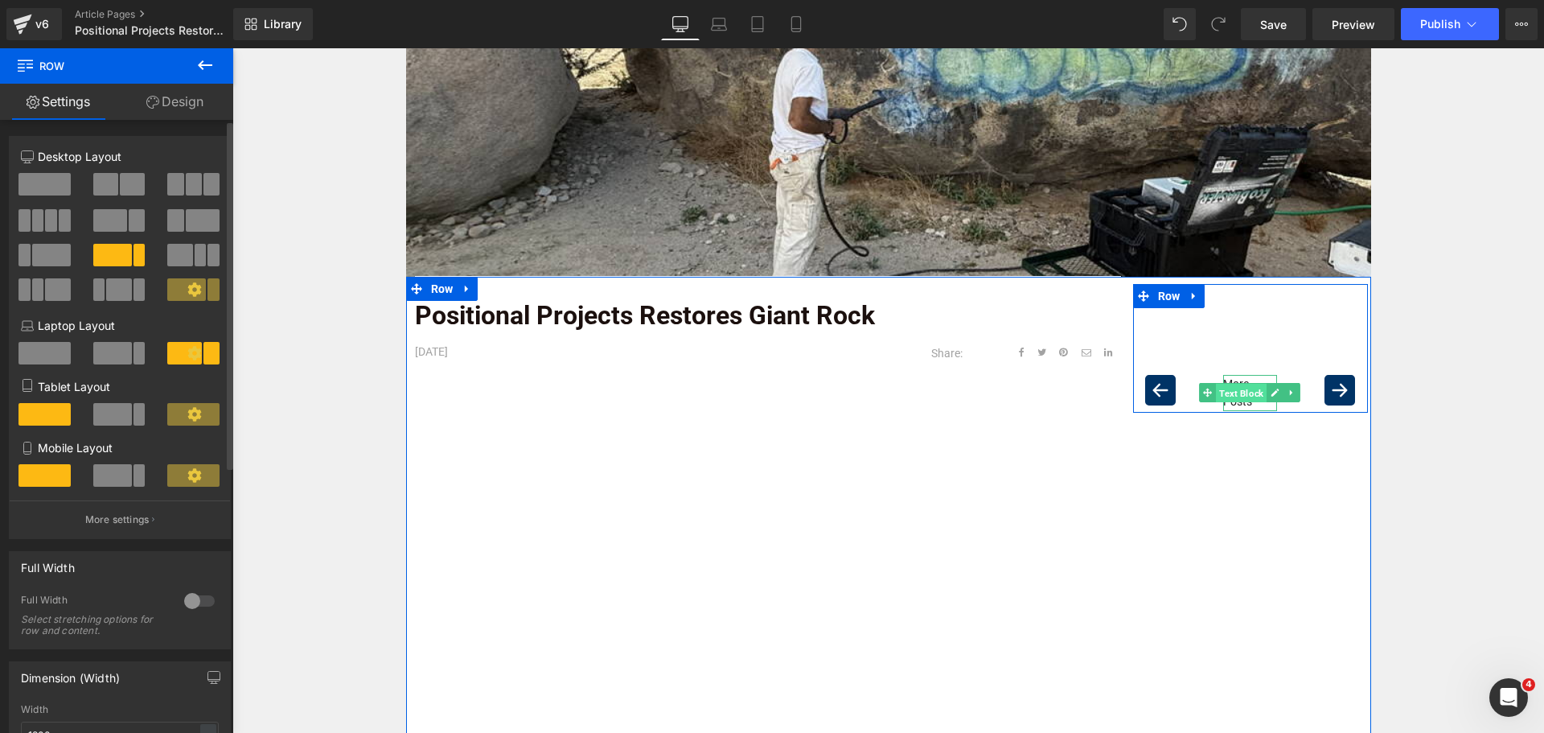
click at [1237, 397] on span "Text Block" at bounding box center [1241, 393] width 51 height 19
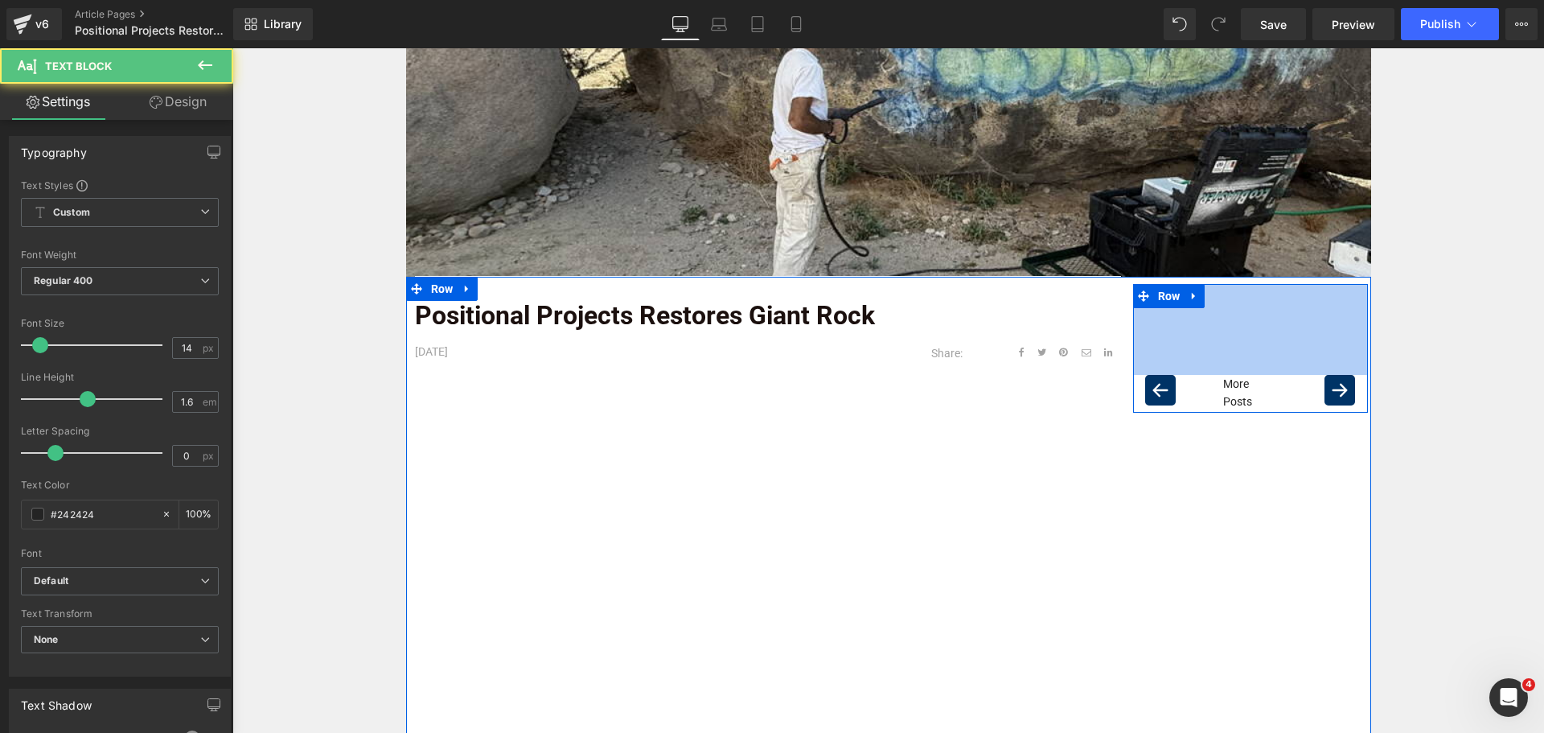
click at [1168, 301] on span "Row" at bounding box center [1169, 296] width 31 height 24
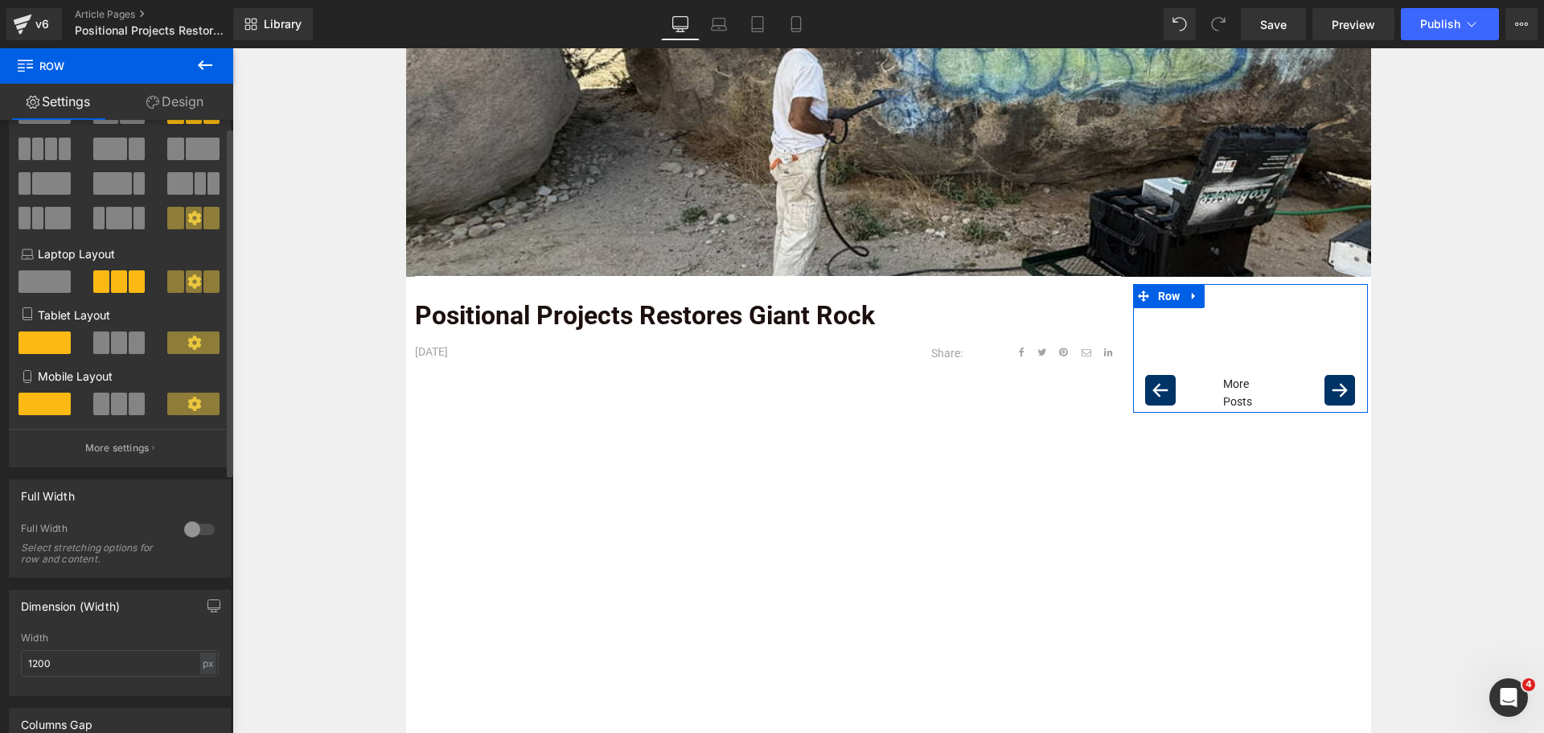
scroll to position [241, 0]
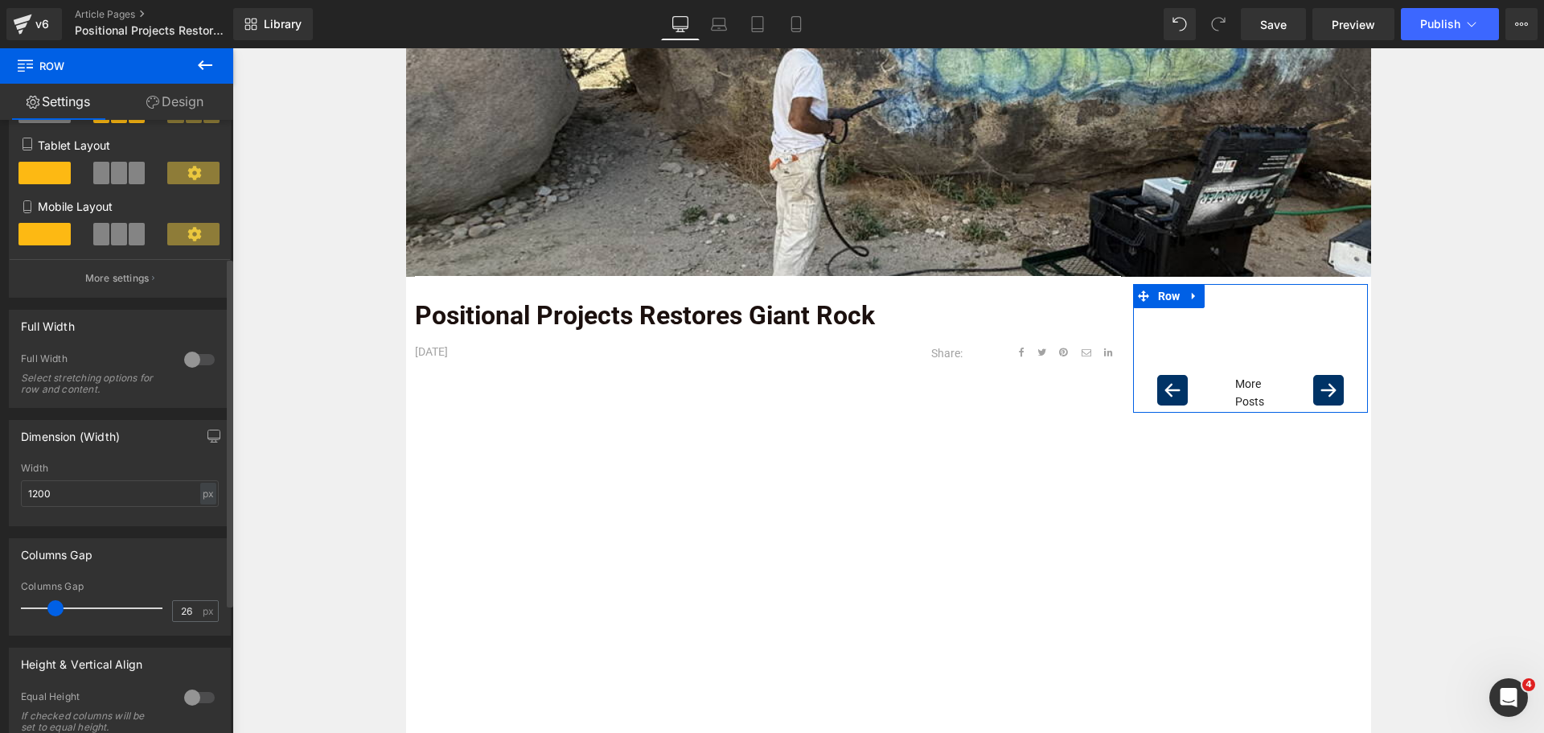
type input "25"
drag, startPoint x: 42, startPoint y: 606, endPoint x: 59, endPoint y: 589, distance: 23.9
click at [51, 602] on span at bounding box center [55, 608] width 16 height 16
click at [137, 281] on p "More settings" at bounding box center [117, 278] width 64 height 14
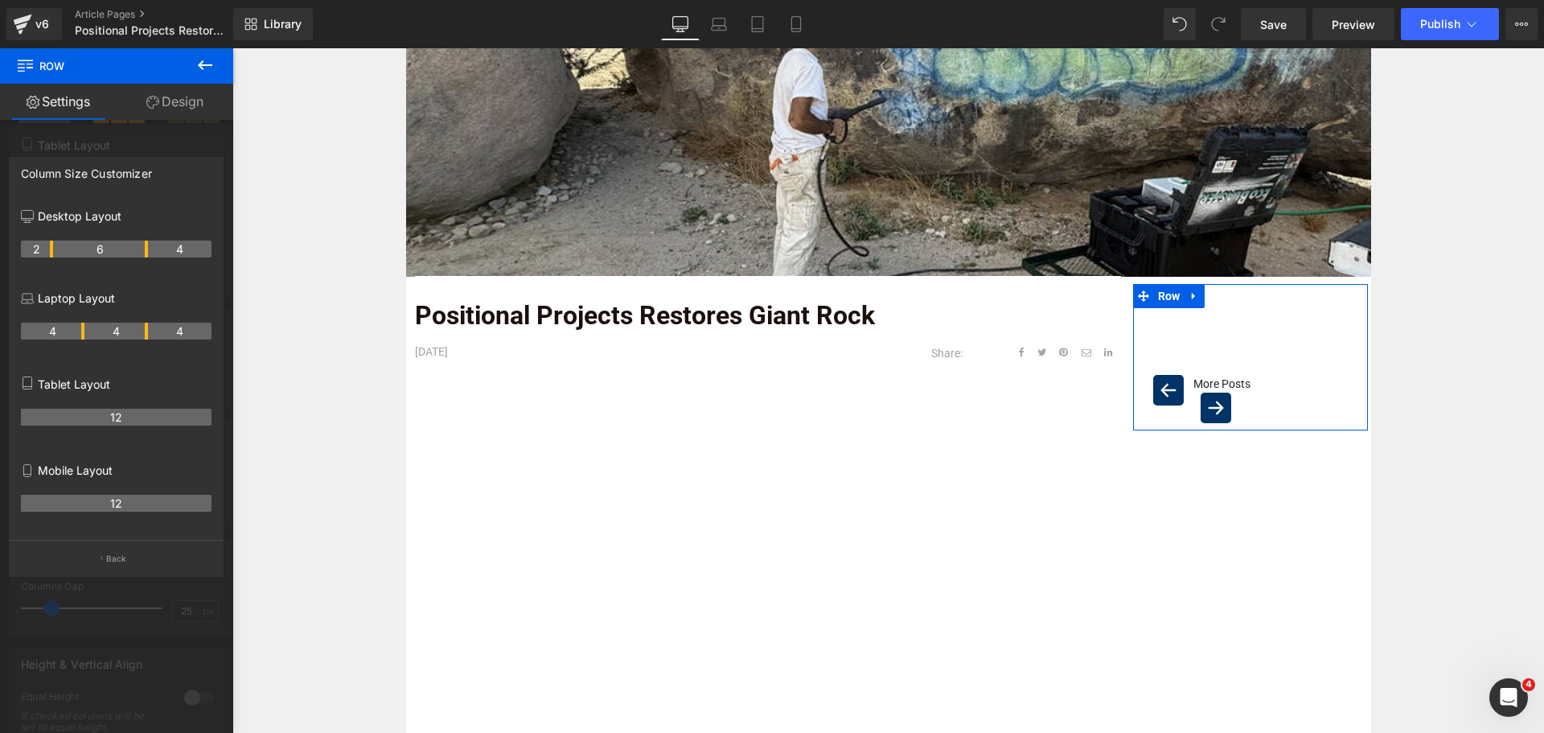
drag, startPoint x: 80, startPoint y: 246, endPoint x: 46, endPoint y: 246, distance: 33.8
drag, startPoint x: 153, startPoint y: 244, endPoint x: 189, endPoint y: 250, distance: 36.6
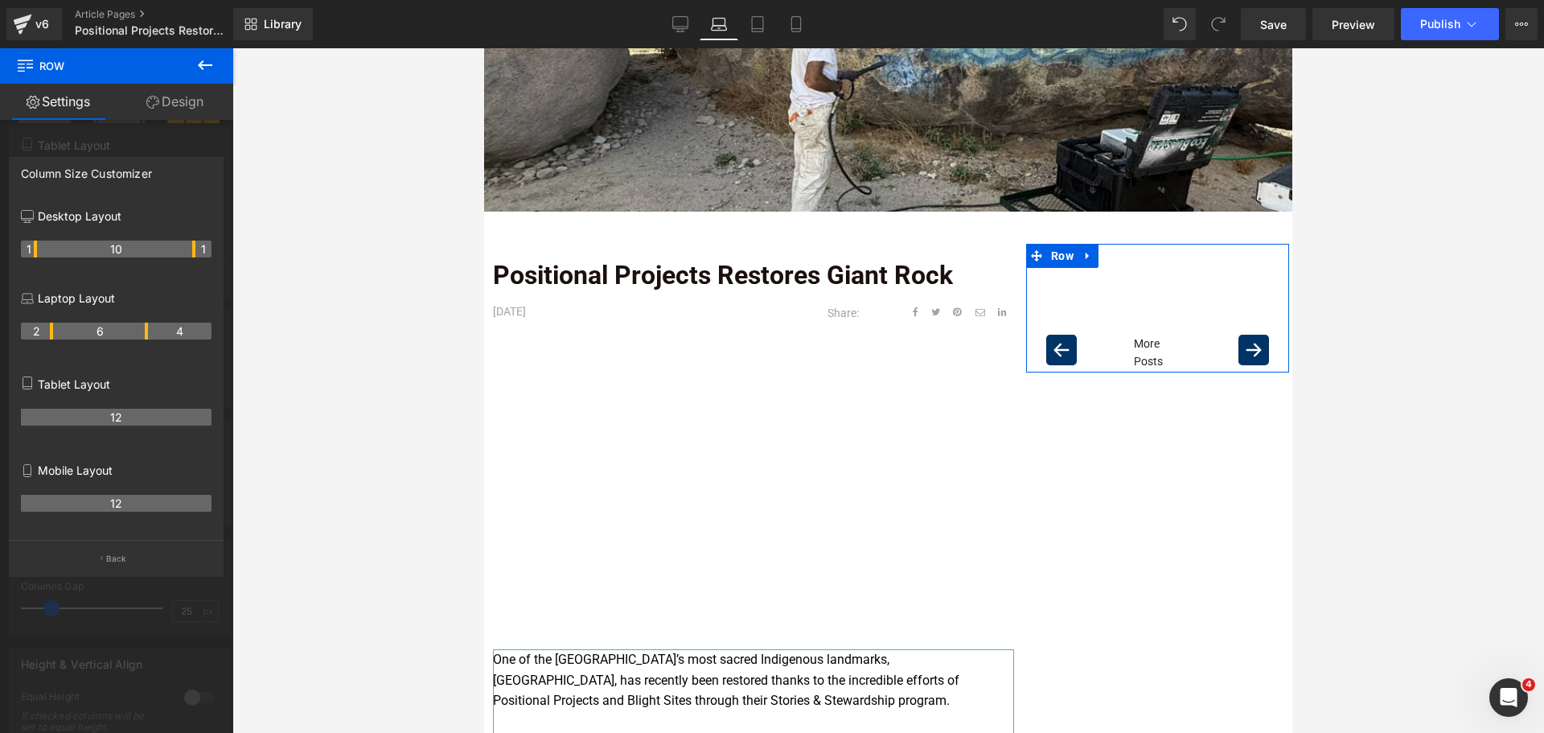
scroll to position [318, 0]
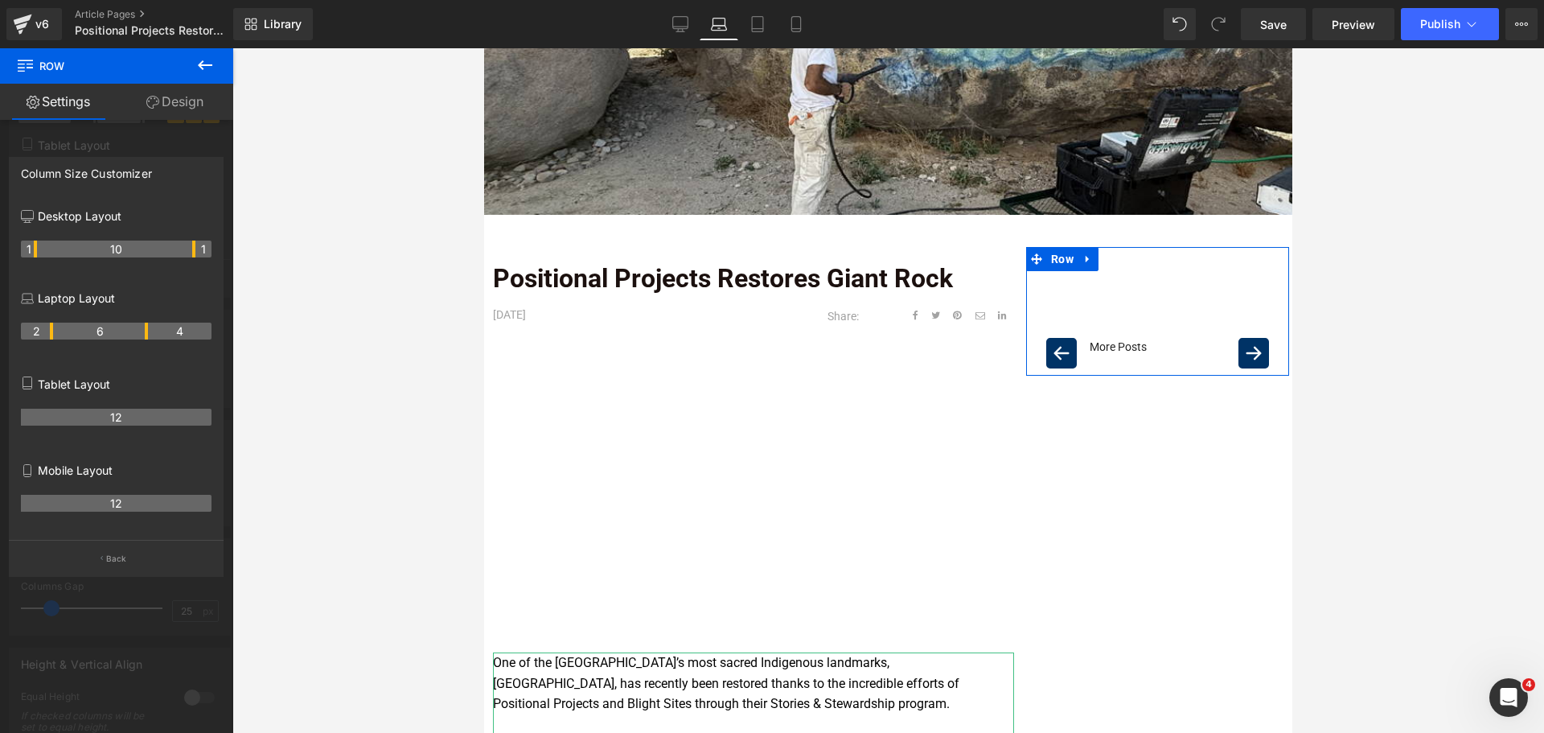
drag, startPoint x: 82, startPoint y: 330, endPoint x: 49, endPoint y: 334, distance: 33.1
click at [49, 334] on th "2" at bounding box center [37, 330] width 32 height 17
click at [154, 331] on tr "2 6 4" at bounding box center [116, 330] width 191 height 17
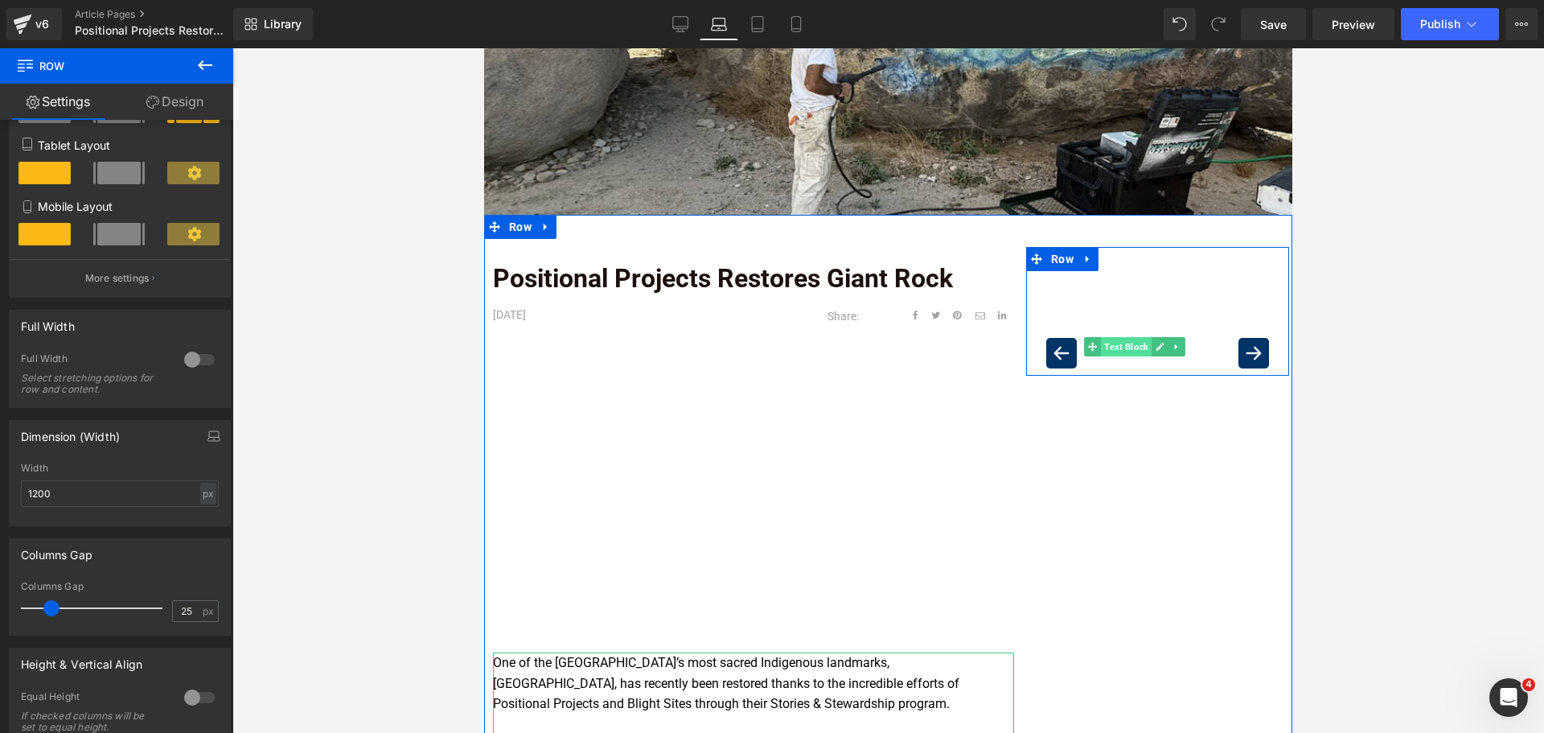
click at [1101, 356] on span "Text Block" at bounding box center [1126, 346] width 51 height 19
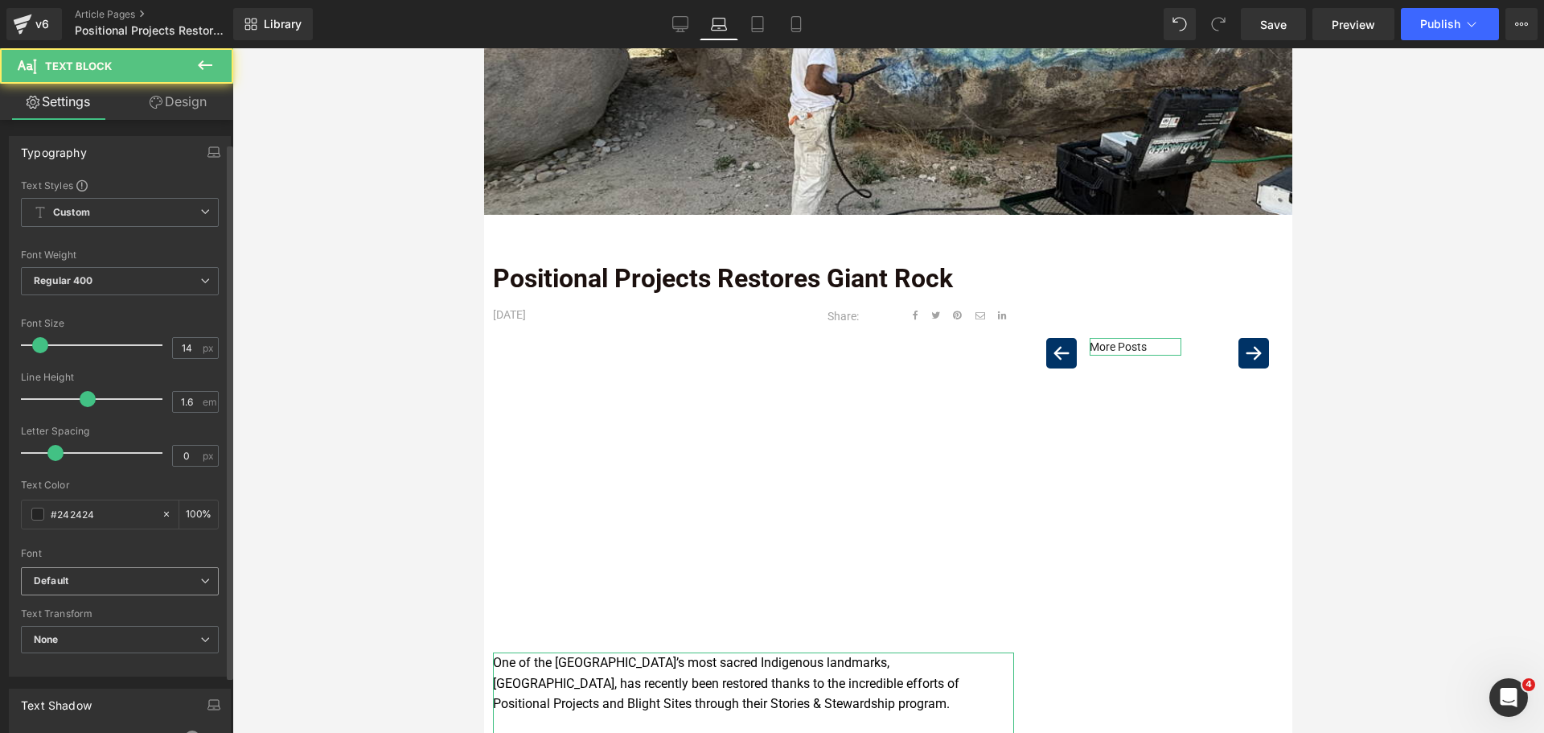
scroll to position [241, 0]
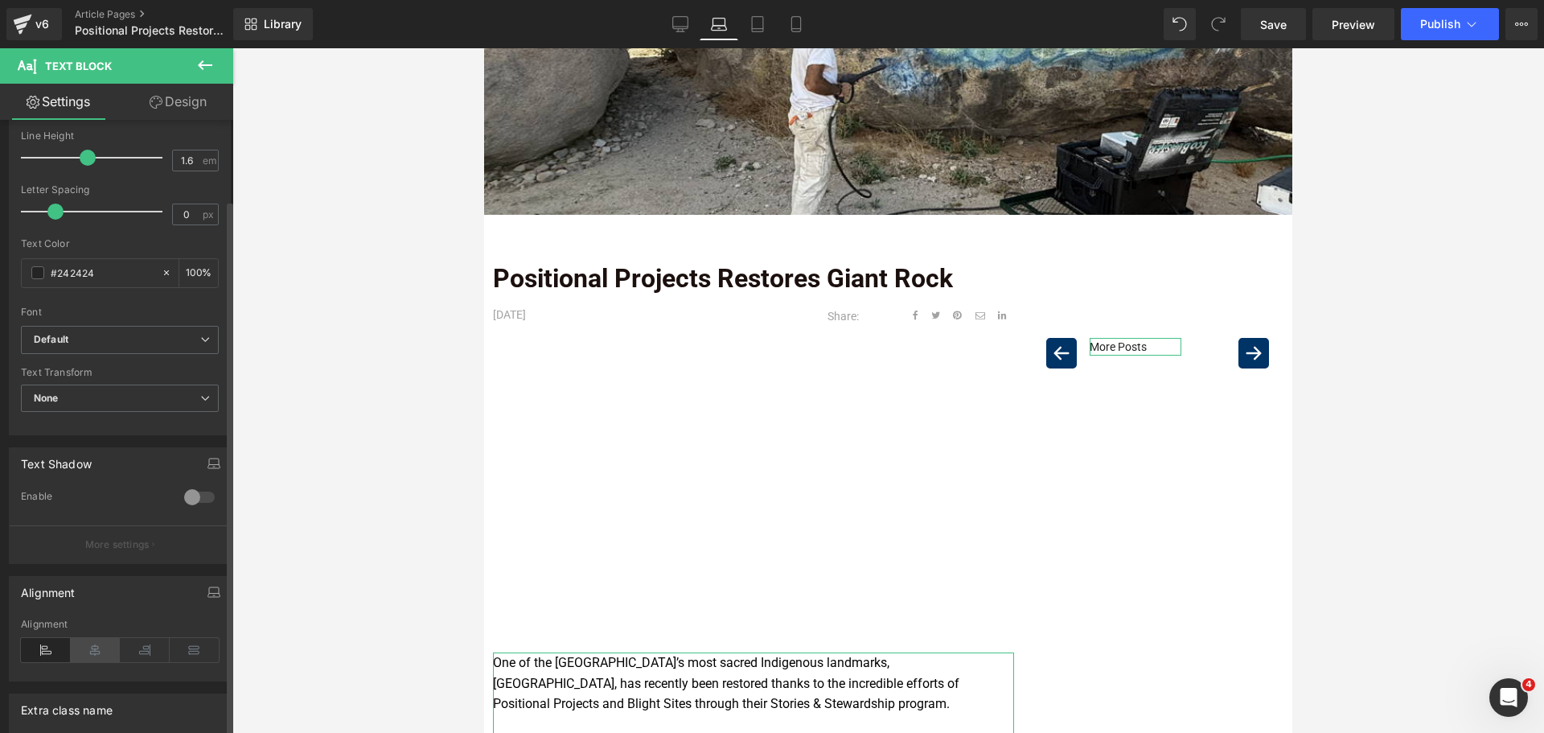
click at [96, 646] on icon at bounding box center [96, 650] width 50 height 24
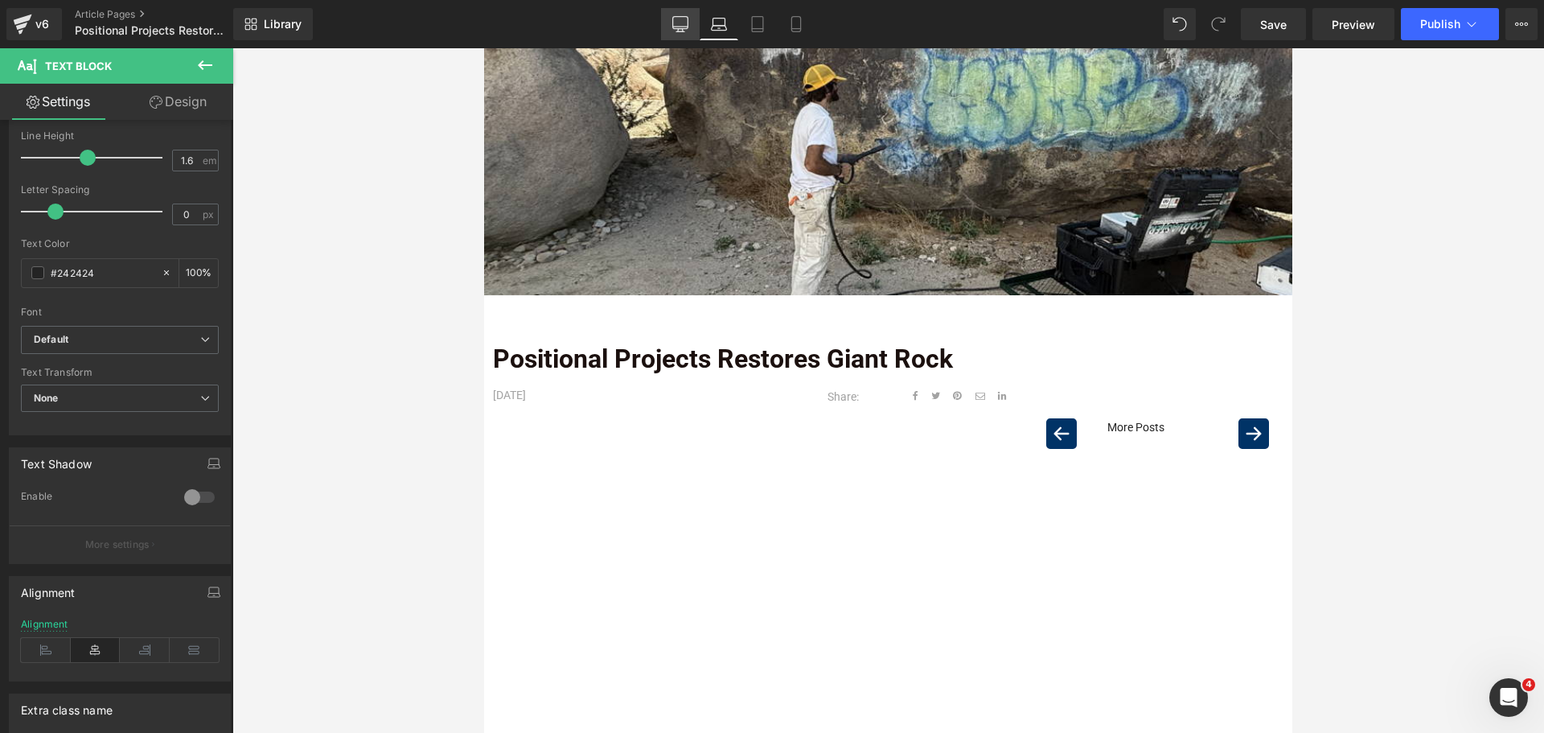
click at [675, 23] on icon at bounding box center [680, 24] width 16 height 16
type input "100"
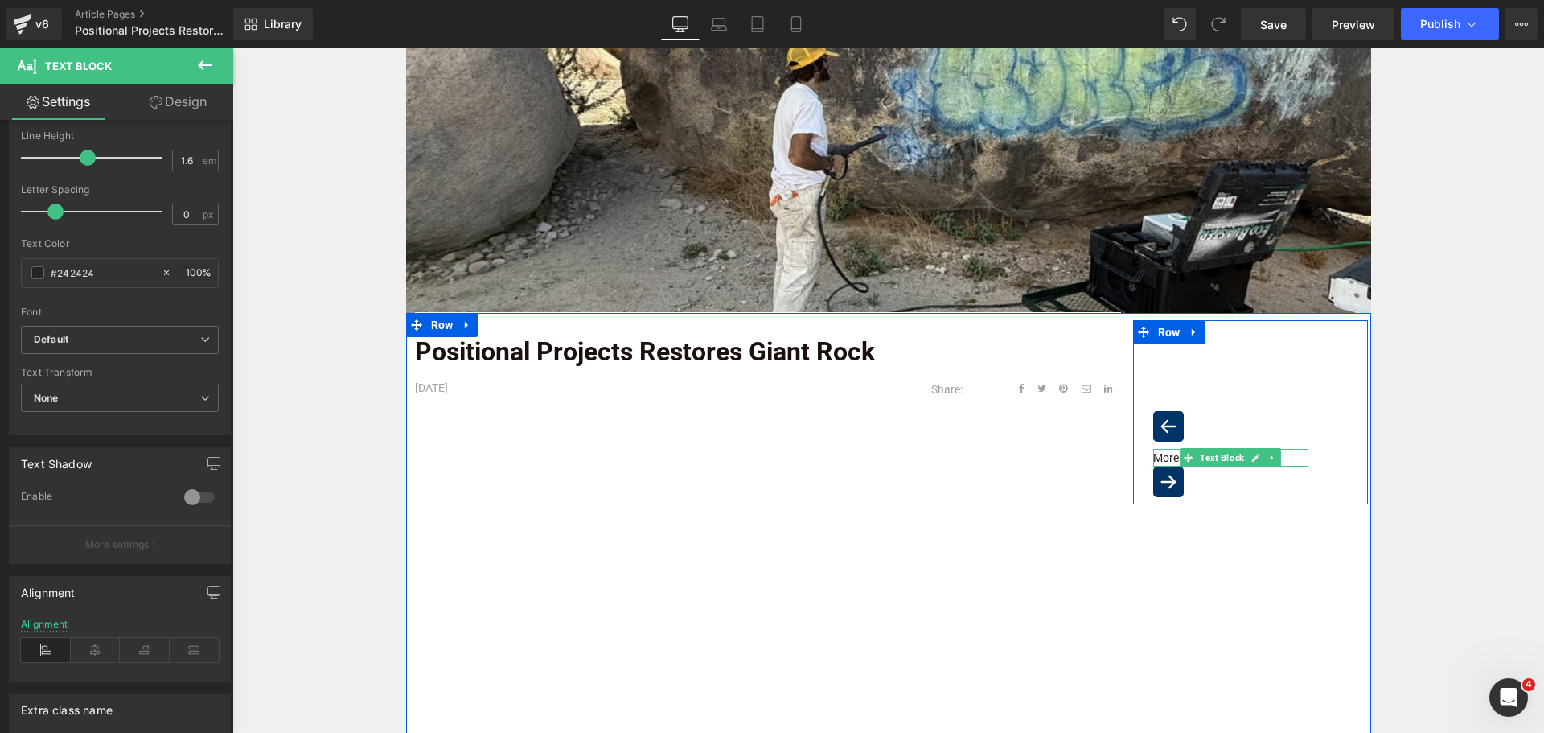
click at [1211, 445] on div "Icon More Posts Text Block Icon Row 113px" at bounding box center [1250, 412] width 235 height 184
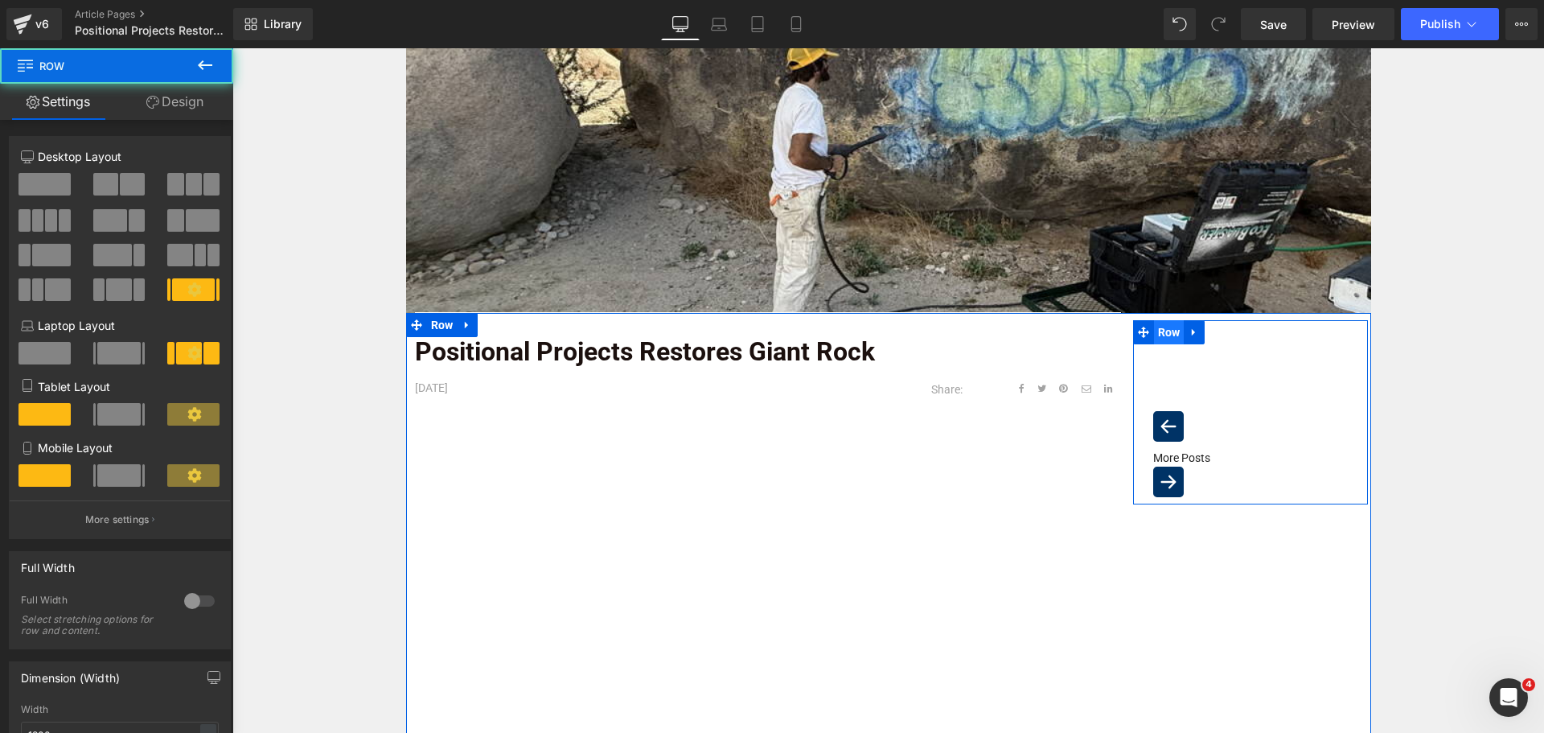
click at [1145, 322] on span at bounding box center [1143, 332] width 21 height 24
click at [1160, 329] on span "Row" at bounding box center [1169, 332] width 31 height 24
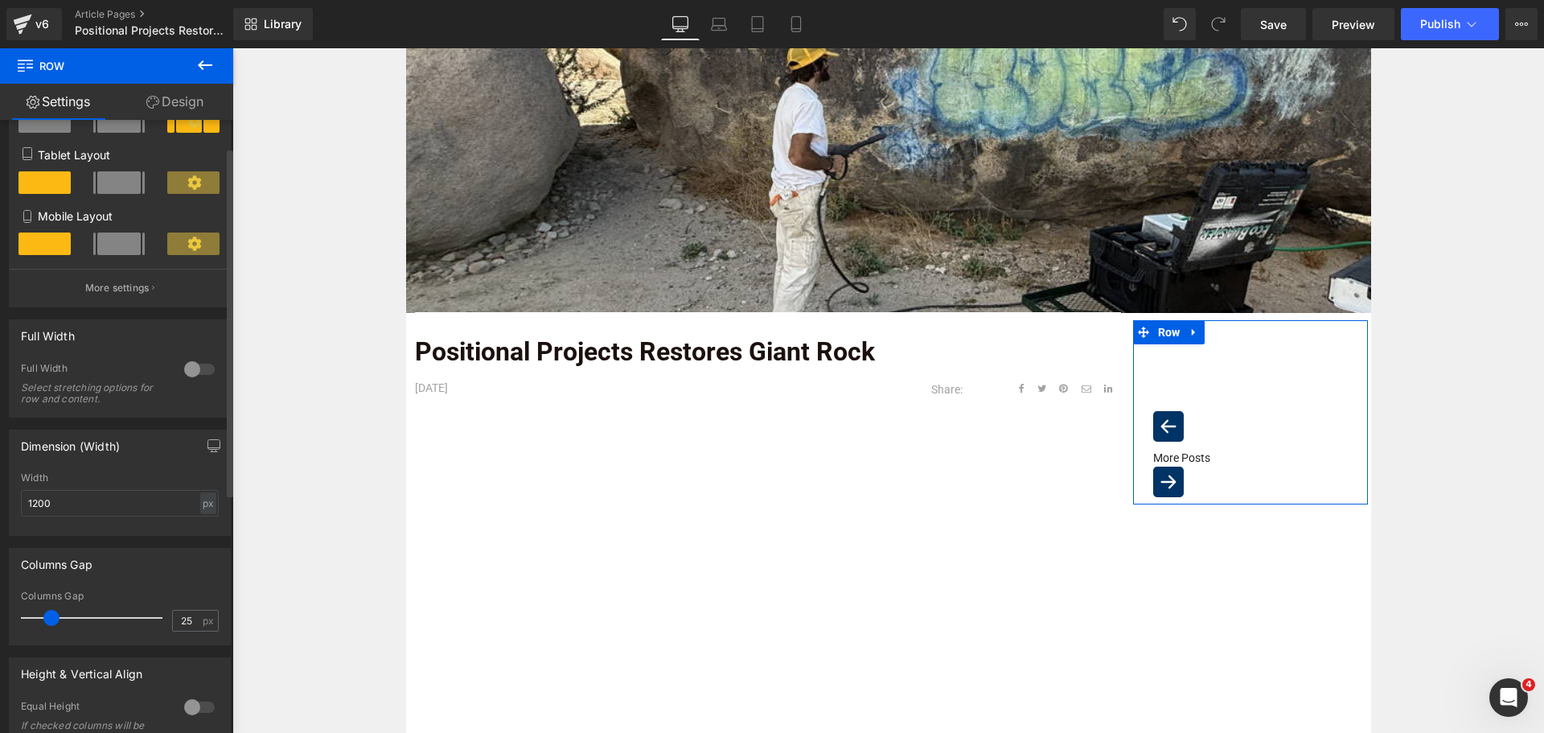
scroll to position [241, 0]
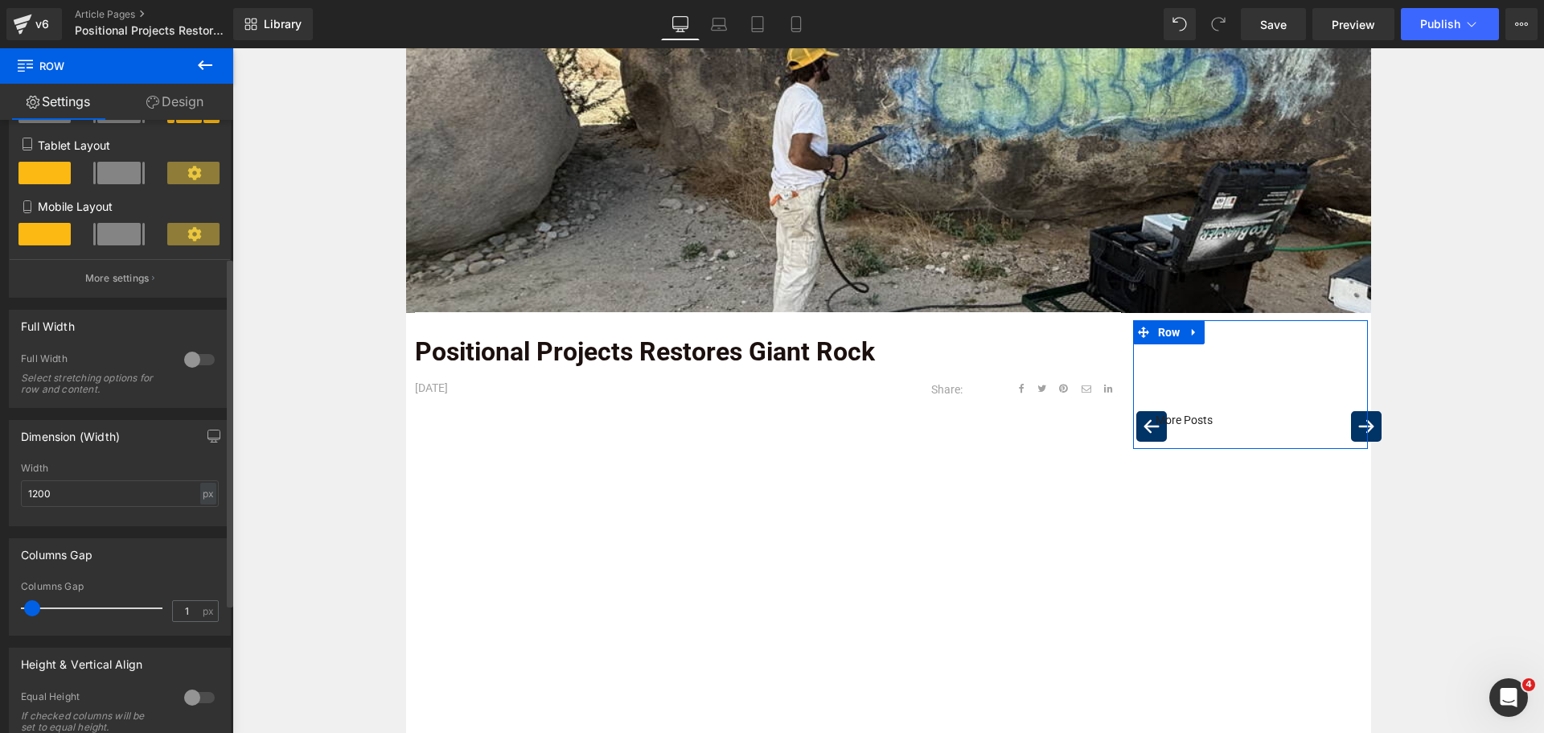
type input "0"
drag, startPoint x: 51, startPoint y: 605, endPoint x: 10, endPoint y: 605, distance: 41.8
click at [10, 605] on div "0px Columns Gap 0 px" at bounding box center [120, 608] width 220 height 54
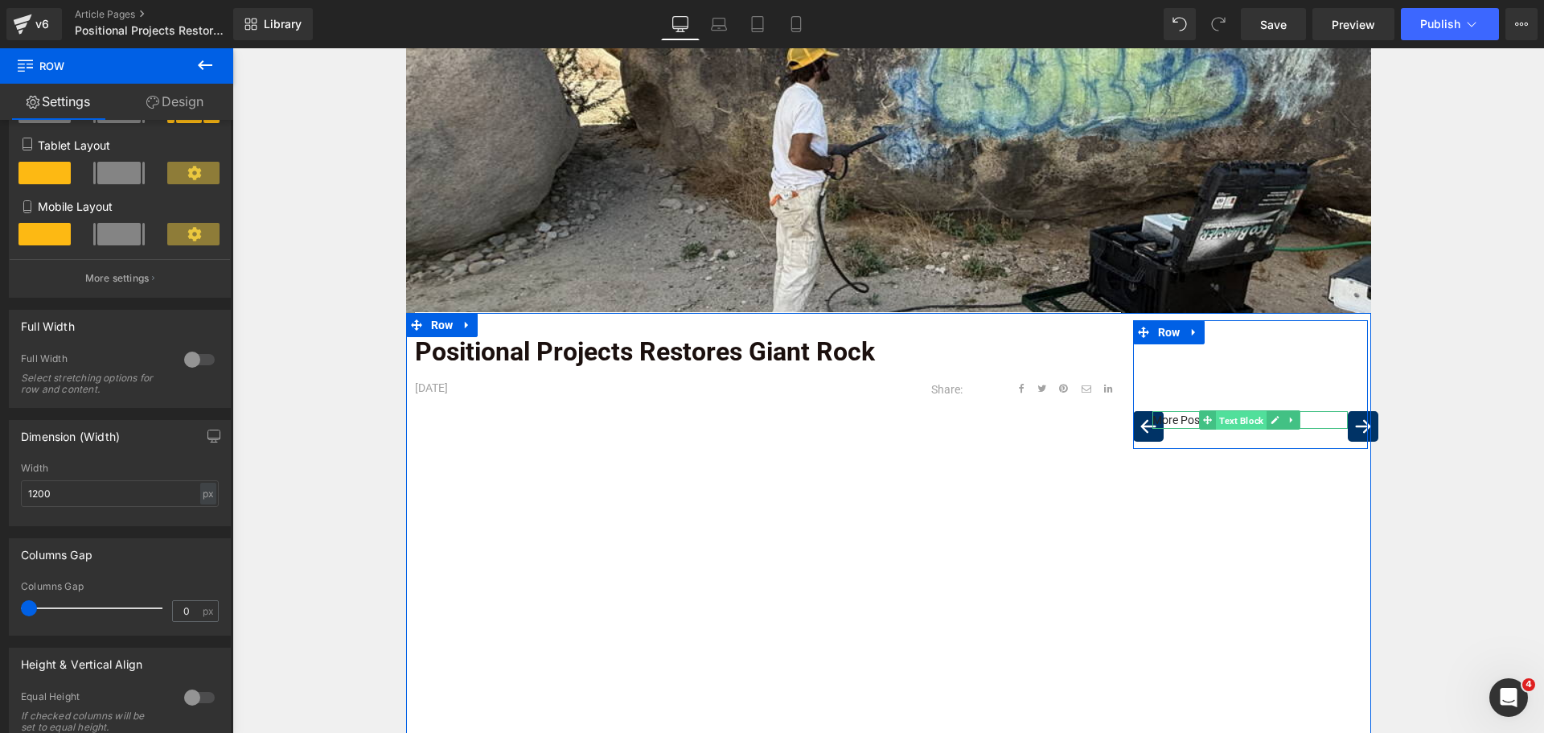
click at [1217, 425] on span "Text Block" at bounding box center [1241, 420] width 51 height 19
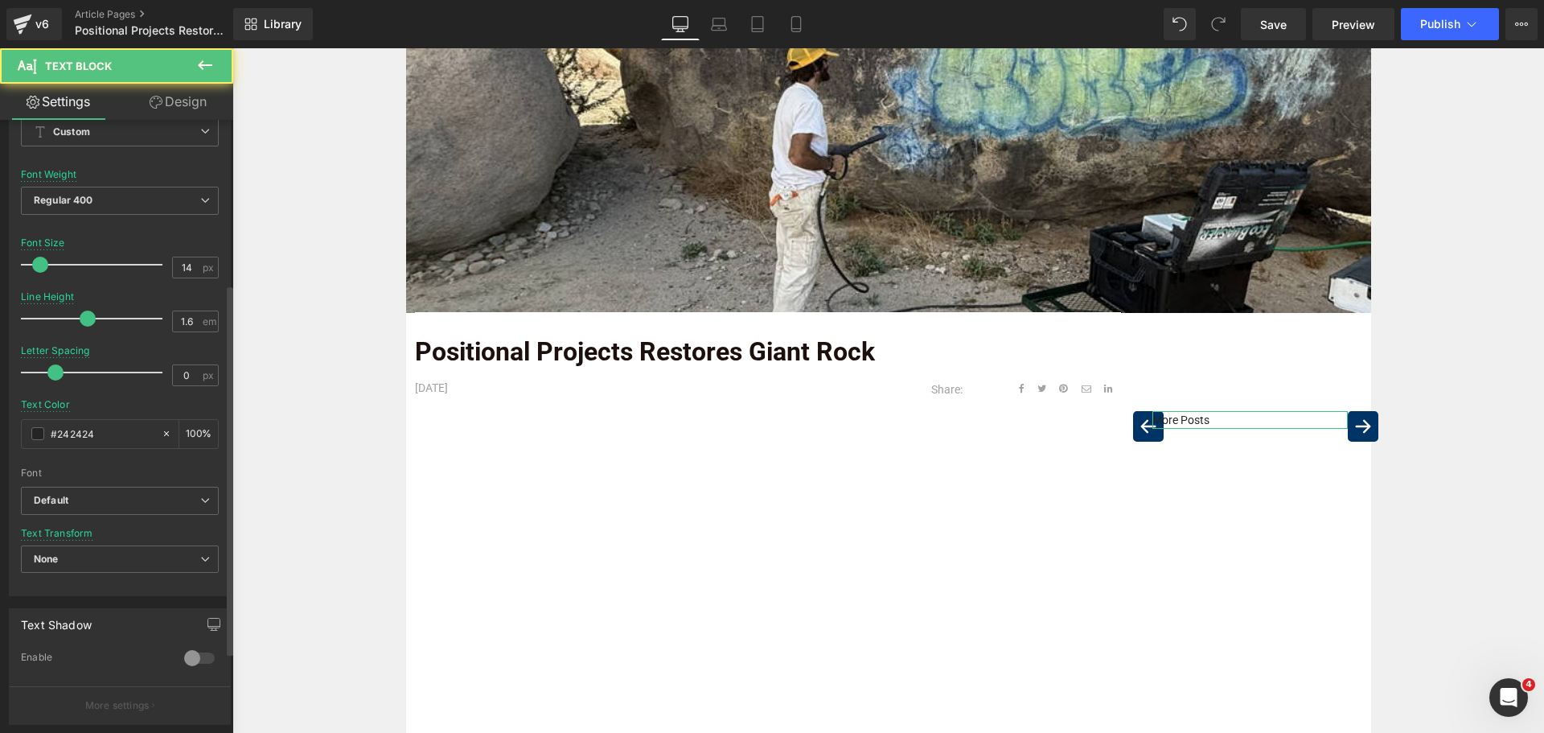
scroll to position [322, 0]
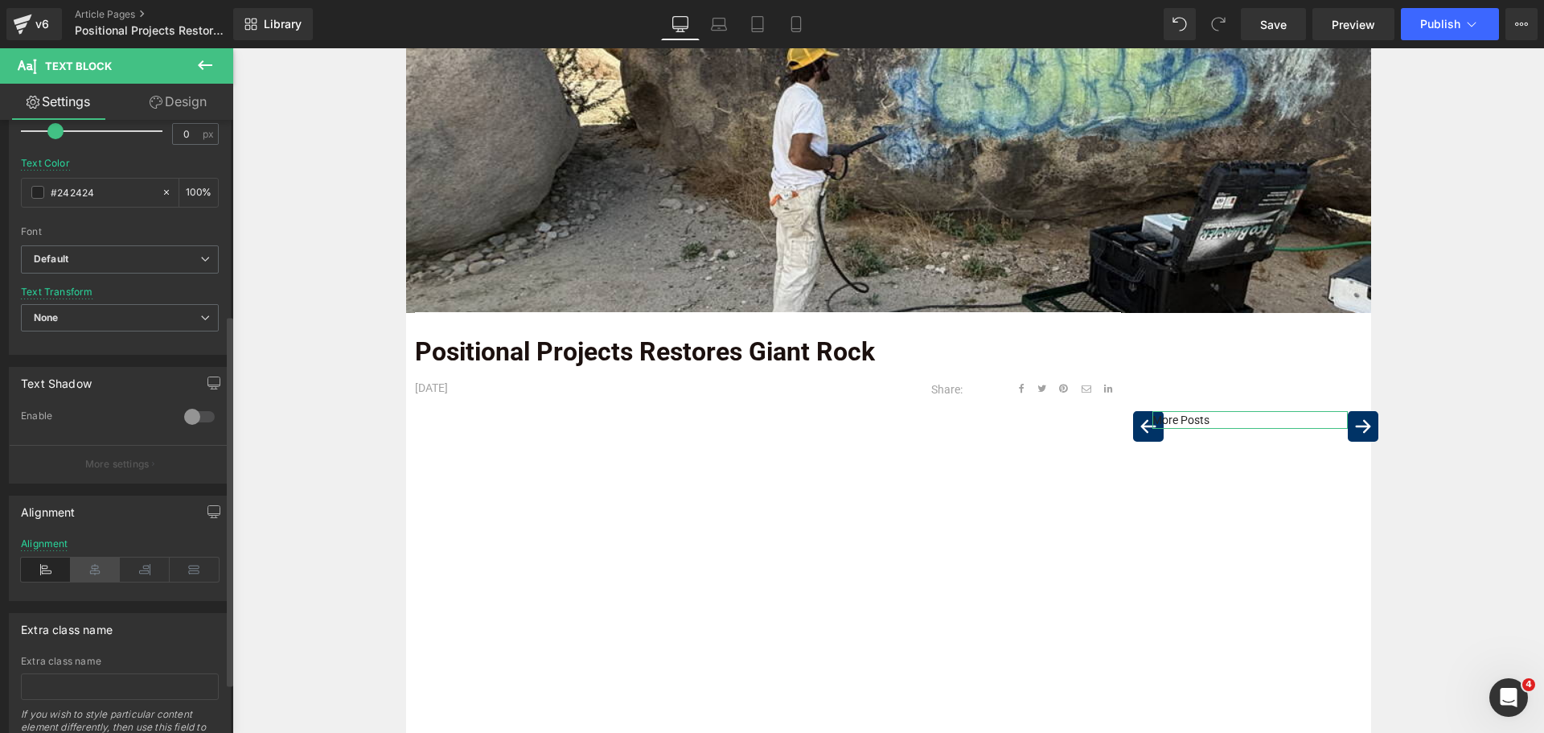
click at [97, 568] on icon at bounding box center [96, 569] width 50 height 24
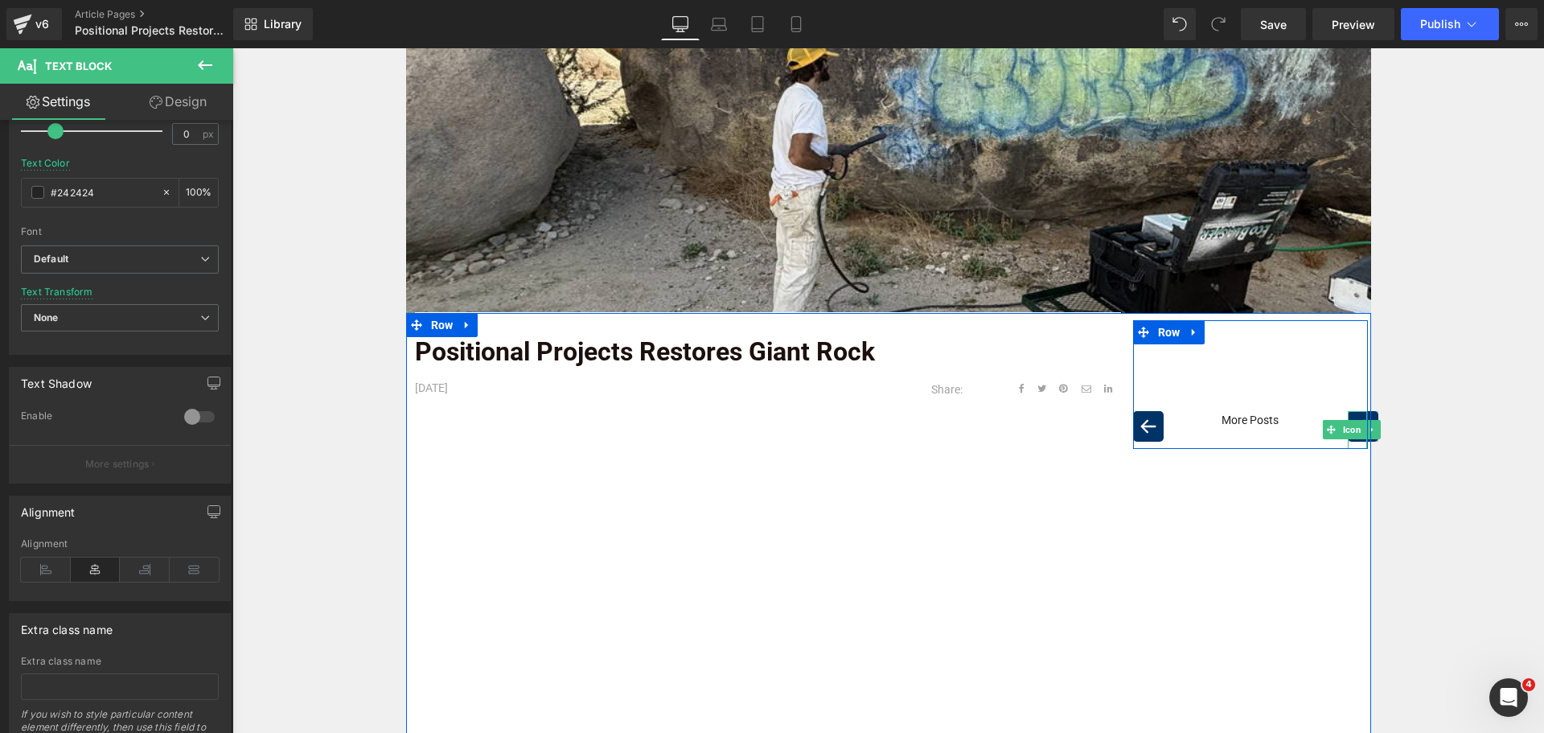
click at [1351, 427] on span "Icon" at bounding box center [1352, 429] width 25 height 19
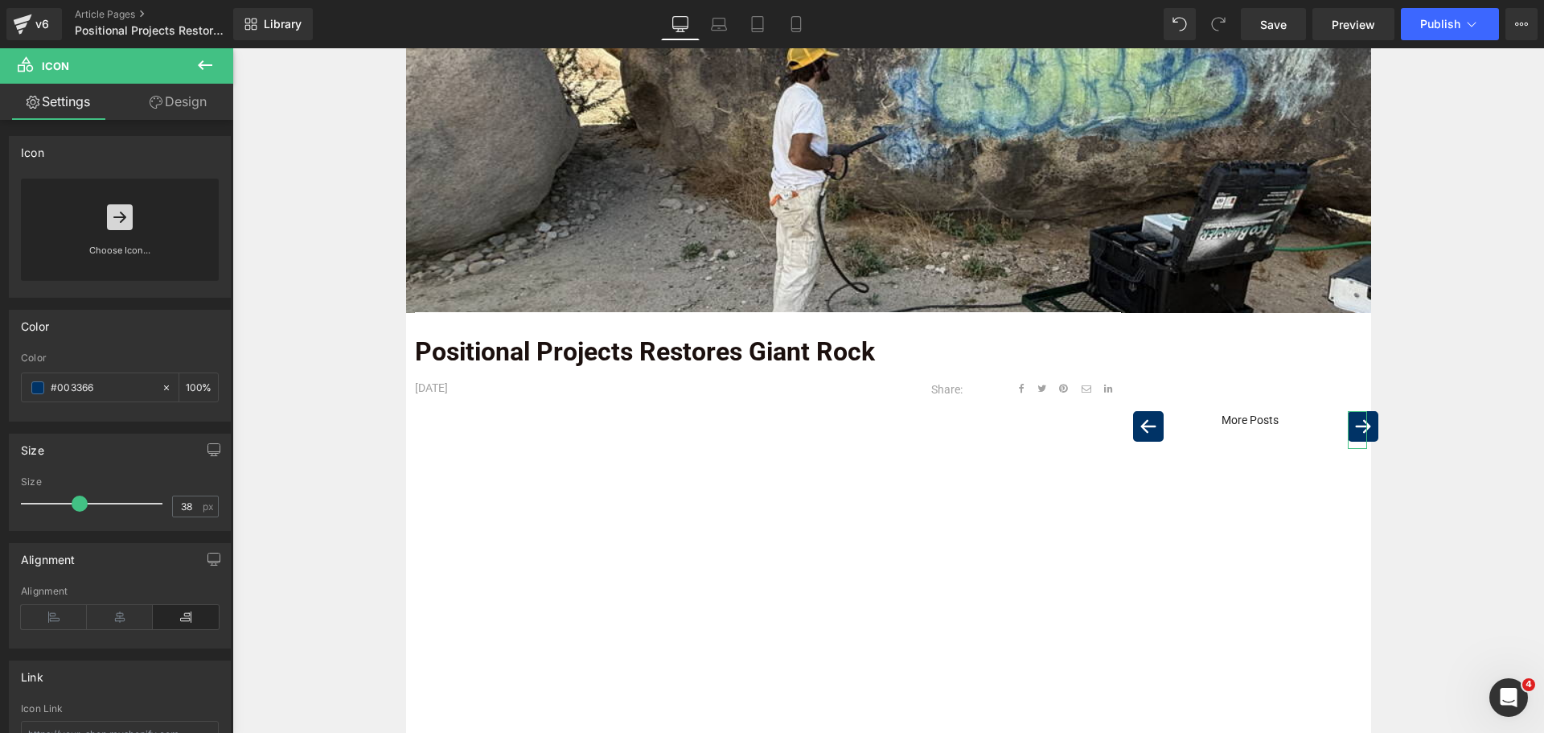
click at [180, 97] on link "Design" at bounding box center [178, 102] width 117 height 36
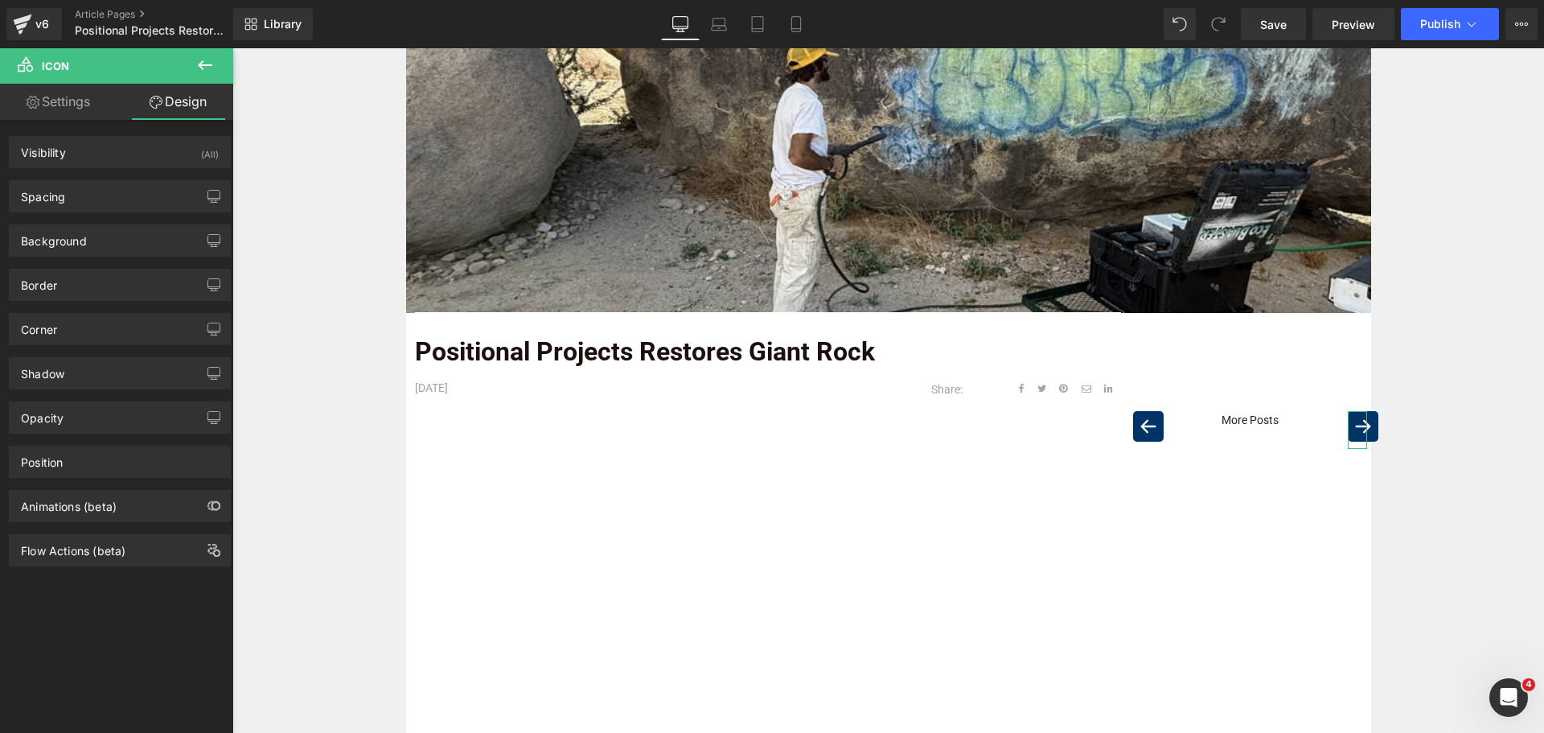
click at [114, 215] on div "Background Color & Image color transparent Color transparent 0 % Image Replace …" at bounding box center [120, 234] width 240 height 44
click at [114, 194] on div "Spacing" at bounding box center [120, 196] width 220 height 31
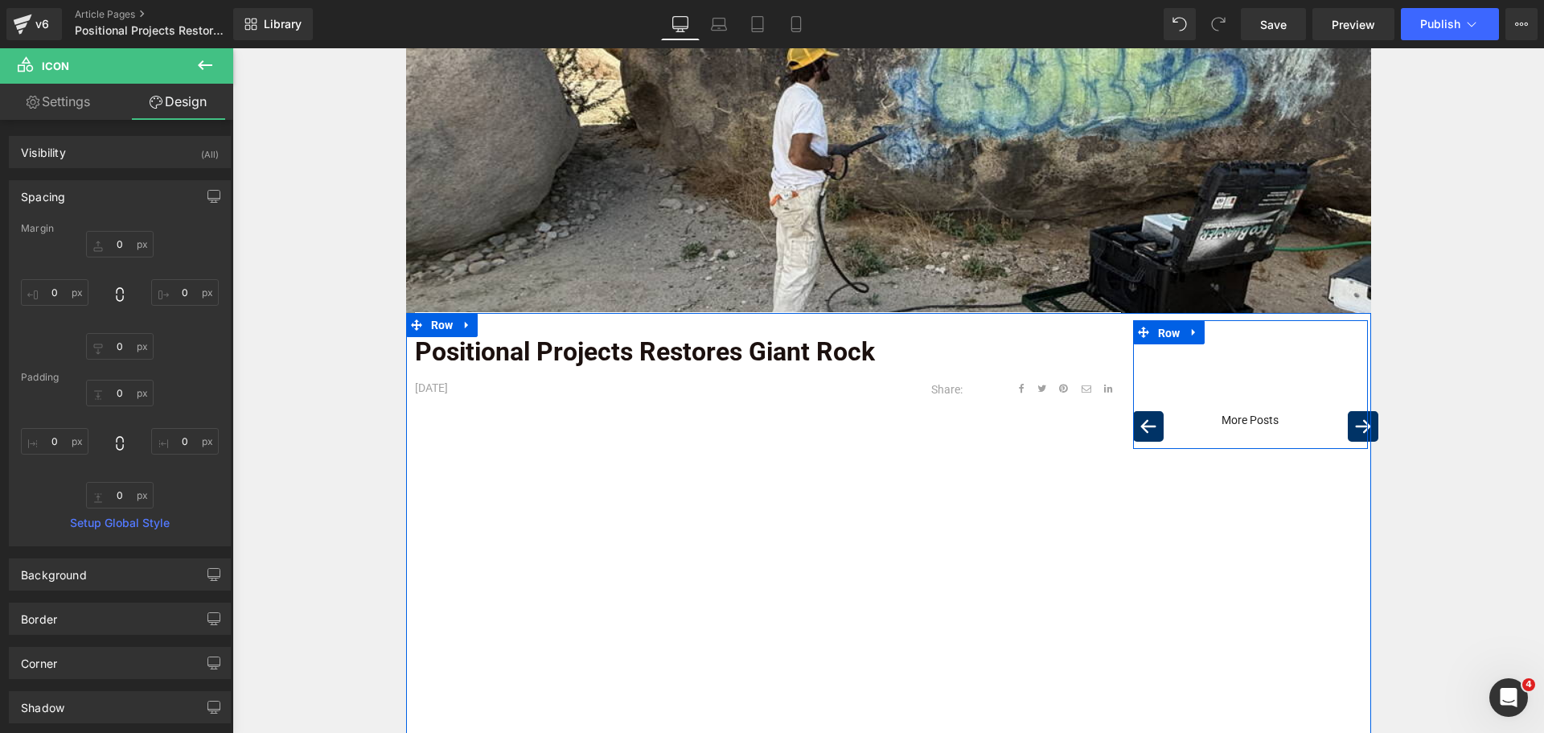
drag, startPoint x: 1167, startPoint y: 335, endPoint x: 275, endPoint y: 68, distance: 930.8
click at [1164, 335] on span "Row" at bounding box center [1169, 333] width 31 height 24
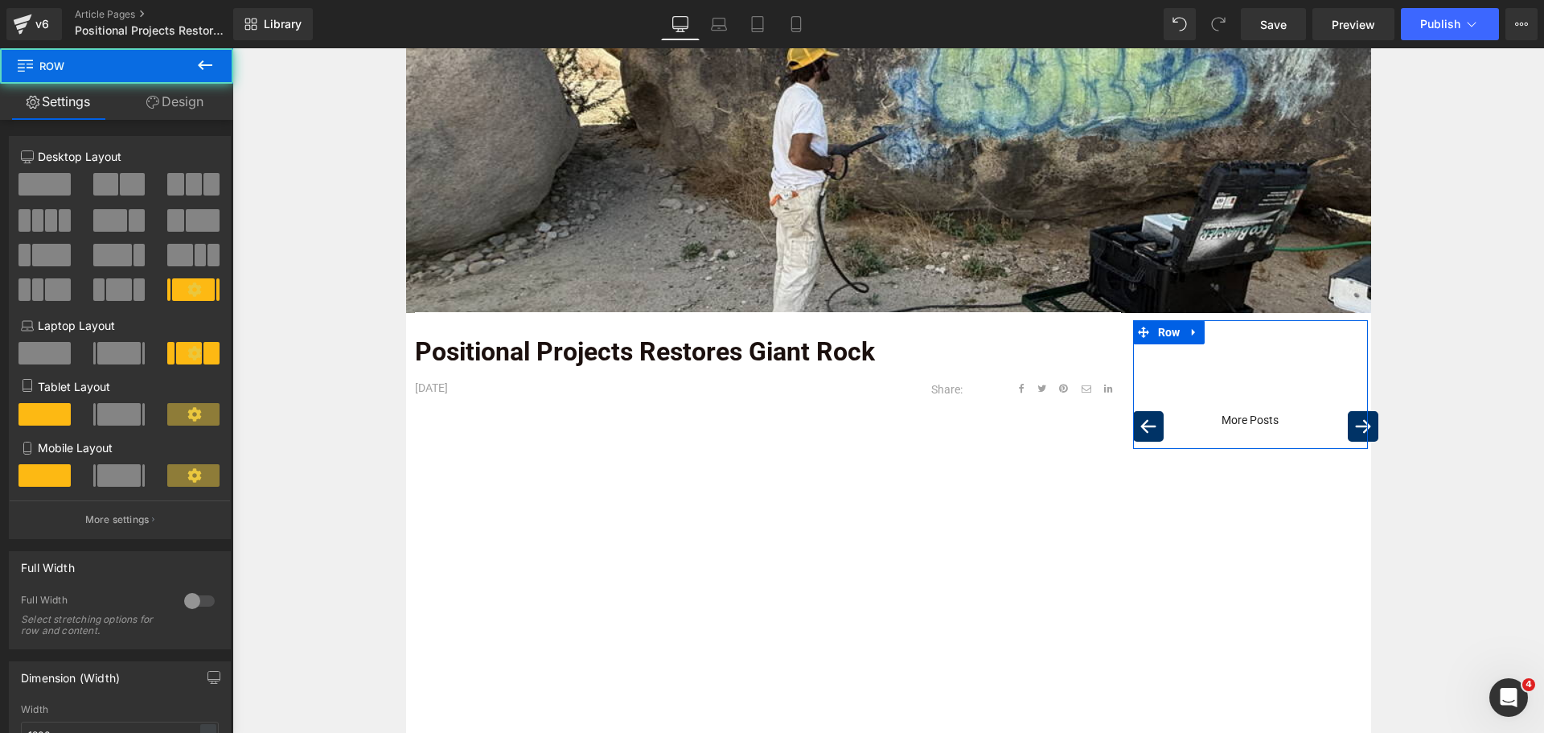
click at [187, 98] on link "Design" at bounding box center [175, 102] width 117 height 36
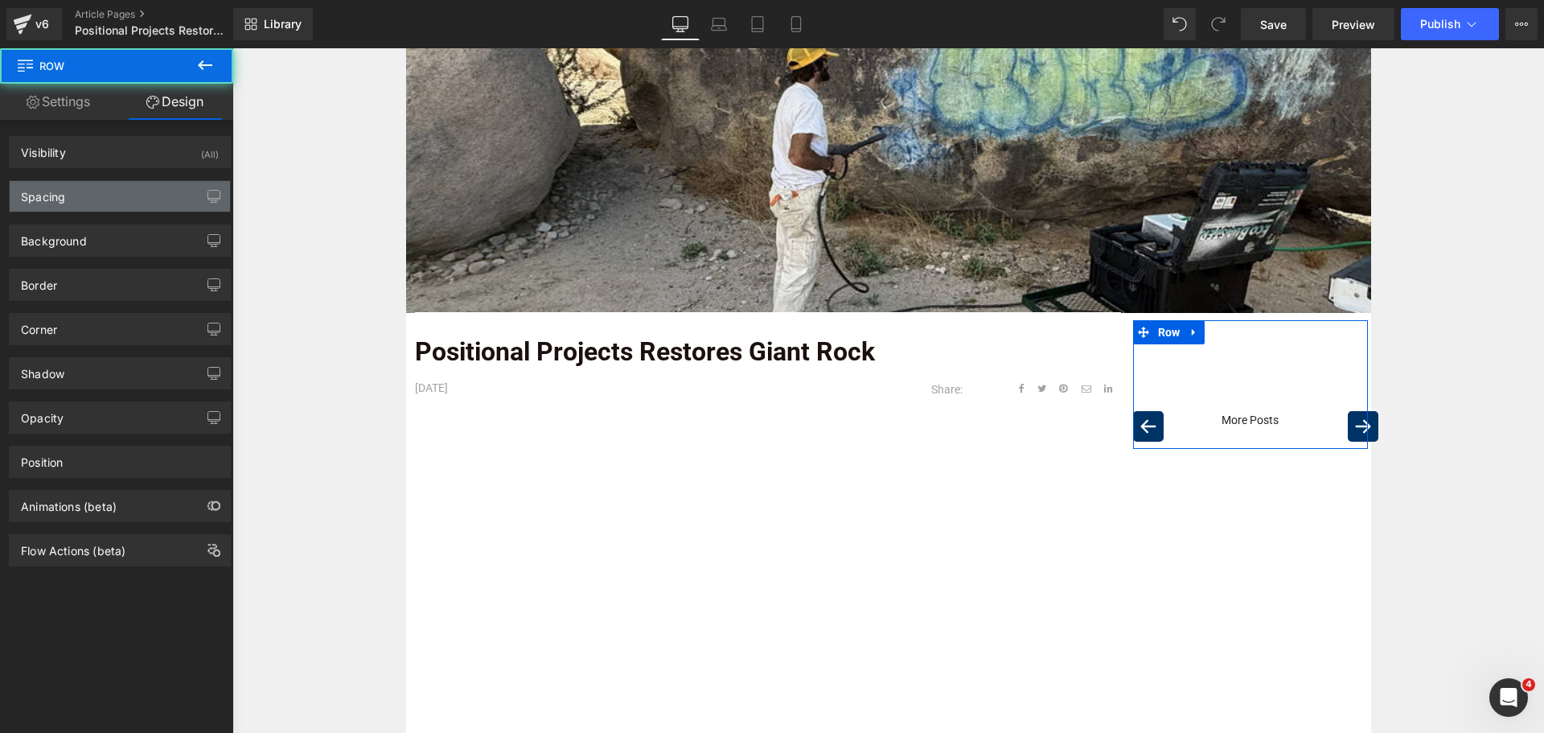
click at [73, 189] on div "Spacing" at bounding box center [120, 196] width 220 height 31
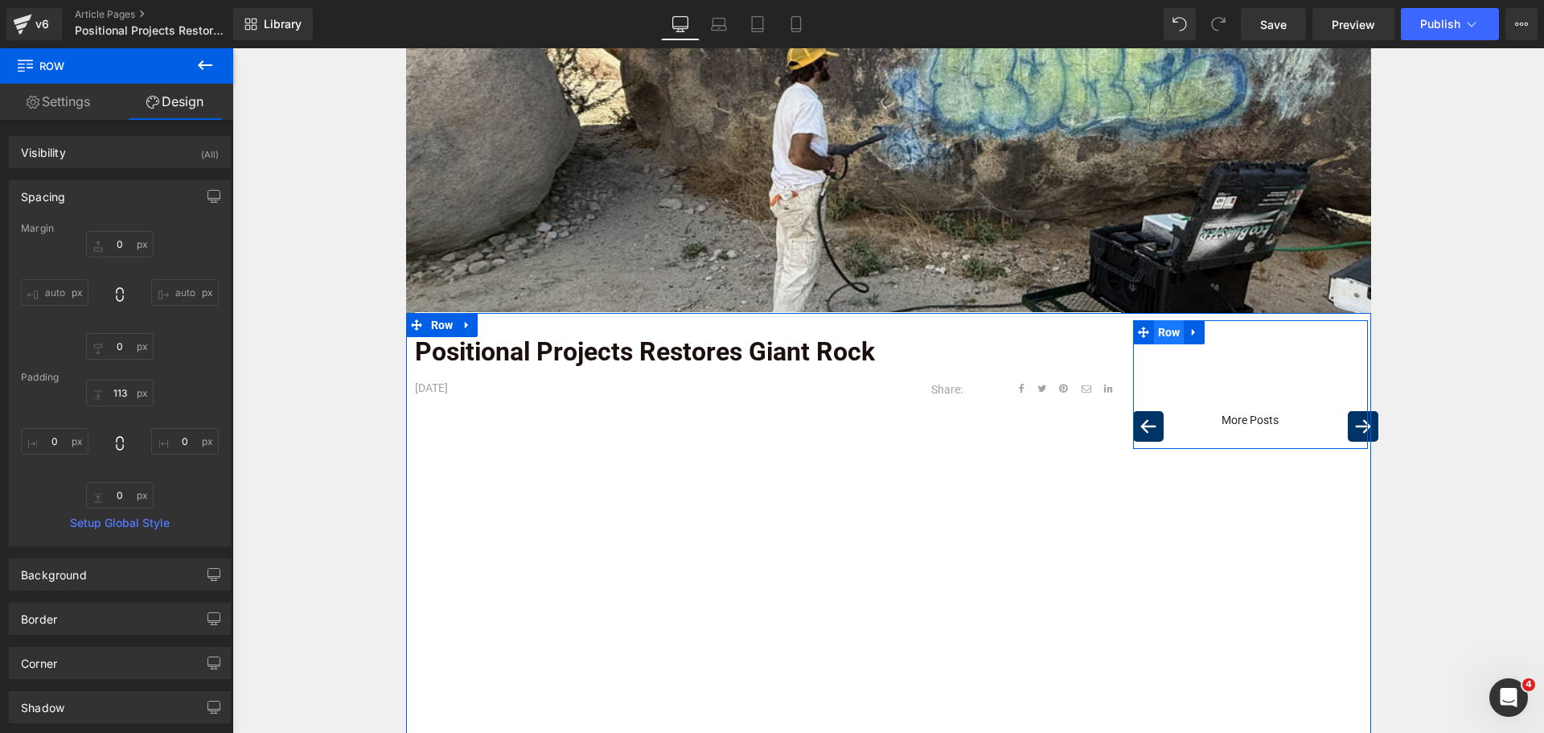
click at [1166, 333] on span "Row" at bounding box center [1169, 332] width 31 height 24
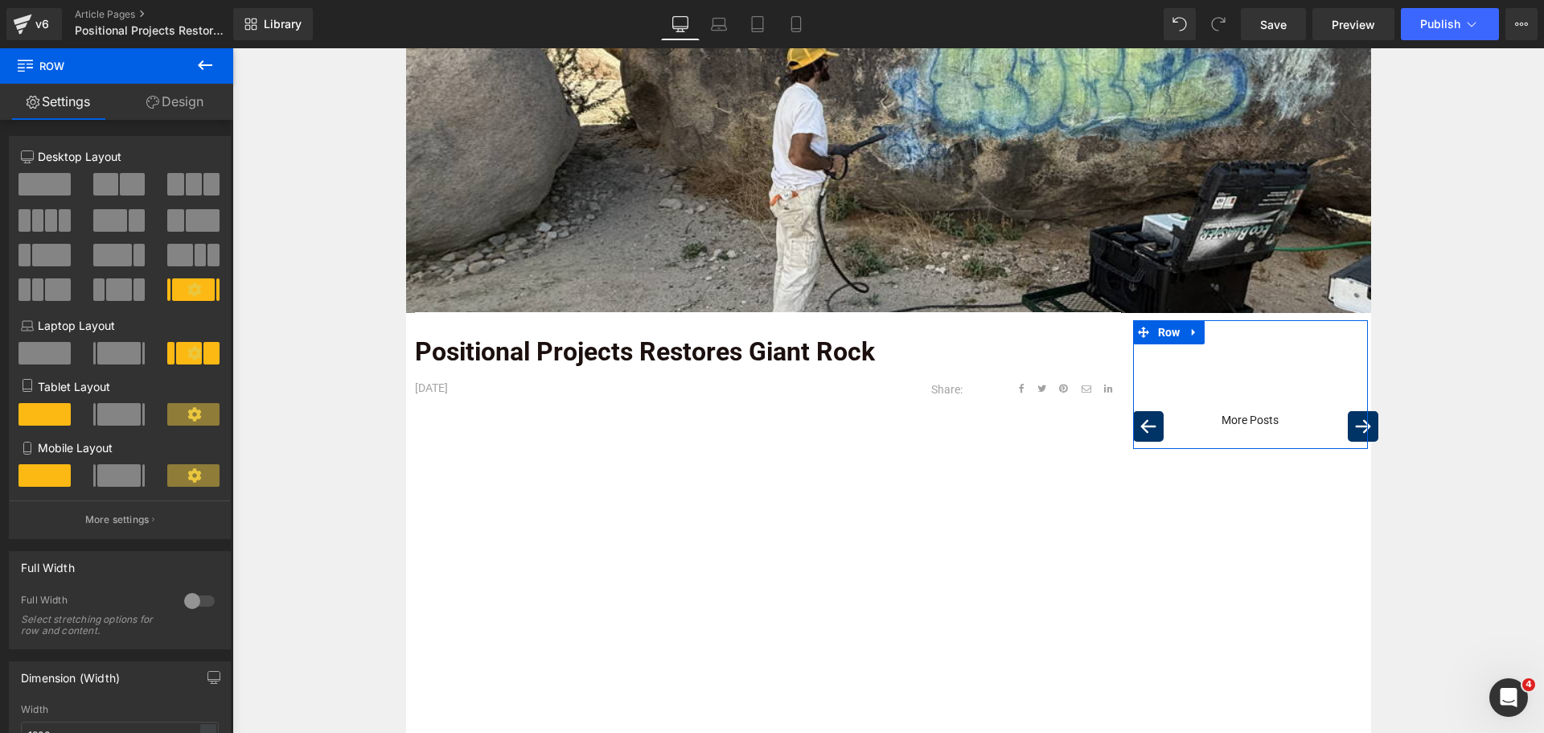
click at [127, 515] on p "More settings" at bounding box center [117, 519] width 64 height 14
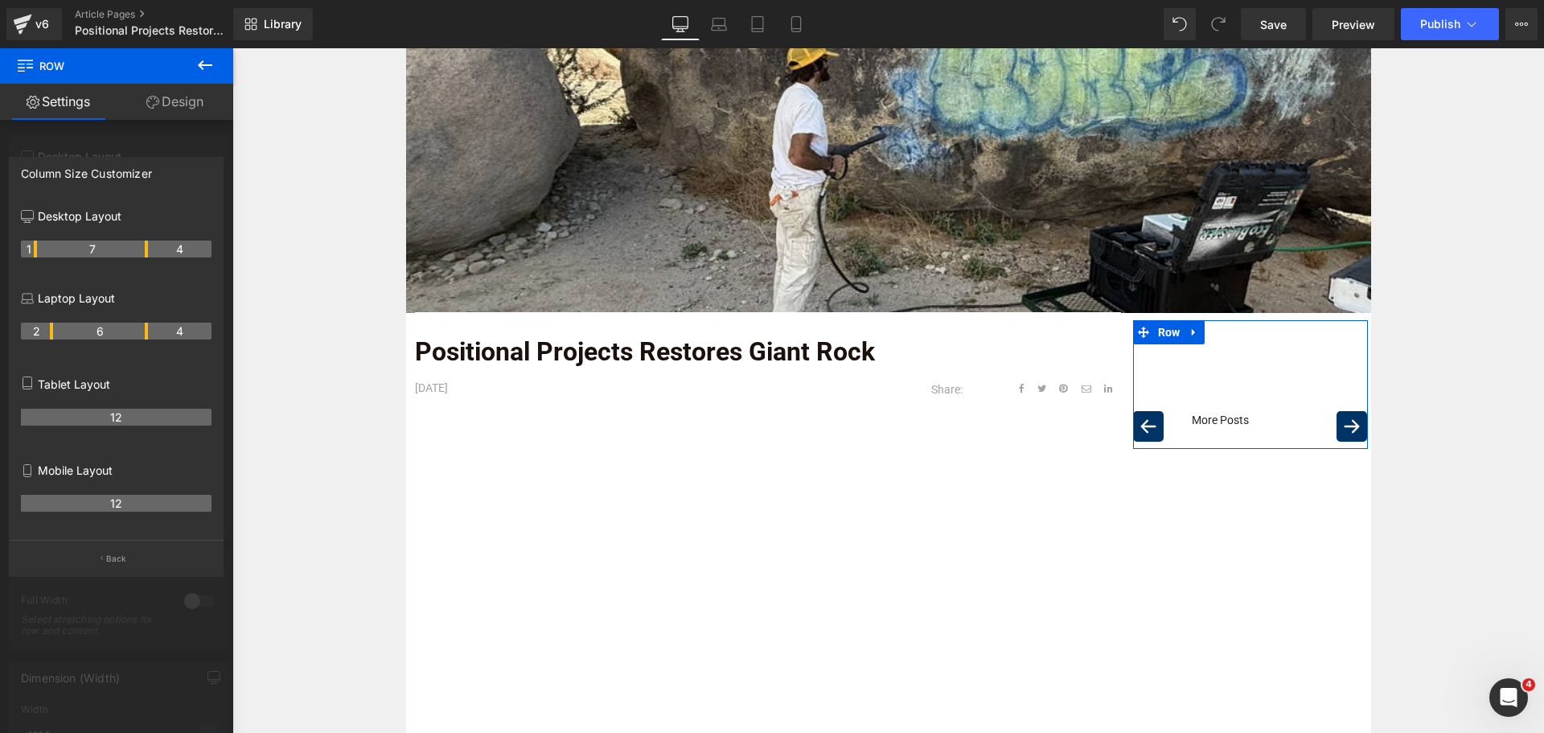
drag, startPoint x: 195, startPoint y: 247, endPoint x: 142, endPoint y: 249, distance: 52.3
drag, startPoint x: 35, startPoint y: 247, endPoint x: 63, endPoint y: 247, distance: 28.1
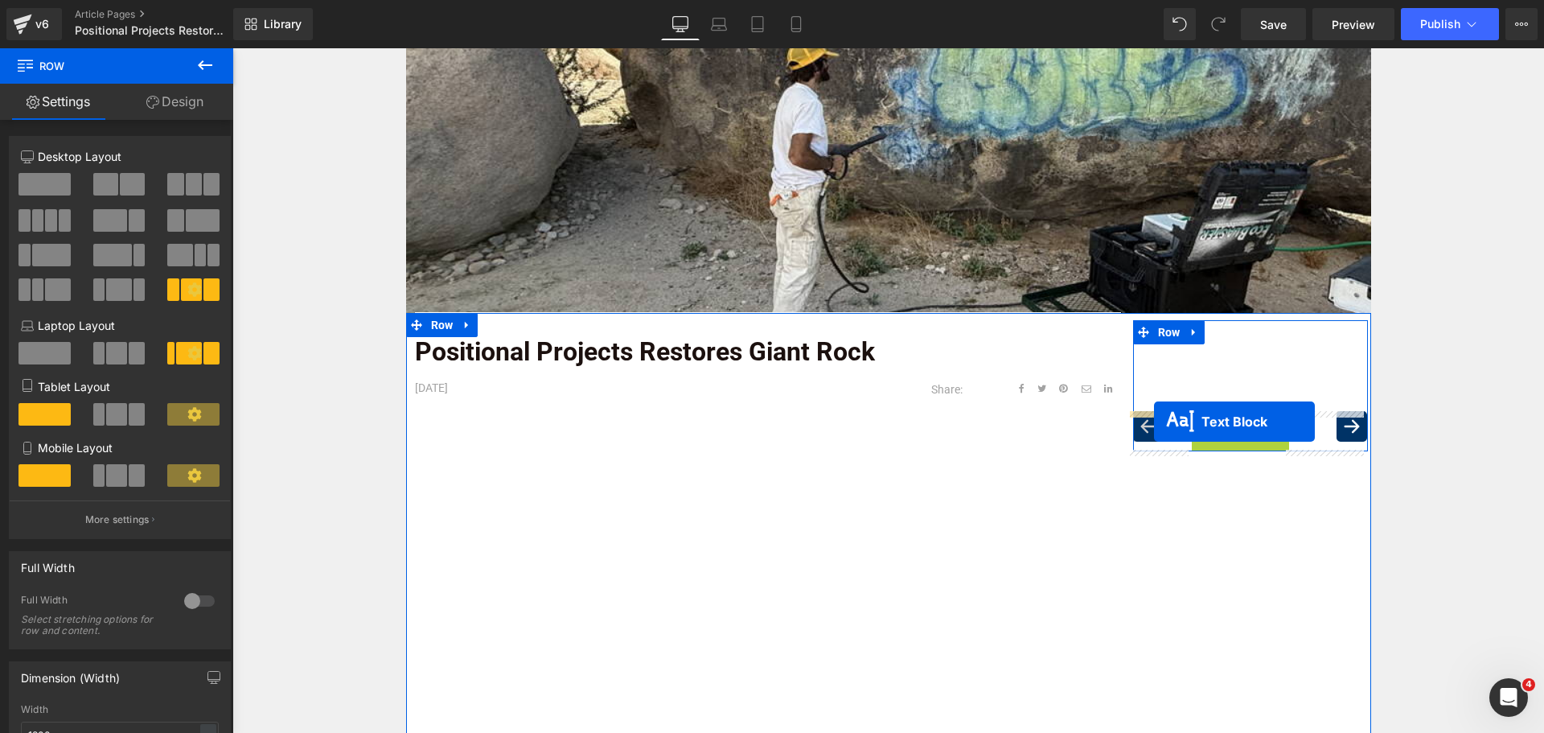
drag, startPoint x: 1234, startPoint y: 416, endPoint x: 1154, endPoint y: 421, distance: 80.6
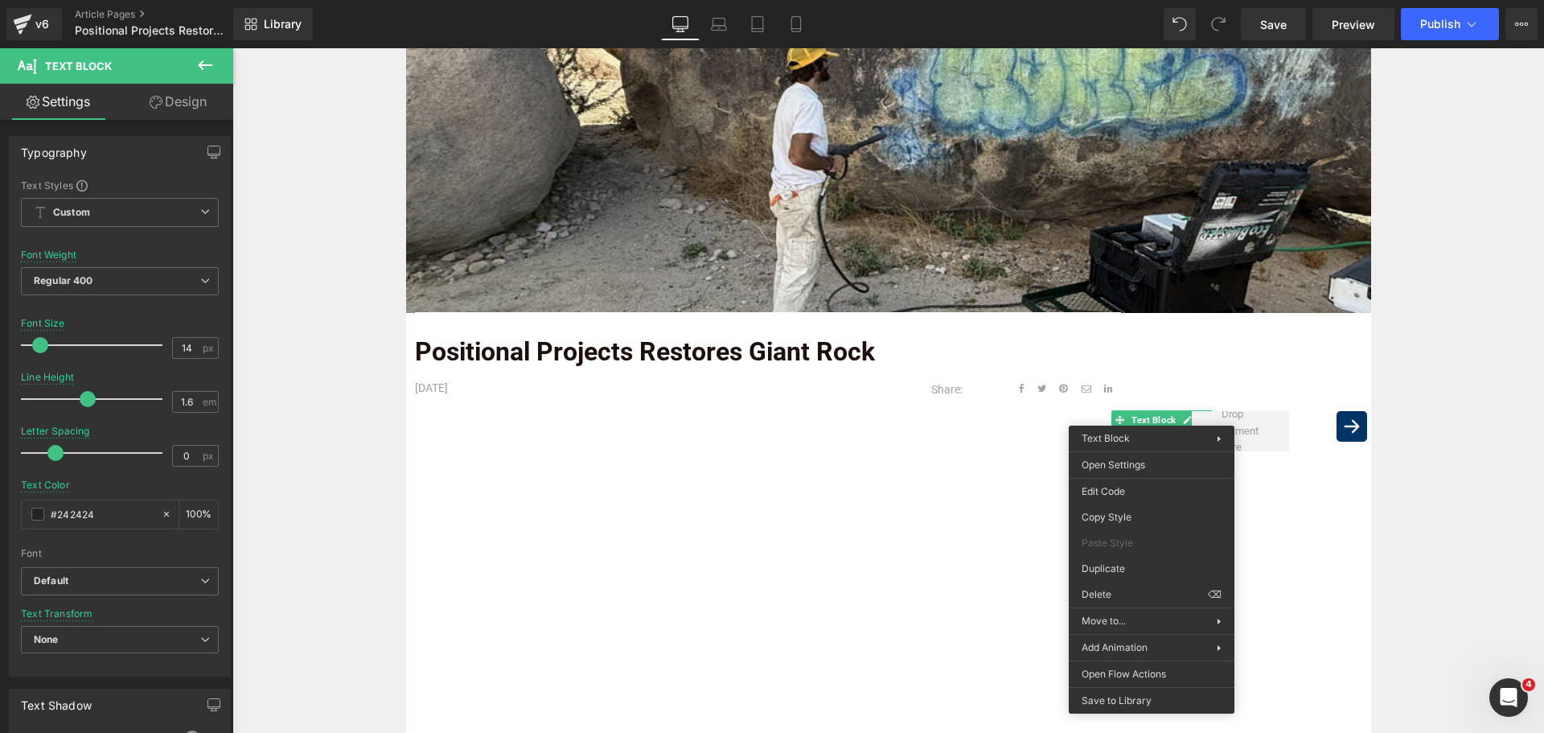
drag, startPoint x: 1349, startPoint y: 642, endPoint x: 1119, endPoint y: 594, distance: 235.0
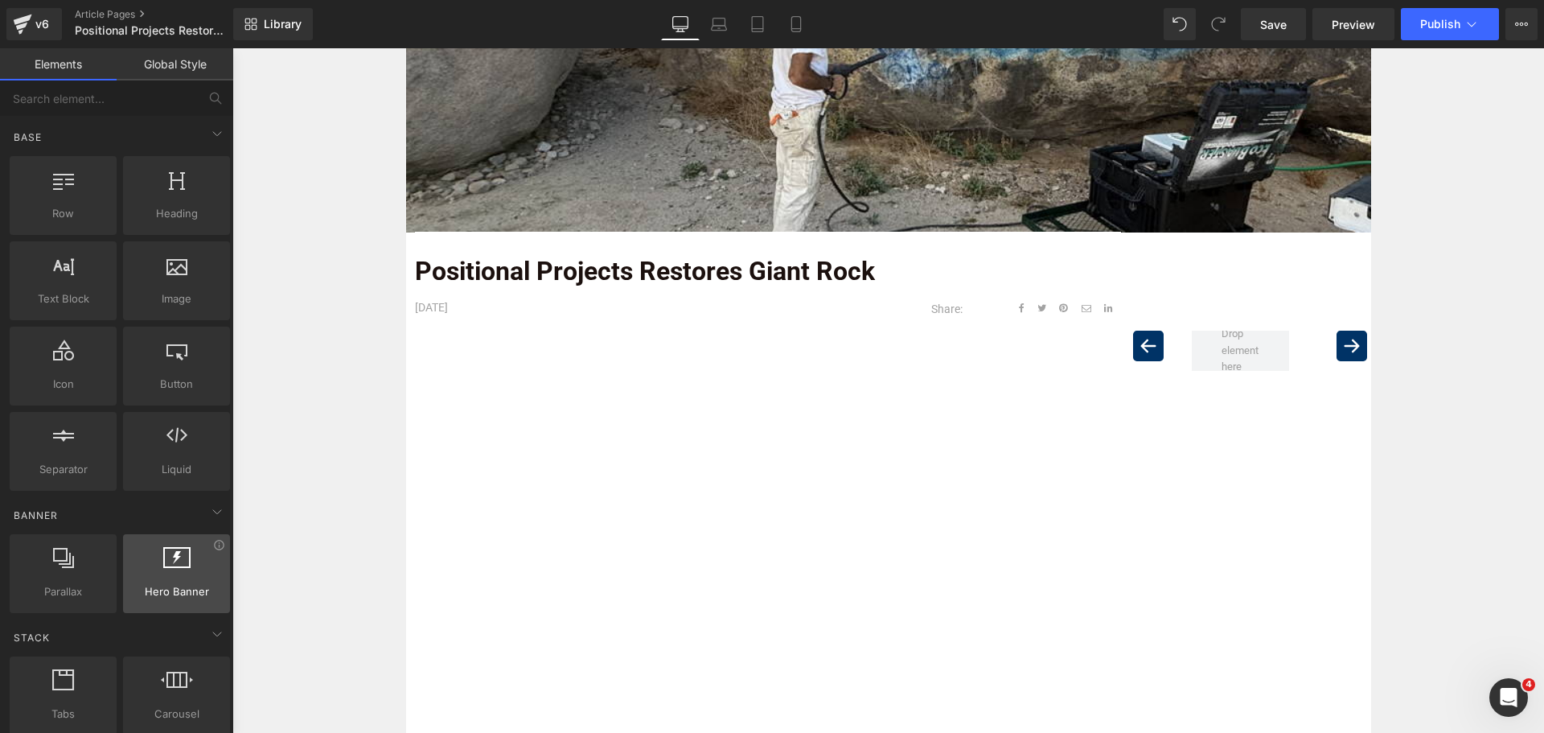
scroll to position [80, 0]
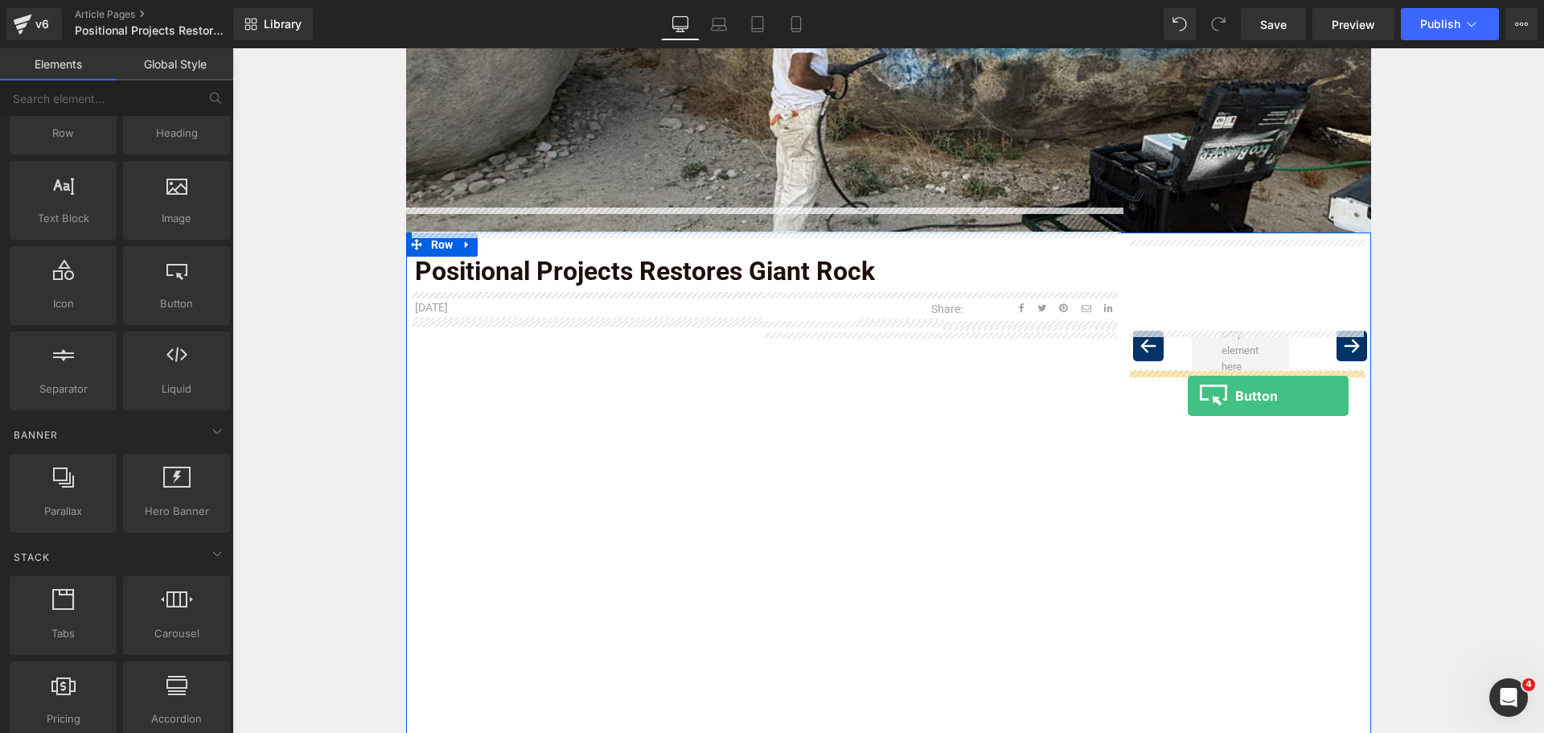
drag, startPoint x: 407, startPoint y: 354, endPoint x: 1188, endPoint y: 396, distance: 781.9
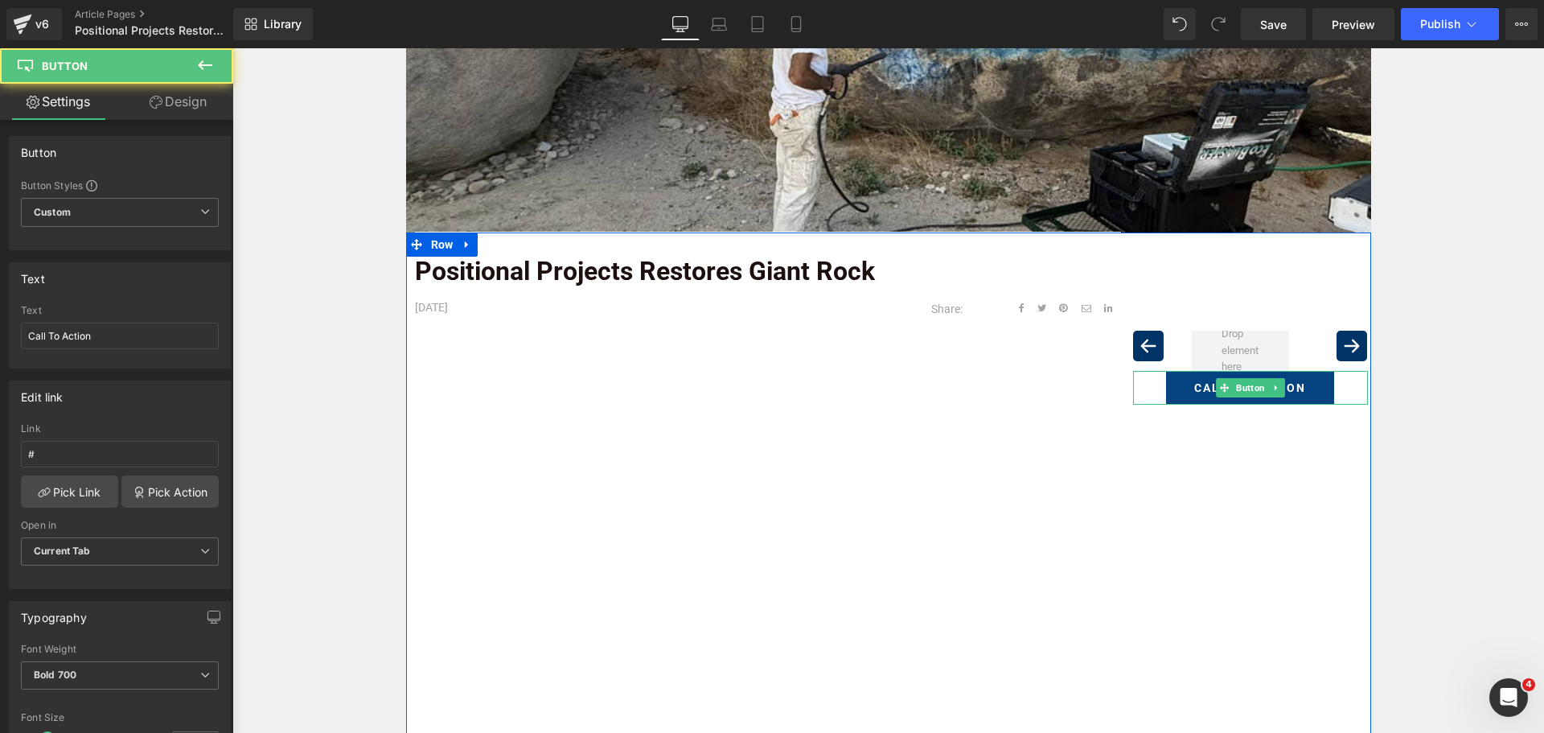
click at [1267, 392] on link at bounding box center [1275, 387] width 17 height 19
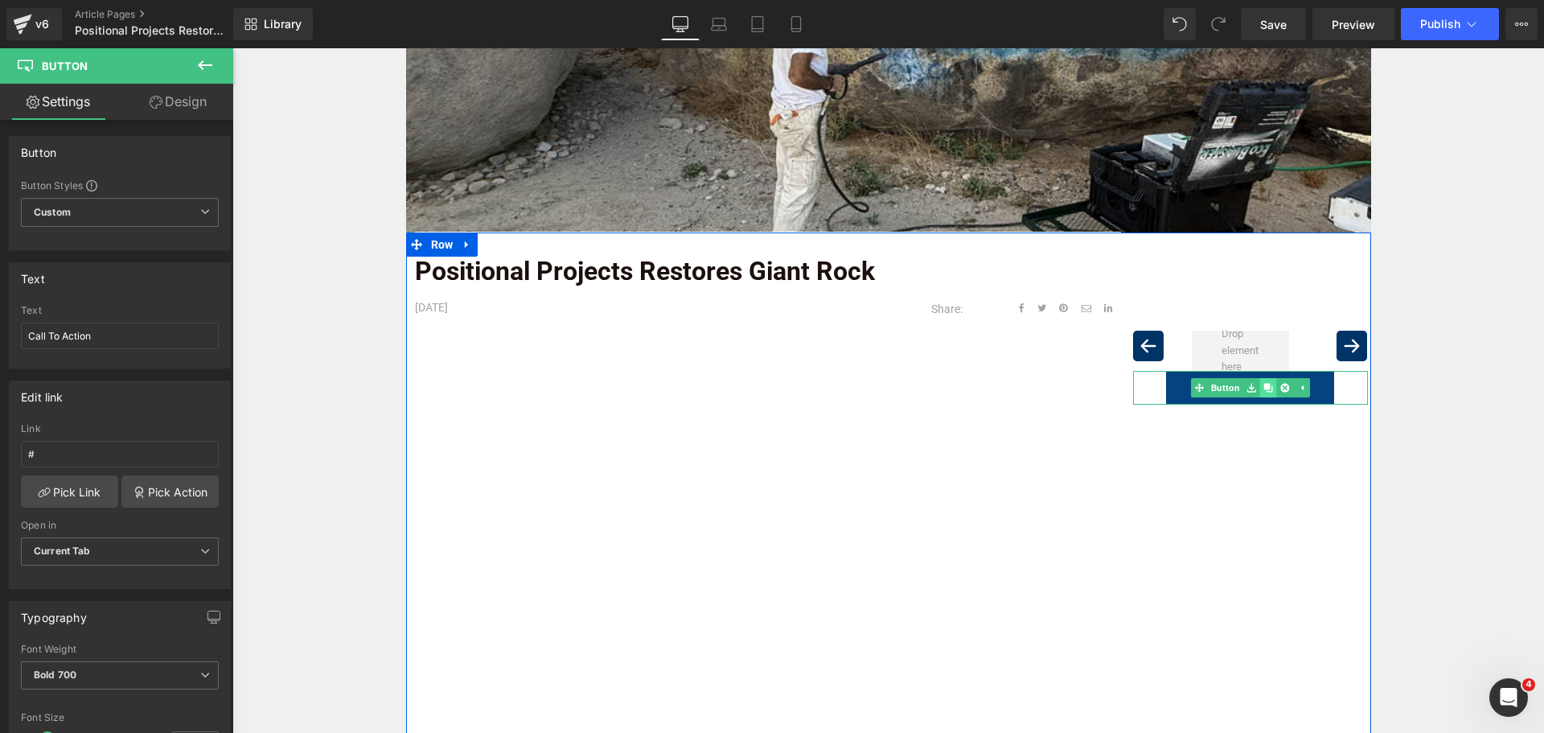
click at [1263, 389] on icon at bounding box center [1267, 387] width 9 height 9
click at [1233, 428] on span "Button" at bounding box center [1250, 421] width 35 height 19
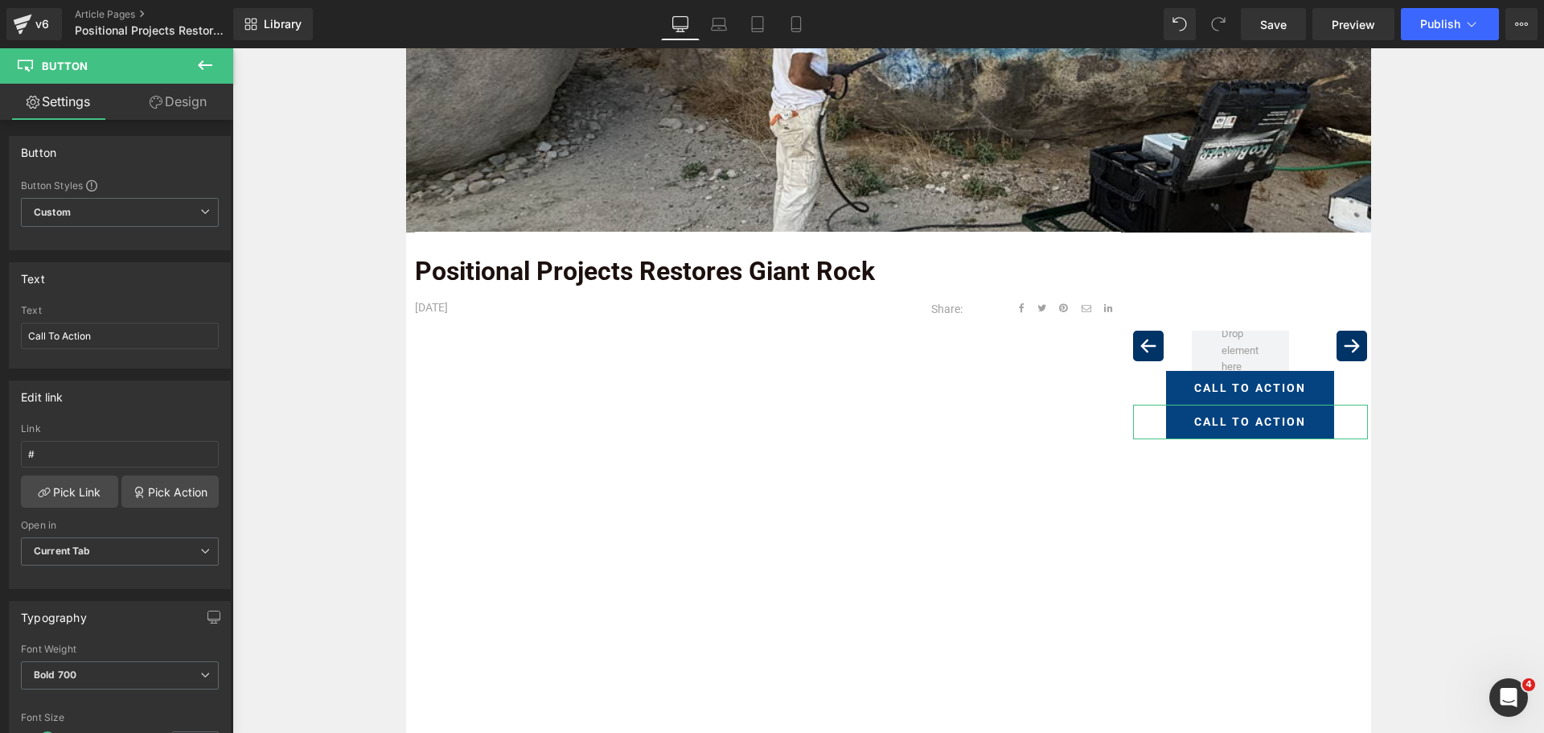
click at [184, 95] on link "Design" at bounding box center [178, 102] width 117 height 36
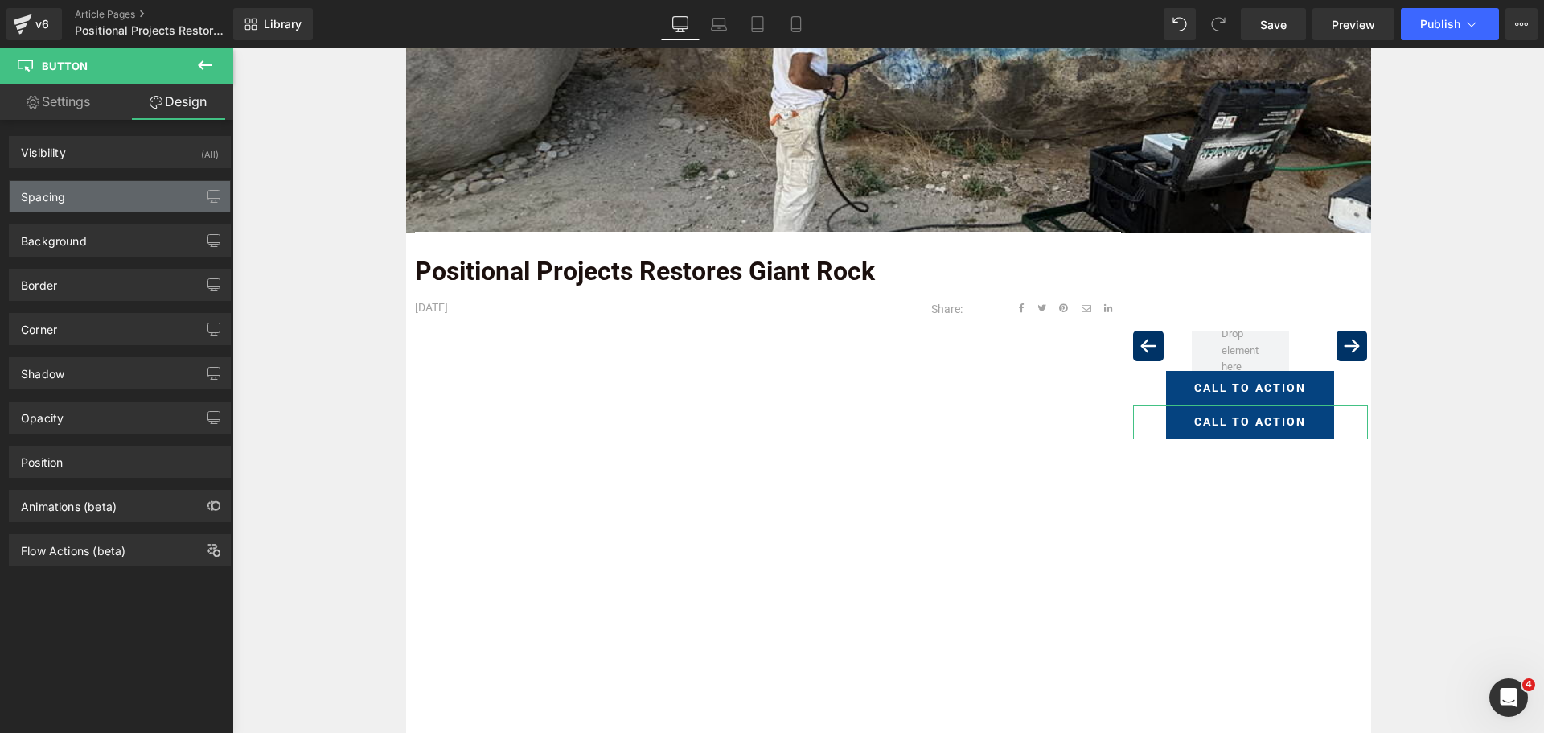
click at [99, 191] on div "Spacing" at bounding box center [120, 196] width 220 height 31
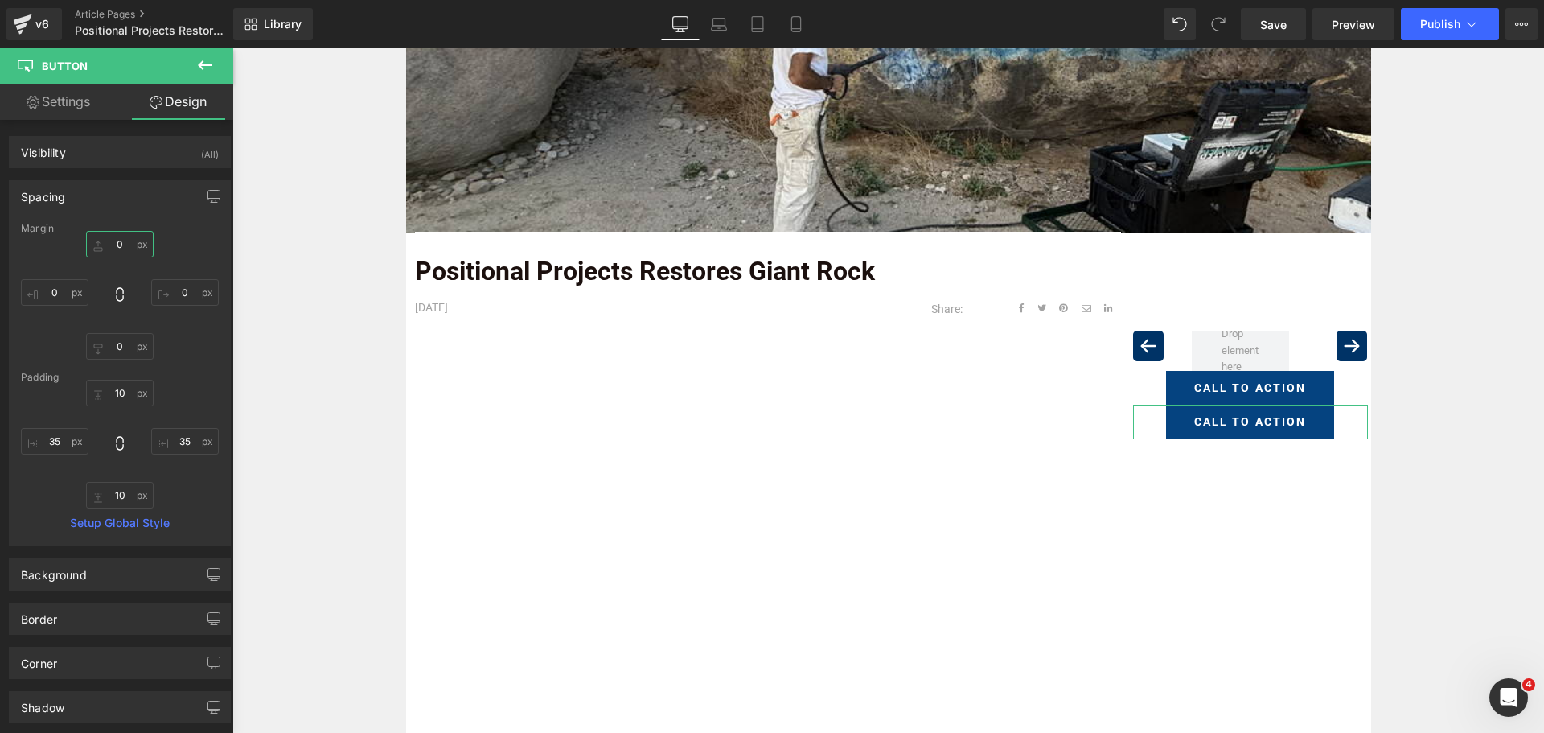
click at [125, 248] on input "0" at bounding box center [120, 244] width 68 height 27
type input "15"
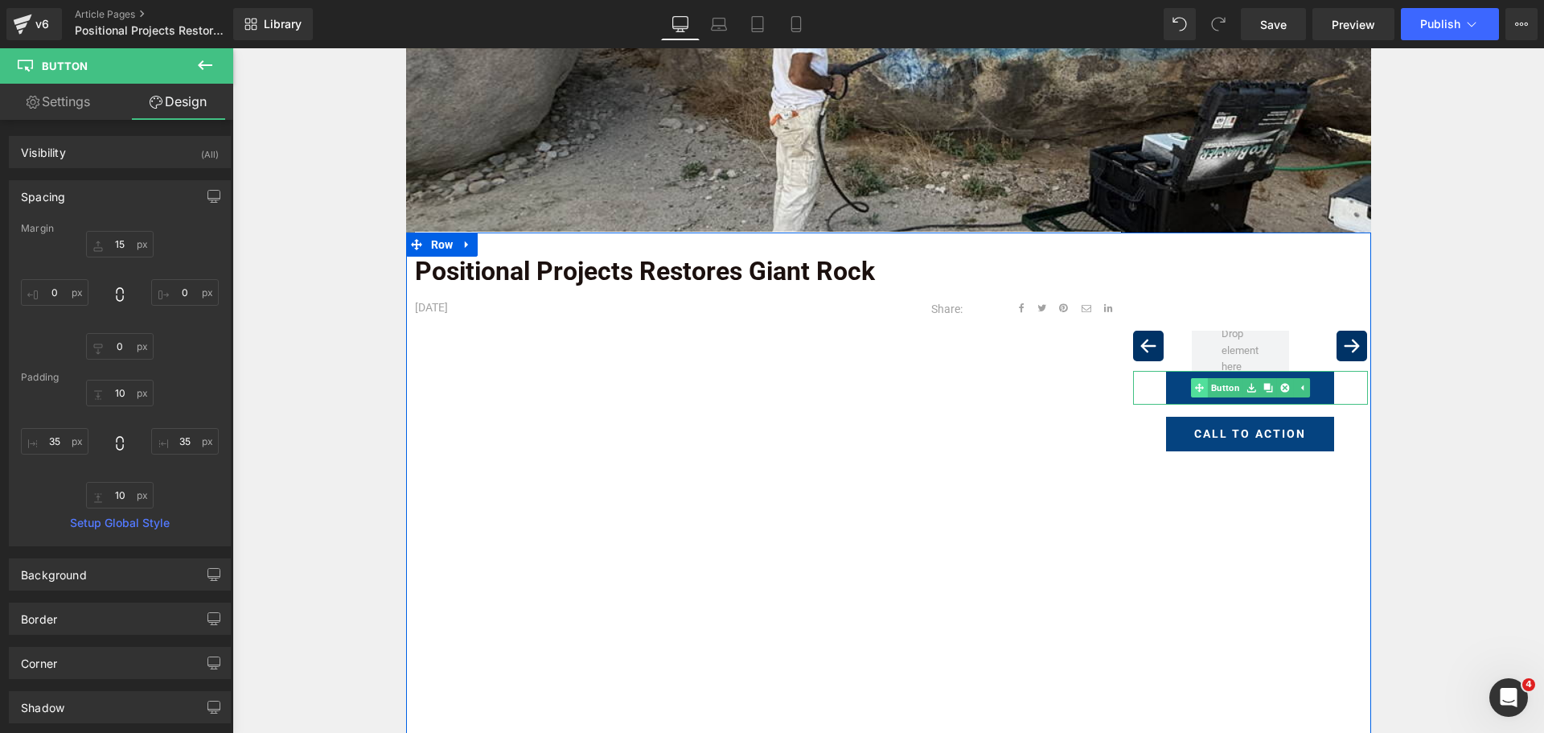
click at [1207, 385] on div "Call To Action Button" at bounding box center [1250, 388] width 235 height 34
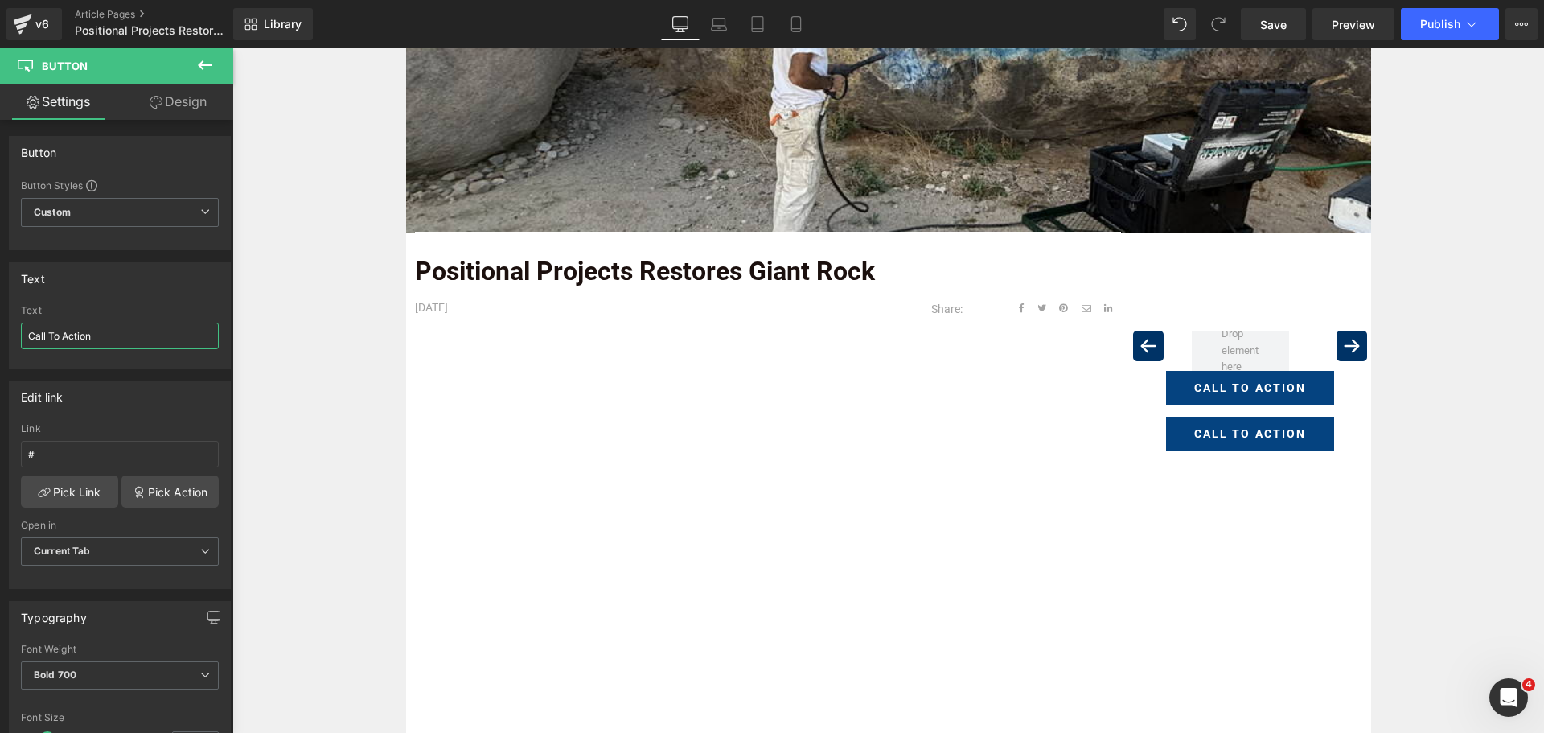
drag, startPoint x: 109, startPoint y: 343, endPoint x: -284, endPoint y: 322, distance: 392.9
click at [0, 322] on html "Button You are previewing how the will restyle your page. You can not edit Elem…" at bounding box center [772, 366] width 1544 height 733
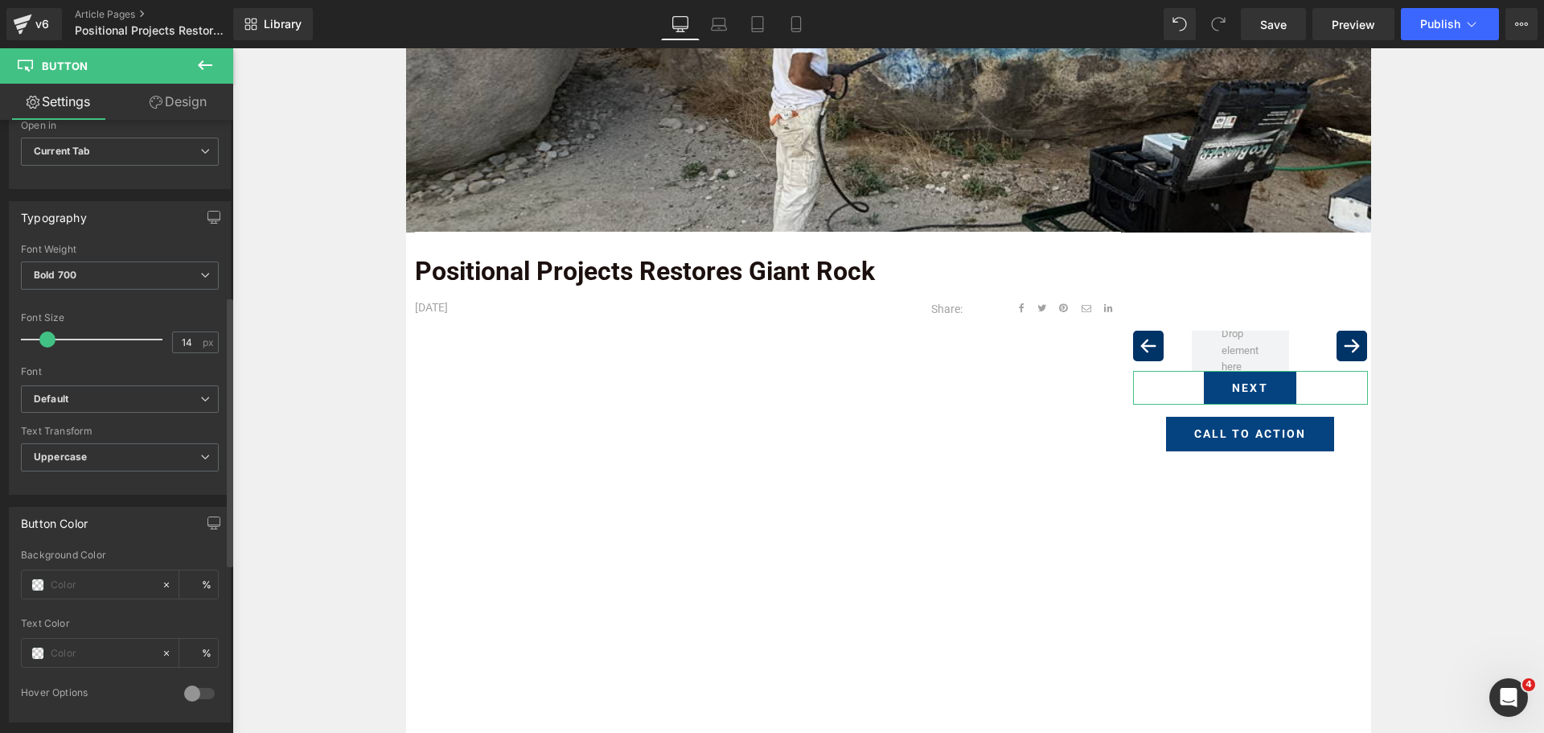
scroll to position [643, 0]
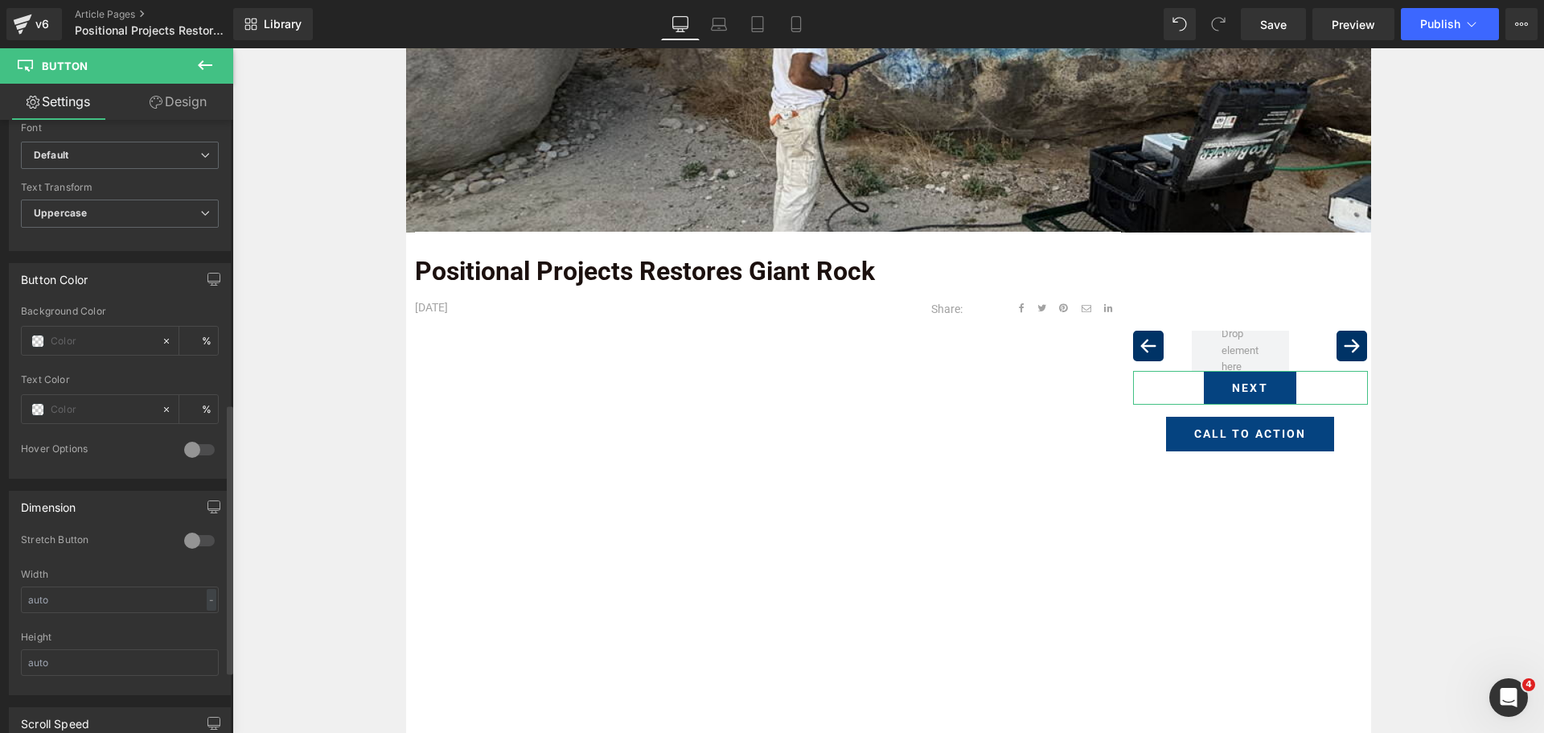
type input "Next"
click at [187, 544] on div at bounding box center [199, 540] width 39 height 26
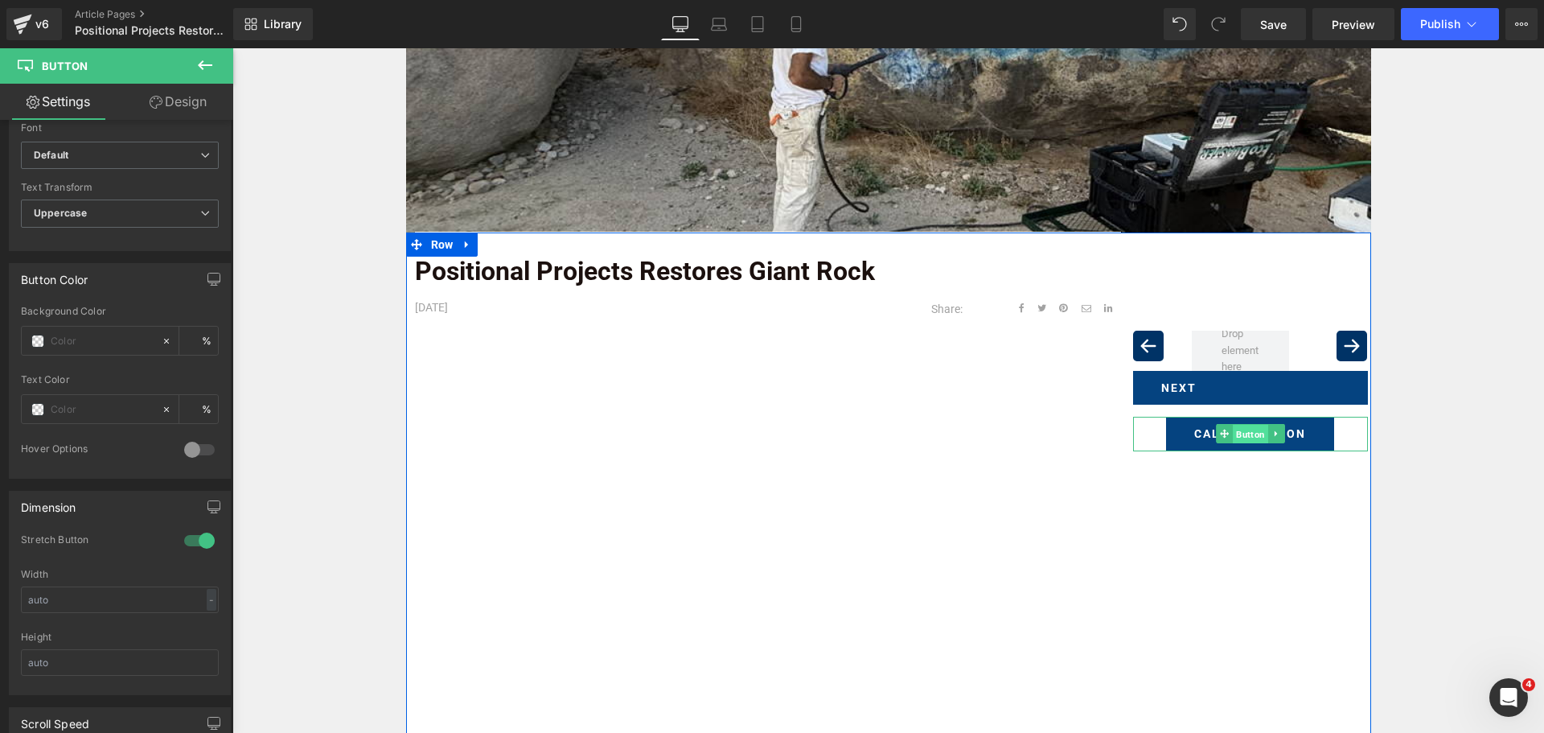
click at [1241, 443] on span "Button" at bounding box center [1250, 434] width 35 height 19
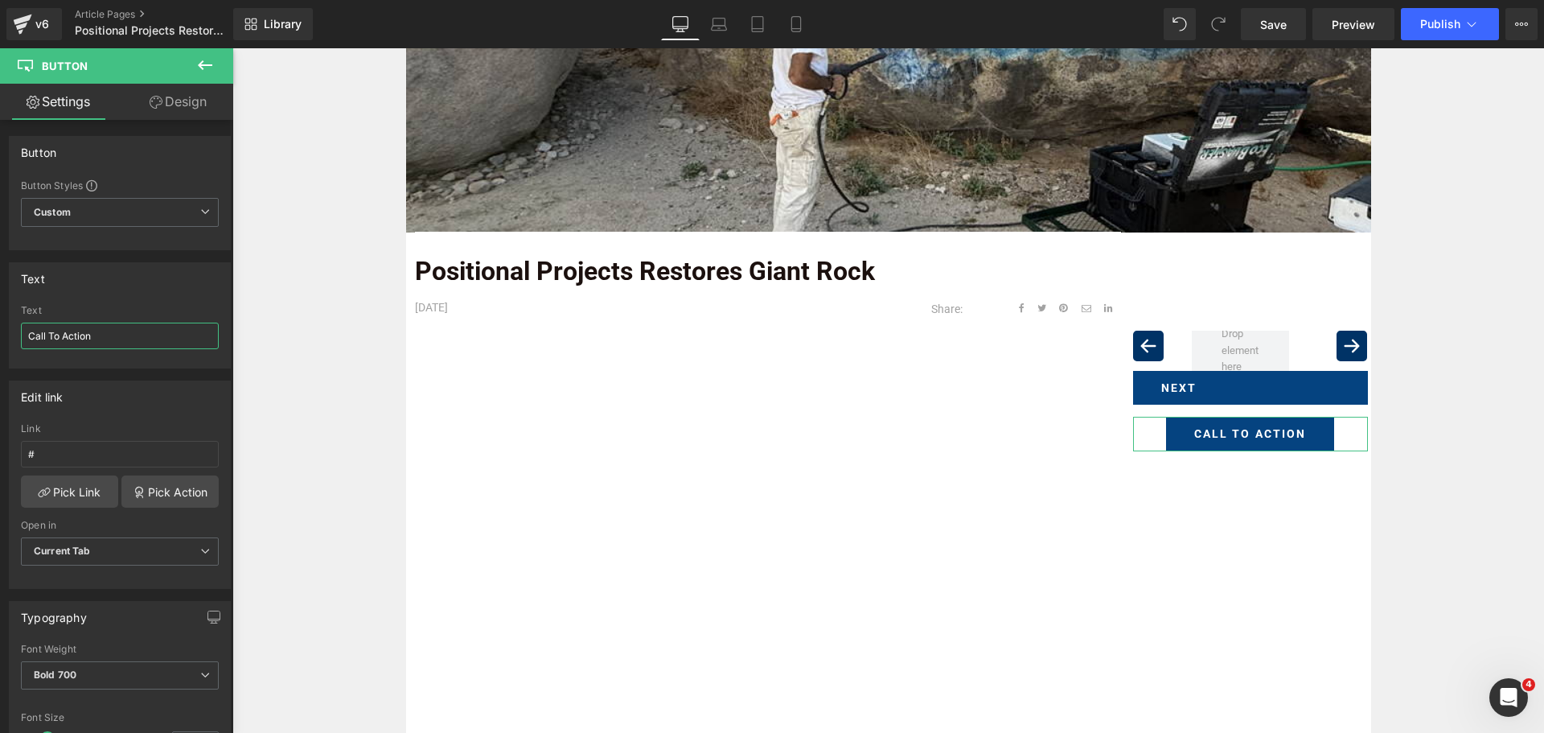
drag, startPoint x: 68, startPoint y: 339, endPoint x: -120, endPoint y: 319, distance: 188.3
click at [0, 319] on html "Button You are previewing how the will restyle your page. You can not edit Elem…" at bounding box center [772, 366] width 1544 height 733
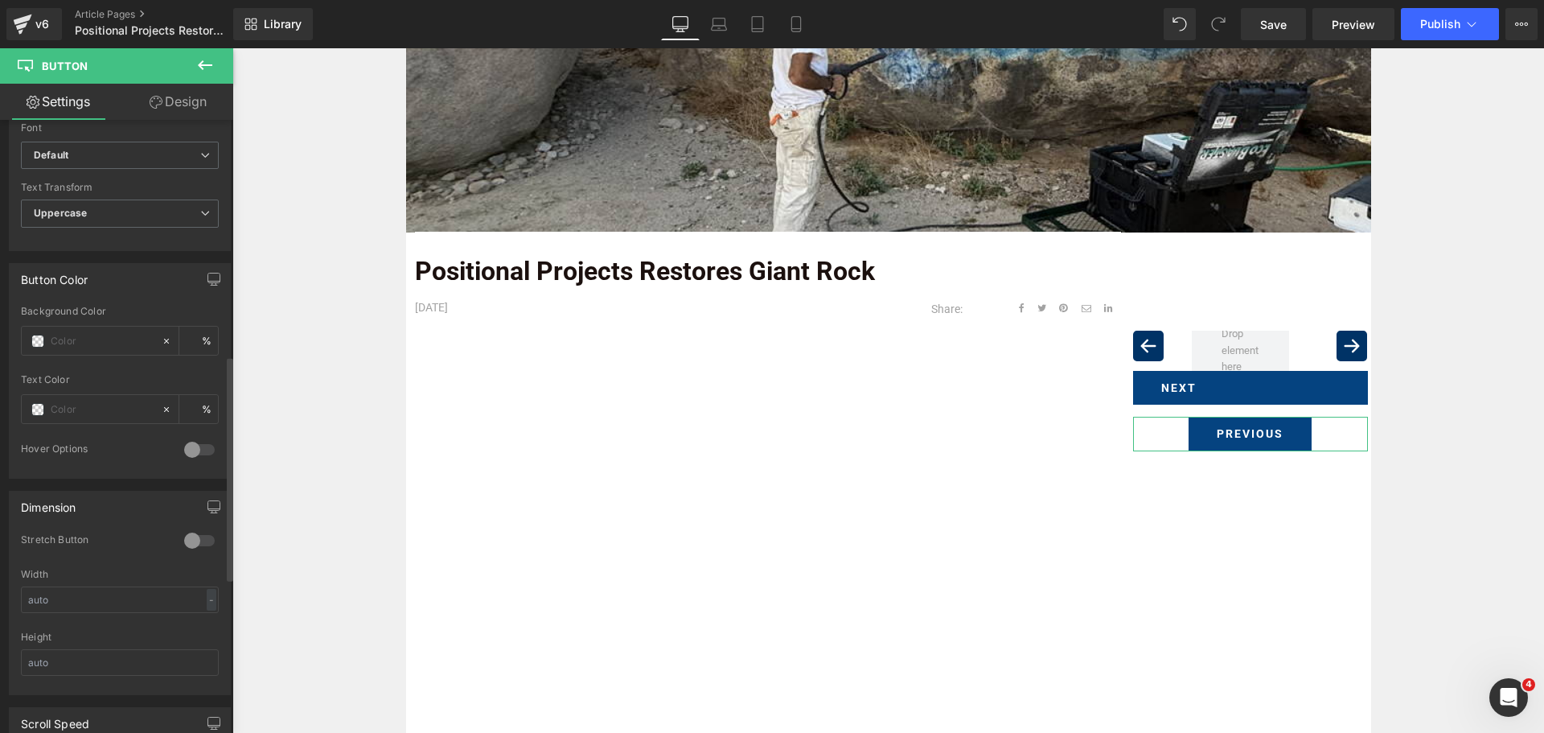
type input "Previous"
click at [196, 536] on div at bounding box center [199, 540] width 39 height 26
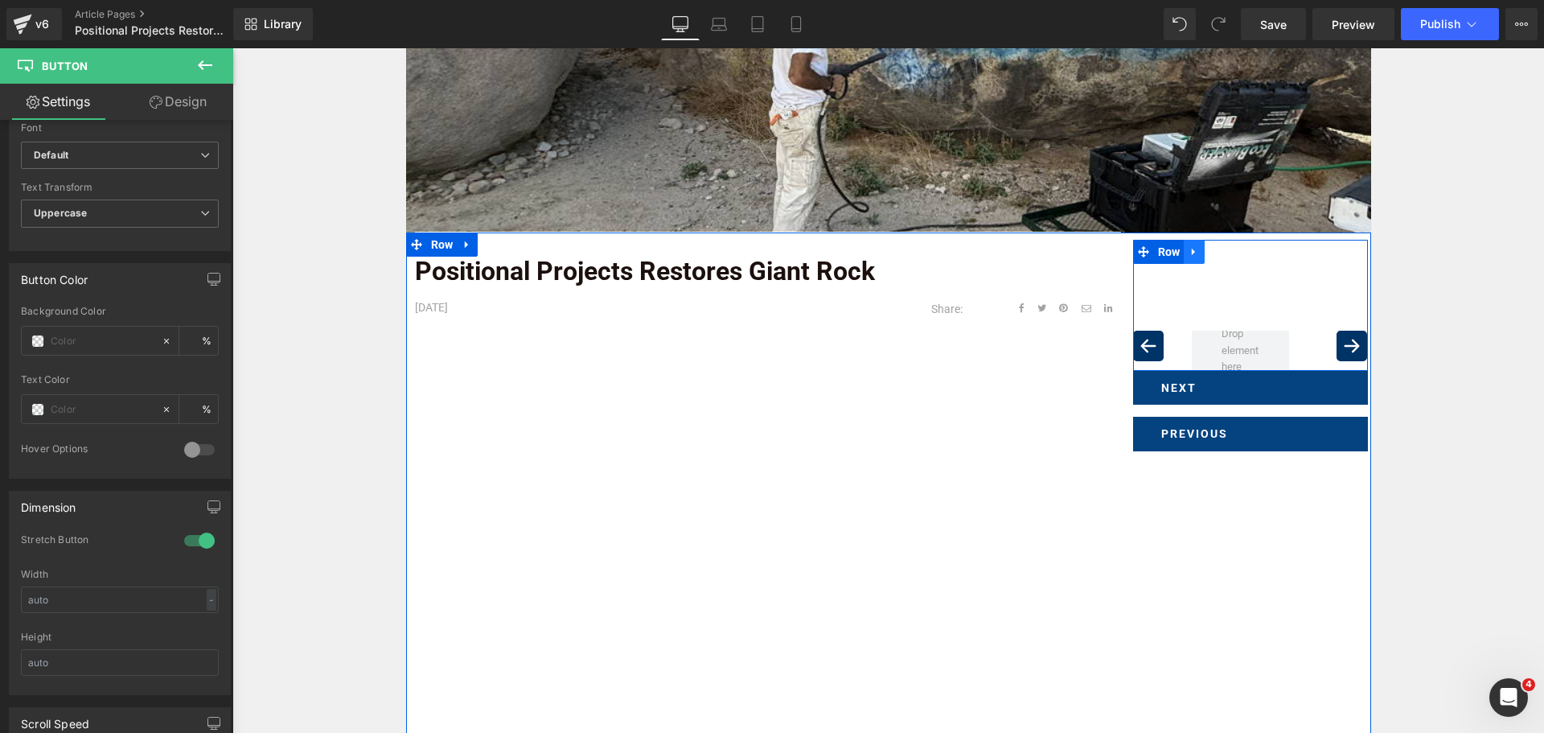
click at [1194, 257] on icon at bounding box center [1193, 251] width 11 height 12
click at [1230, 252] on icon at bounding box center [1235, 251] width 11 height 11
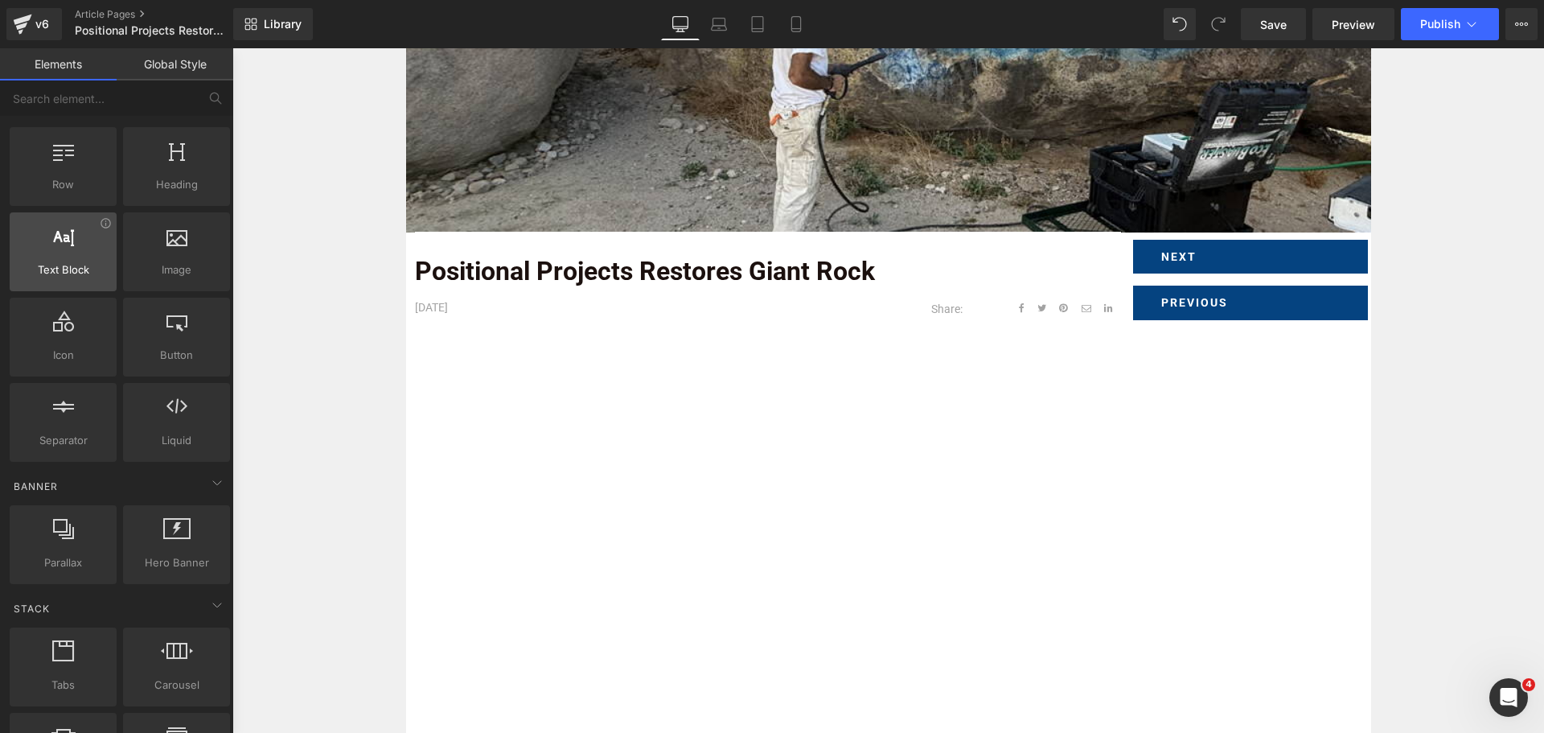
scroll to position [0, 0]
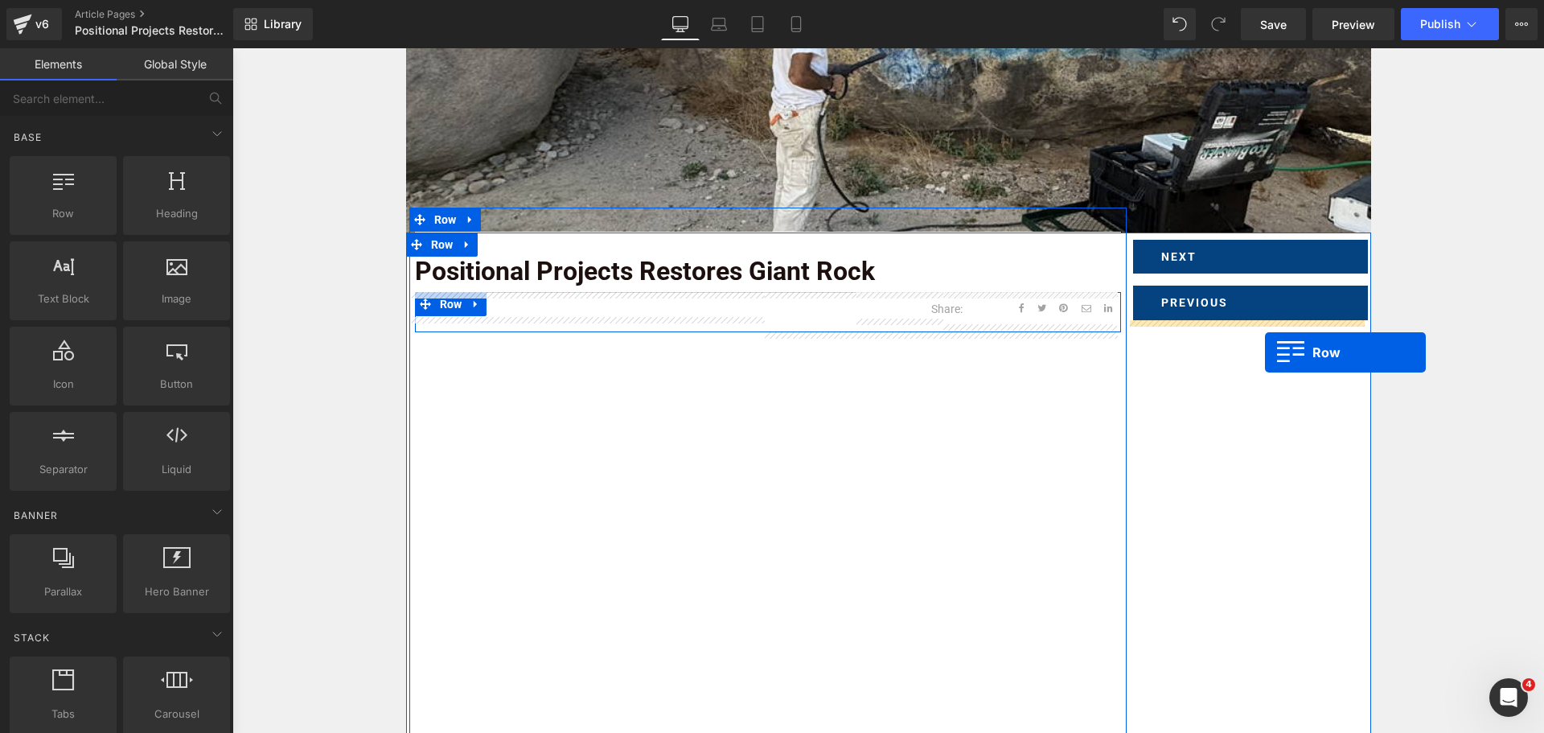
drag, startPoint x: 365, startPoint y: 275, endPoint x: 1238, endPoint y: 348, distance: 876.3
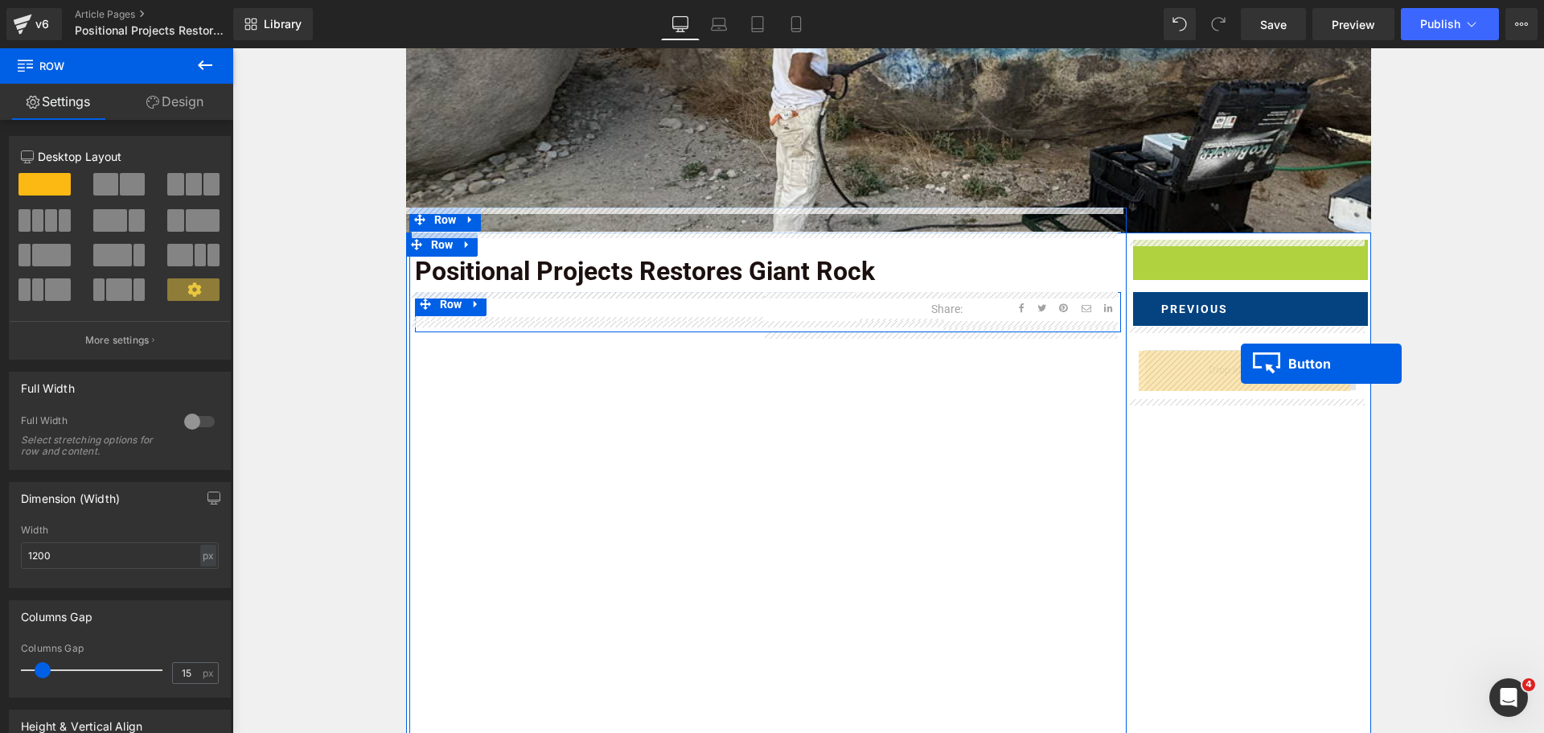
drag, startPoint x: 1236, startPoint y: 257, endPoint x: 1239, endPoint y: 362, distance: 105.4
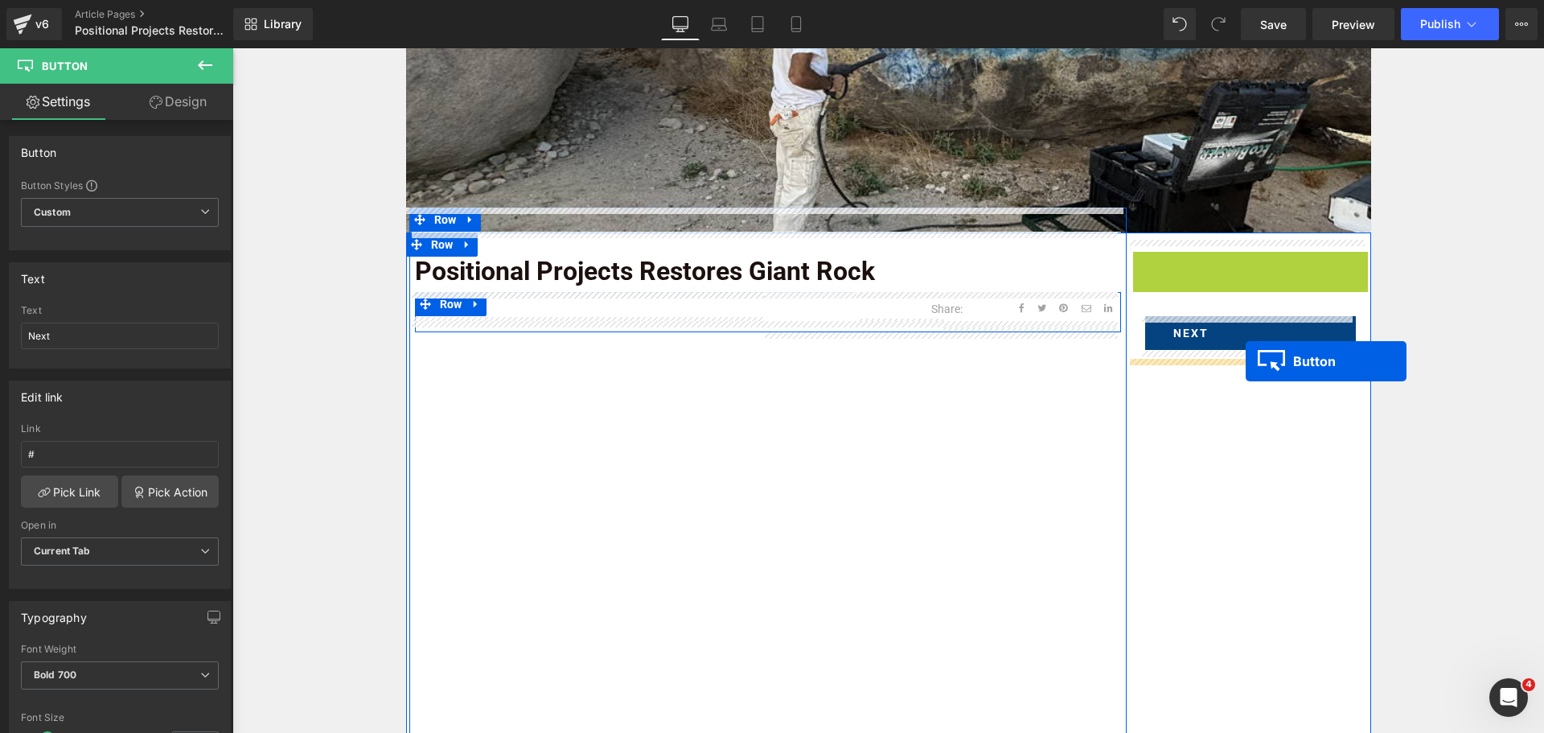
drag, startPoint x: 1235, startPoint y: 270, endPoint x: 1246, endPoint y: 361, distance: 91.5
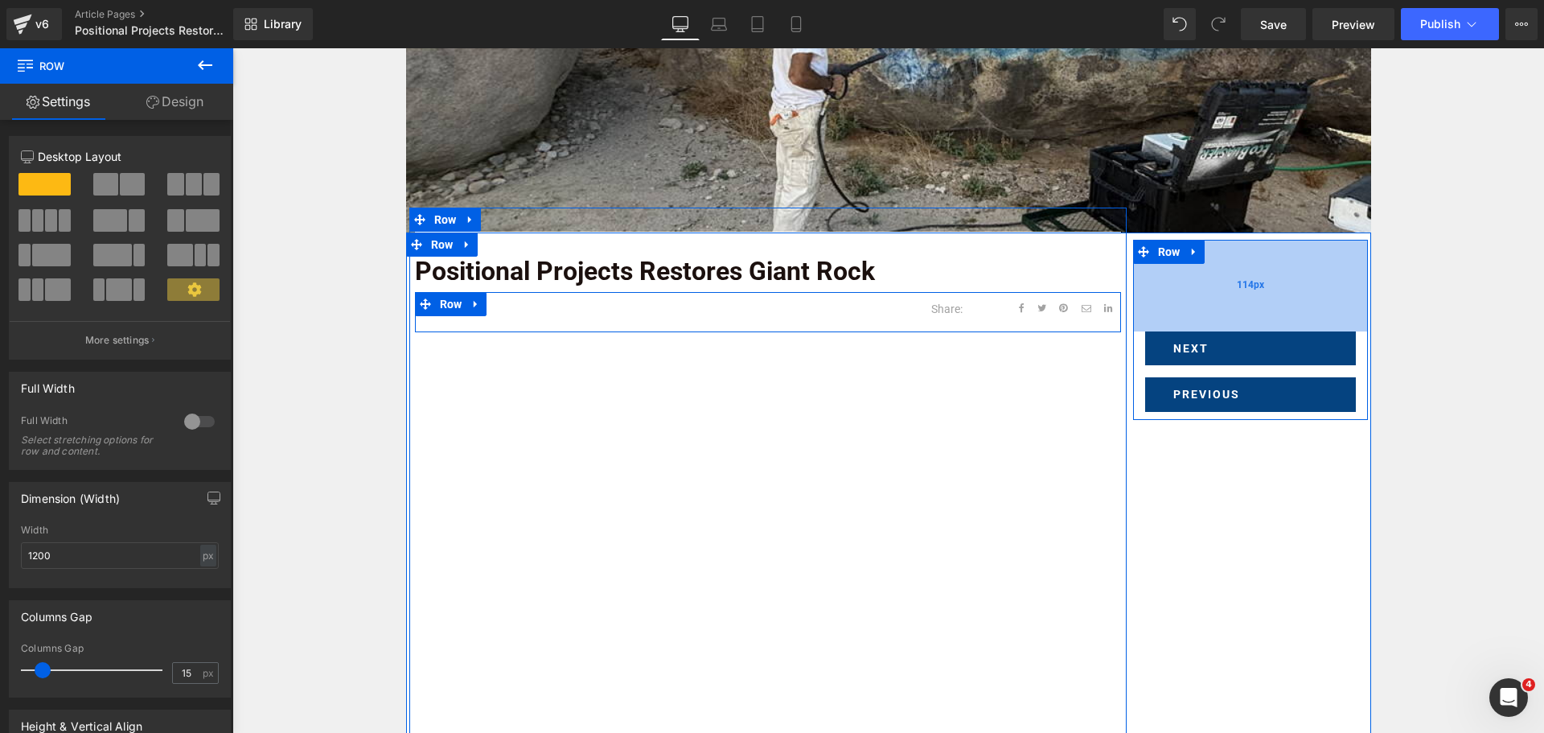
drag, startPoint x: 1231, startPoint y: 245, endPoint x: 1232, endPoint y: 313, distance: 67.5
click at [1232, 313] on div "114px" at bounding box center [1250, 286] width 235 height 92
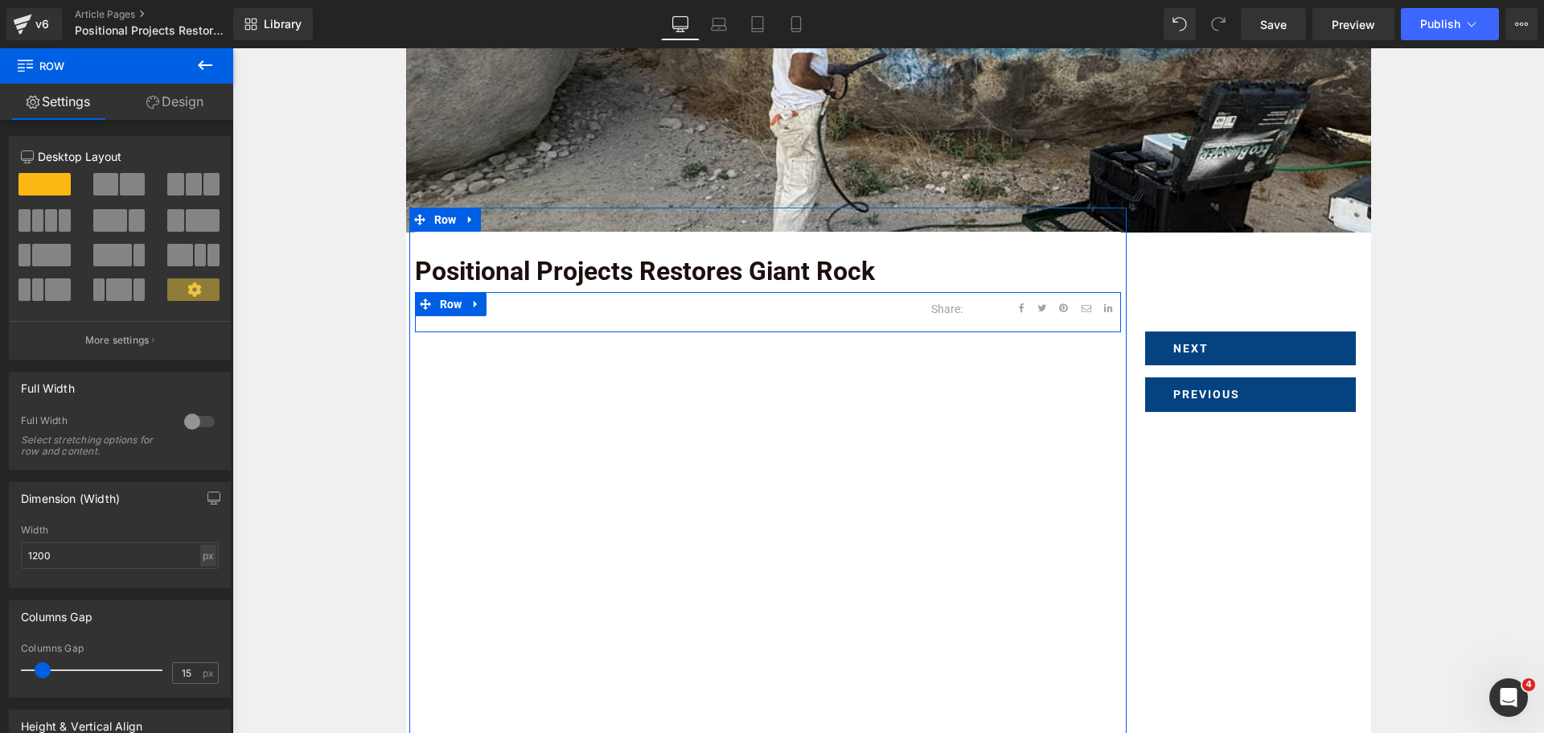
click at [1522, 314] on div "Image Row Positional Projects Restores Giant Rock Text Block [DATE] Text Block …" at bounding box center [887, 683] width 1311 height 1544
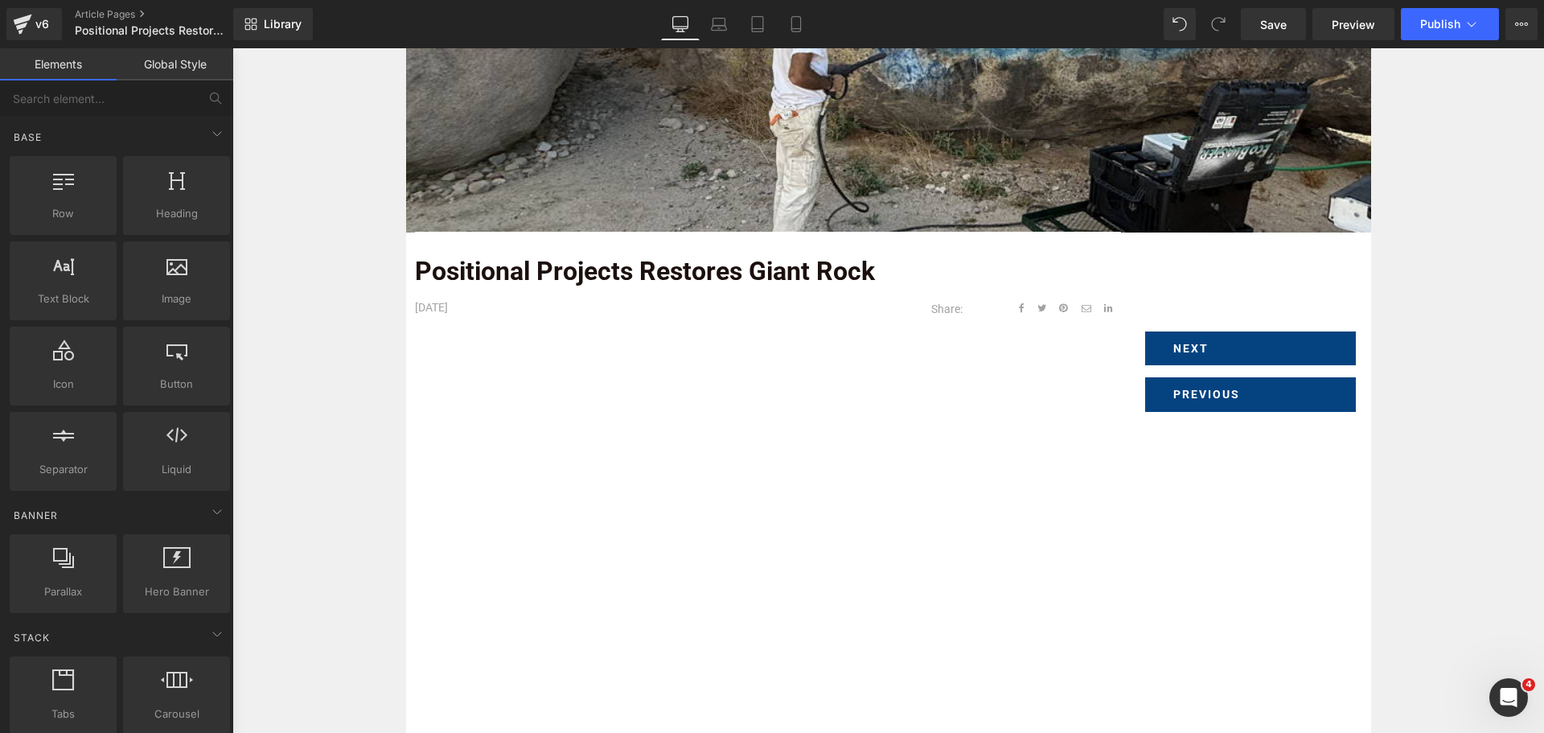
click at [1432, 503] on div "Image Row Positional Projects Restores Giant Rock Text Block [DATE] Text Block …" at bounding box center [887, 683] width 1311 height 1544
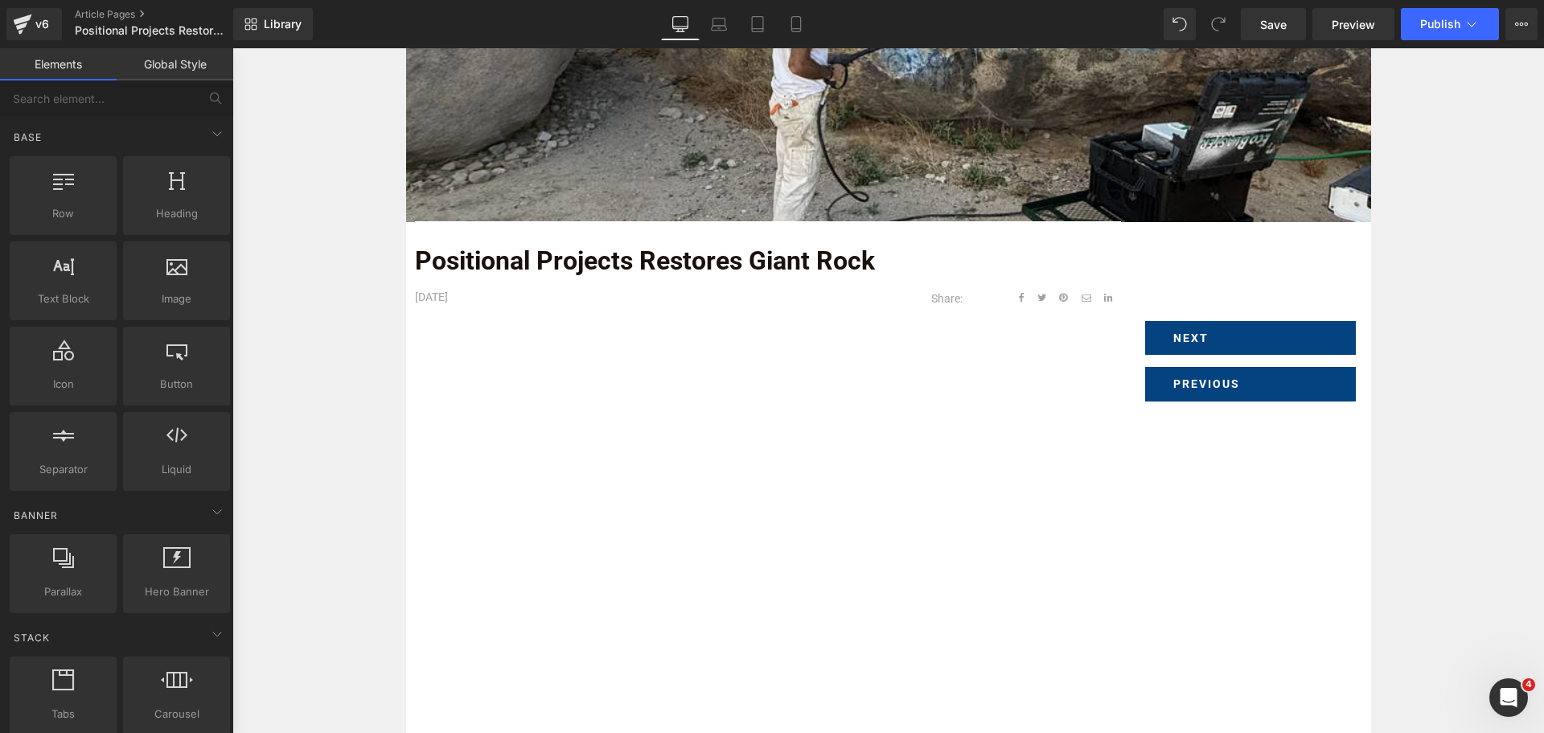
scroll to position [366, 0]
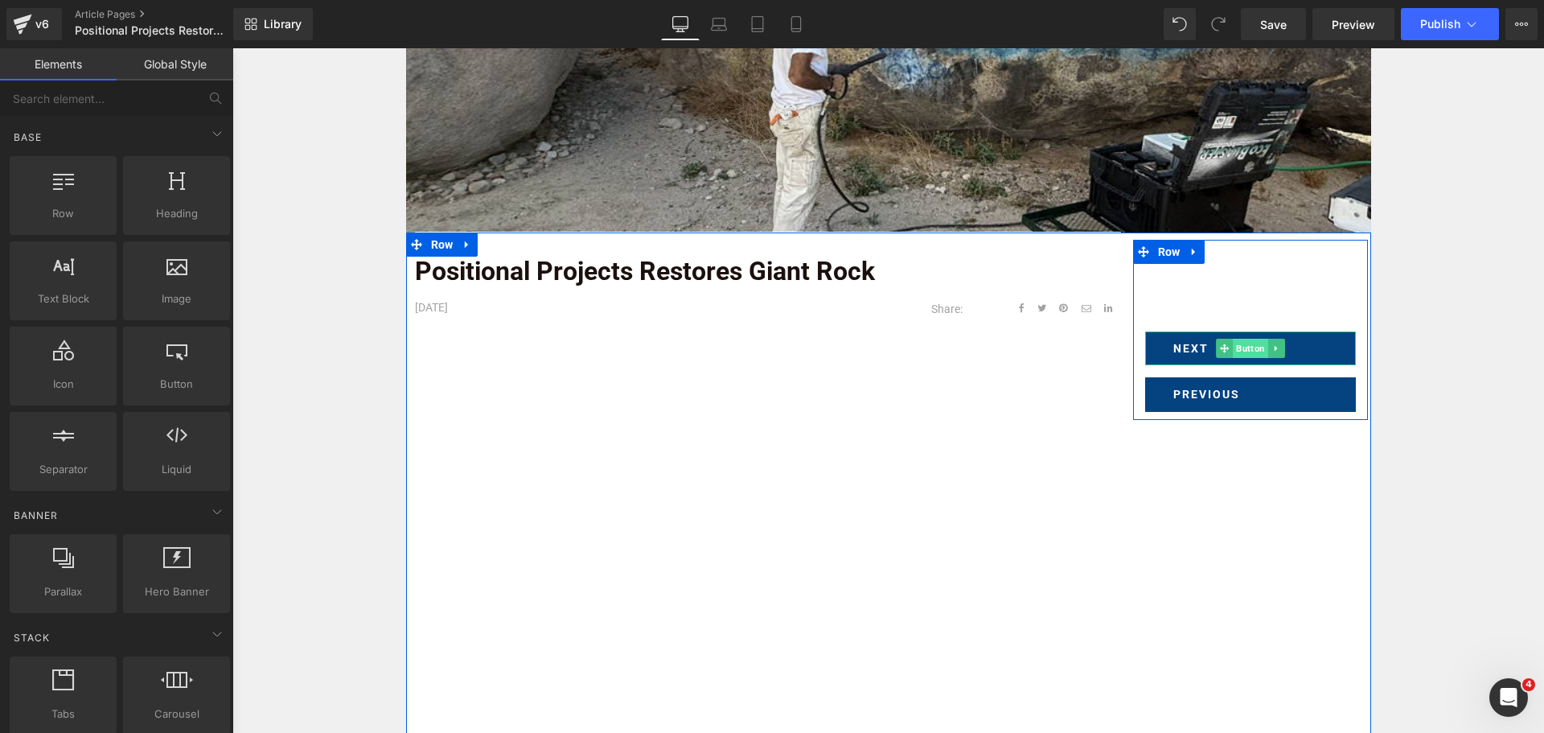
click at [1233, 347] on span "Button" at bounding box center [1250, 348] width 35 height 19
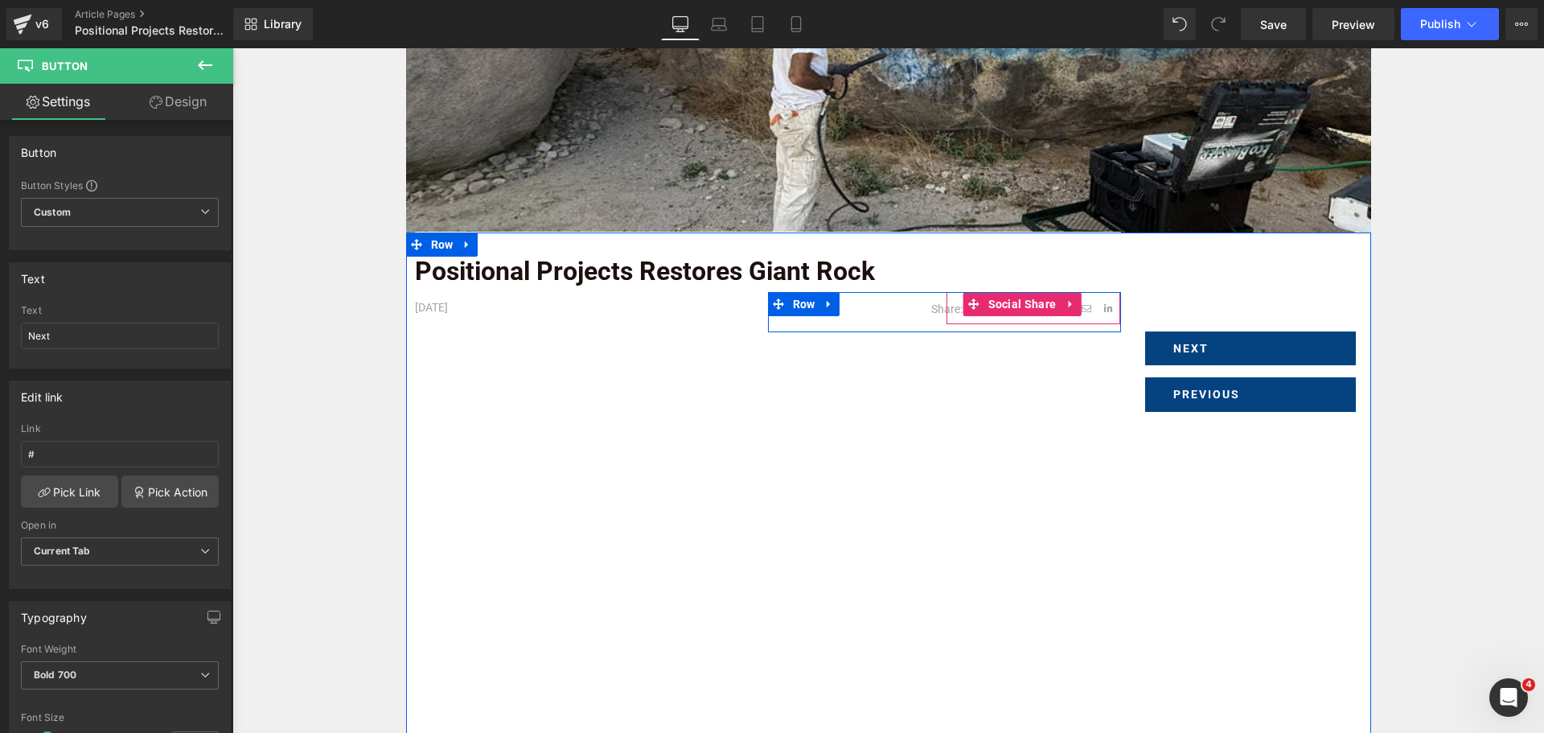
drag, startPoint x: 1044, startPoint y: 311, endPoint x: 439, endPoint y: 339, distance: 605.3
click at [1044, 311] on span "Social Share" at bounding box center [1022, 304] width 76 height 24
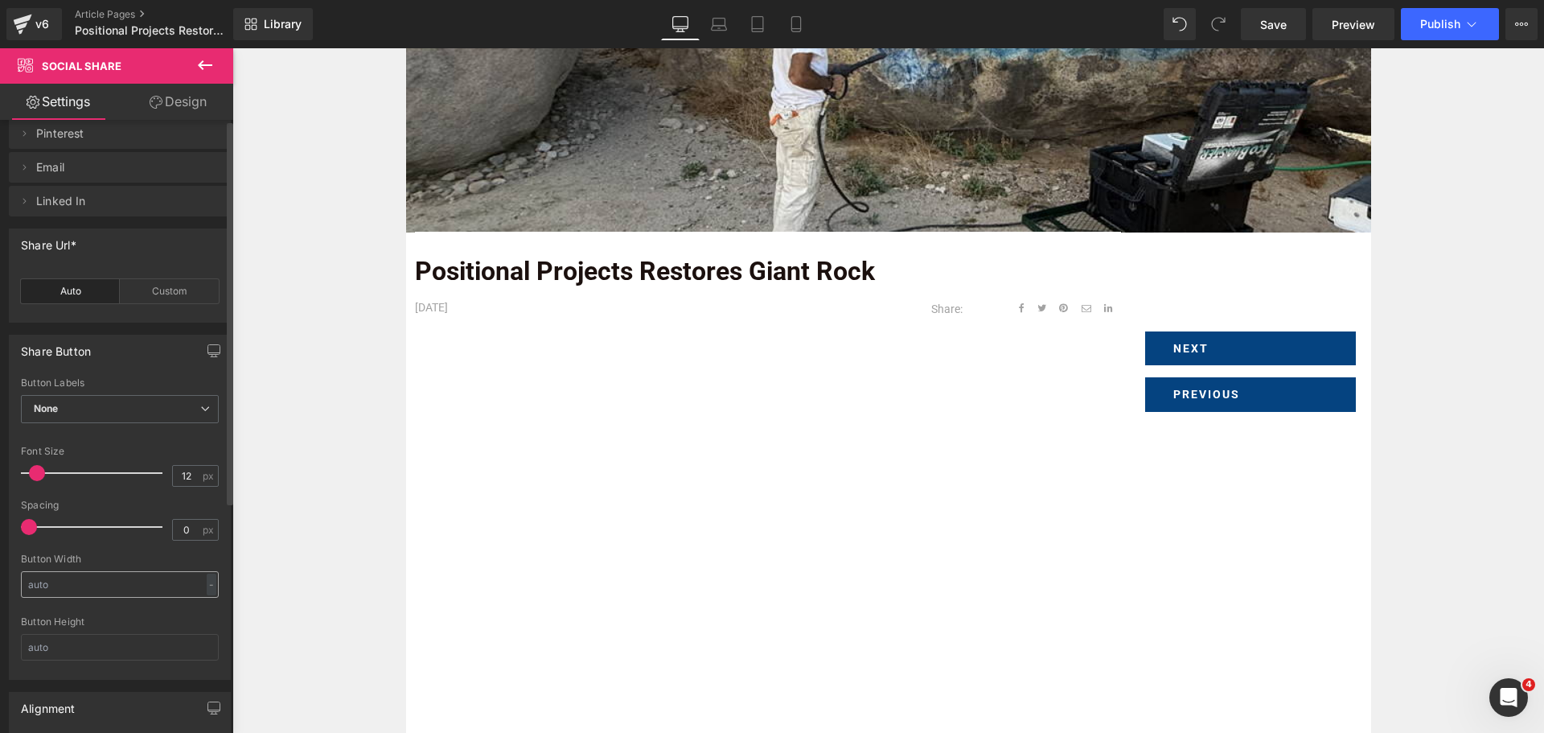
scroll to position [0, 0]
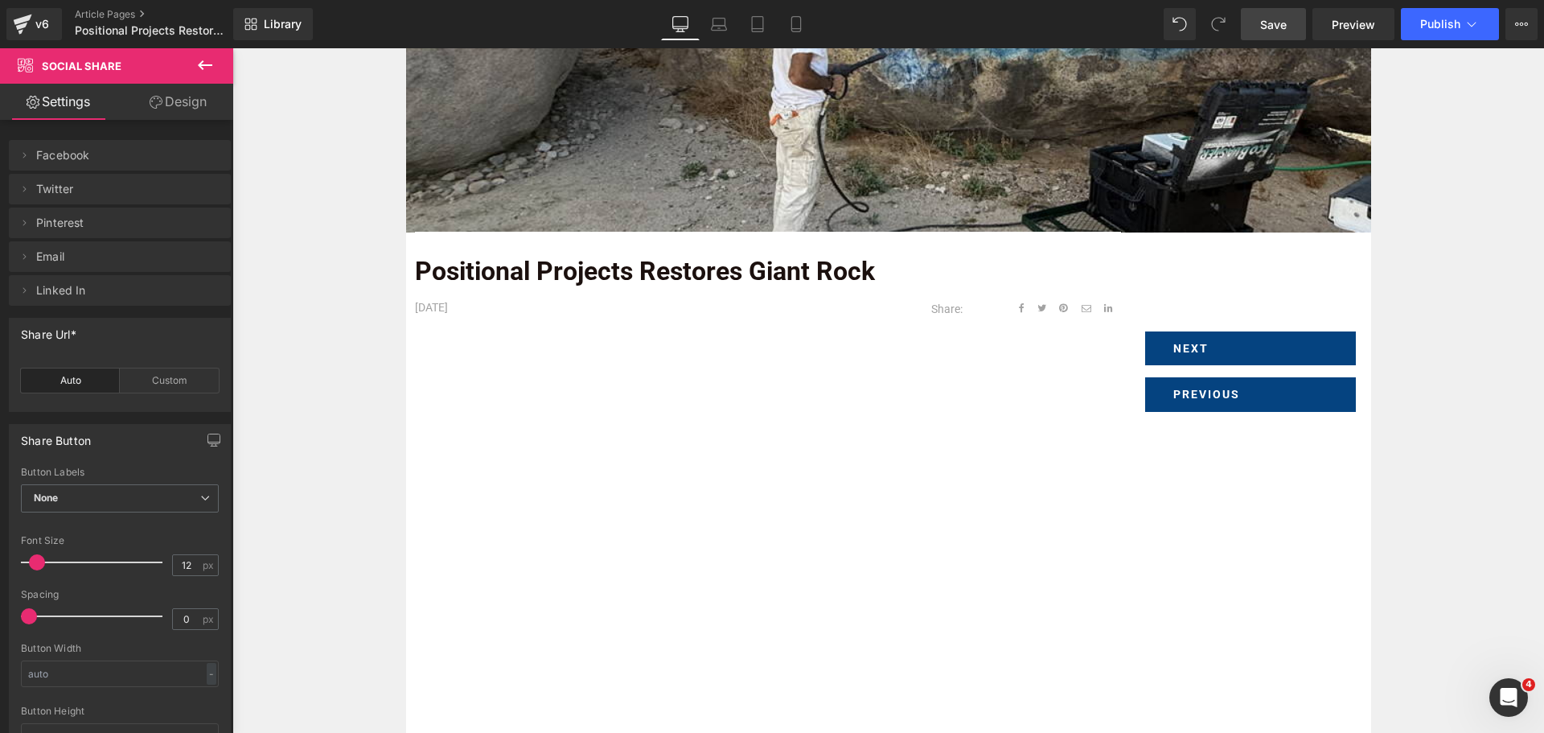
click at [1297, 24] on link "Save" at bounding box center [1273, 24] width 65 height 32
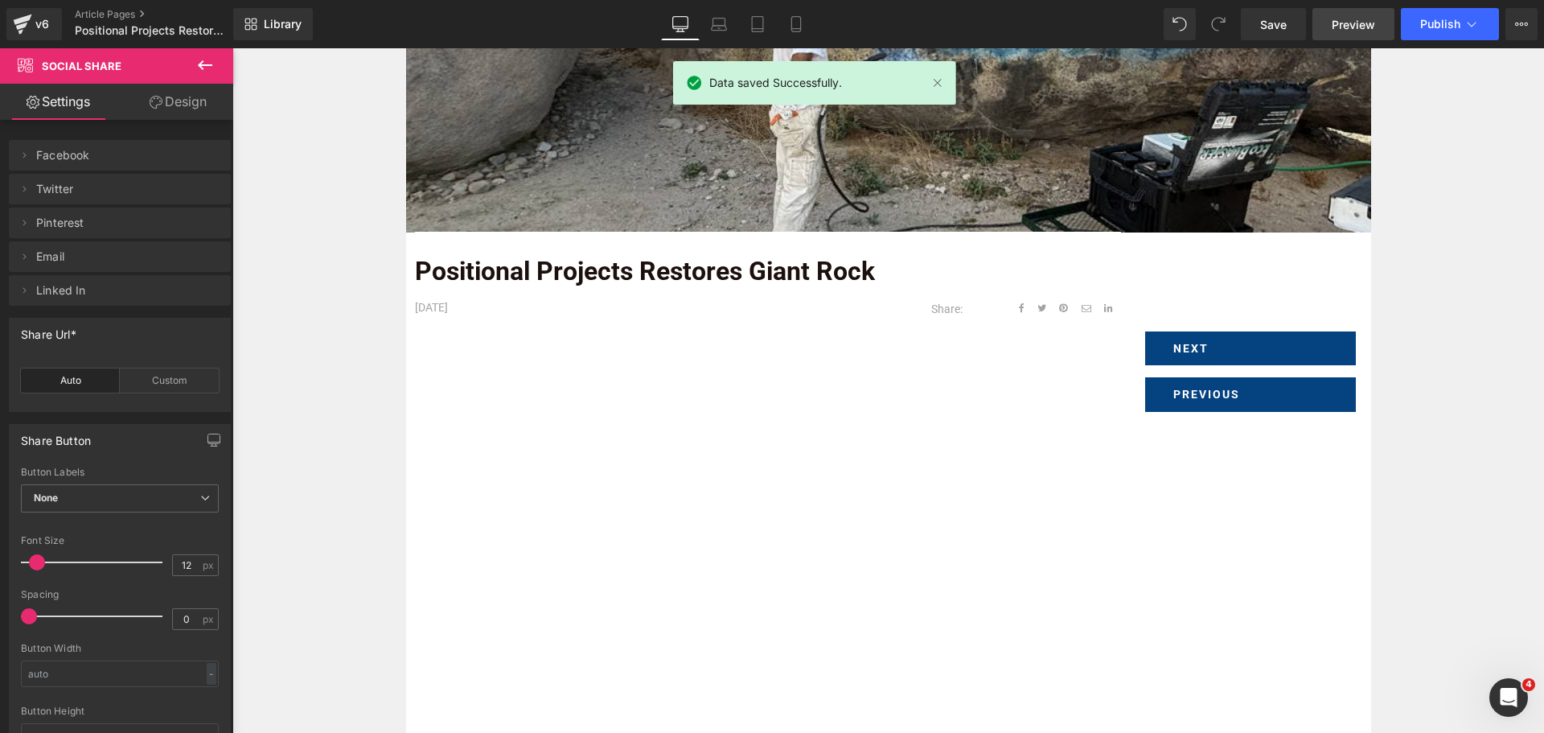
click at [1352, 22] on span "Preview" at bounding box center [1353, 24] width 43 height 17
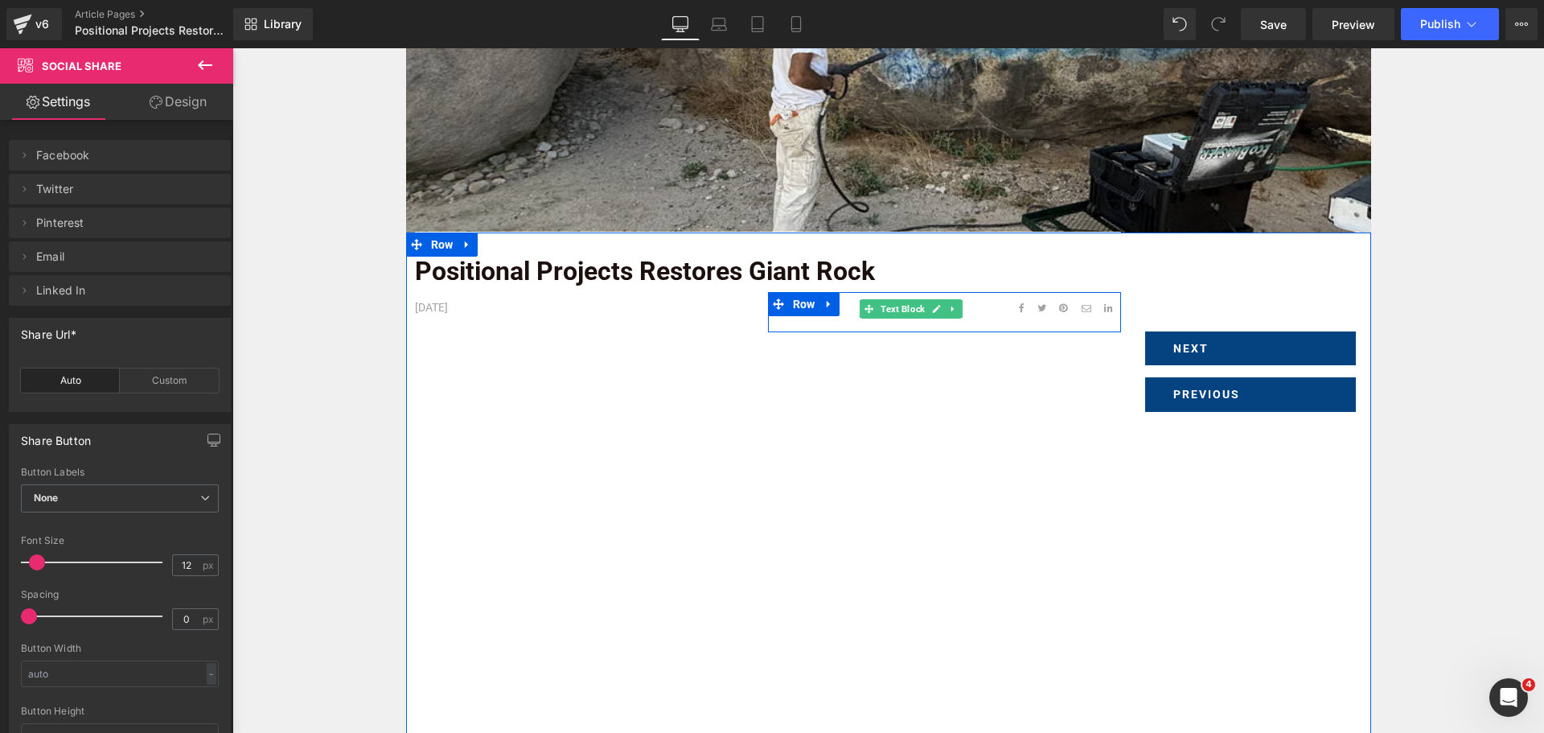
click at [934, 310] on icon at bounding box center [936, 309] width 9 height 10
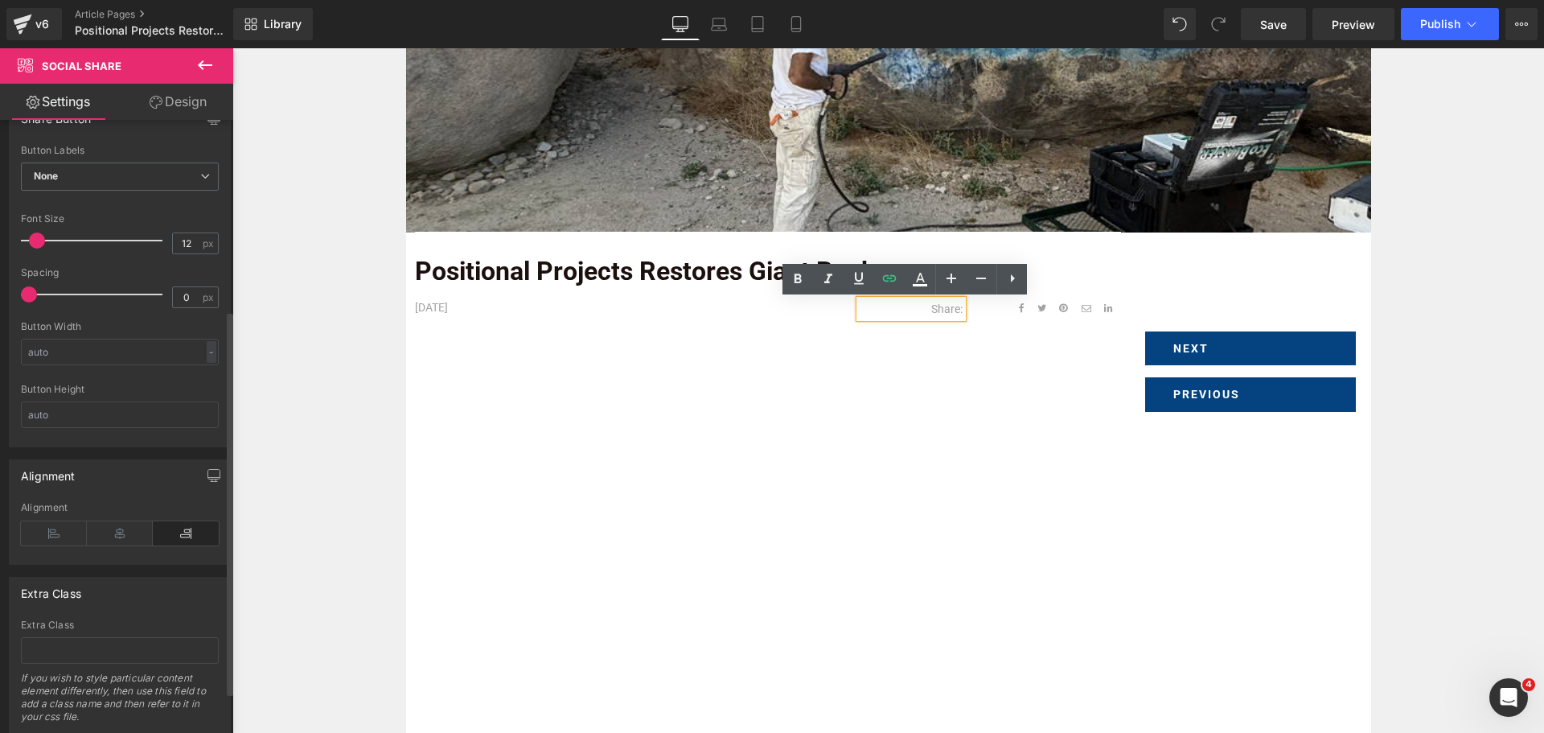
scroll to position [241, 0]
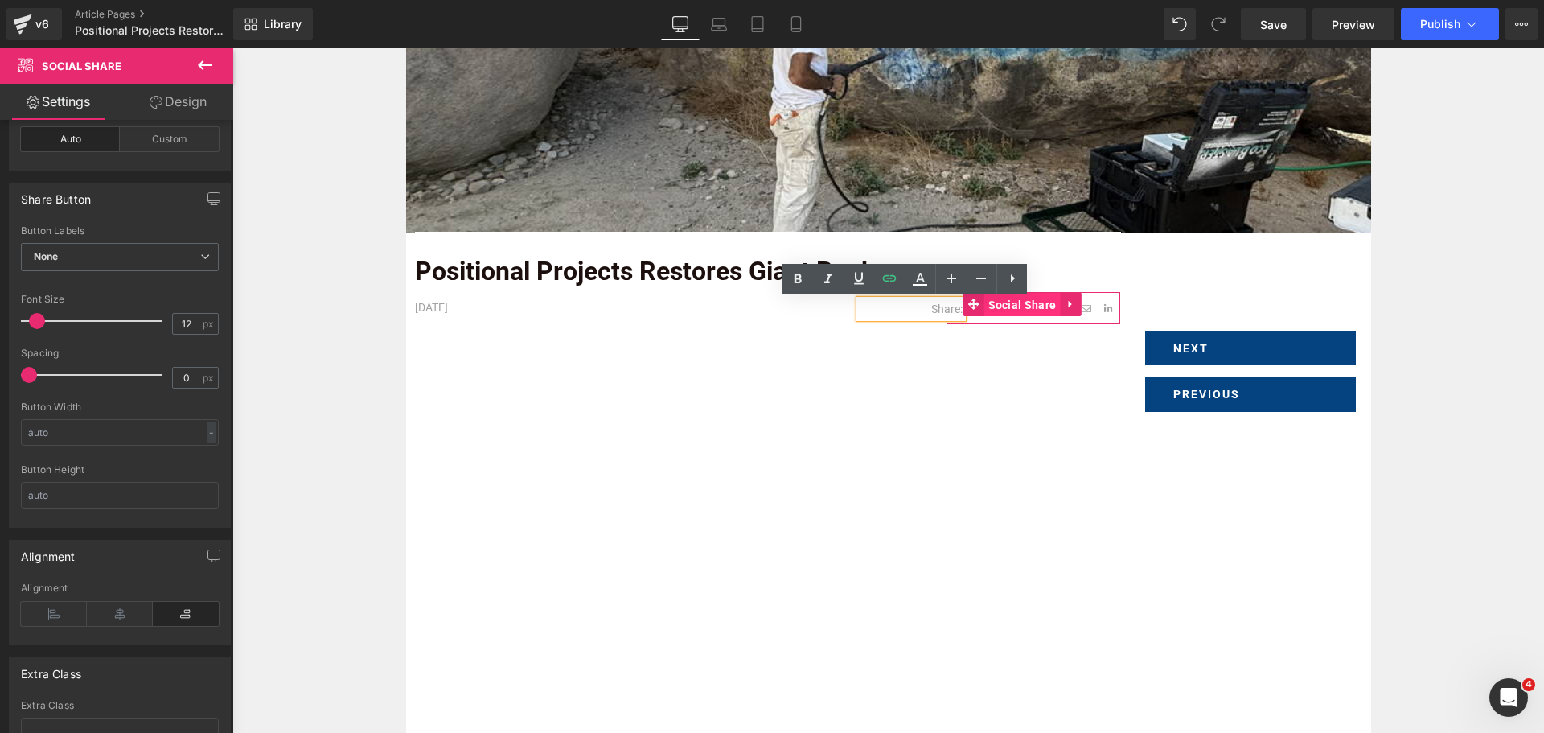
click at [985, 306] on span "Social Share" at bounding box center [1022, 305] width 76 height 24
click at [905, 308] on p "Share:" at bounding box center [911, 309] width 103 height 18
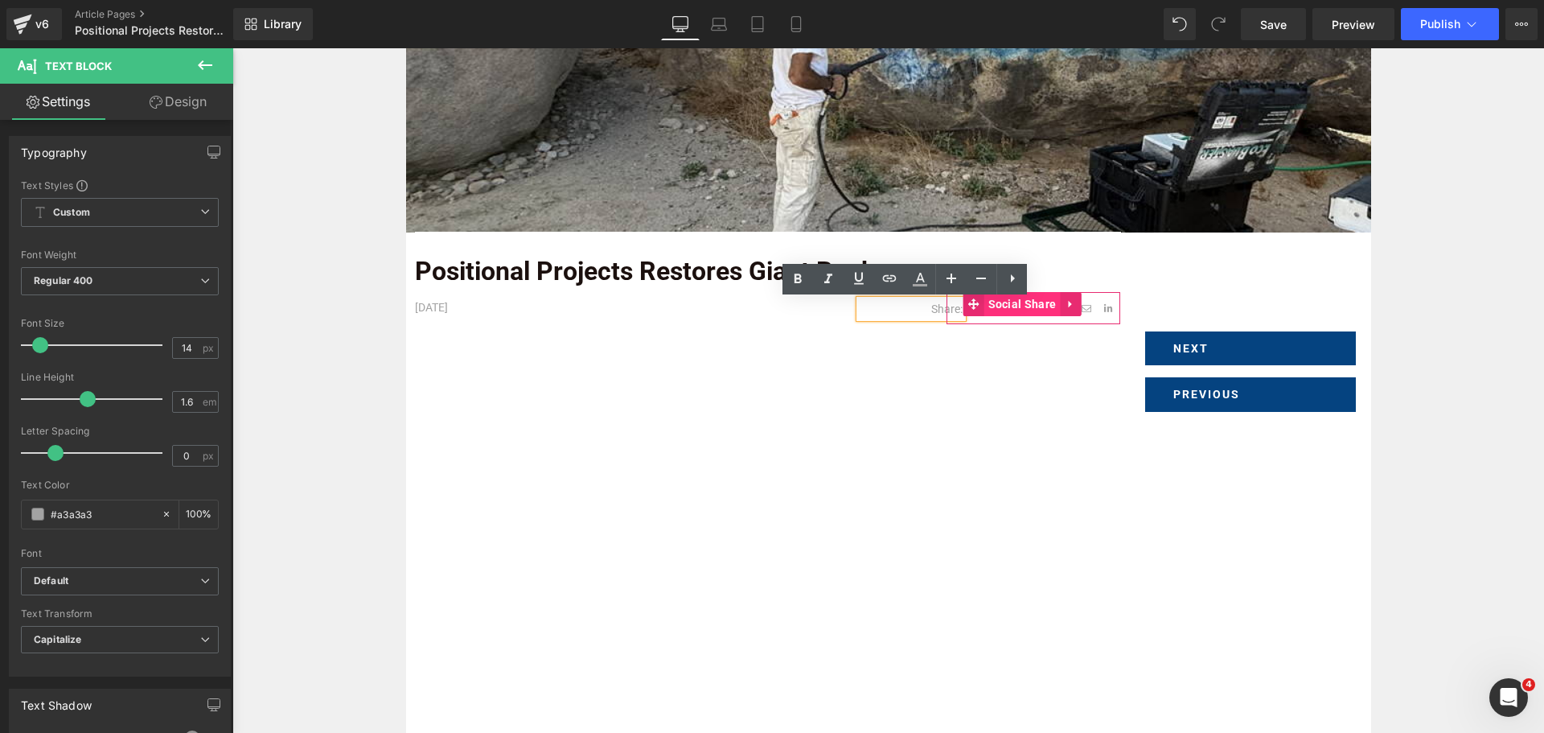
click at [988, 303] on span "Social Share" at bounding box center [1022, 304] width 76 height 24
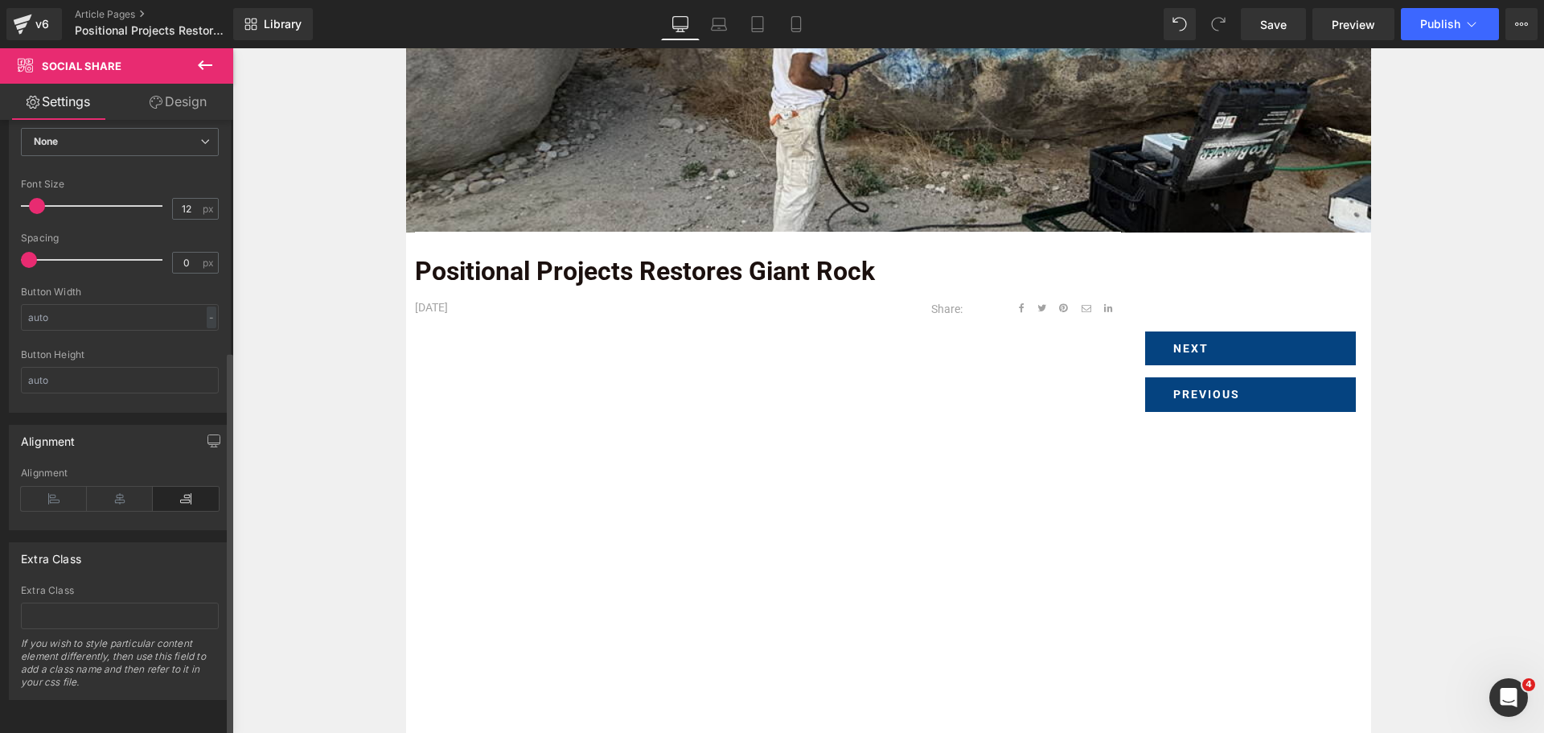
scroll to position [368, 0]
click at [68, 486] on icon at bounding box center [54, 498] width 66 height 24
click at [184, 97] on link "Design" at bounding box center [178, 102] width 117 height 36
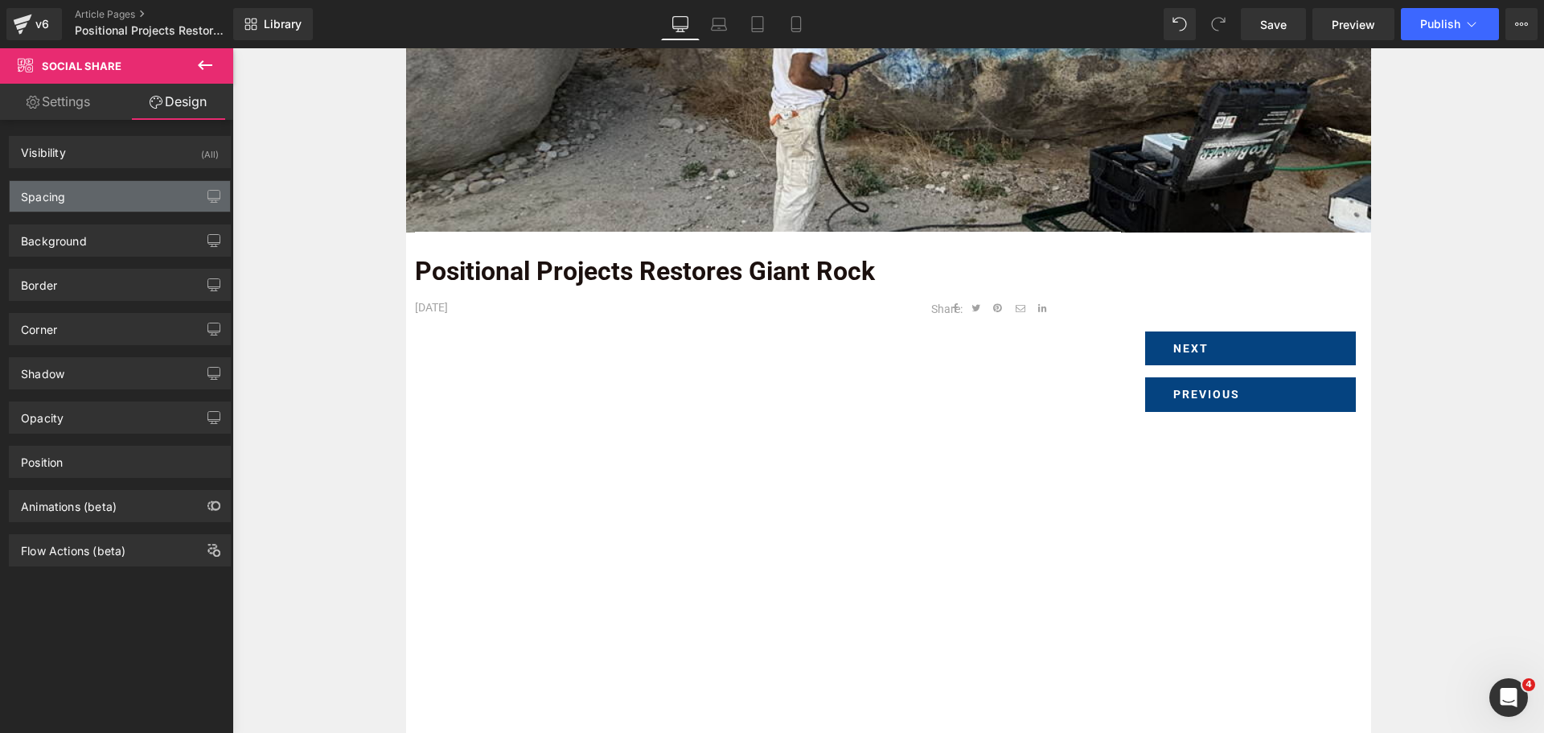
click at [86, 196] on div "Spacing" at bounding box center [120, 196] width 220 height 31
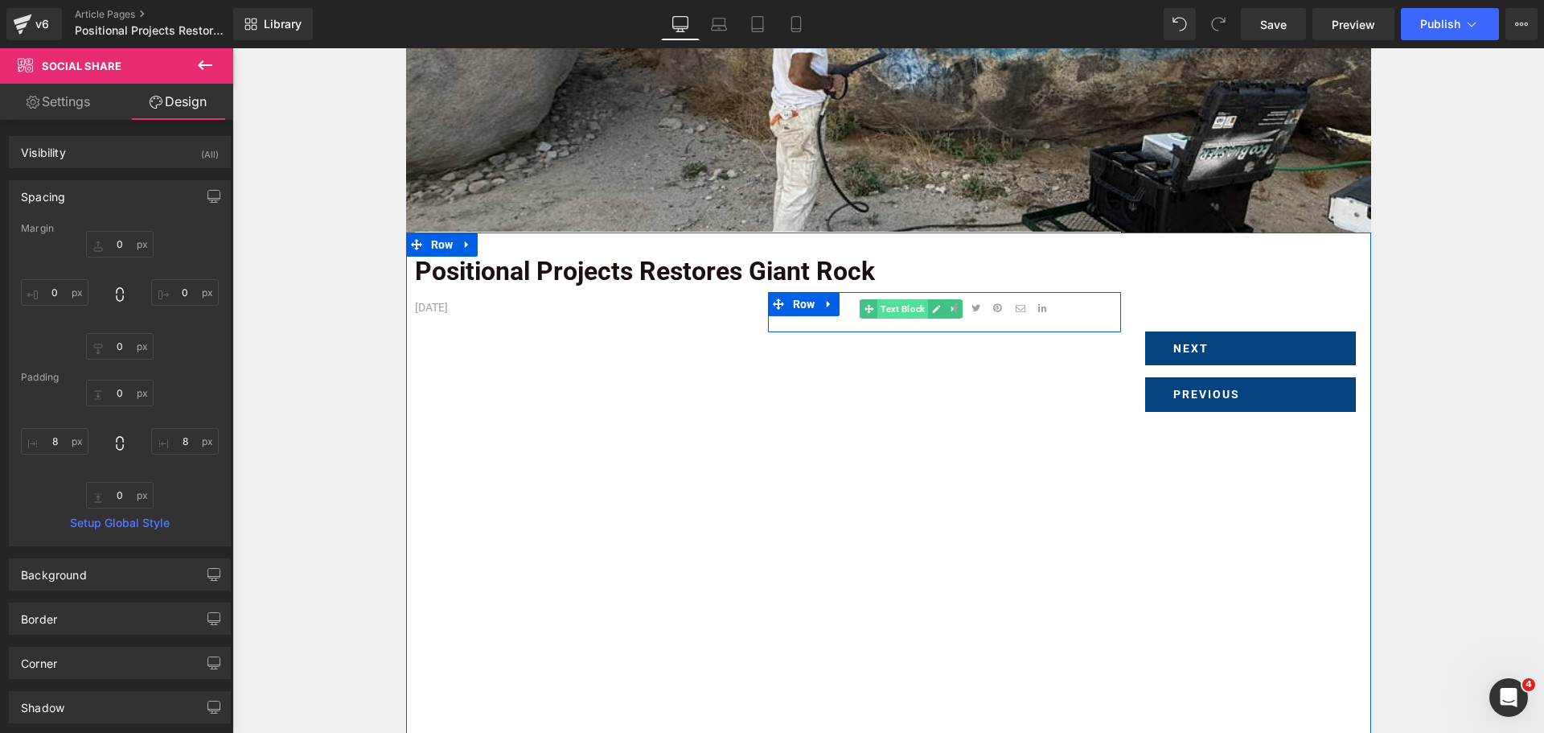
click at [916, 311] on span "Text Block" at bounding box center [902, 308] width 51 height 19
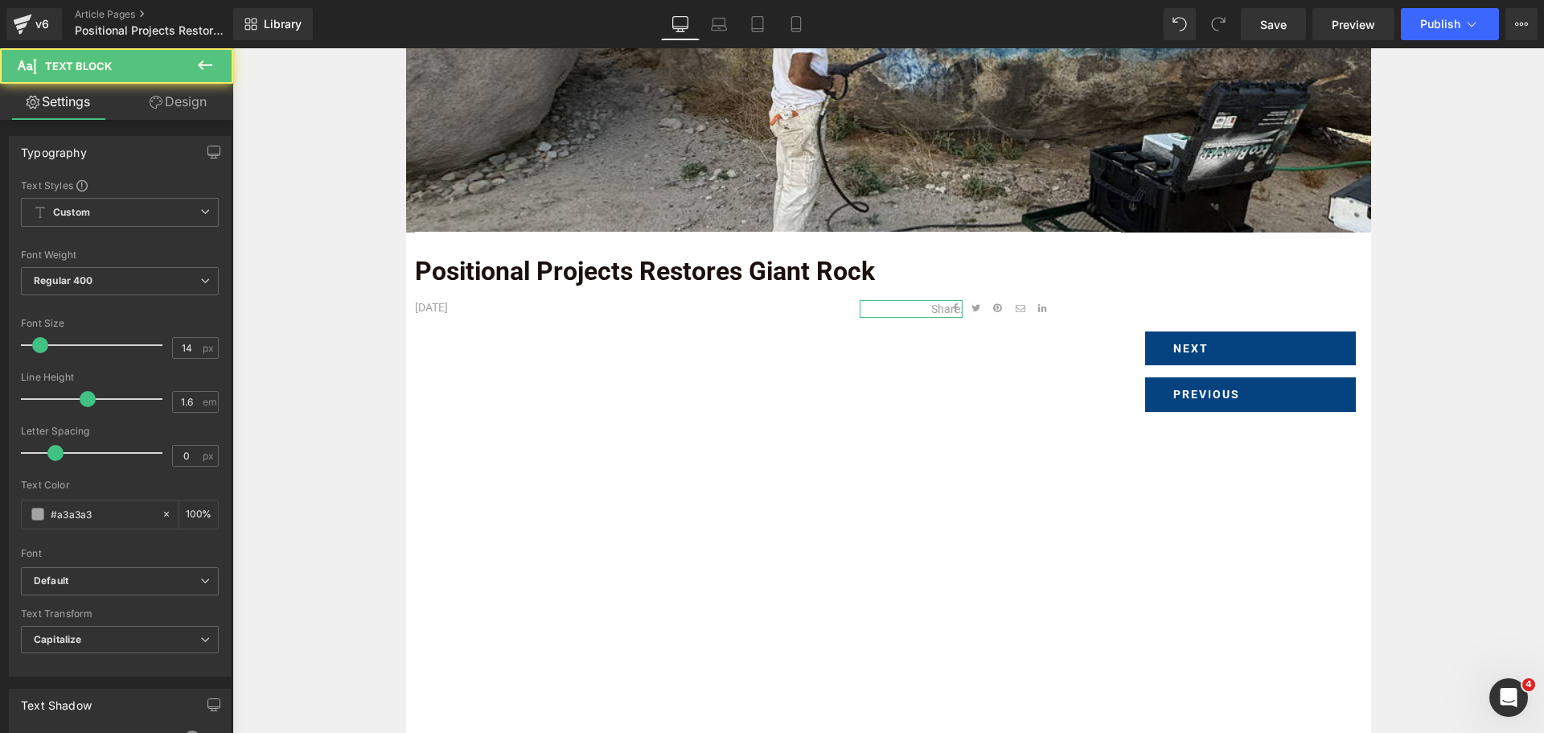
click at [207, 88] on link "Design" at bounding box center [178, 102] width 117 height 36
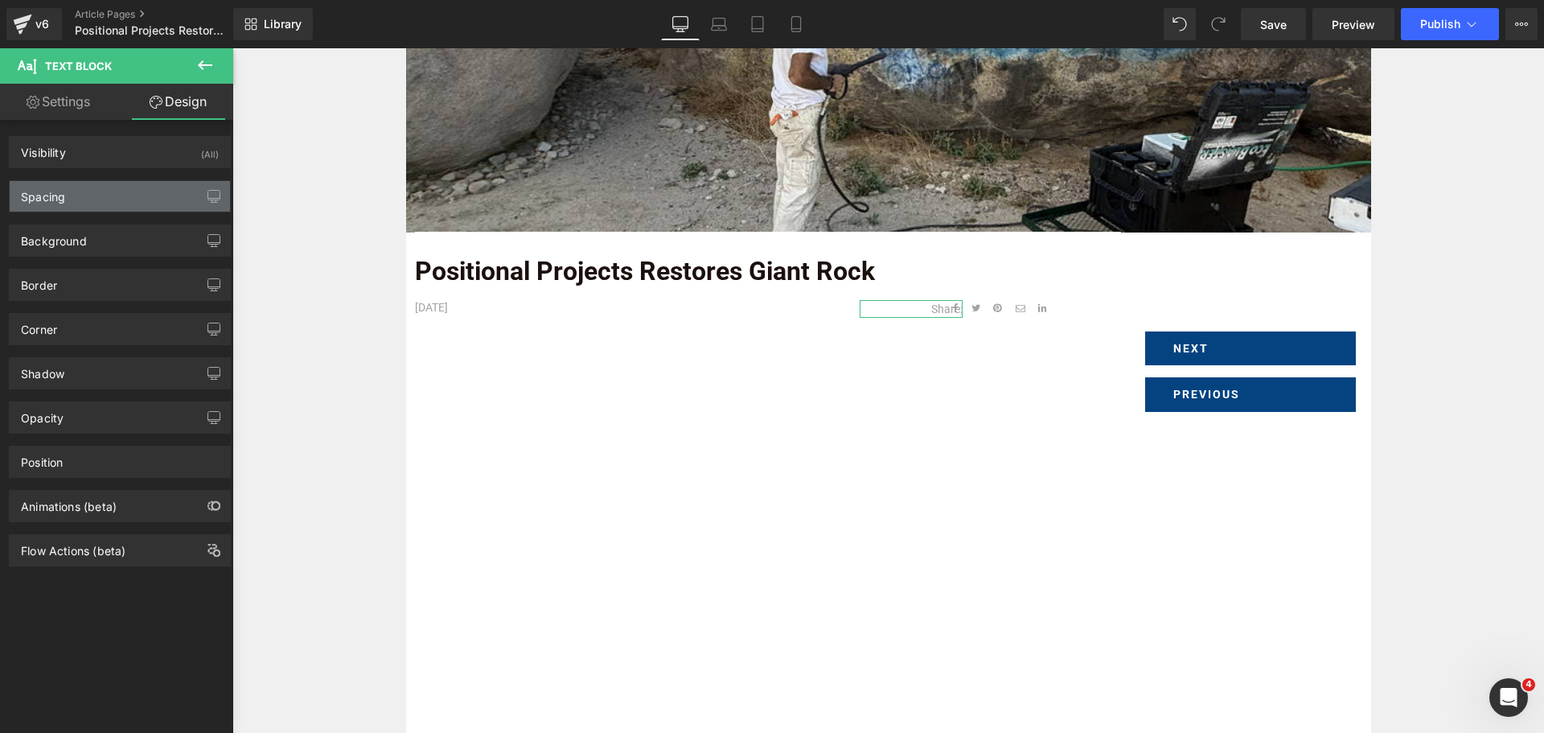
click at [113, 199] on div "Spacing" at bounding box center [120, 196] width 220 height 31
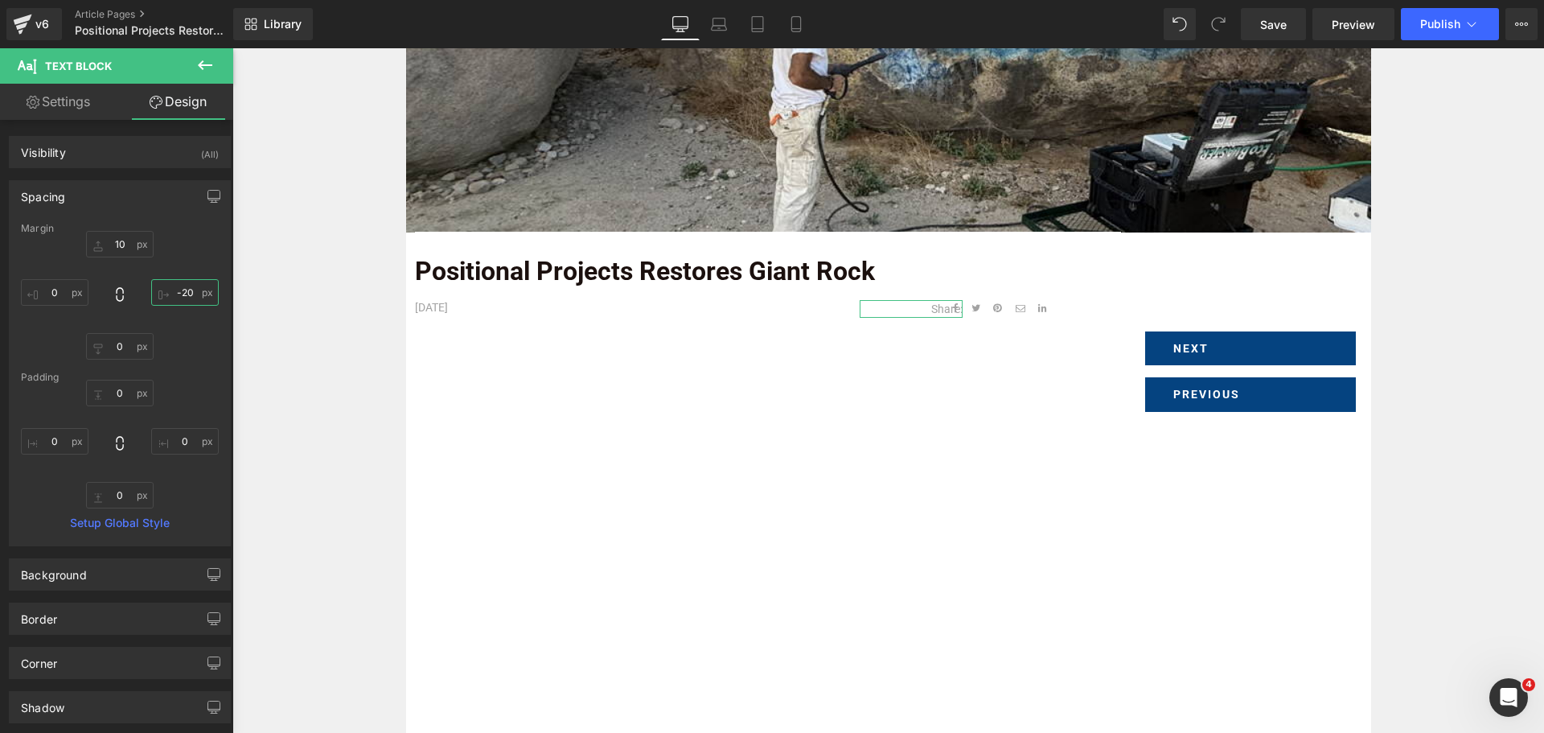
click at [189, 294] on input "-20" at bounding box center [185, 292] width 68 height 27
type input "0"
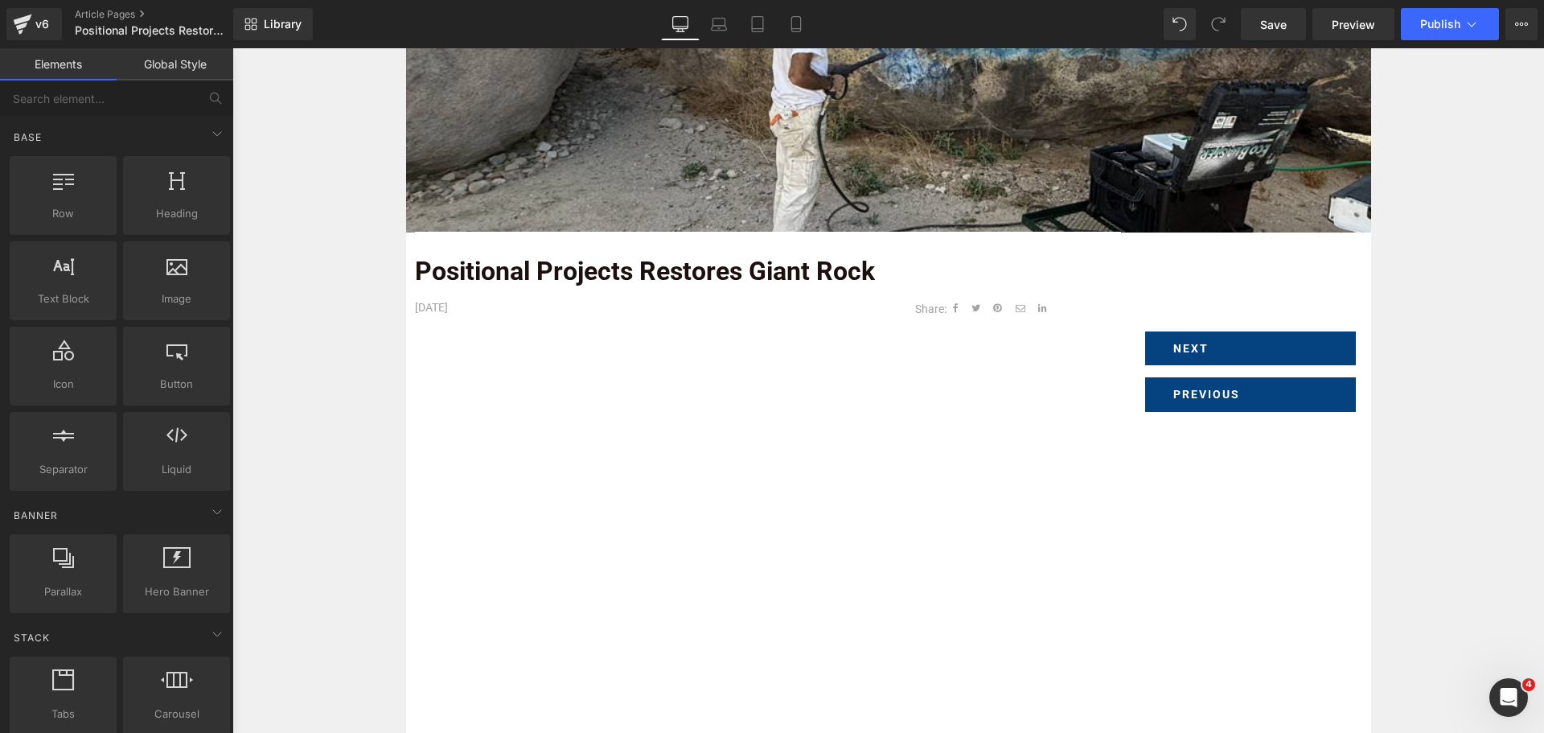
click at [1504, 302] on div "Image Row Positional Projects Restores Giant Rock Text Block [DATE] Text Block …" at bounding box center [887, 683] width 1311 height 1544
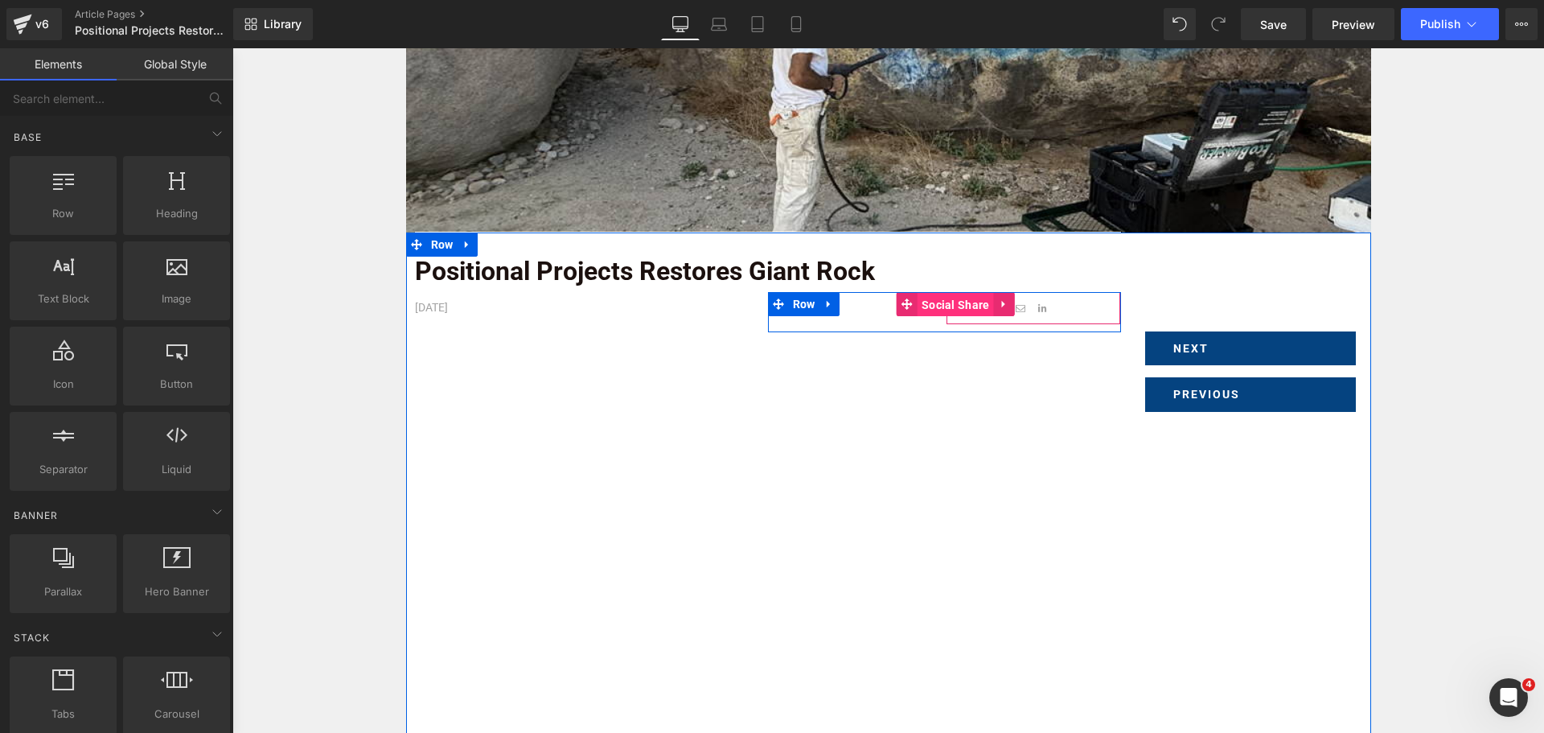
click at [958, 302] on span "Social Share" at bounding box center [955, 305] width 76 height 24
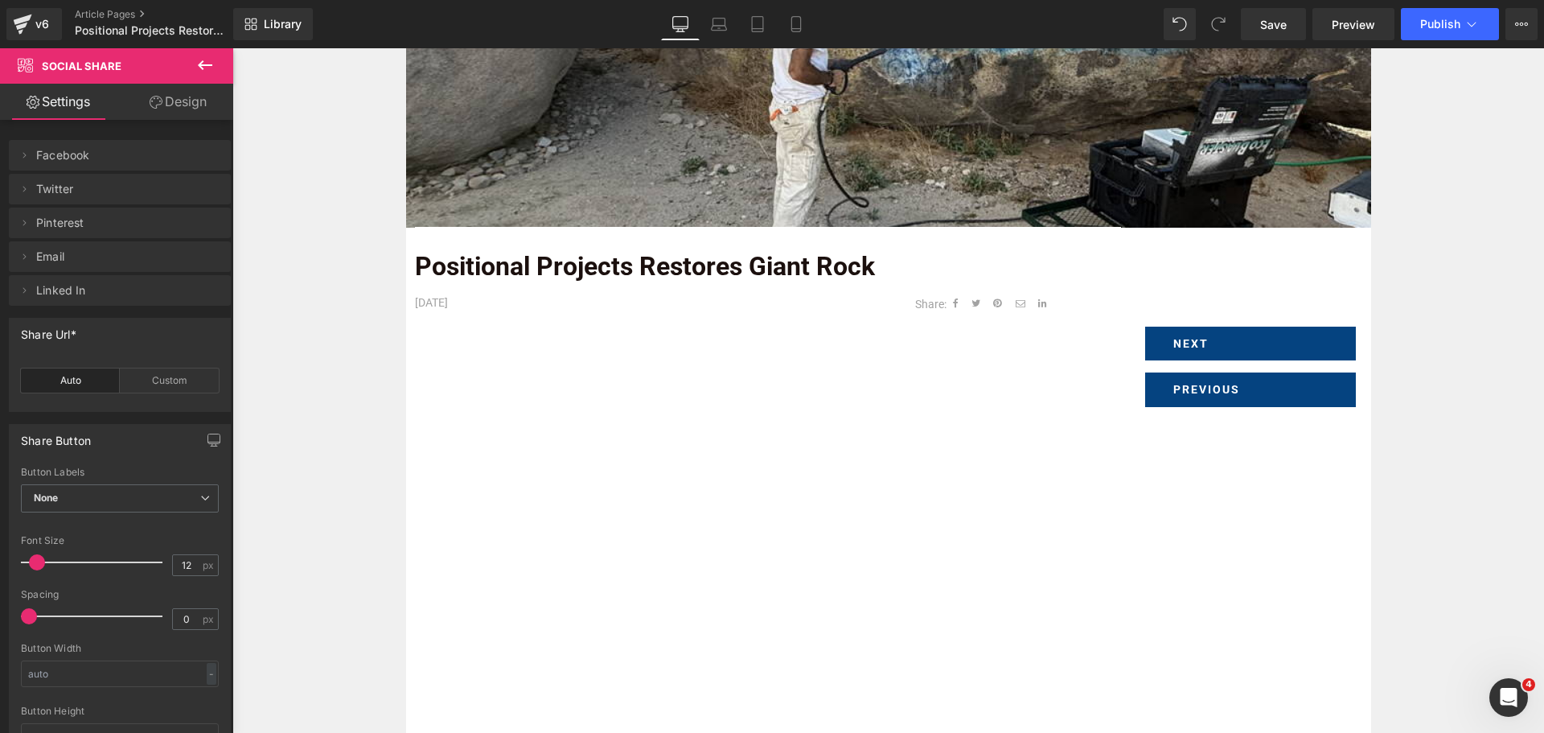
scroll to position [366, 0]
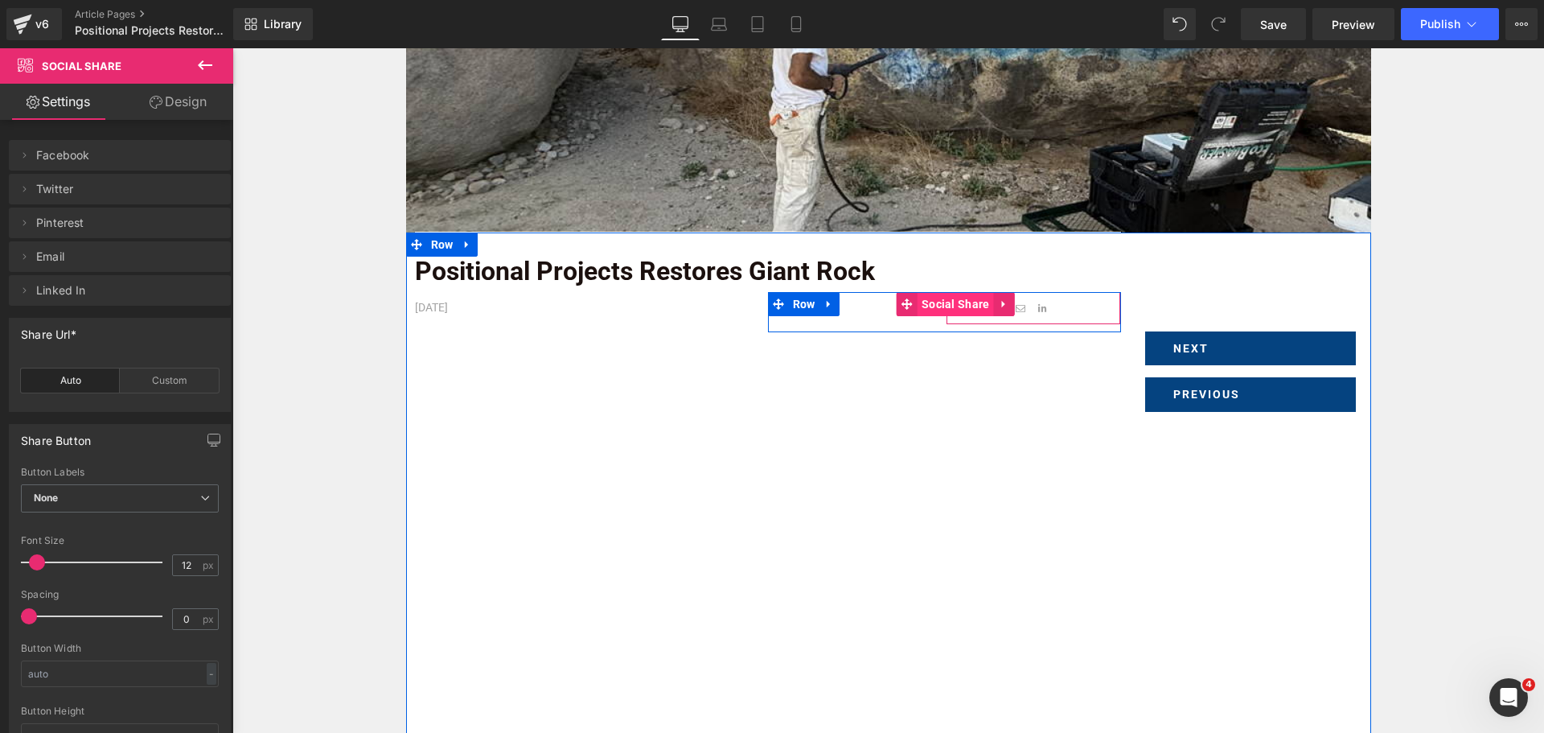
click at [963, 310] on span "Social Share" at bounding box center [955, 304] width 76 height 24
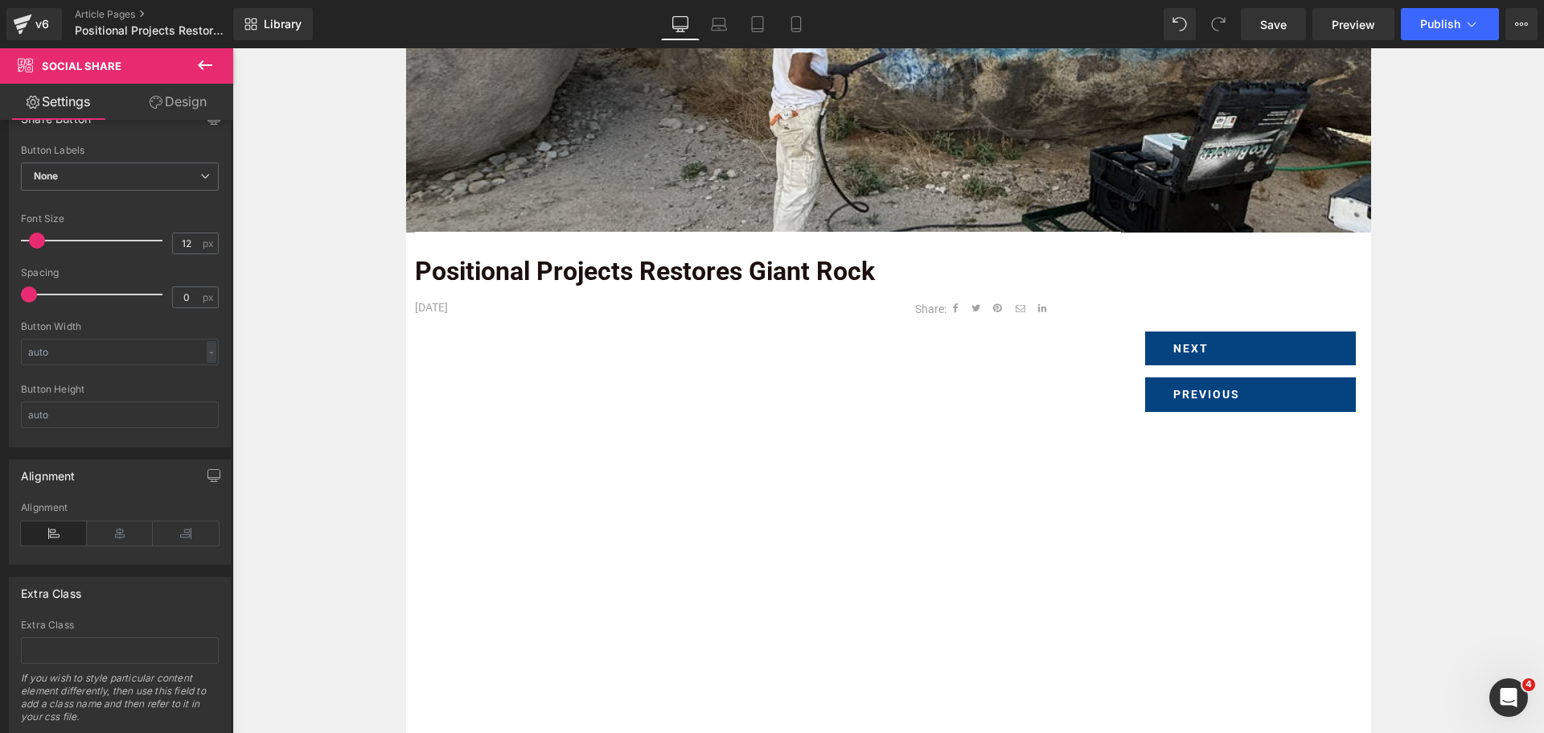
scroll to position [368, 0]
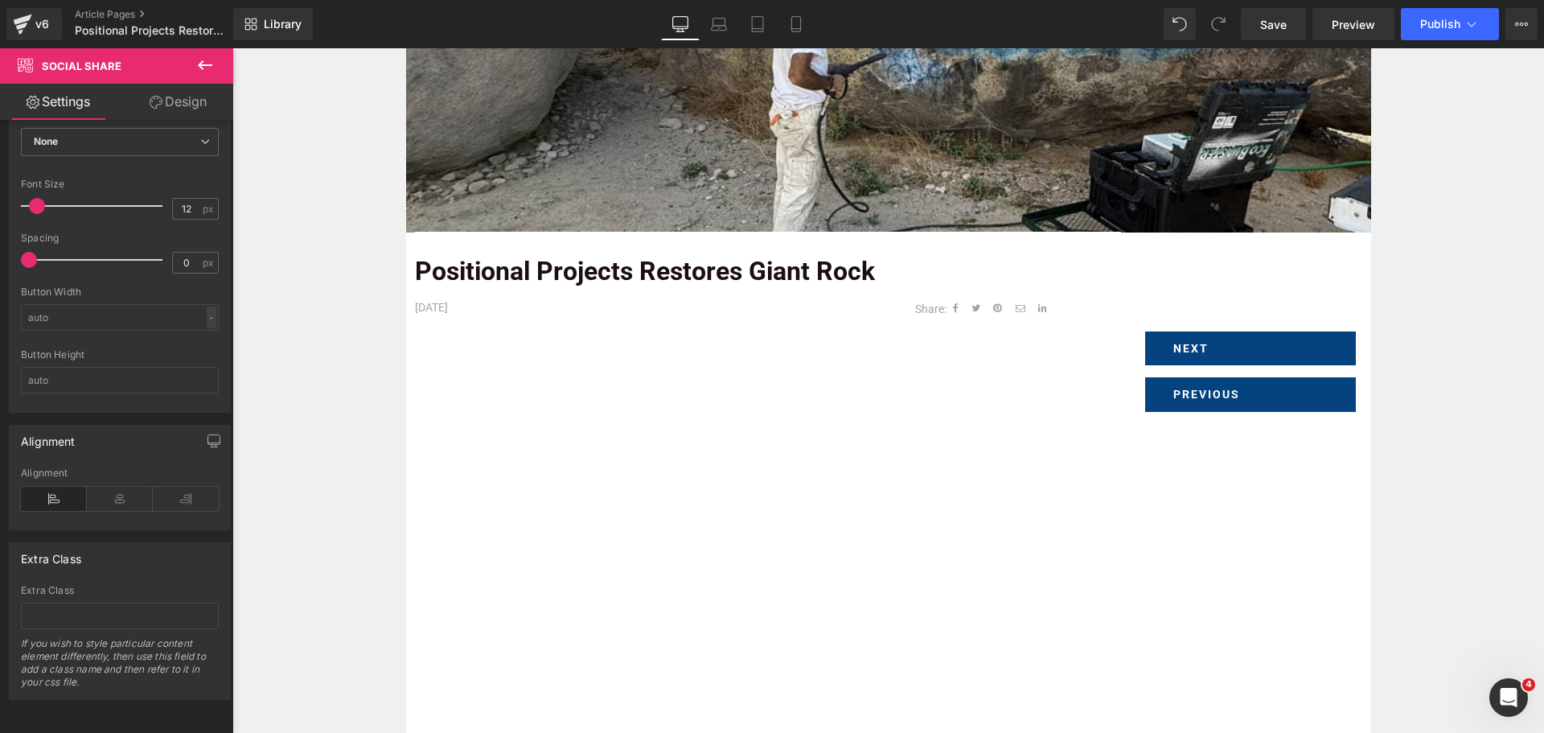
click at [167, 486] on icon at bounding box center [186, 498] width 66 height 24
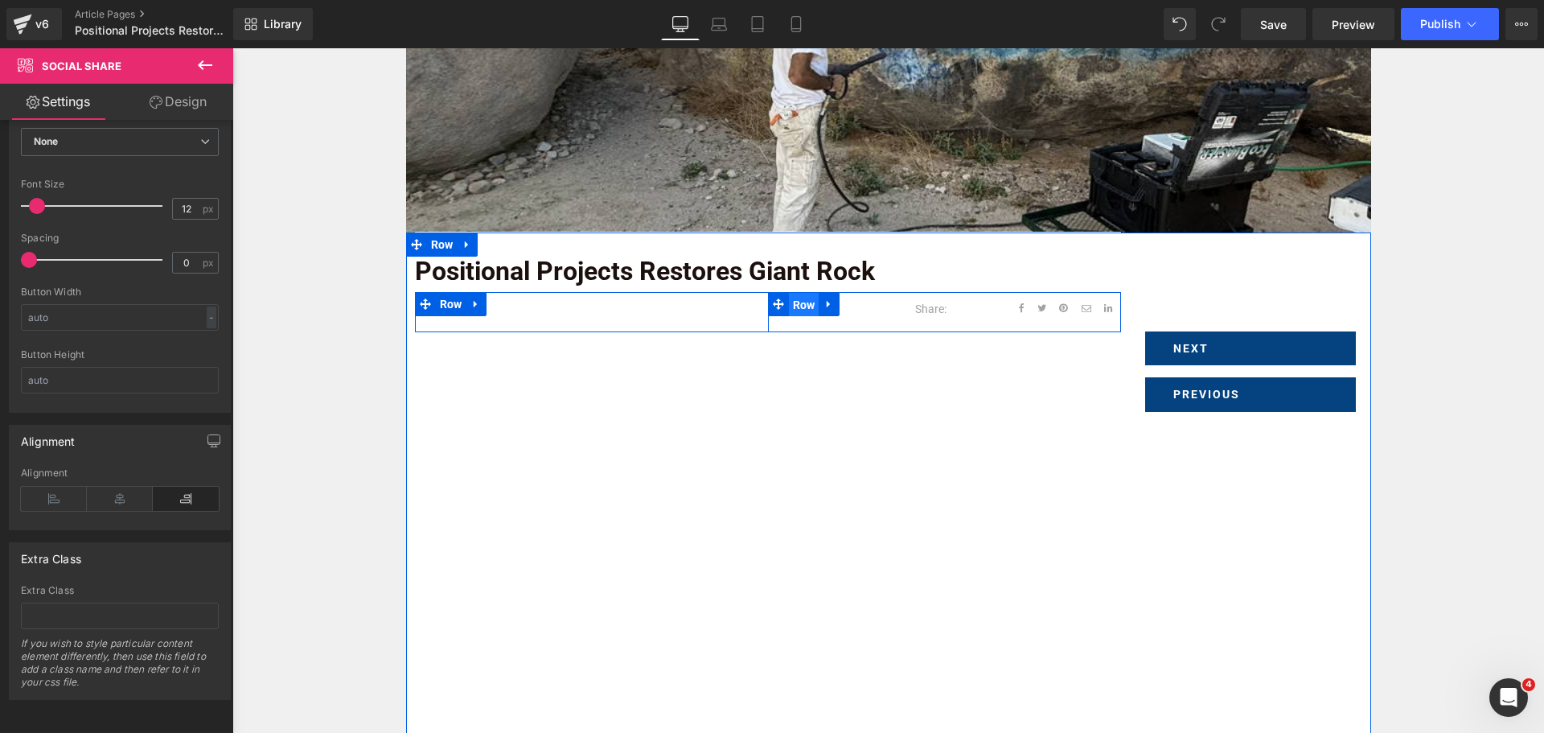
click at [800, 309] on span "Row" at bounding box center [804, 305] width 31 height 24
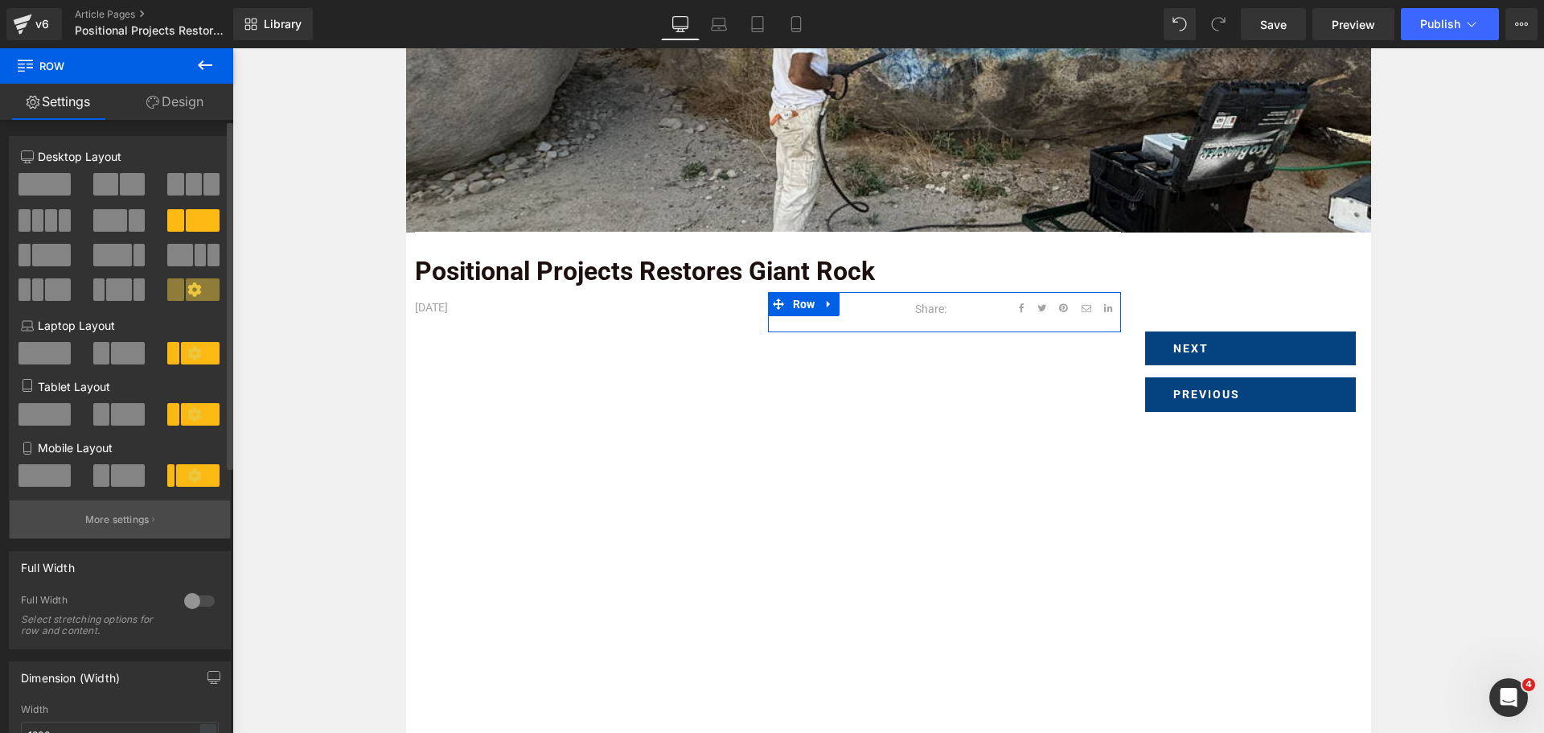
click at [155, 527] on button "More settings" at bounding box center [120, 519] width 220 height 38
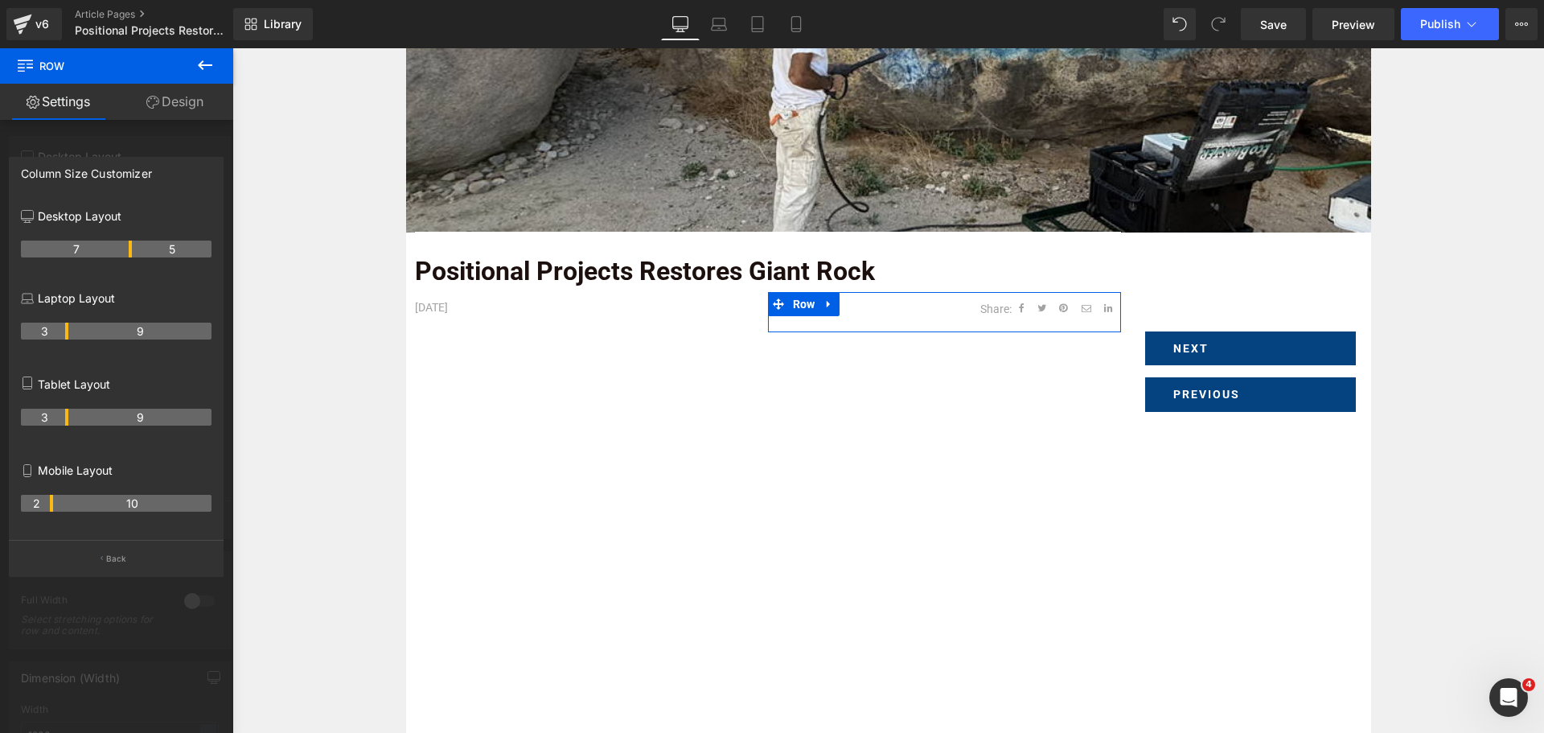
drag, startPoint x: 81, startPoint y: 248, endPoint x: 122, endPoint y: 249, distance: 41.0
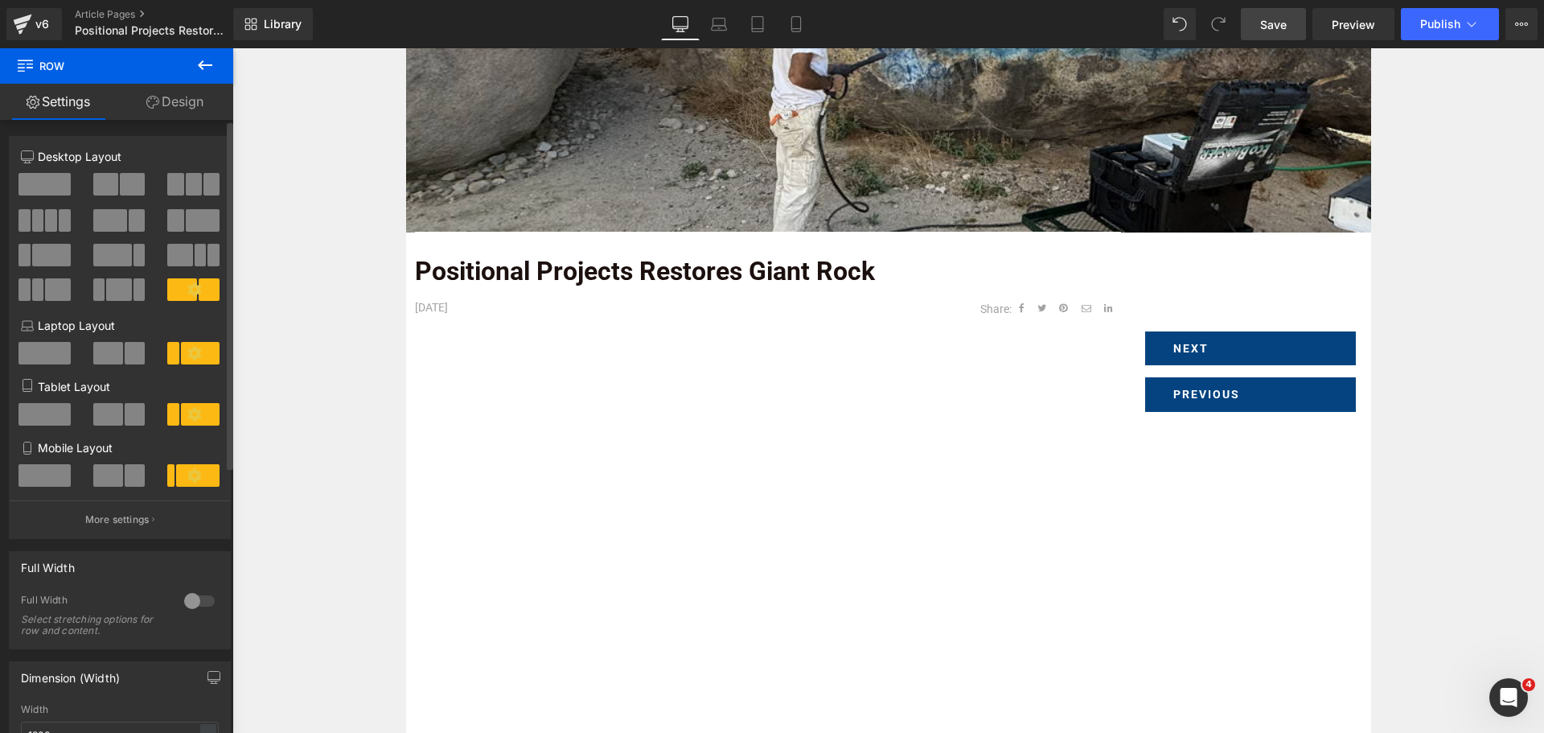
click at [1266, 20] on span "Save" at bounding box center [1273, 24] width 27 height 17
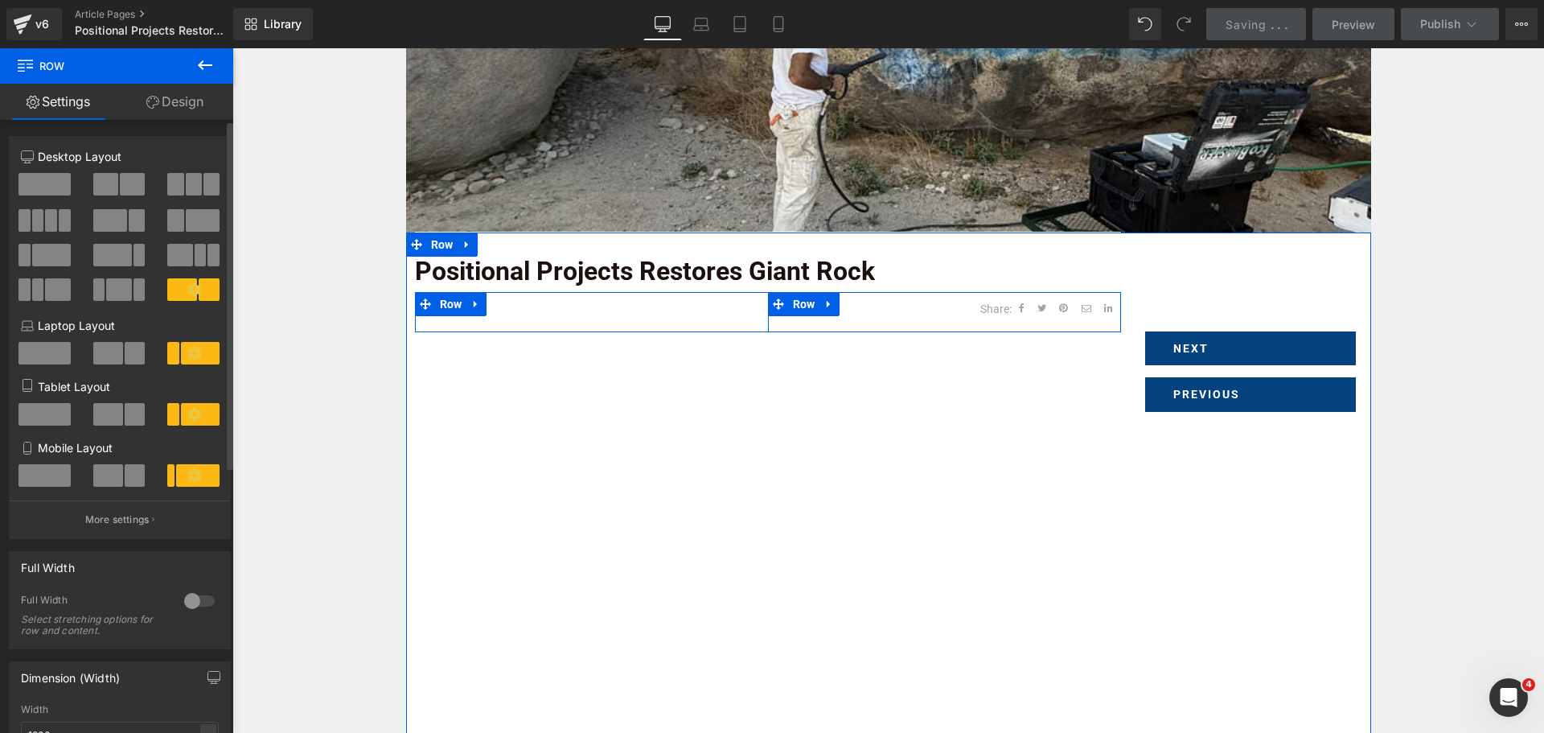
click at [1024, 299] on div "Social Share" at bounding box center [1066, 308] width 109 height 32
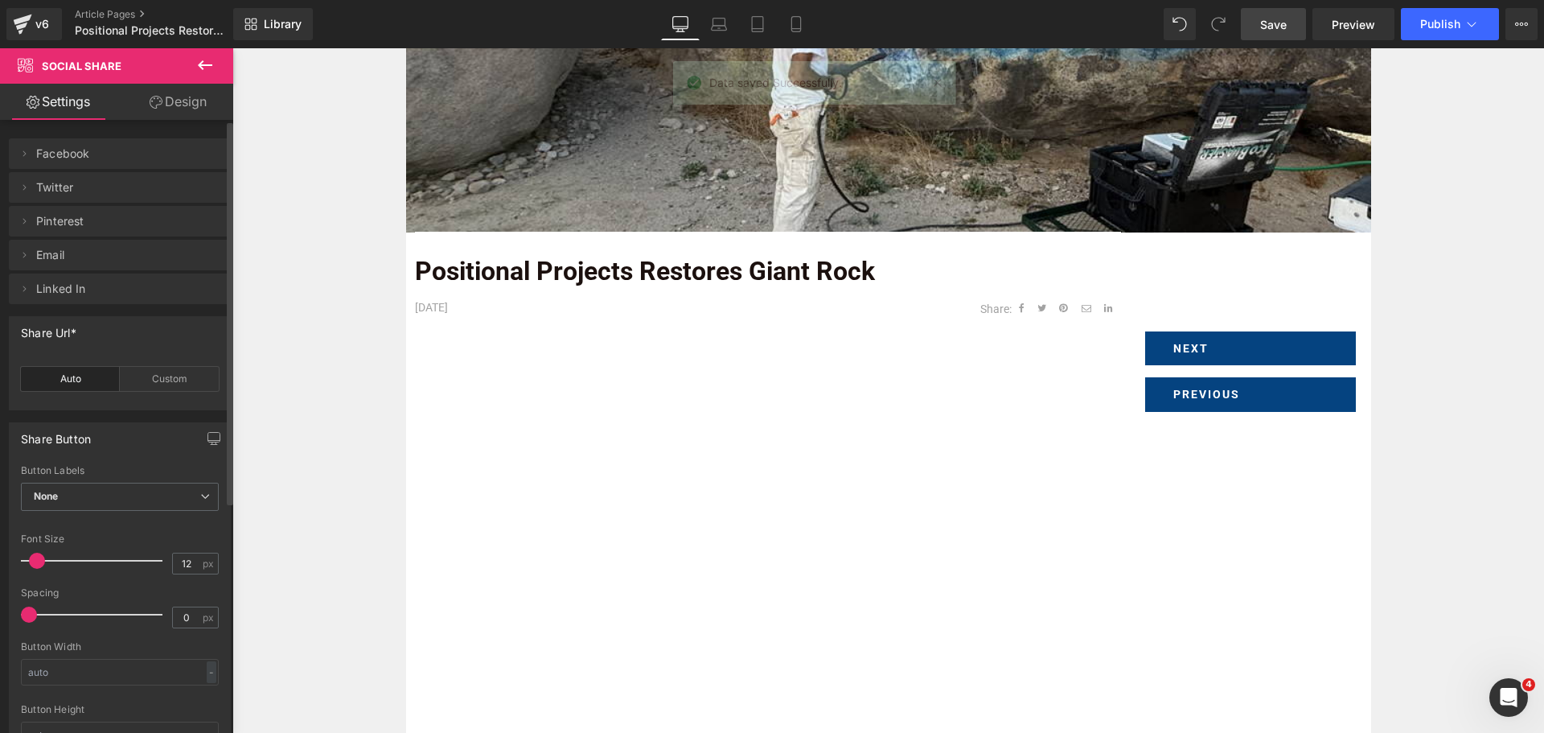
scroll to position [0, 0]
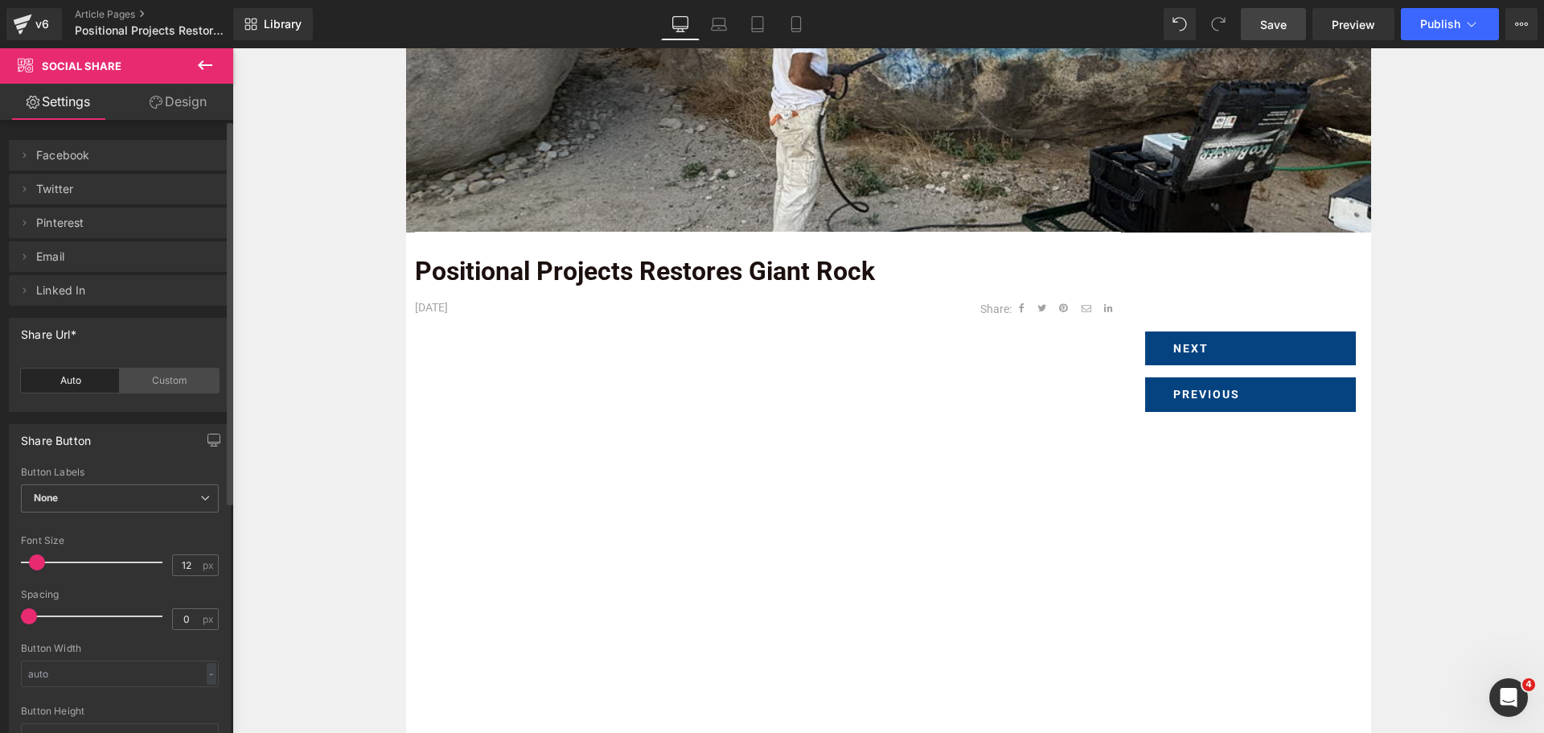
click at [154, 385] on div "Custom" at bounding box center [169, 380] width 99 height 24
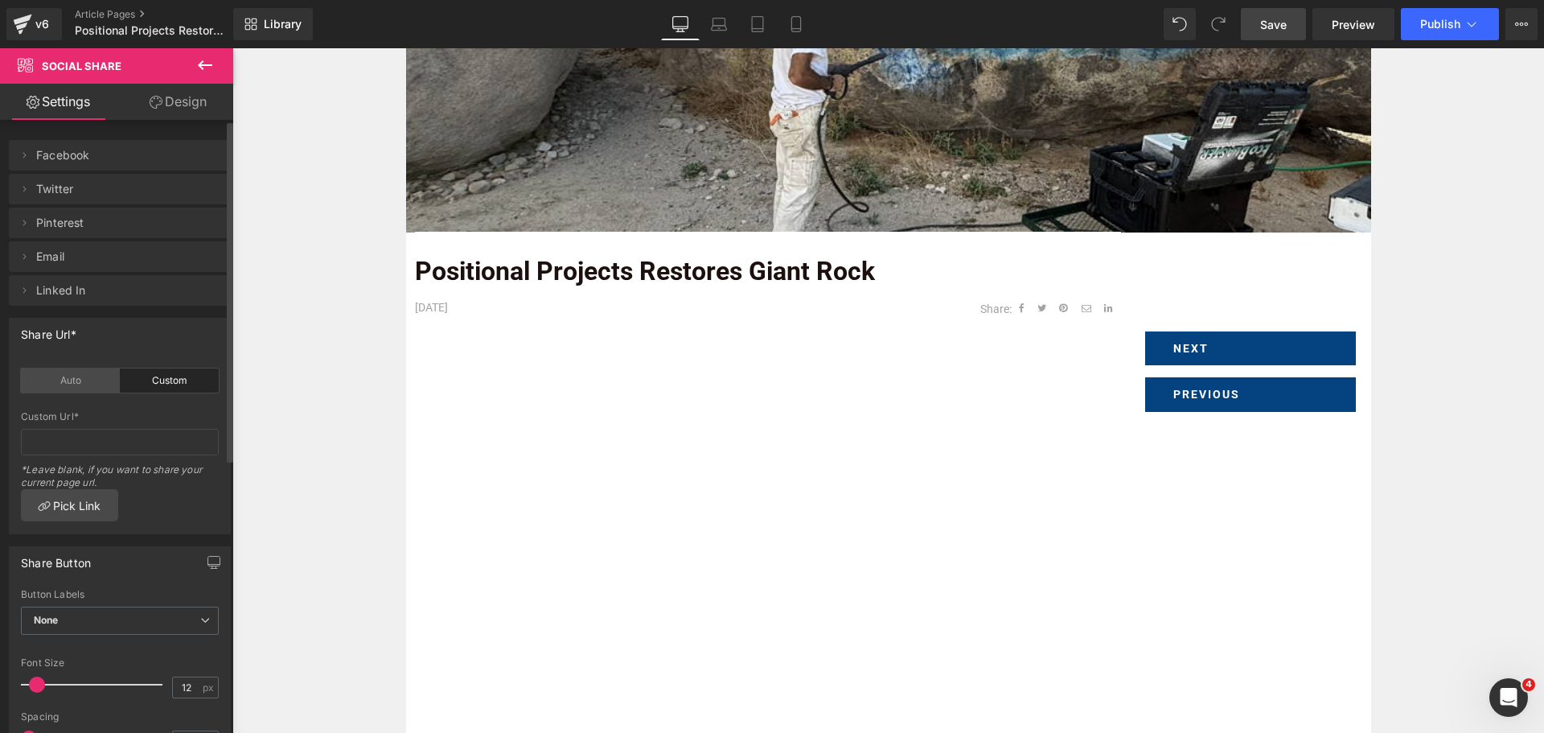
click at [92, 378] on div "Auto" at bounding box center [70, 380] width 99 height 24
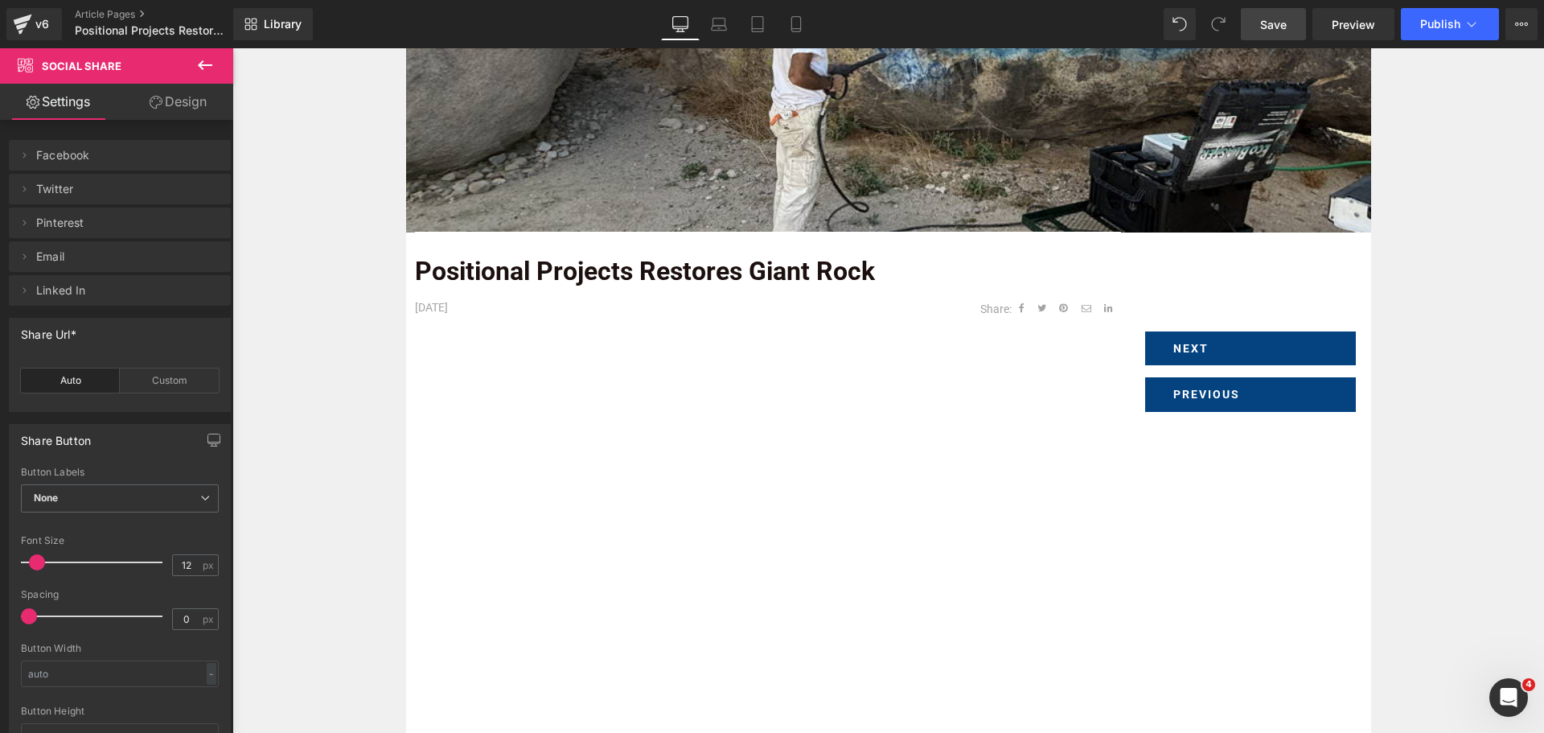
click at [303, 266] on div "Image Row Positional Projects Restores Giant Rock Text Block [DATE] Text Block …" at bounding box center [887, 683] width 1311 height 1544
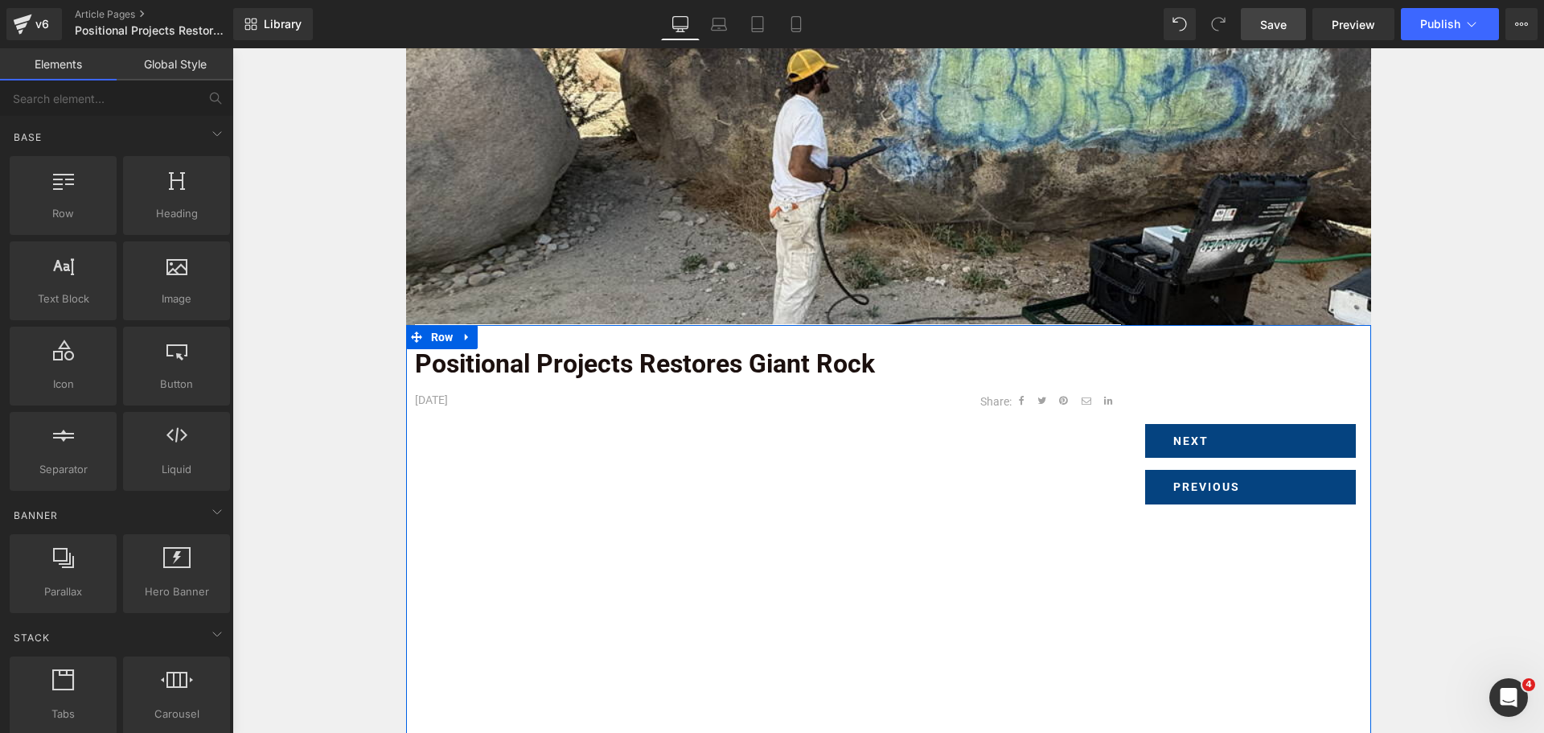
scroll to position [125, 0]
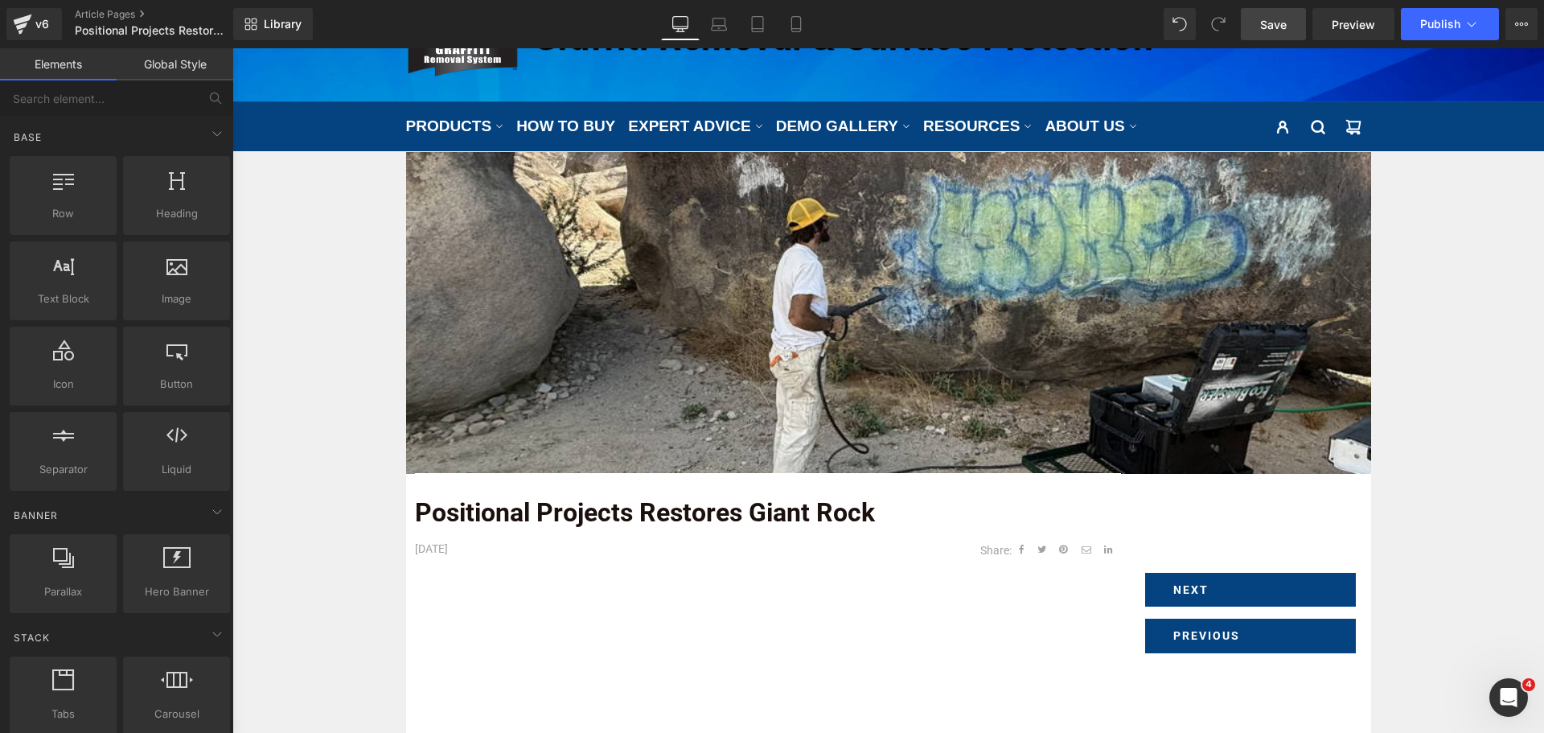
click at [1266, 17] on span "Save" at bounding box center [1273, 24] width 27 height 17
